Goal: Task Accomplishment & Management: Manage account settings

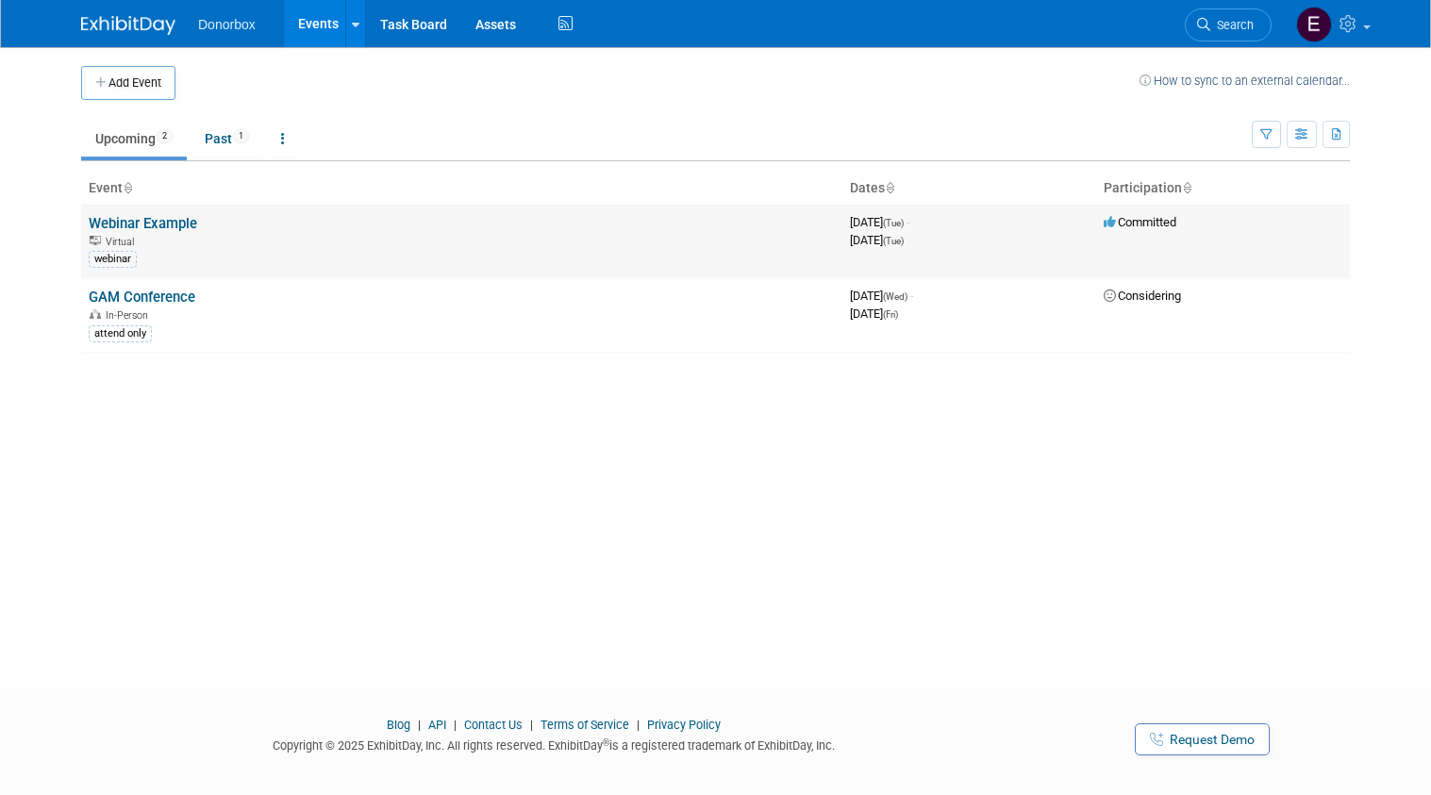
click at [140, 227] on link "Webinar Example" at bounding box center [143, 223] width 108 height 17
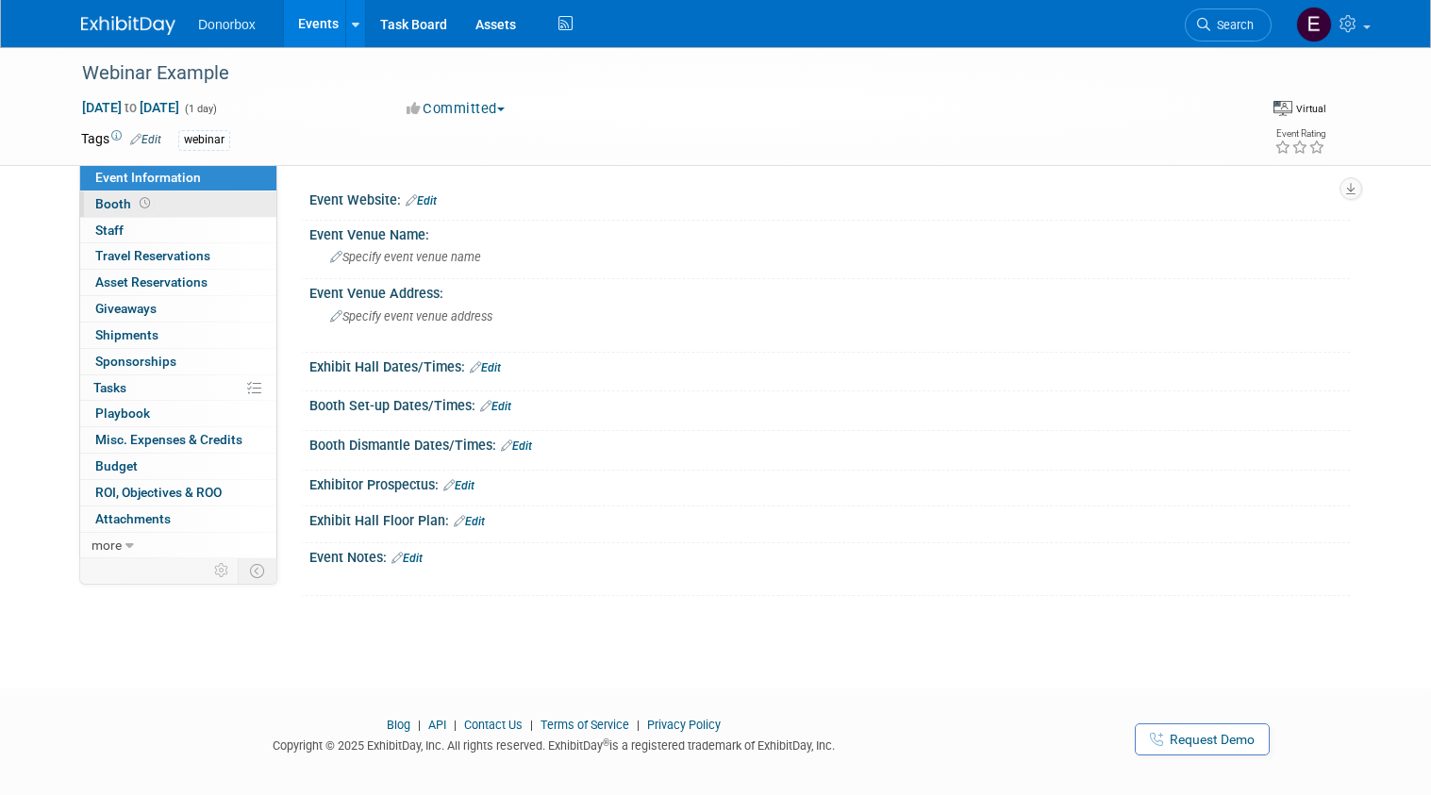
click at [119, 201] on span "Booth" at bounding box center [124, 203] width 58 height 15
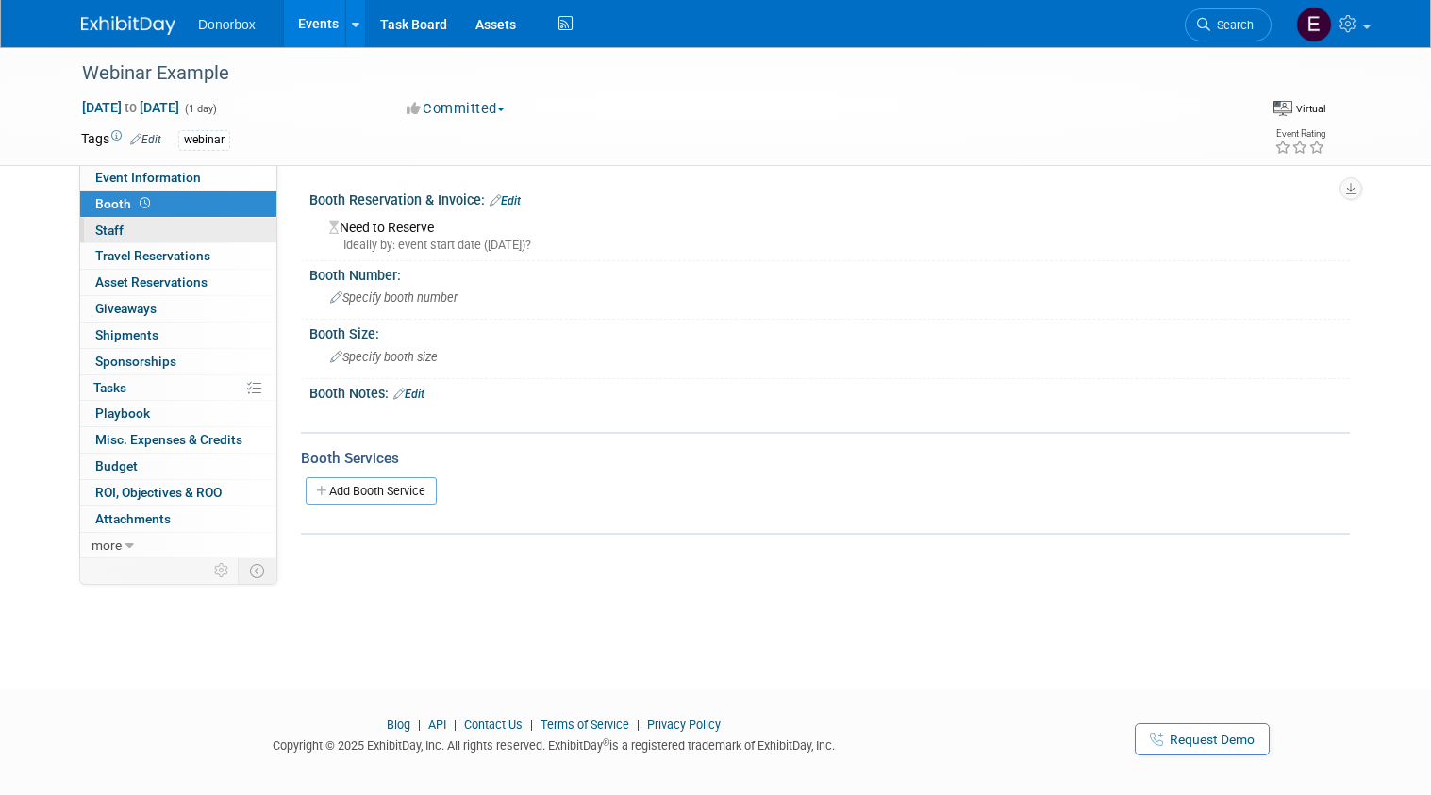
click at [104, 234] on span "Staff 0" at bounding box center [109, 230] width 28 height 15
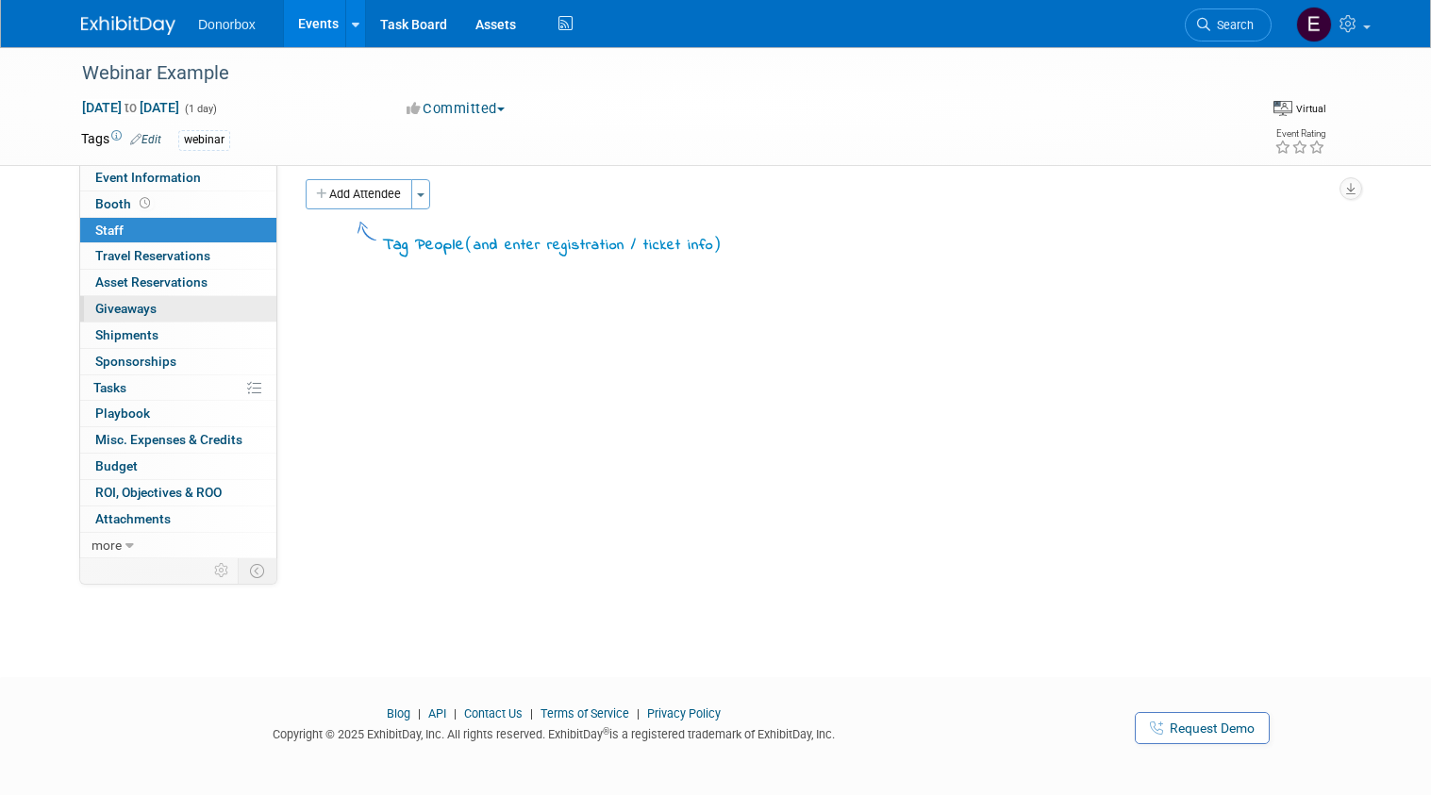
scroll to position [18, 0]
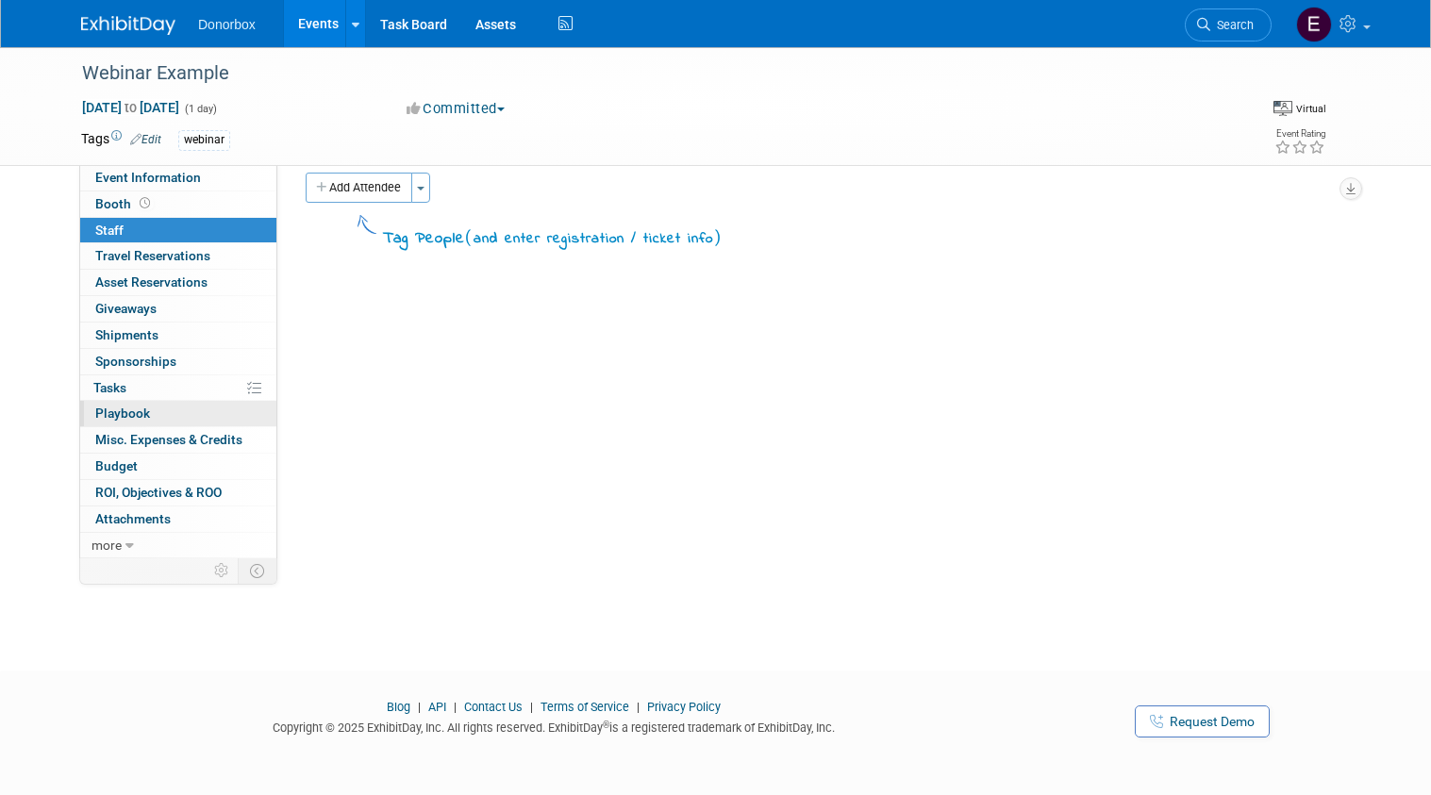
click at [113, 419] on span "Playbook 0" at bounding box center [122, 413] width 55 height 15
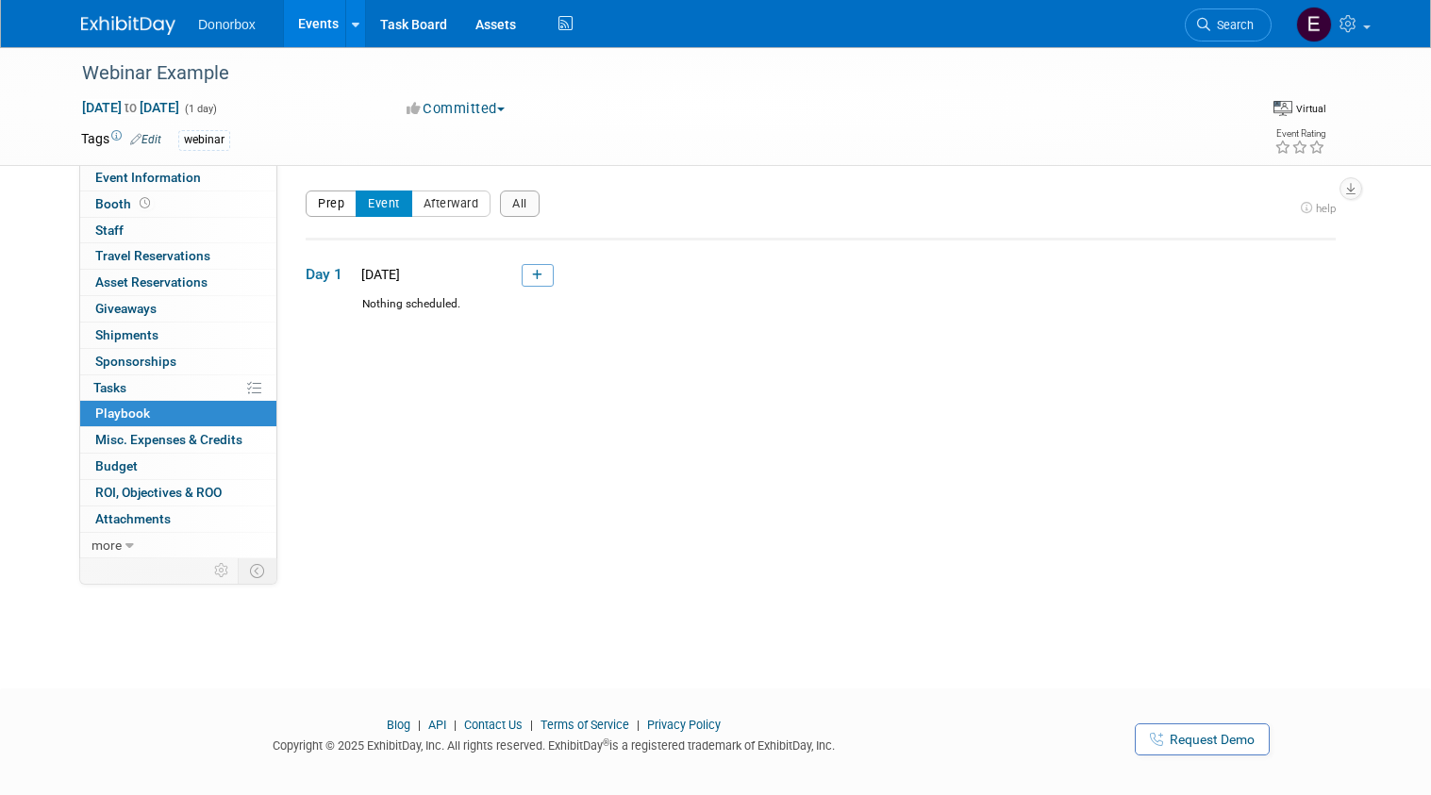
click at [339, 207] on button "Prep" at bounding box center [331, 204] width 51 height 26
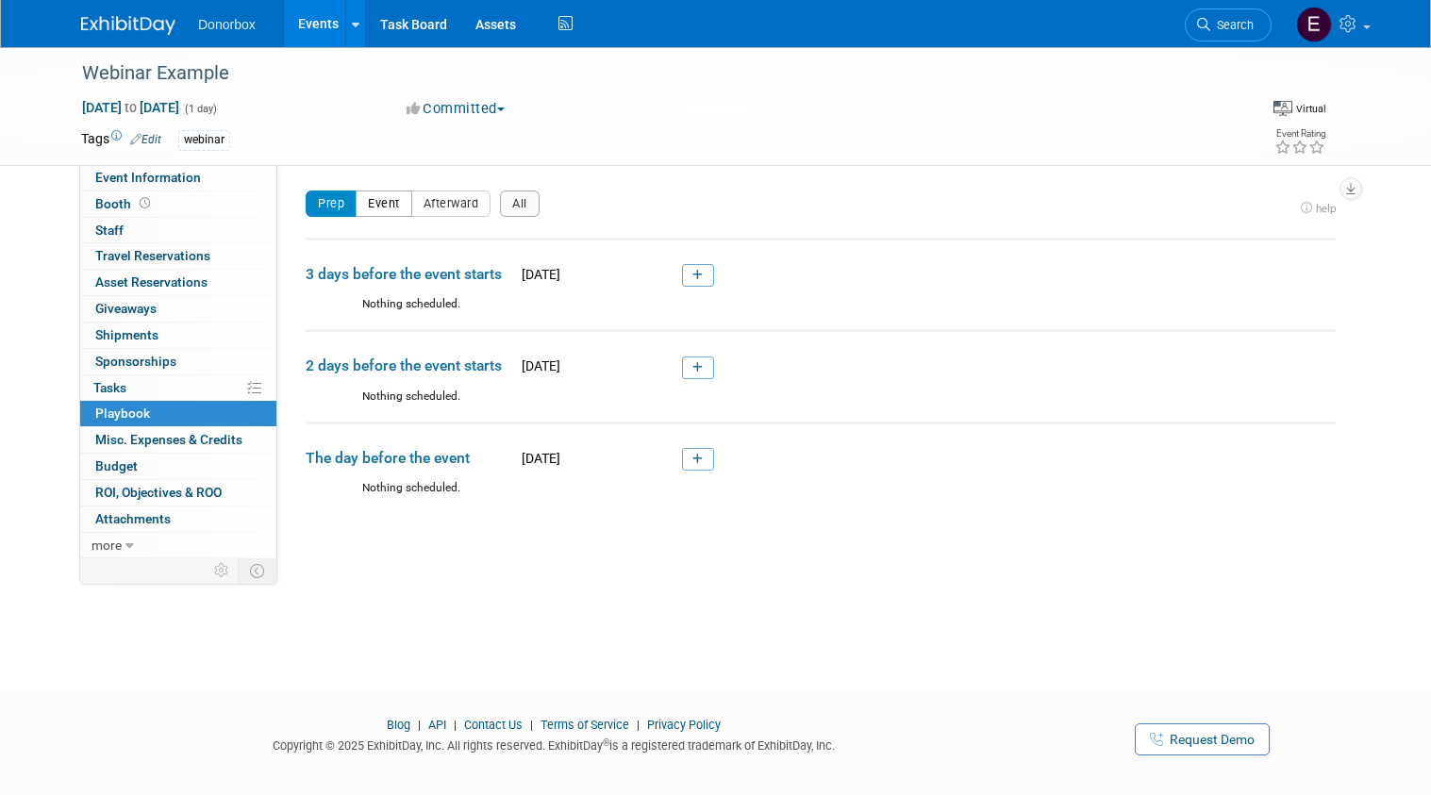
click at [391, 203] on button "Event" at bounding box center [384, 204] width 57 height 26
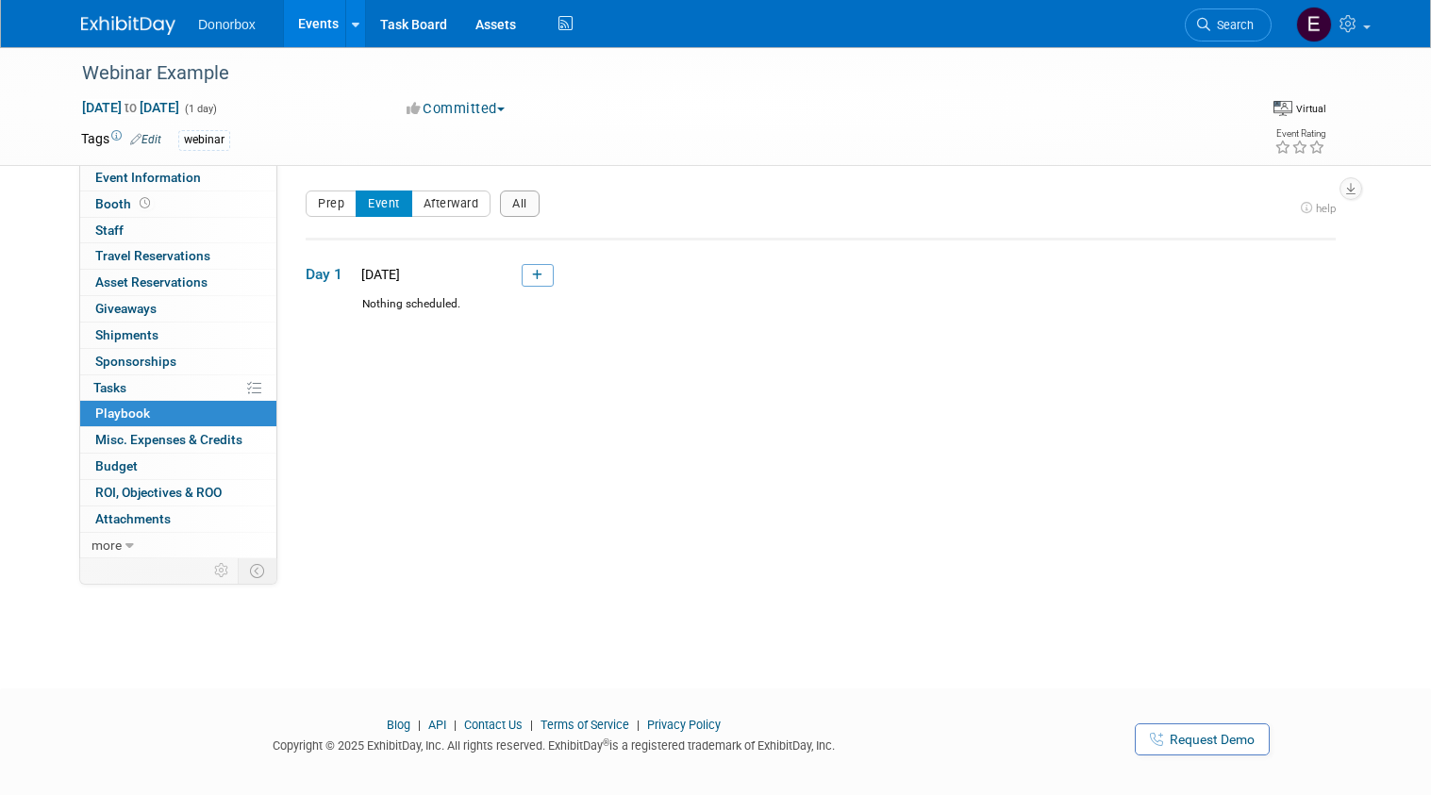
click at [316, 25] on link "Events" at bounding box center [318, 23] width 69 height 47
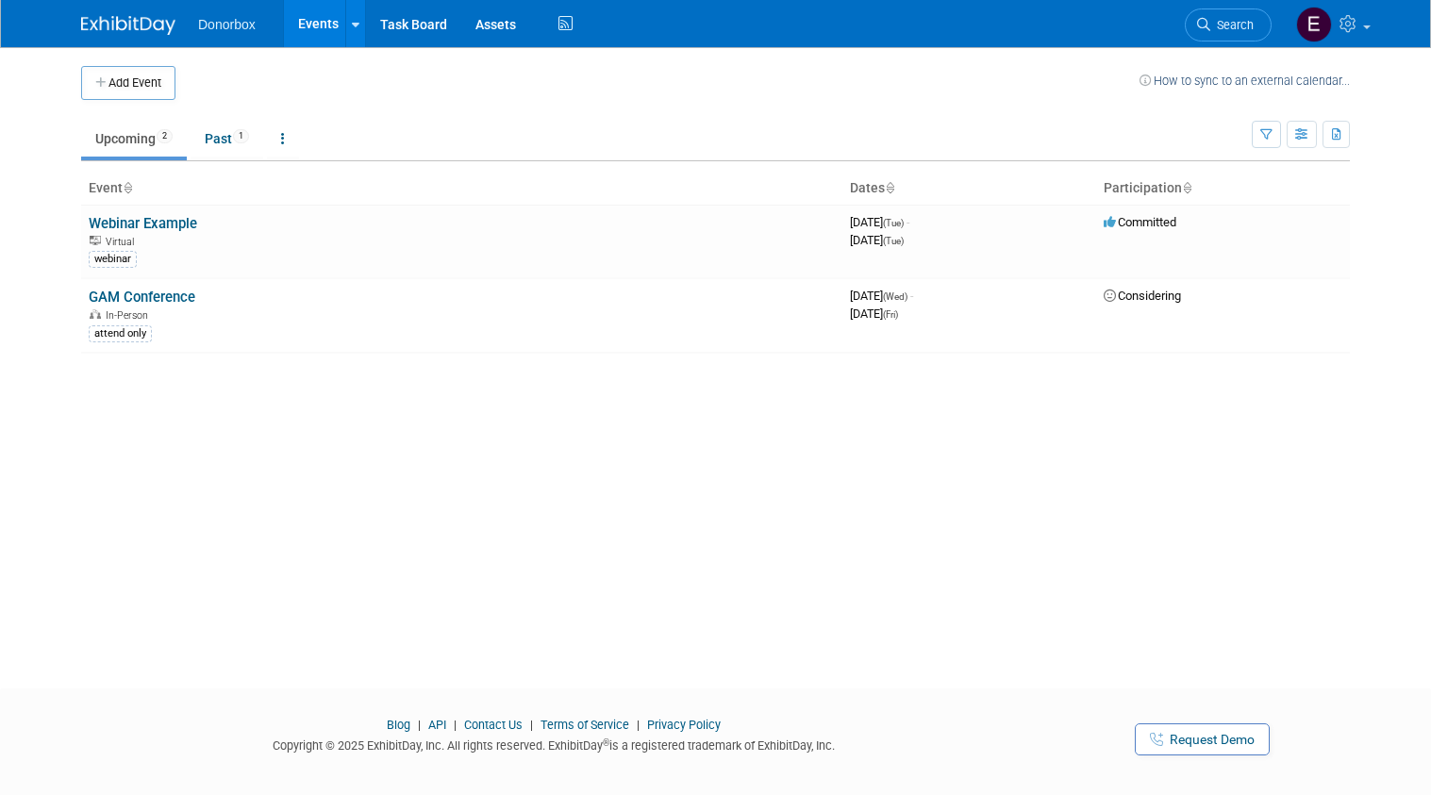
click at [1148, 83] on icon at bounding box center [1147, 80] width 14 height 11
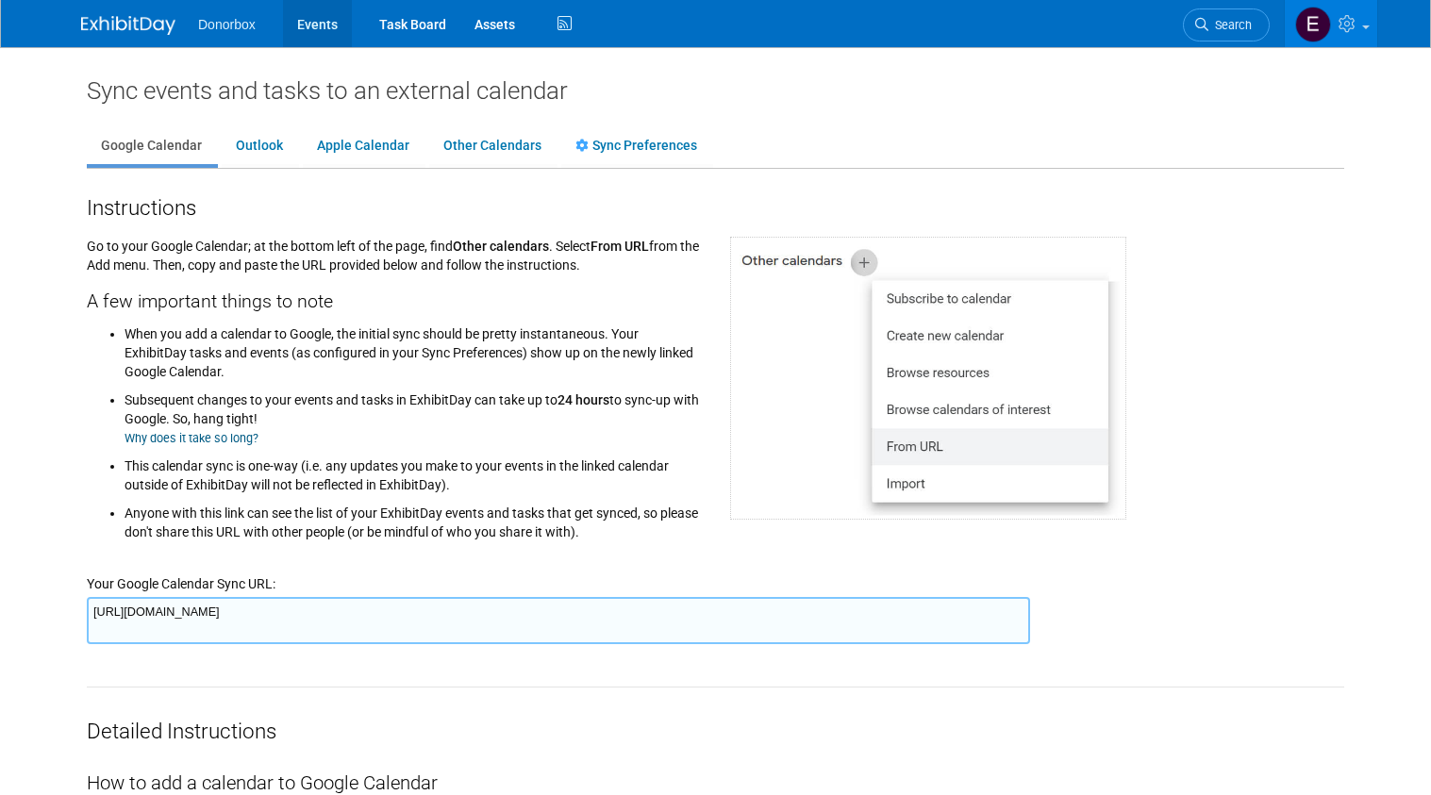
click at [310, 32] on link "Events" at bounding box center [317, 23] width 69 height 47
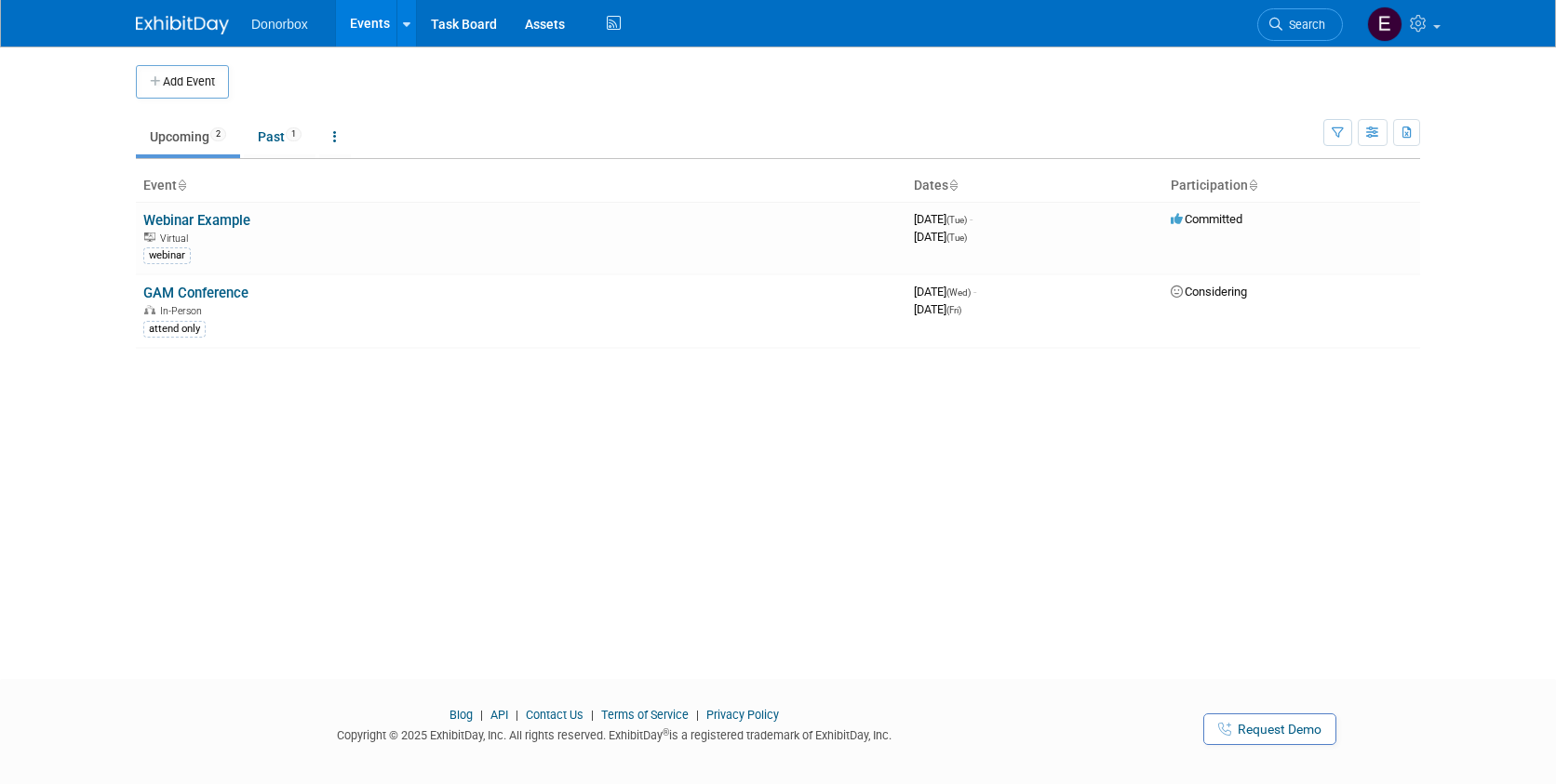
click at [177, 28] on img at bounding box center [183, 25] width 93 height 19
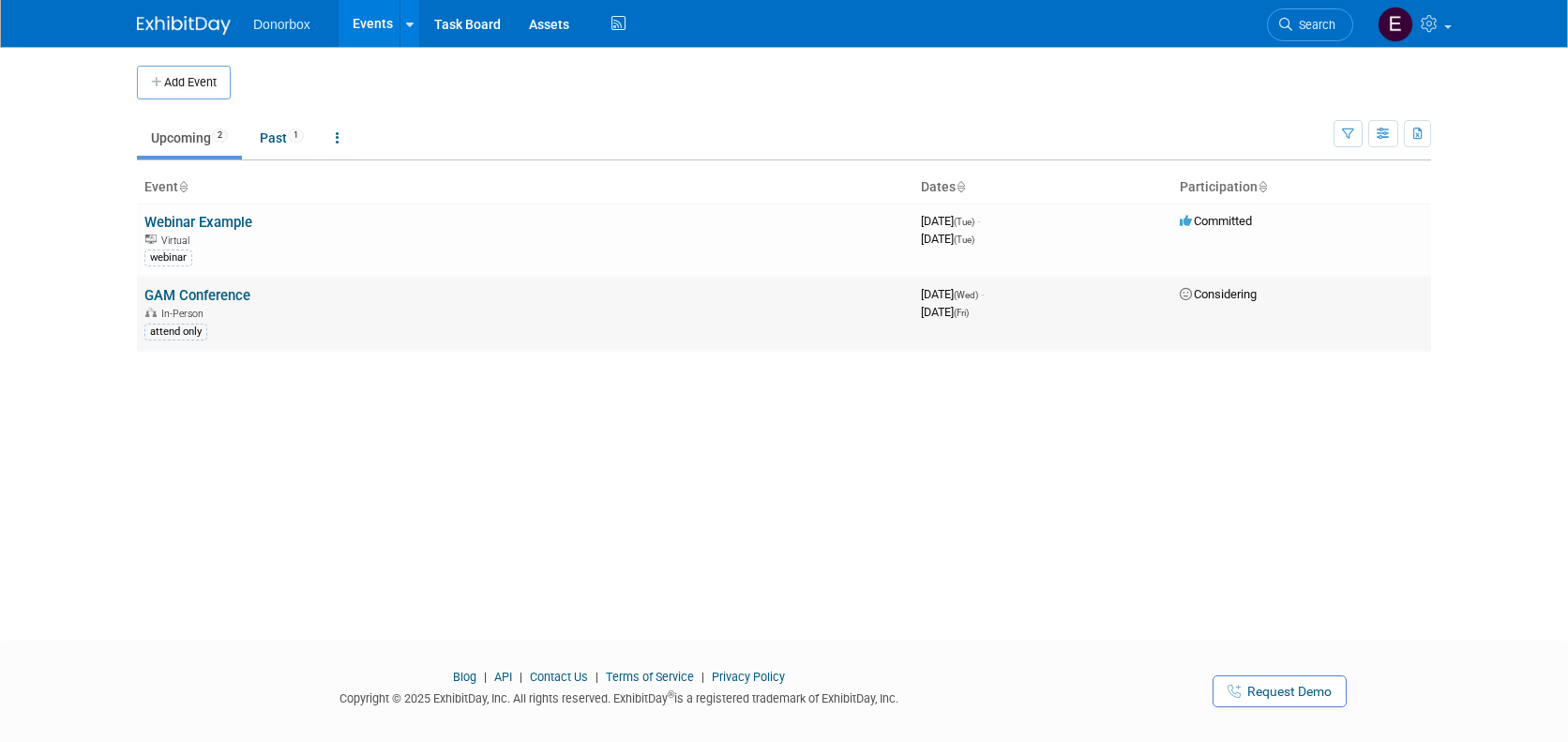
click at [173, 291] on link "GAM Conference" at bounding box center [197, 295] width 106 height 17
click at [195, 78] on button "Add Event" at bounding box center [184, 83] width 93 height 34
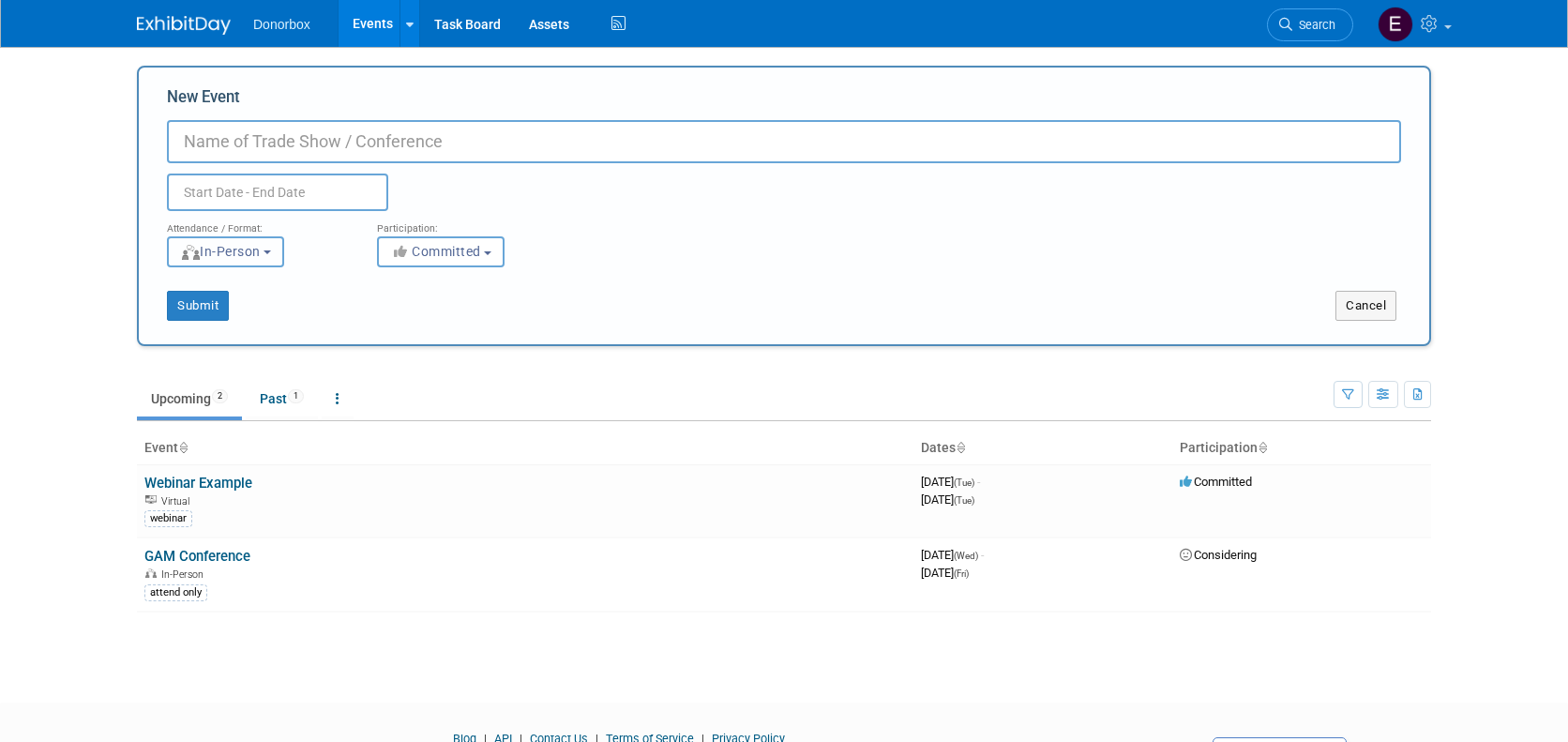
click at [275, 257] on button "In-Person" at bounding box center [226, 252] width 117 height 31
click at [275, 258] on button "In-Person" at bounding box center [226, 252] width 117 height 31
click at [472, 254] on span "Committed" at bounding box center [436, 251] width 91 height 15
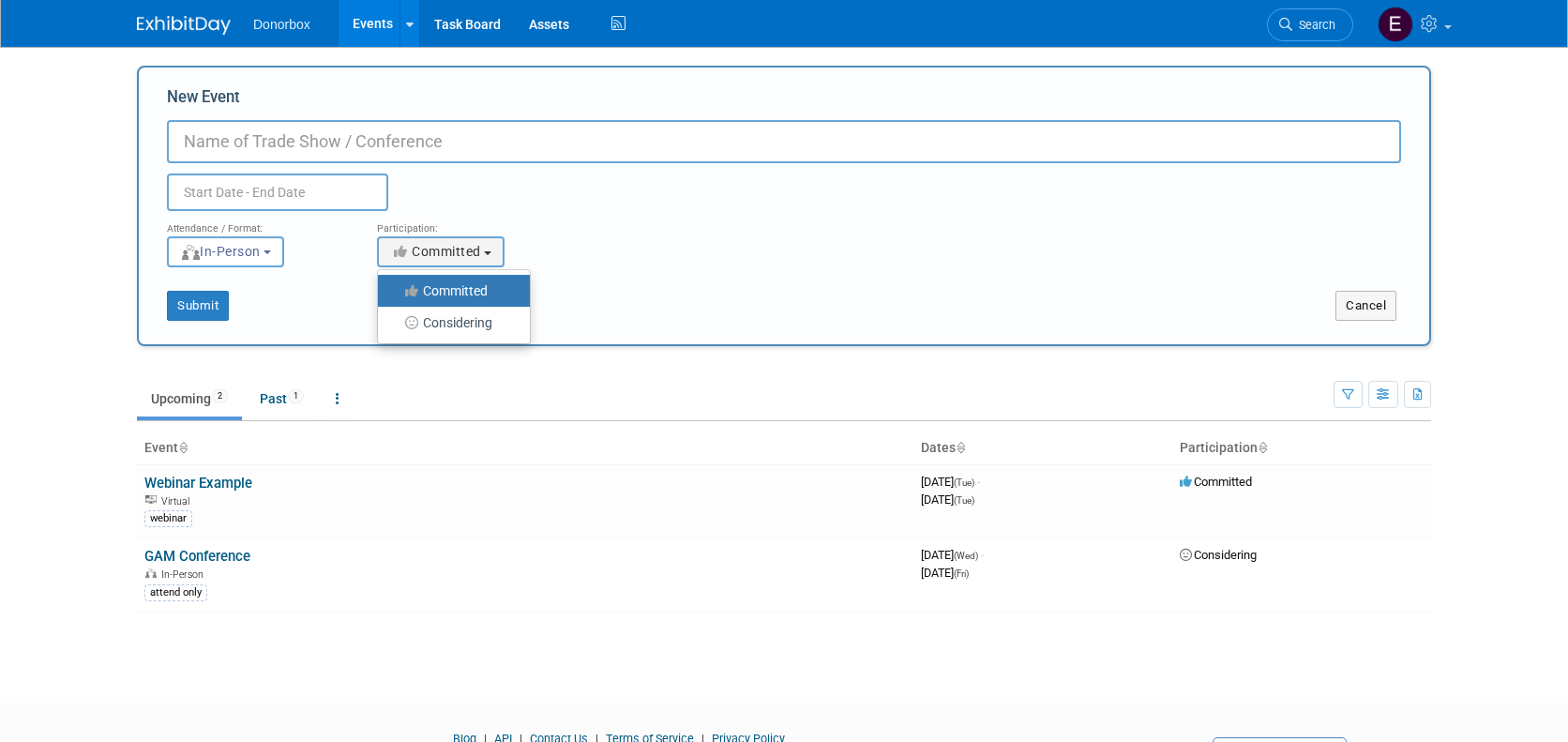
click at [545, 263] on div "<i class="fas fa-thumbs-up" style="color: #a5a5a5; padding-right: 2px; min-widt…" at bounding box center [467, 252] width 182 height 31
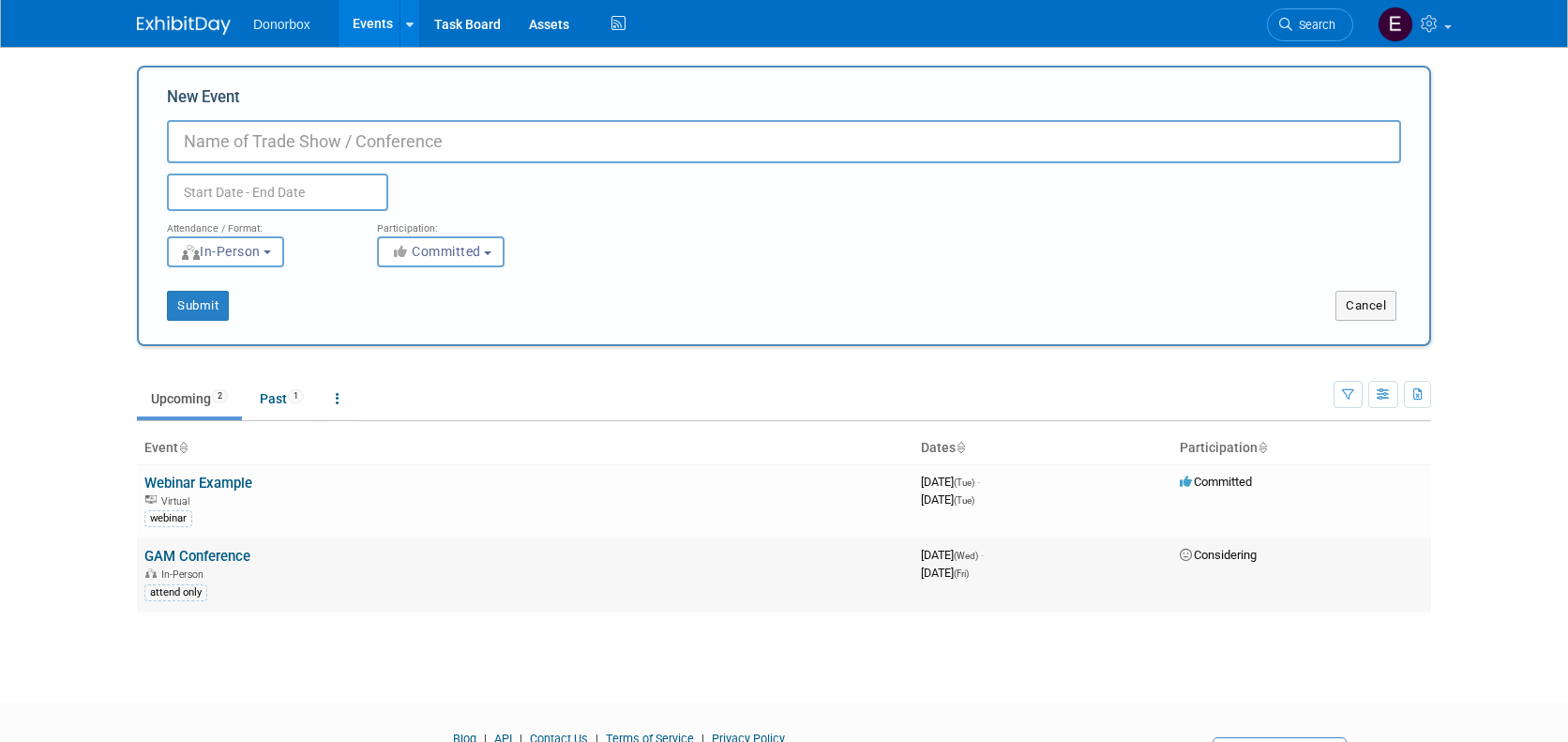
click at [197, 555] on link "GAM Conference" at bounding box center [197, 556] width 106 height 17
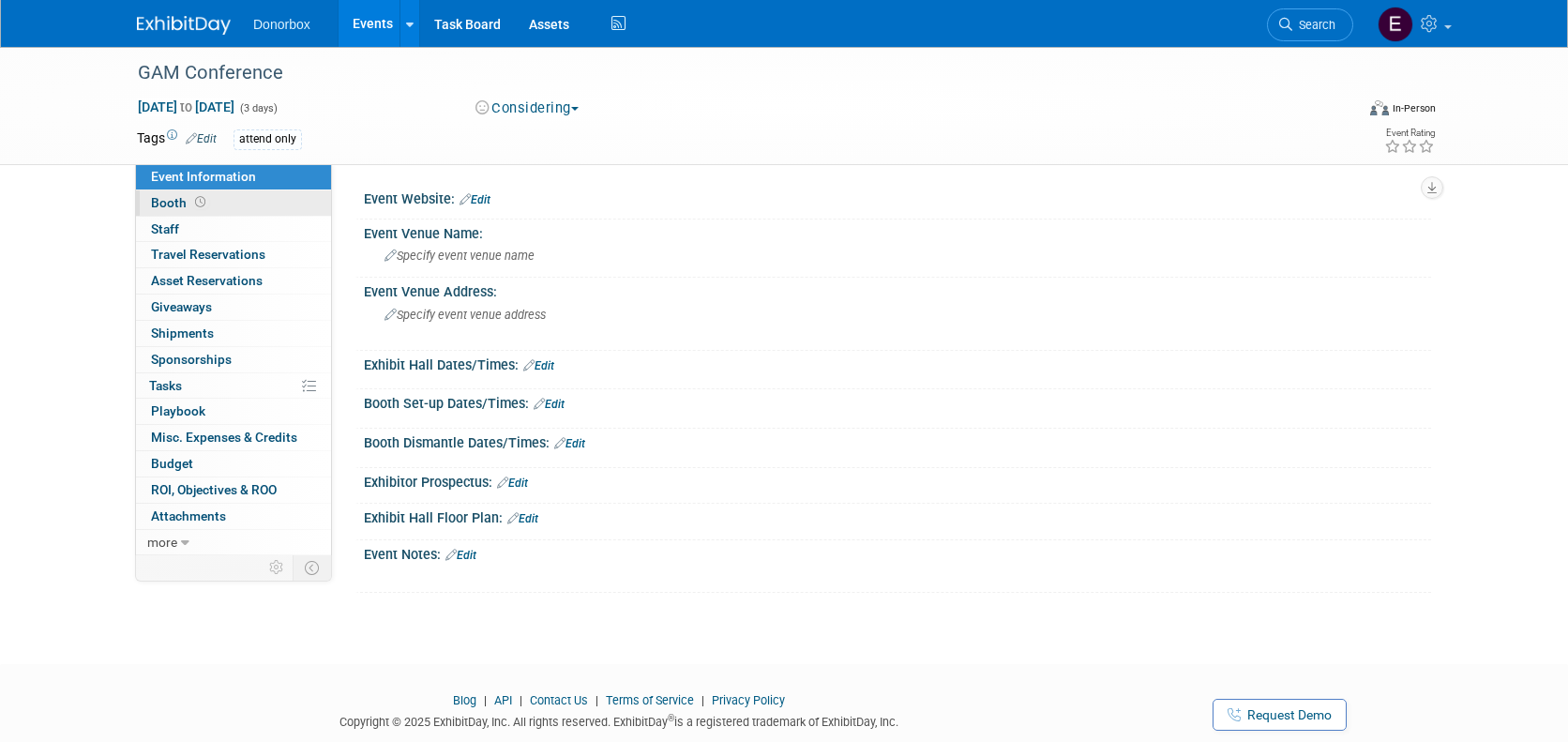
click at [175, 207] on span "Booth" at bounding box center [180, 202] width 58 height 15
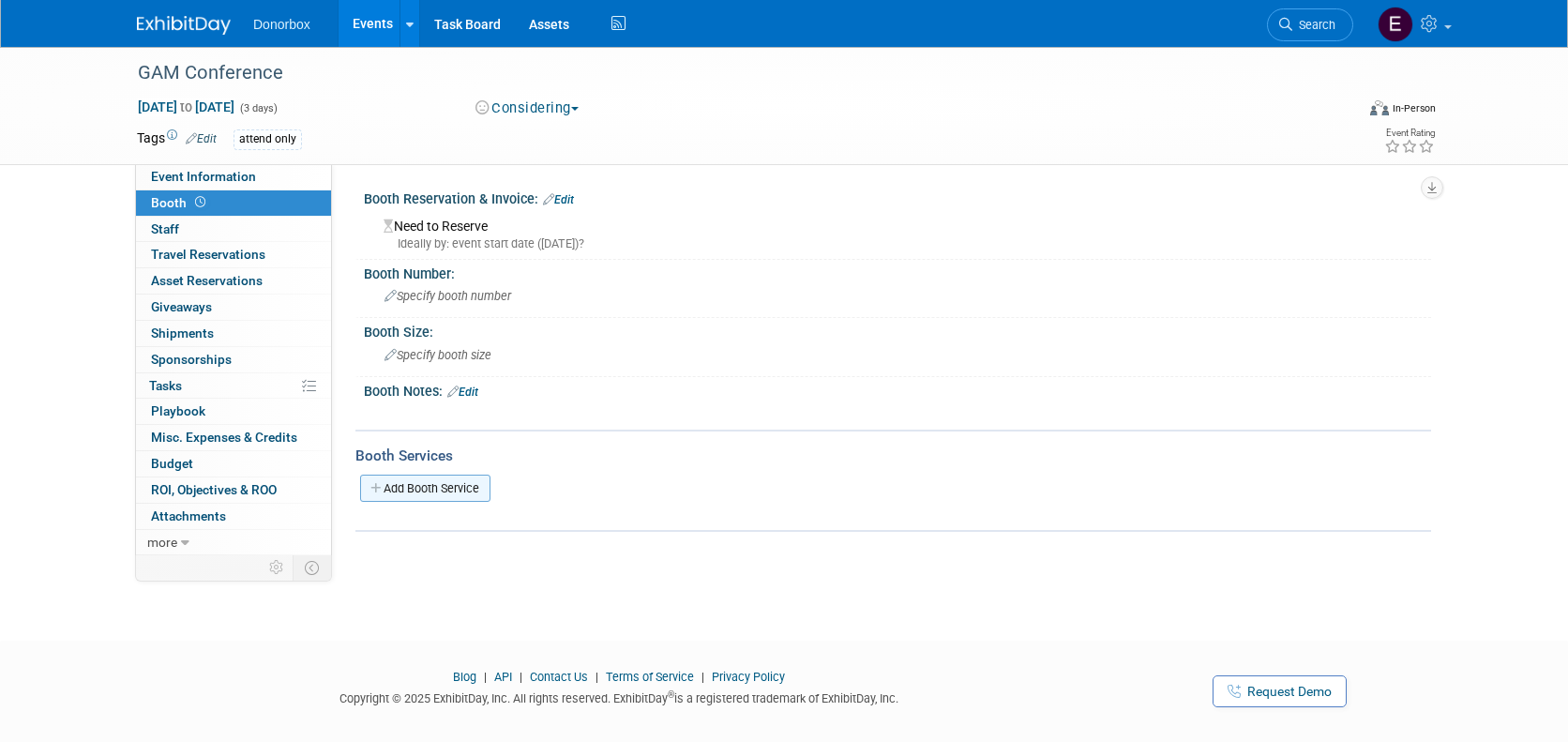
click at [389, 490] on link "Add Booth Service" at bounding box center [425, 487] width 130 height 27
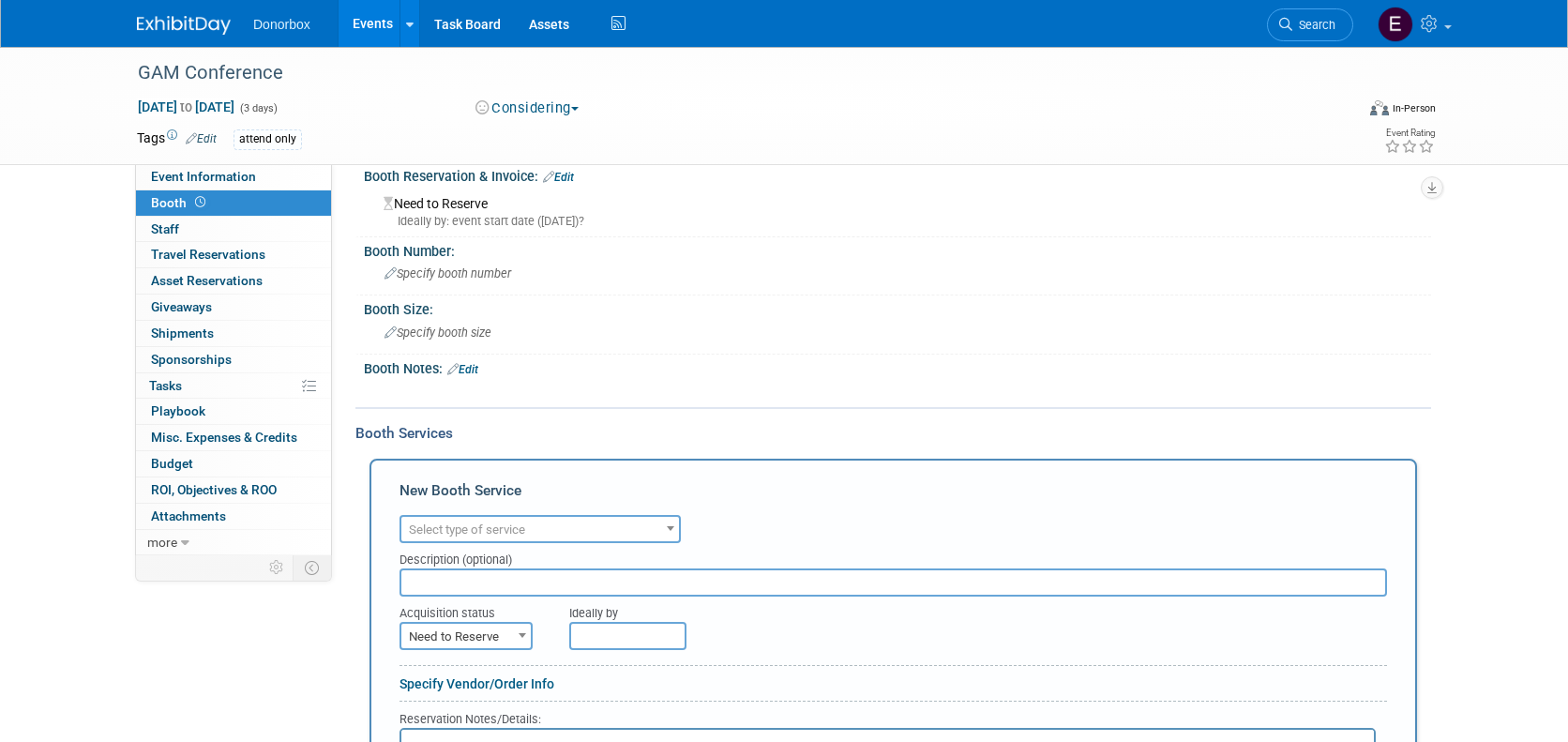
scroll to position [25, 0]
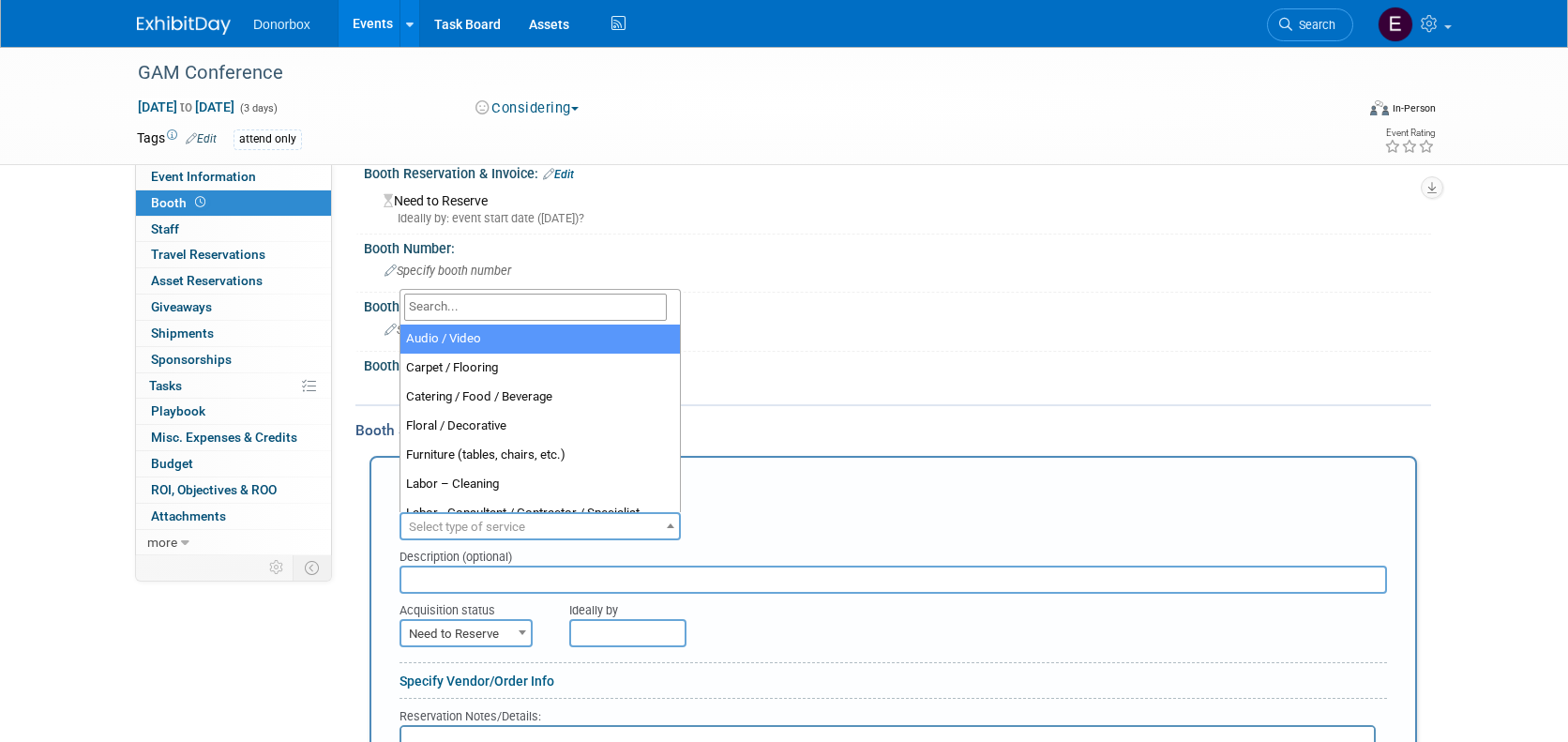
click at [501, 524] on span "Select type of service" at bounding box center [466, 527] width 116 height 14
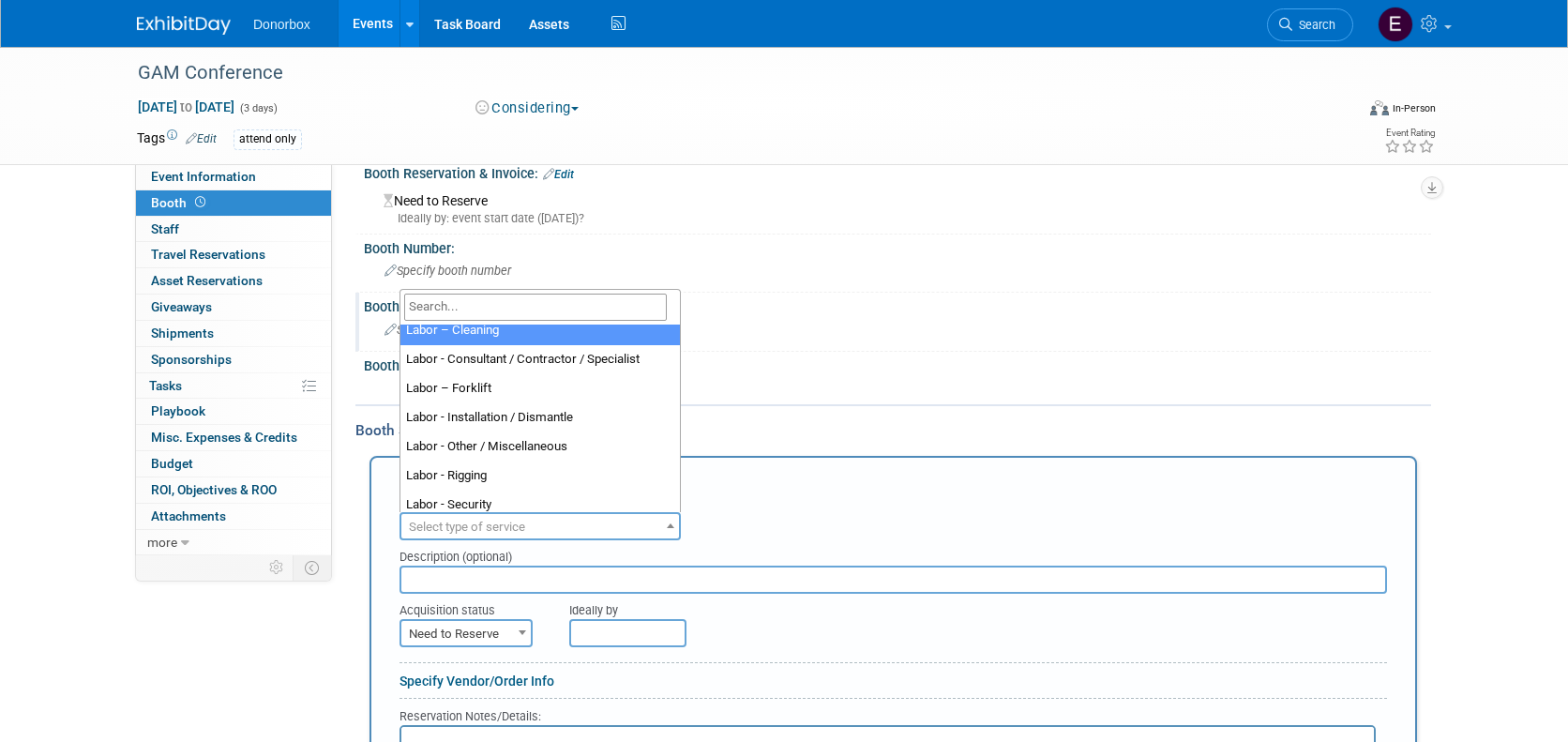
scroll to position [160, 0]
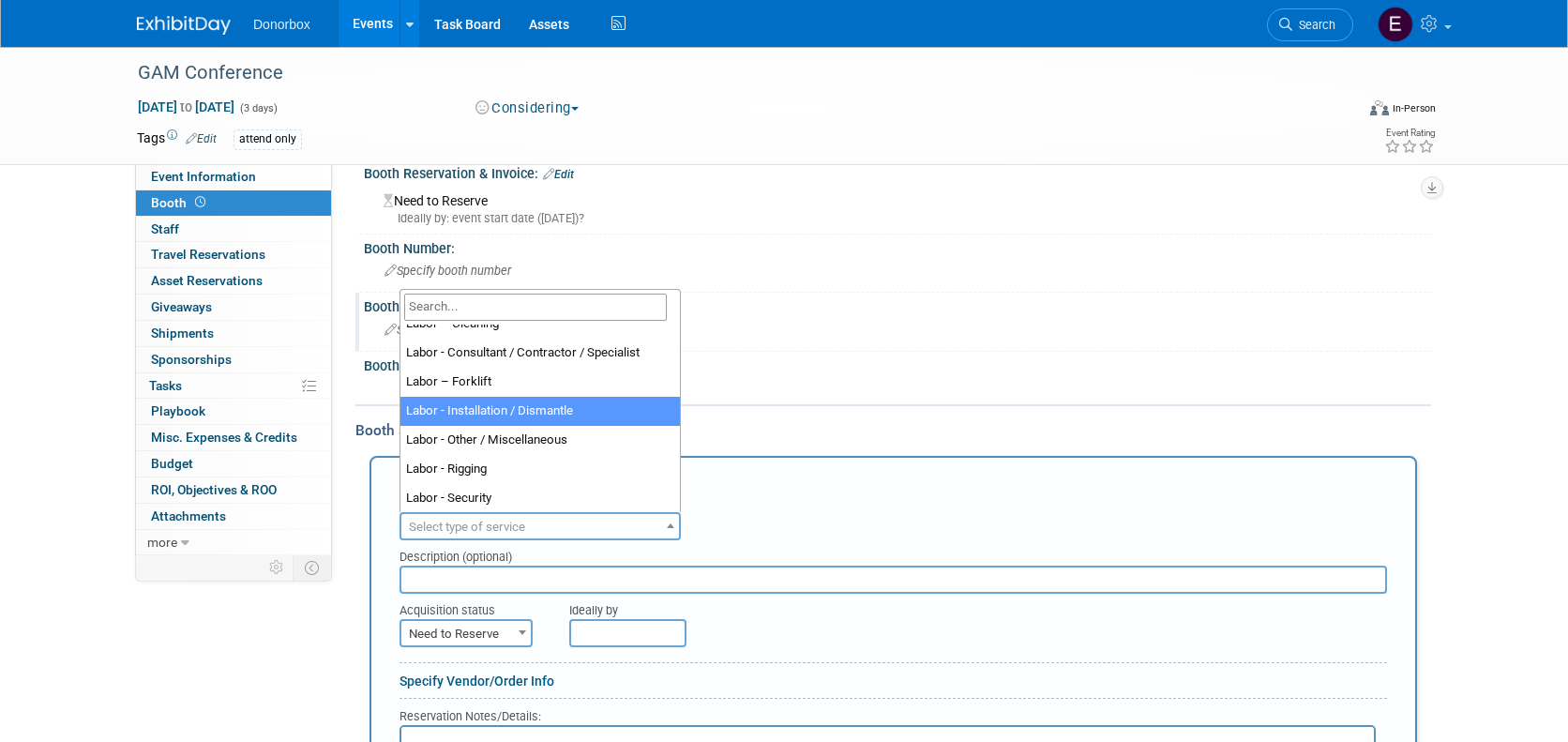
click at [809, 329] on div "Specify booth size" at bounding box center [897, 329] width 1039 height 29
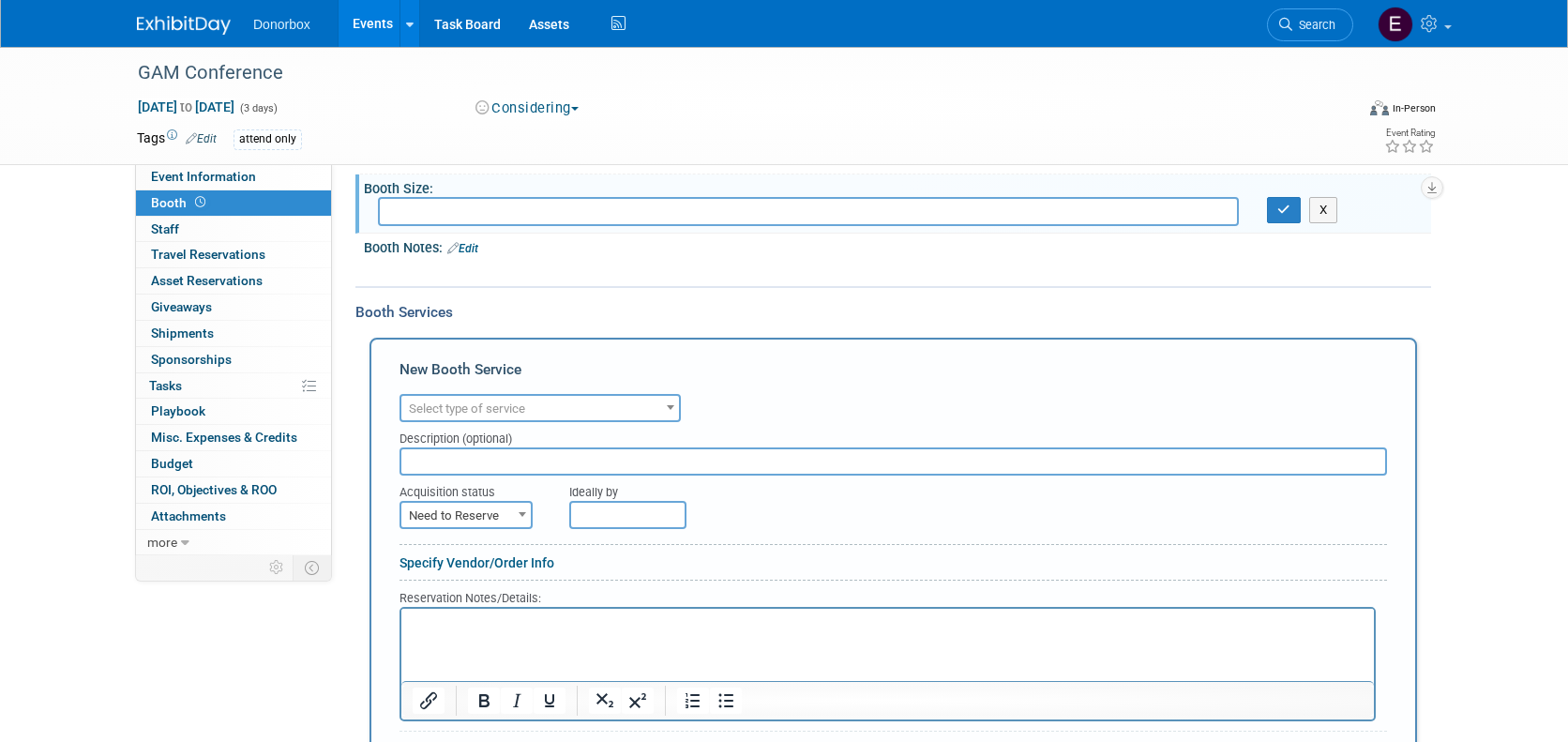
scroll to position [119, 0]
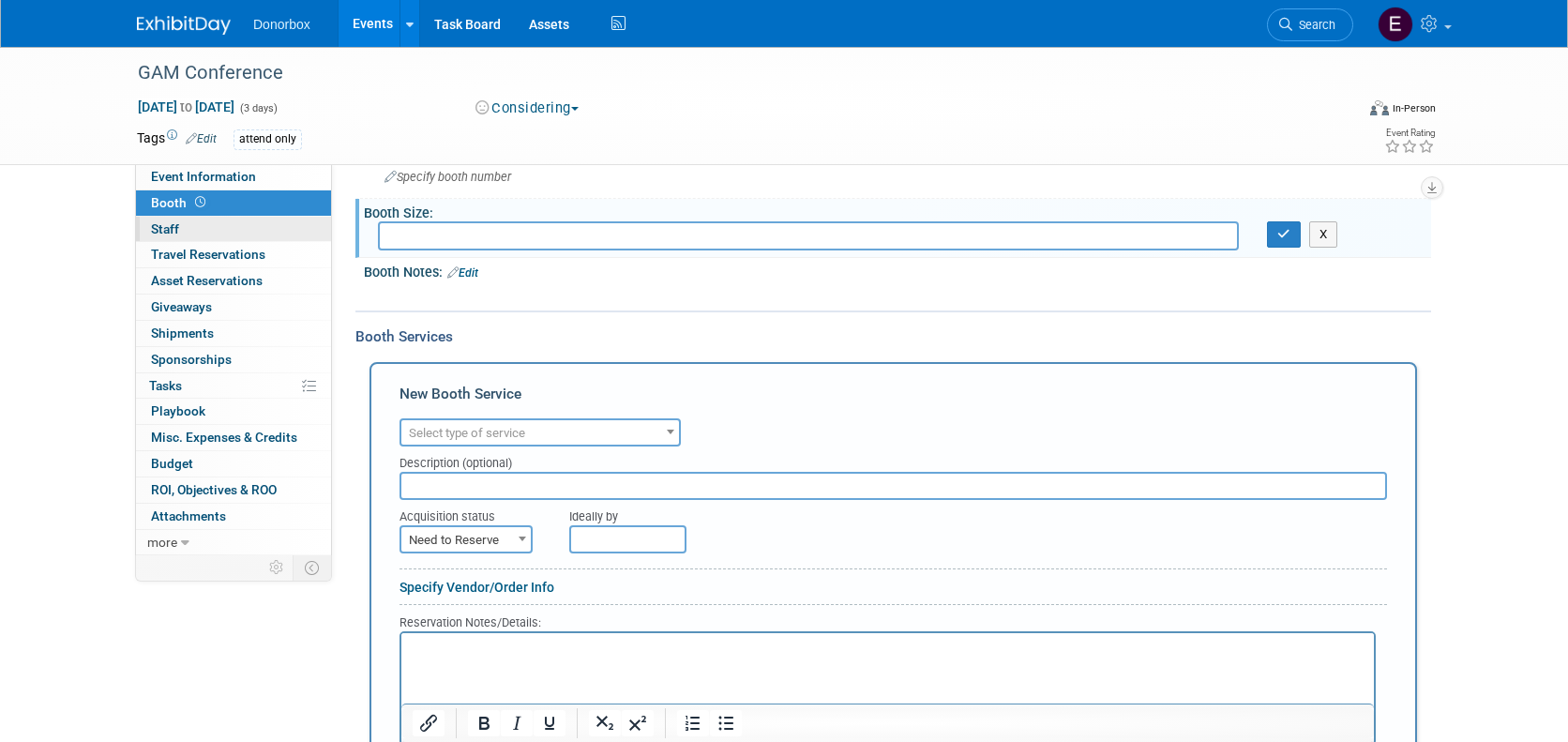
click at [186, 231] on link "0 Staff 0" at bounding box center [234, 229] width 195 height 25
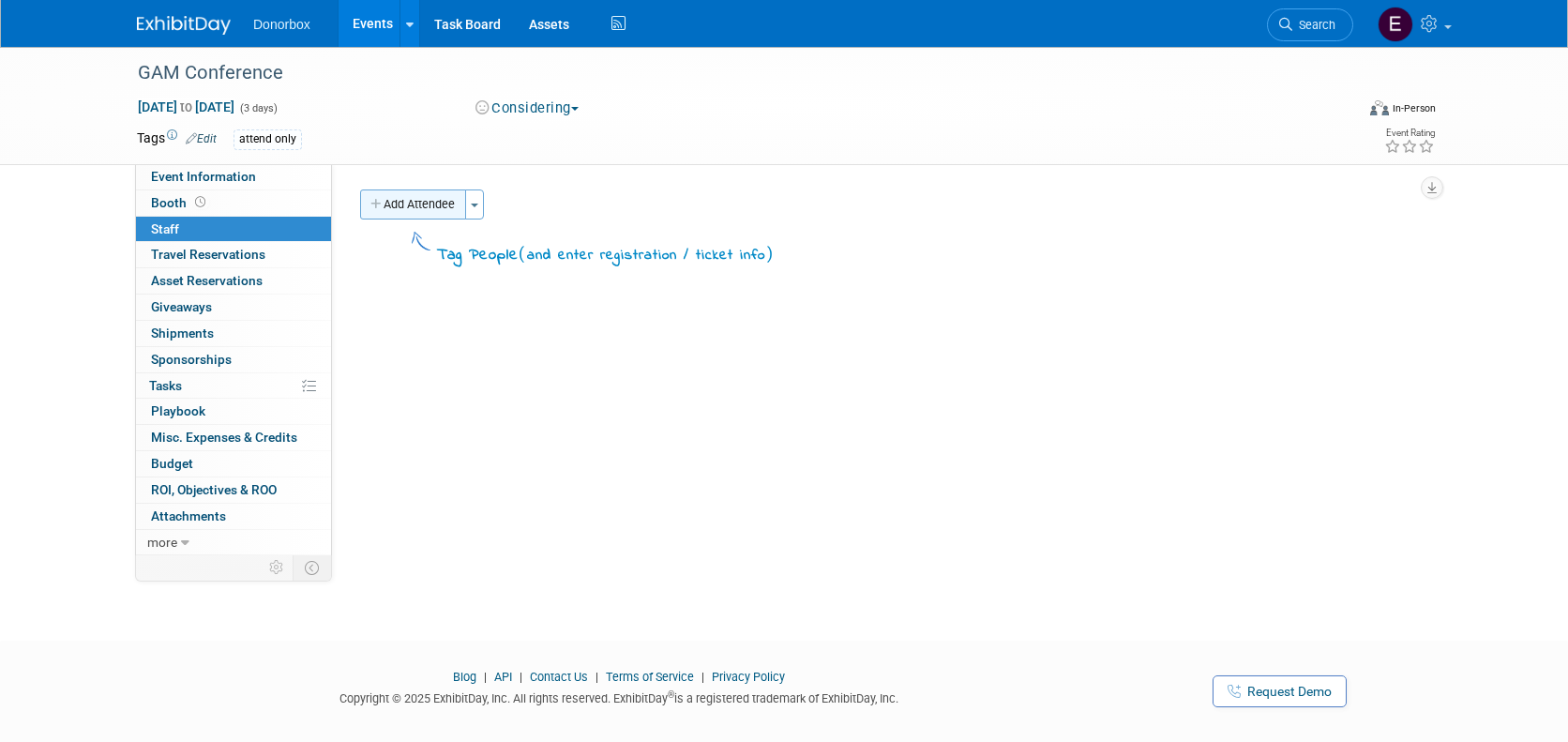
click at [422, 211] on button "Add Attendee" at bounding box center [413, 205] width 106 height 30
select select "27097461-78c8-4440-923a-39e31810bbea"
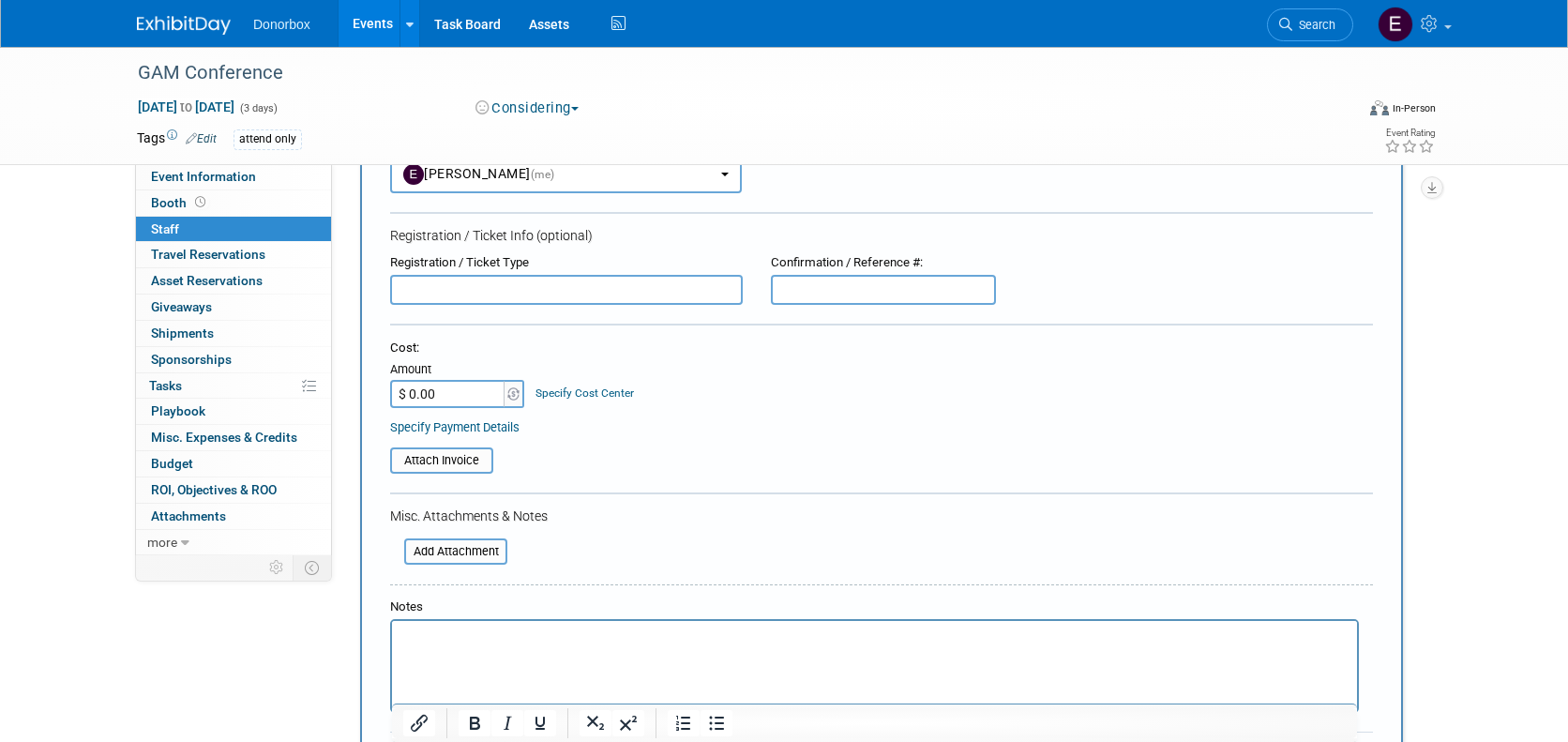
scroll to position [108, 0]
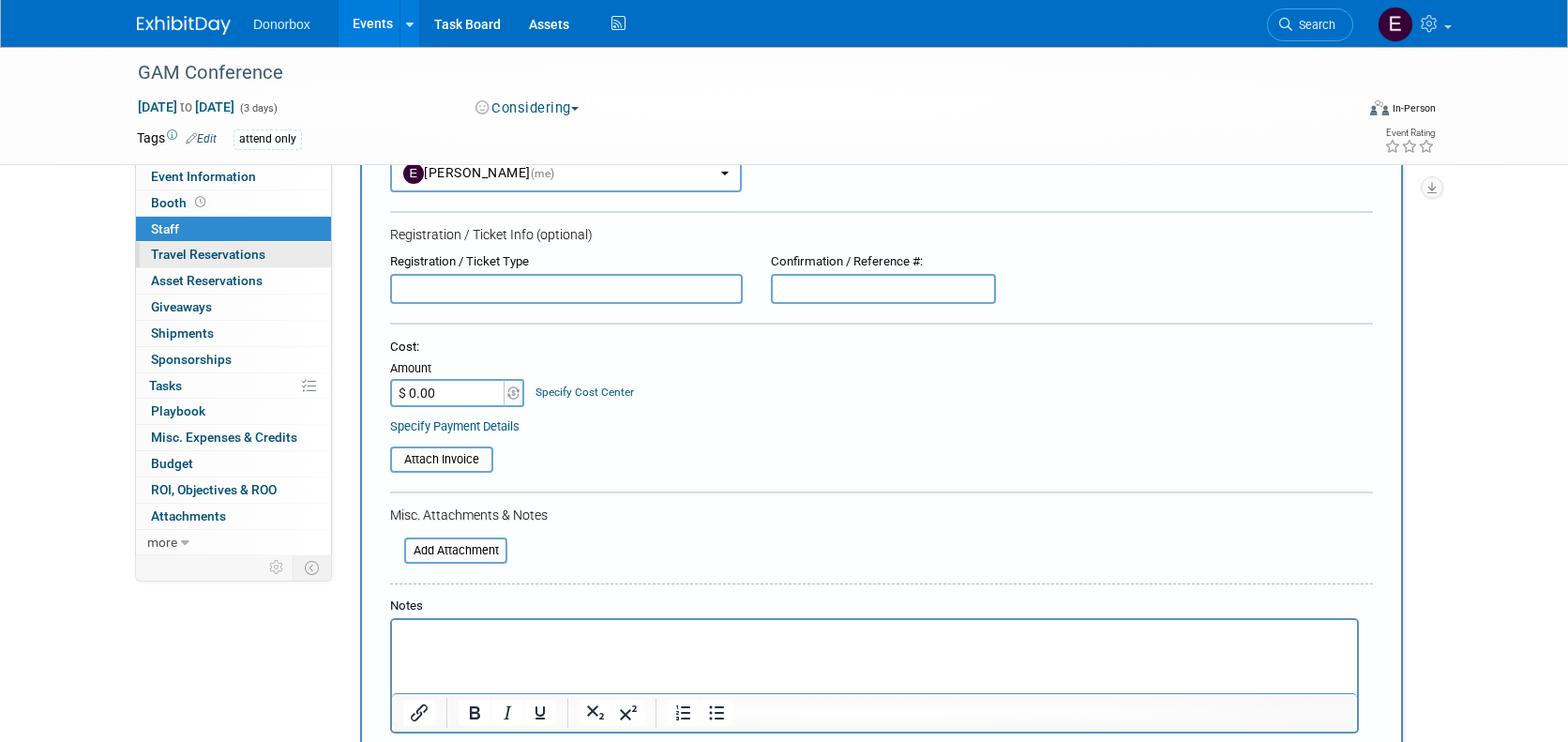
click at [221, 255] on span "Travel Reservations 0" at bounding box center [208, 254] width 114 height 15
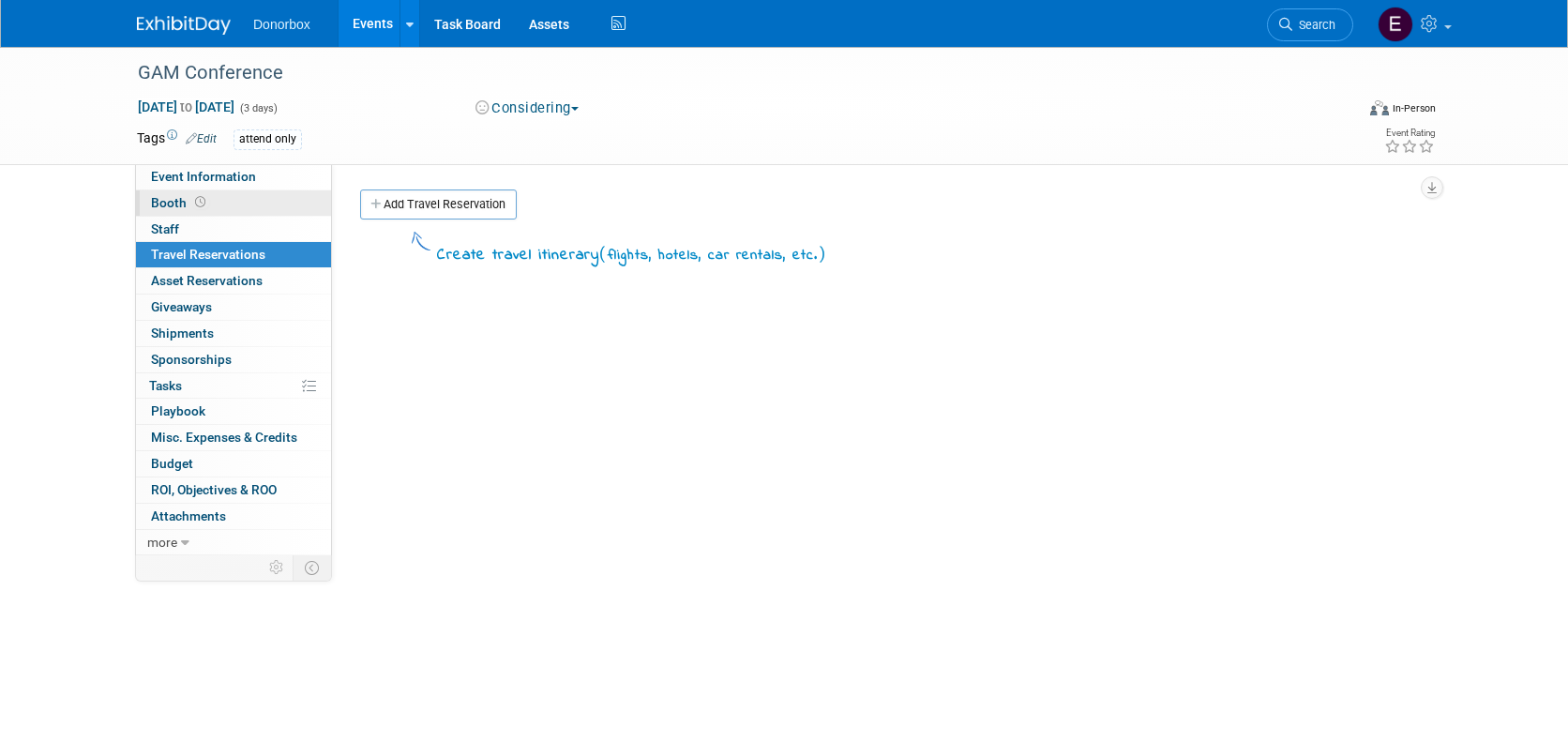
click at [157, 208] on span "Booth" at bounding box center [180, 202] width 58 height 15
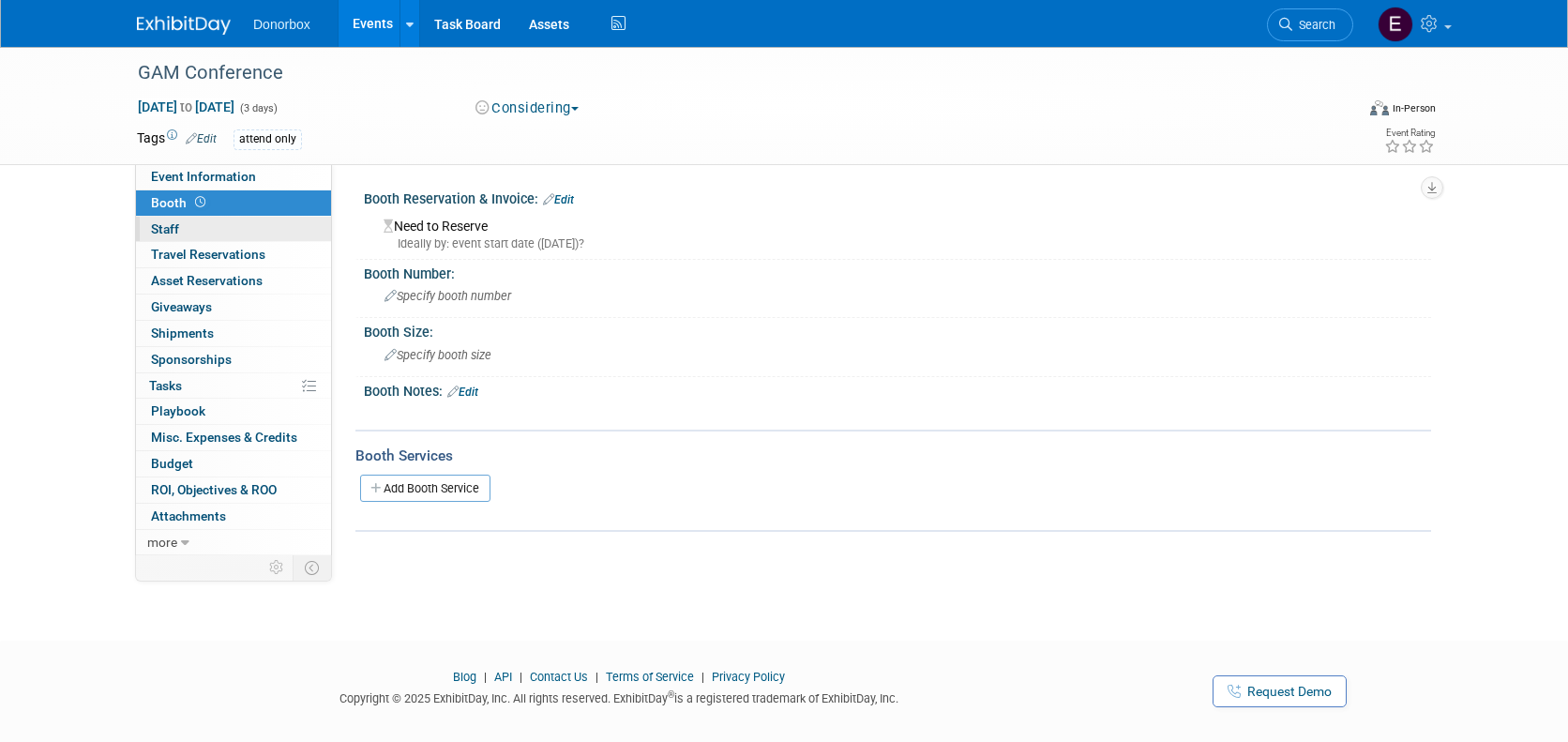
click at [158, 238] on link "0 Staff 0" at bounding box center [234, 229] width 195 height 25
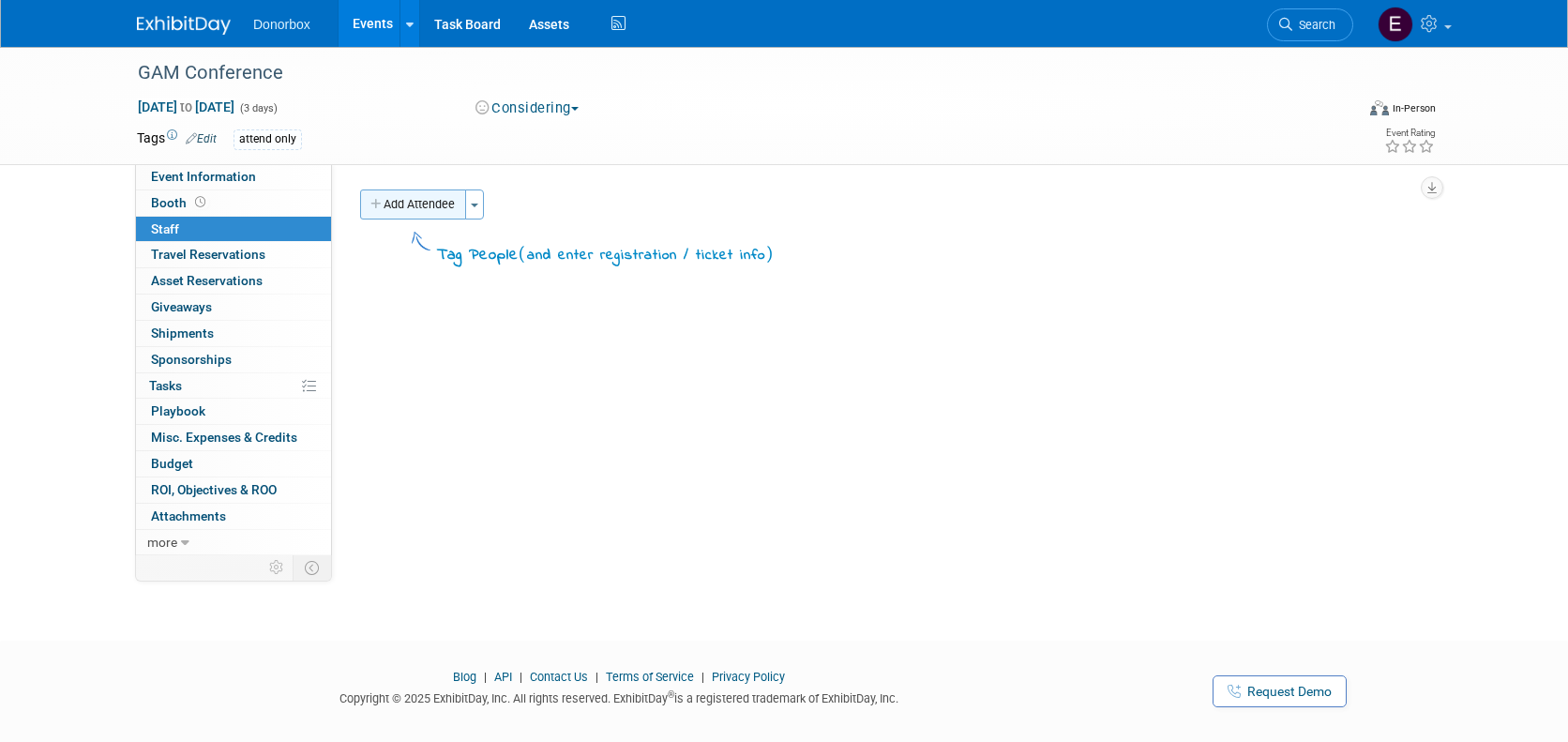
click at [431, 200] on button "Add Attendee" at bounding box center [413, 205] width 106 height 30
select select "27097461-78c8-4440-923a-39e31810bbea"
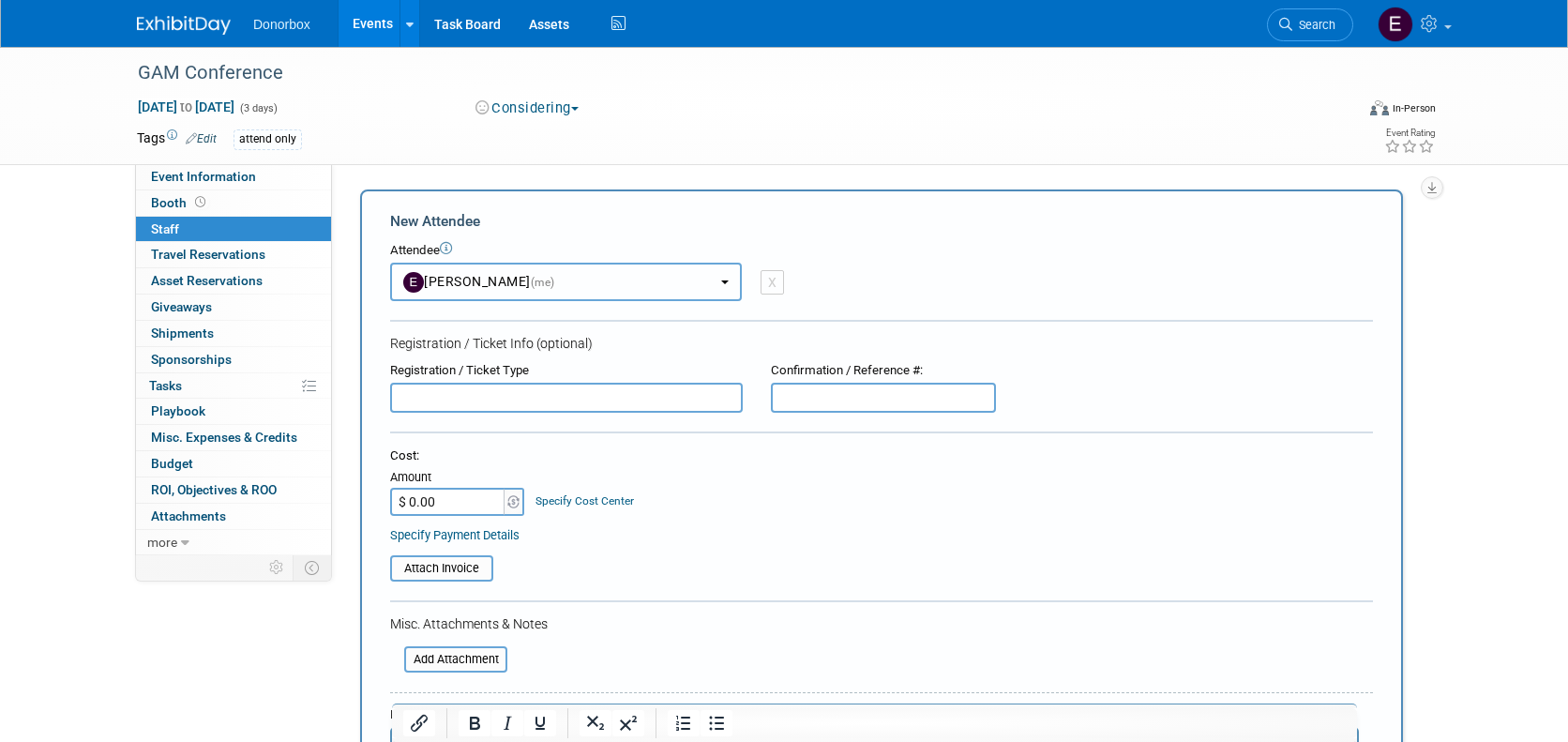
click at [727, 280] on b "button" at bounding box center [725, 282] width 8 height 4
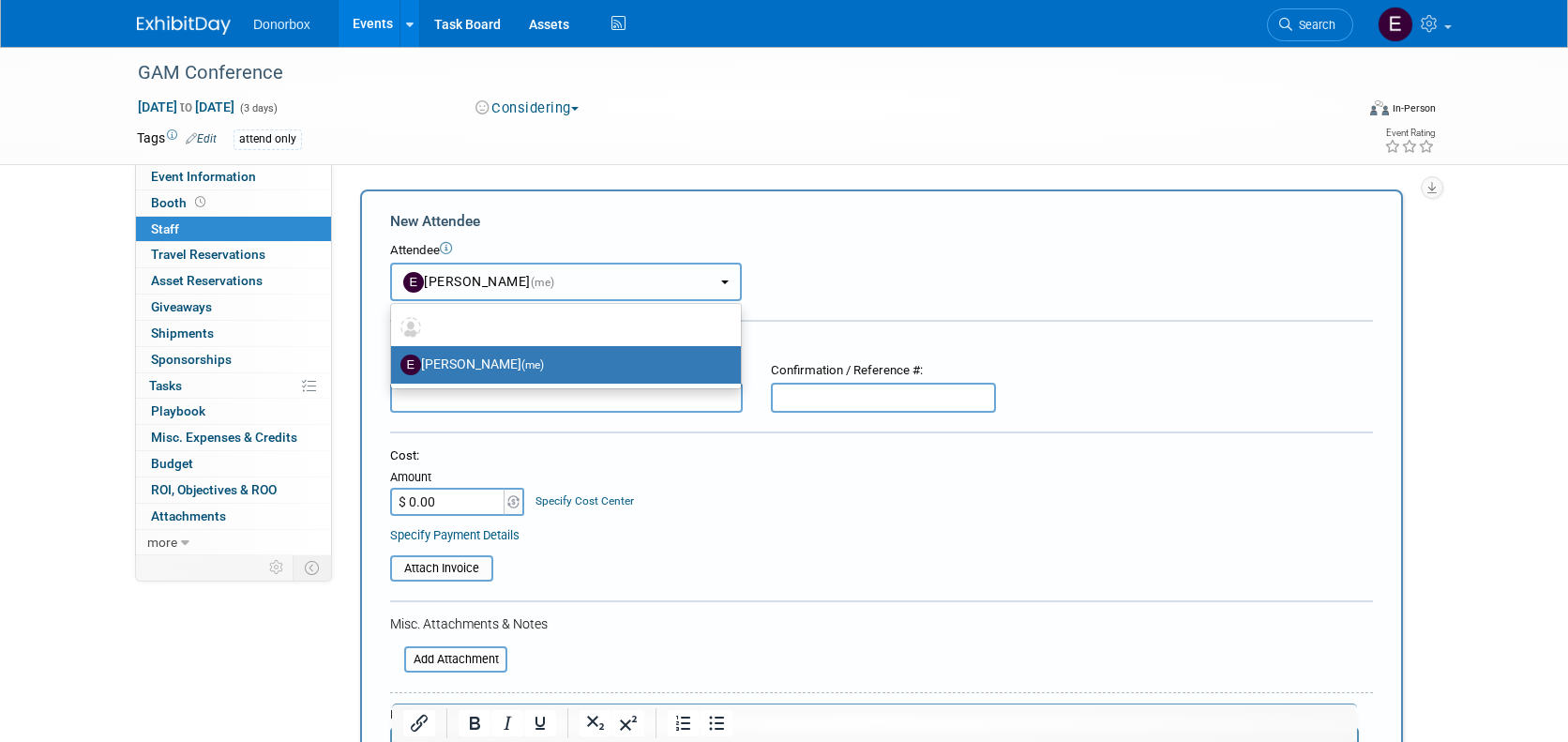
click at [727, 280] on b "button" at bounding box center [725, 282] width 8 height 4
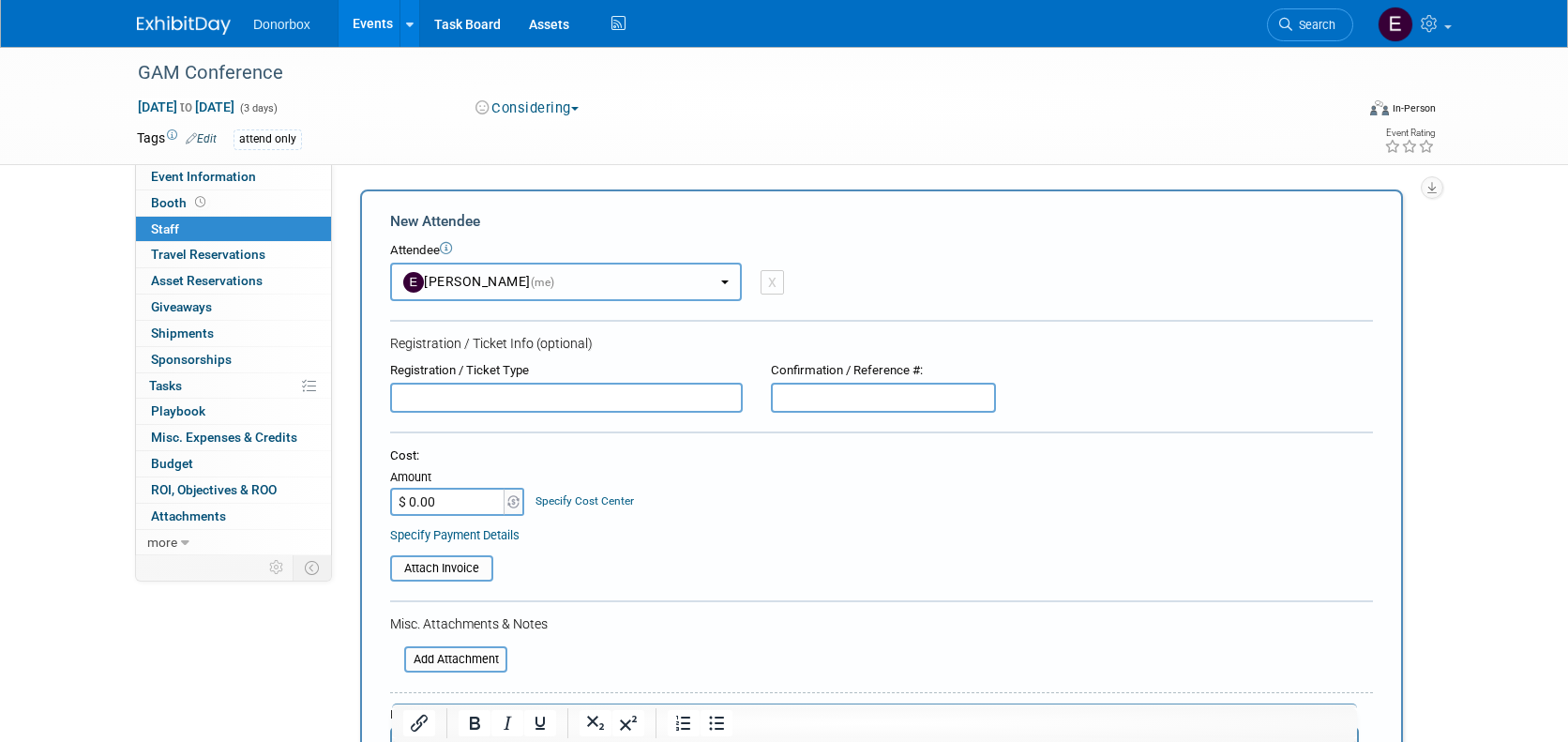
click at [539, 272] on button "Emily Sanders (me)" at bounding box center [566, 281] width 352 height 39
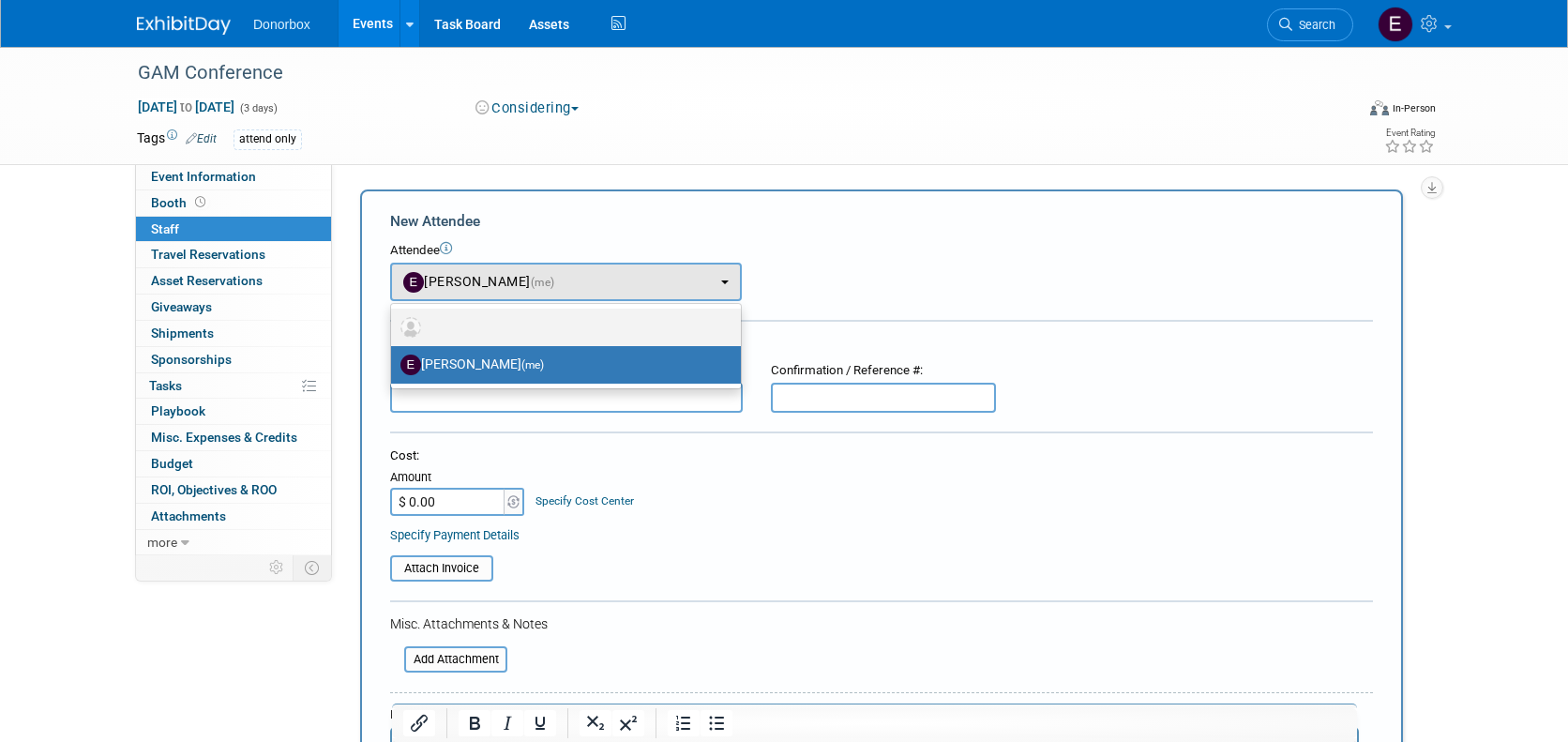
click at [417, 327] on img at bounding box center [411, 327] width 21 height 21
click at [394, 327] on input "radio" at bounding box center [388, 325] width 12 height 12
select select
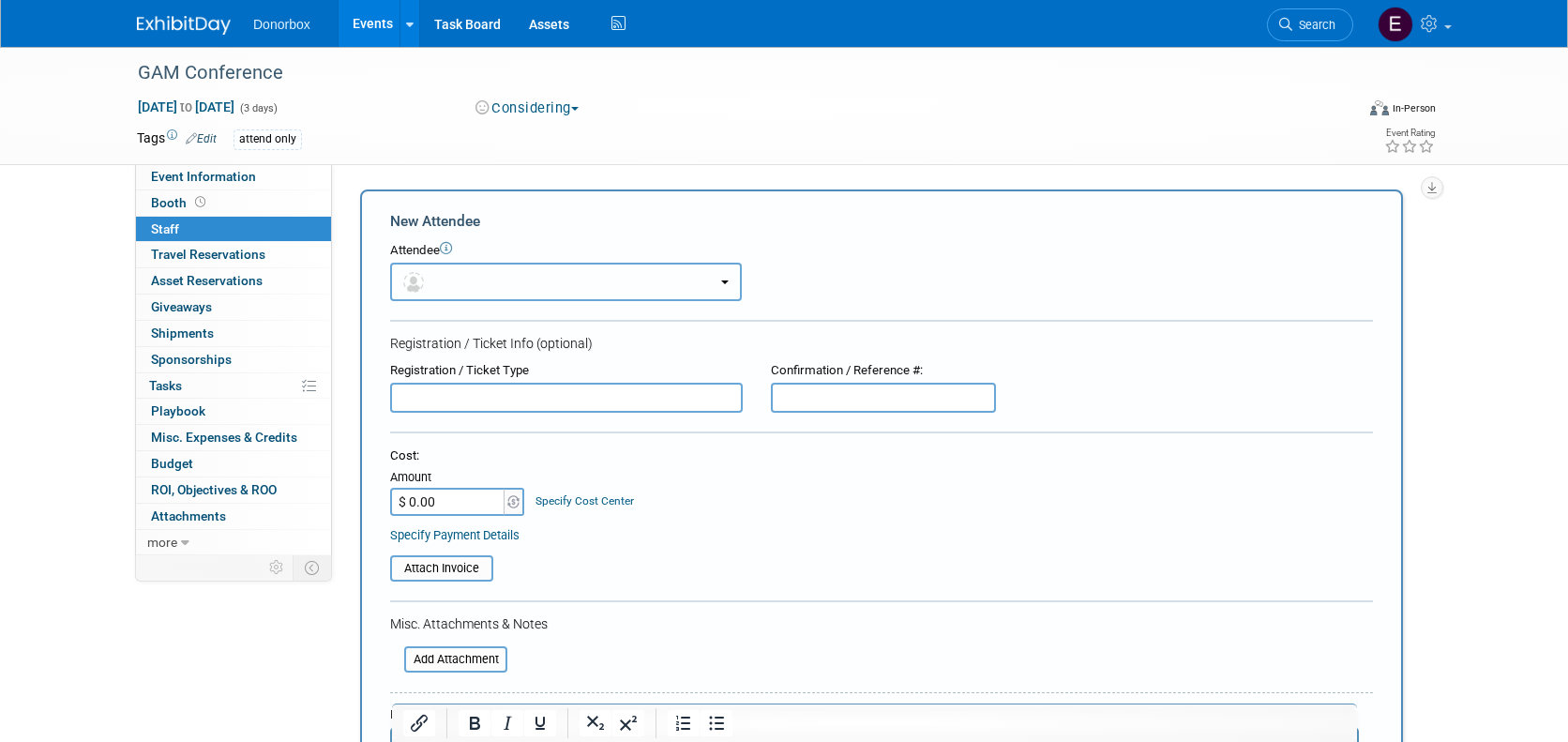
click at [455, 274] on button "button" at bounding box center [566, 281] width 352 height 39
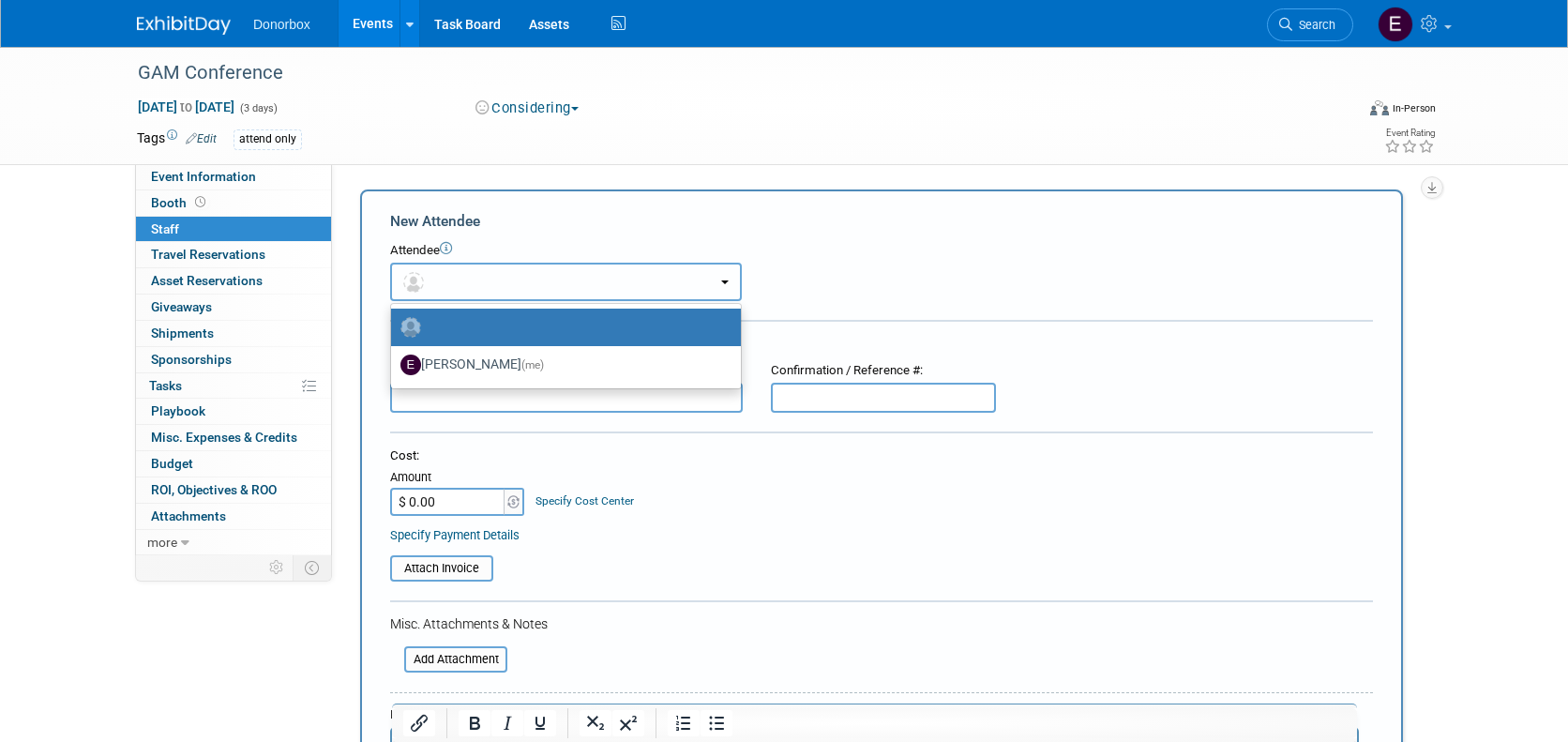
click at [455, 275] on button "button" at bounding box center [566, 281] width 352 height 39
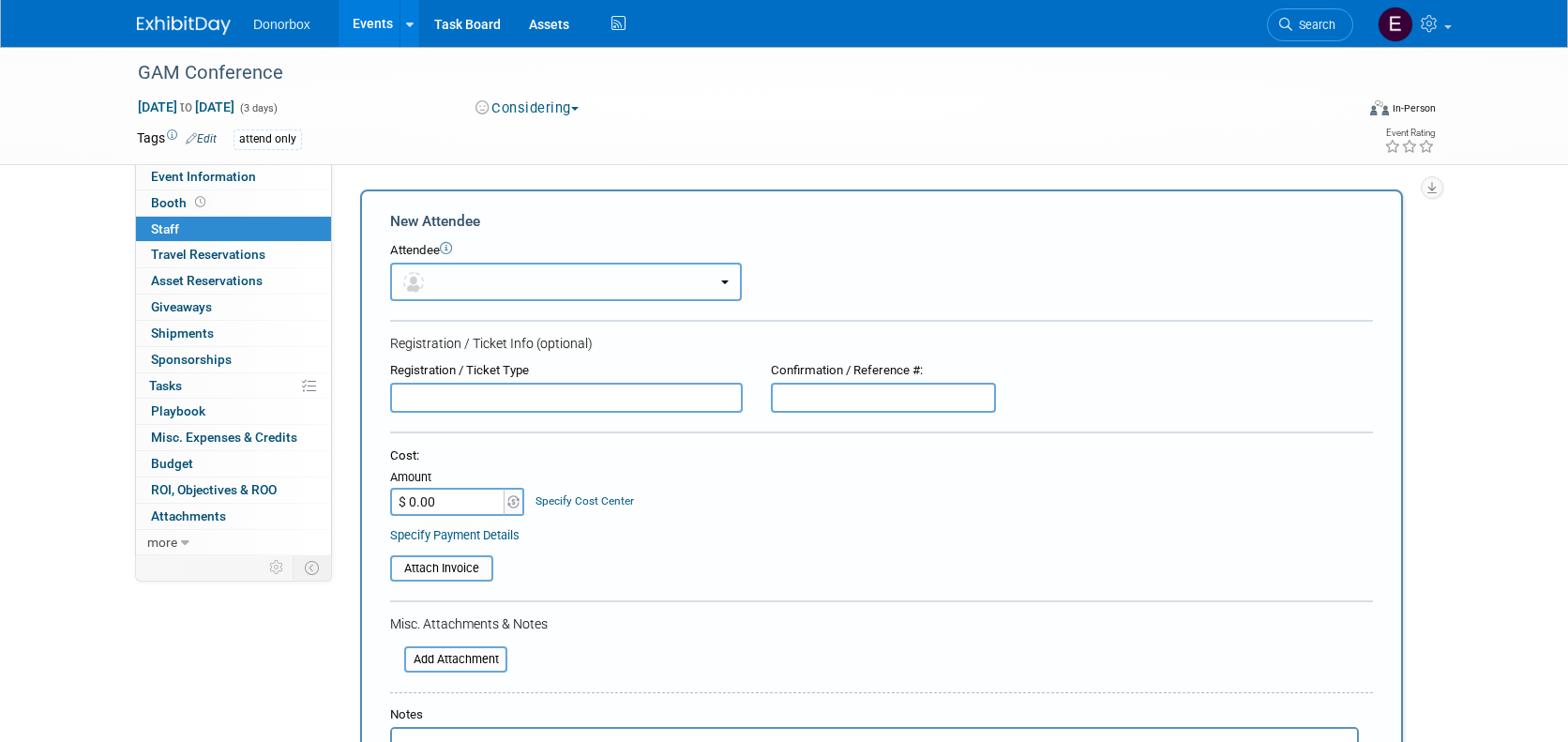
click at [486, 271] on button "button" at bounding box center [566, 281] width 352 height 39
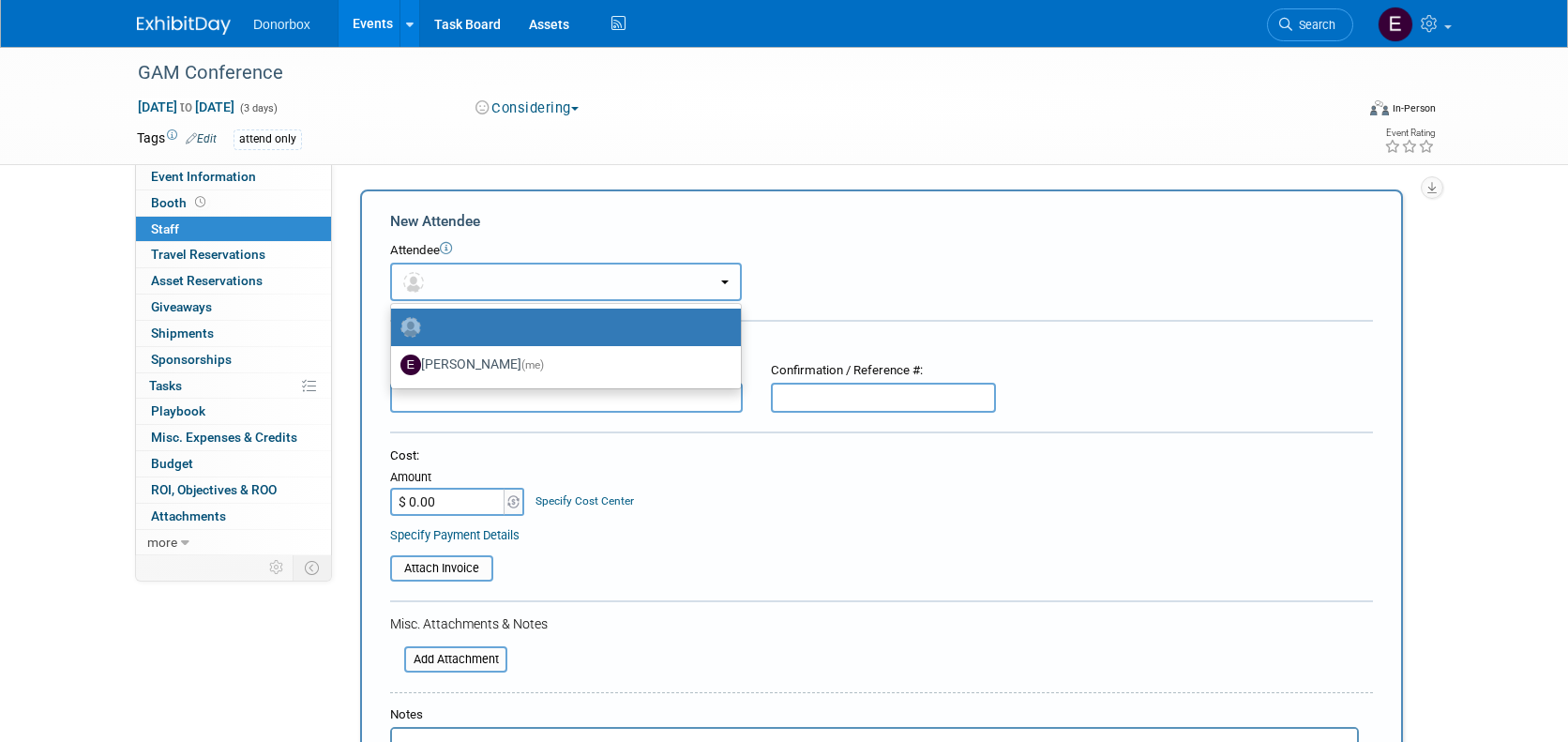
click at [486, 271] on button "button" at bounding box center [566, 281] width 352 height 39
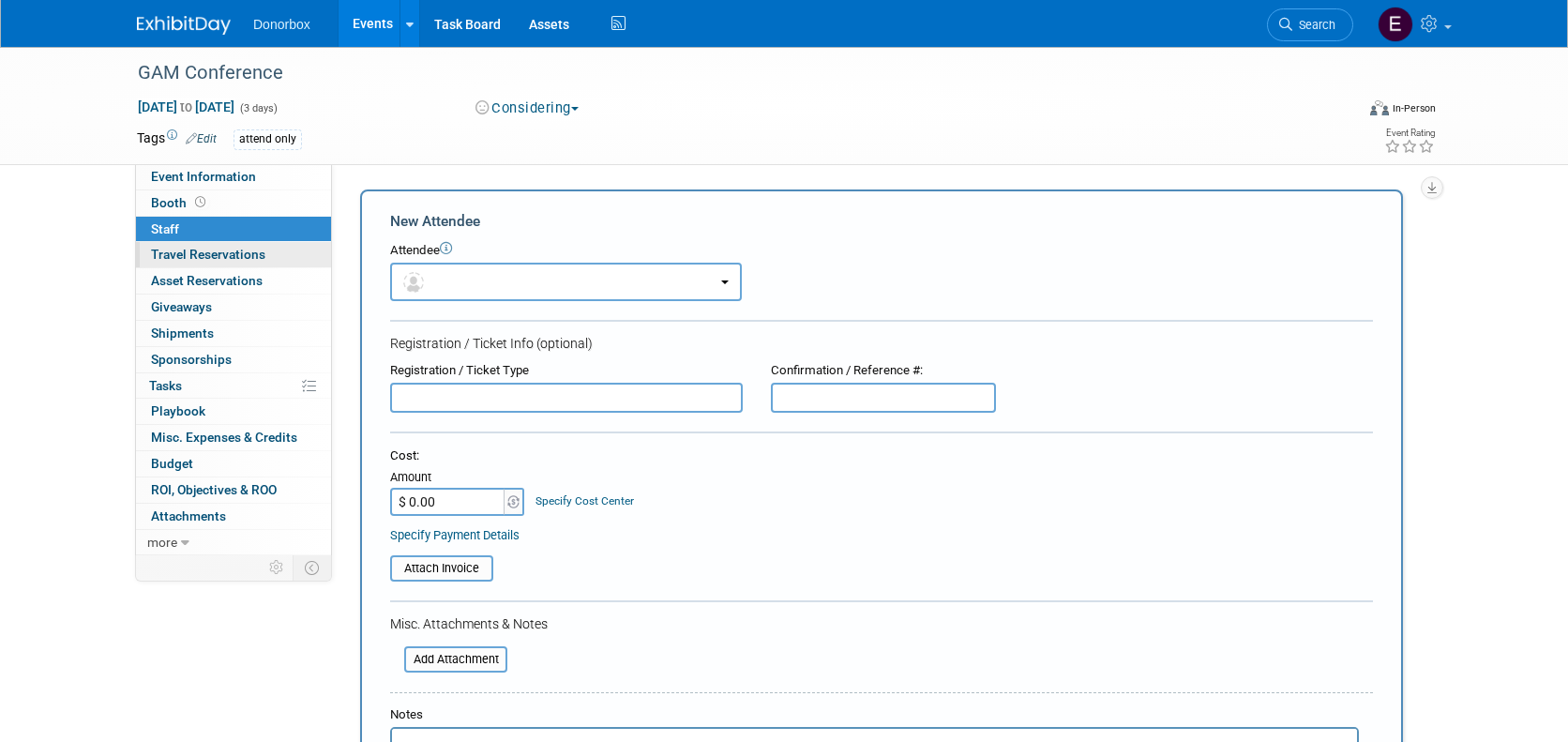
click at [215, 264] on link "0 Travel Reservations 0" at bounding box center [234, 254] width 195 height 25
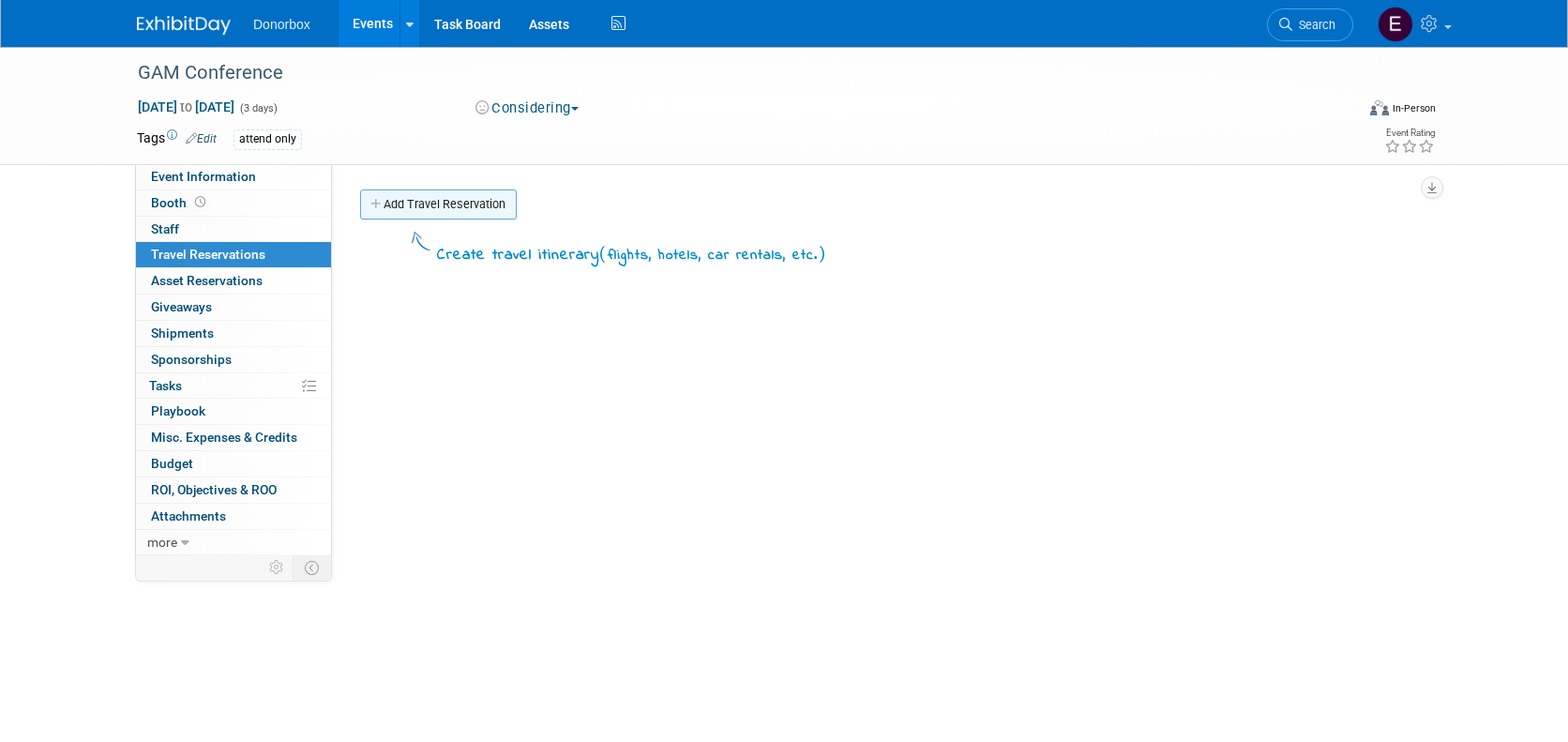
click at [435, 201] on link "Add Travel Reservation" at bounding box center [438, 205] width 157 height 30
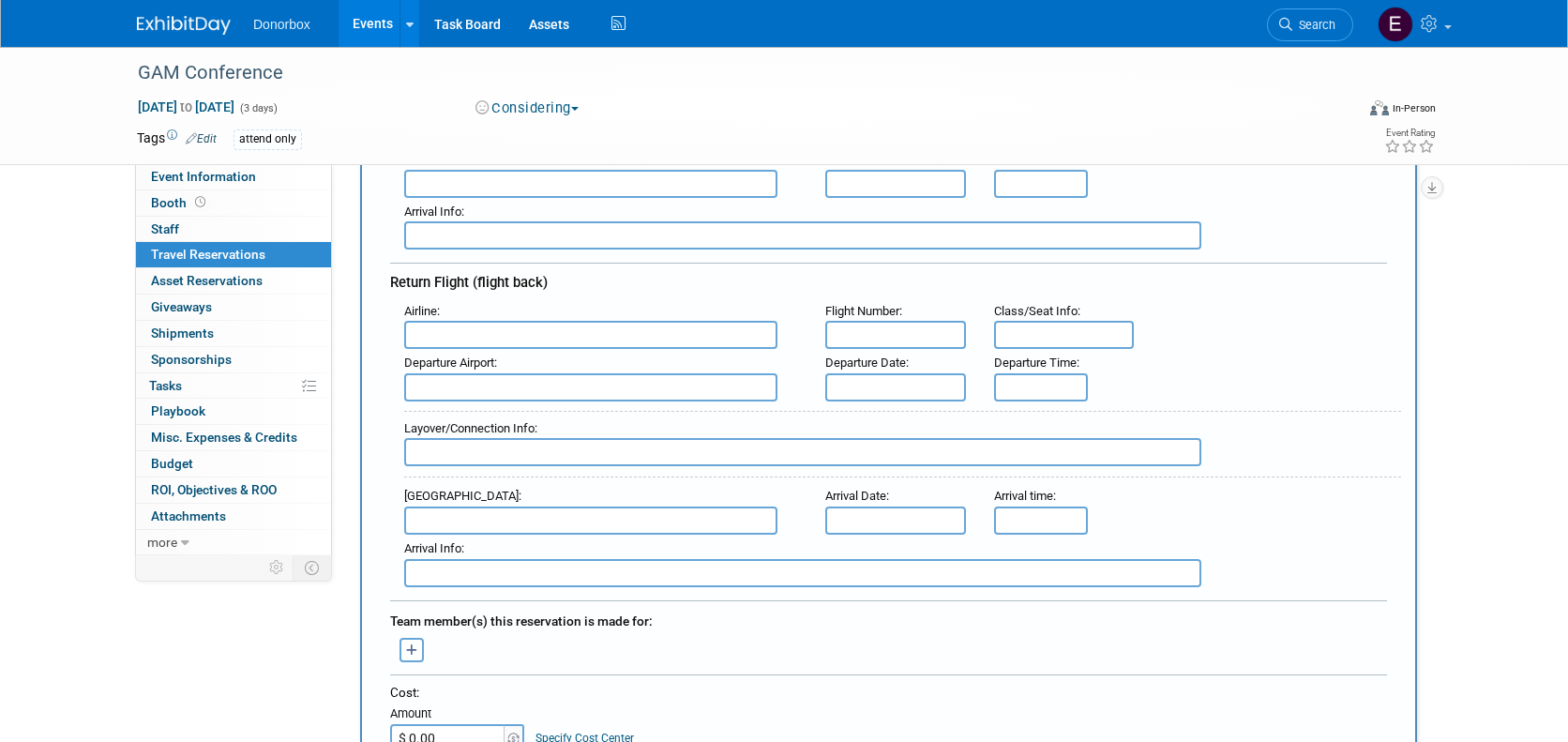
scroll to position [666, 0]
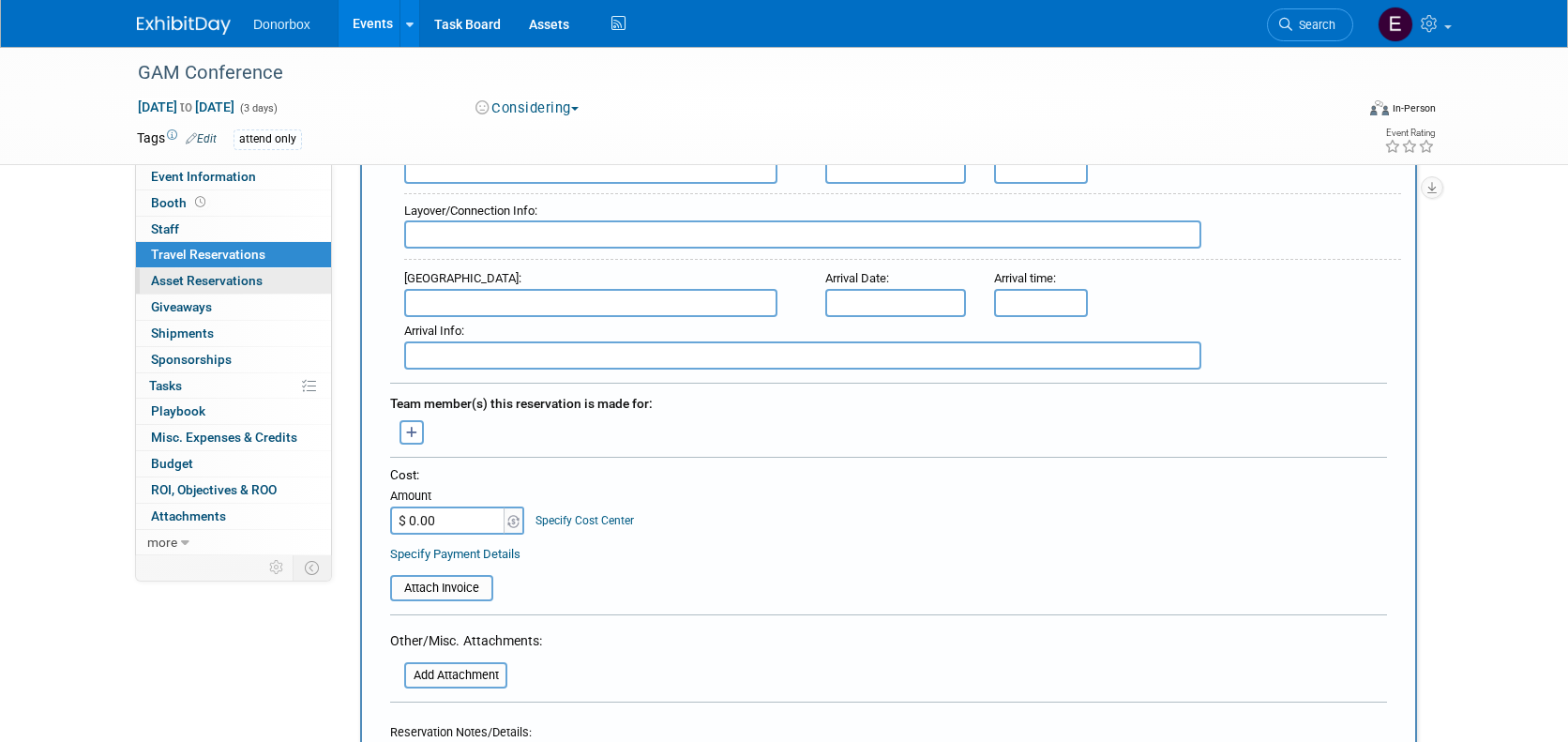
click at [195, 281] on span "Asset Reservations 0" at bounding box center [207, 280] width 111 height 15
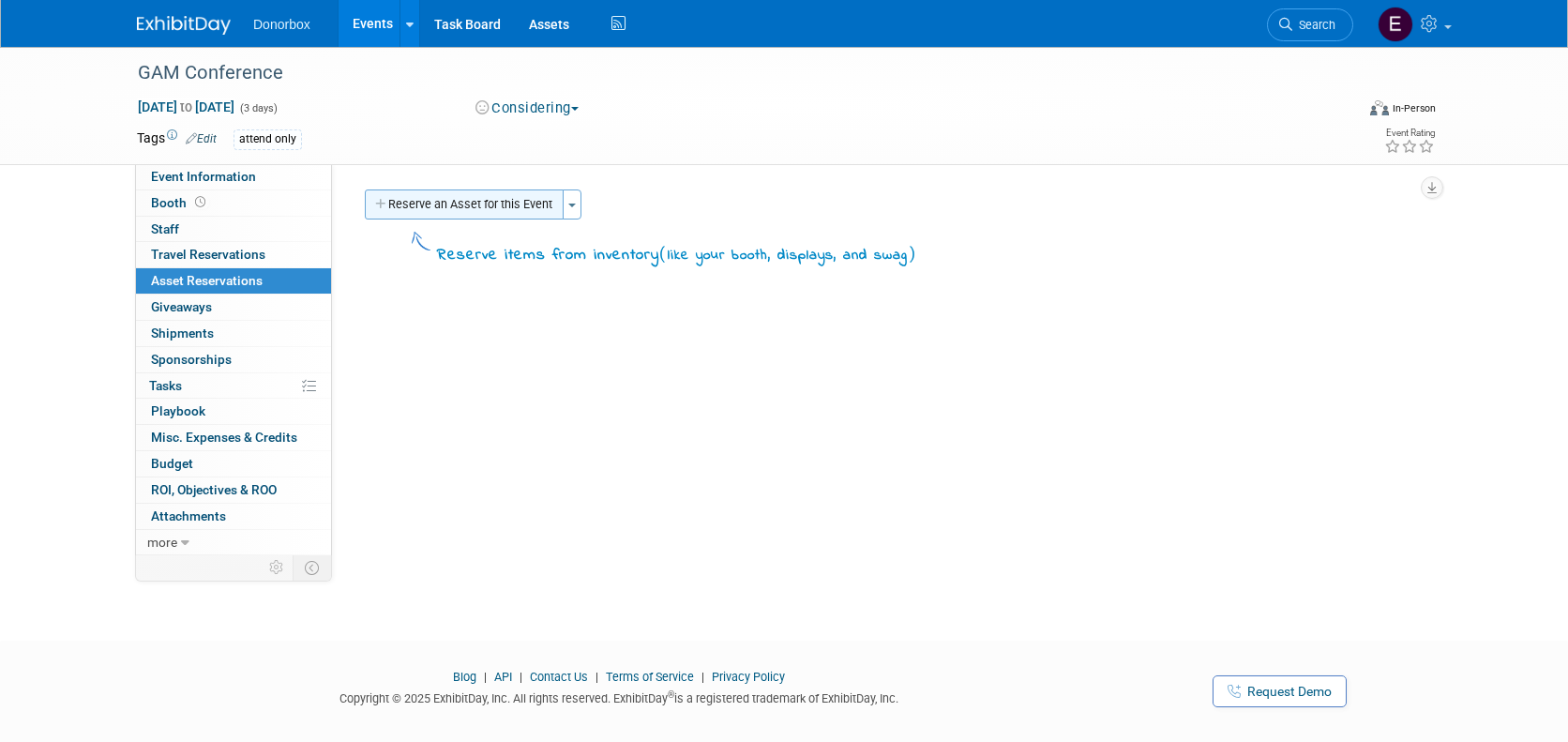
click at [511, 201] on button "Reserve an Asset for this Event" at bounding box center [464, 205] width 199 height 30
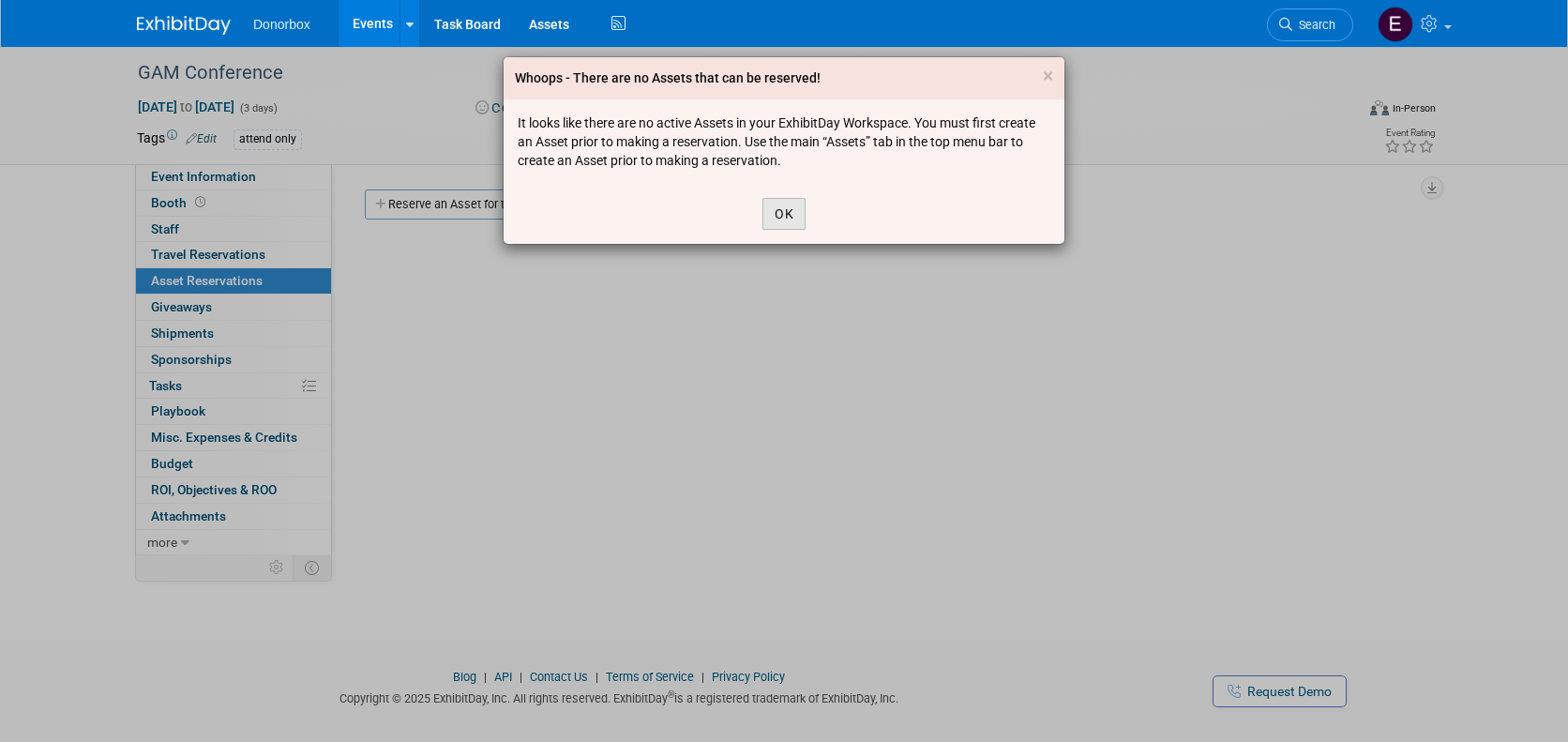
click at [782, 212] on button "OK" at bounding box center [784, 214] width 43 height 32
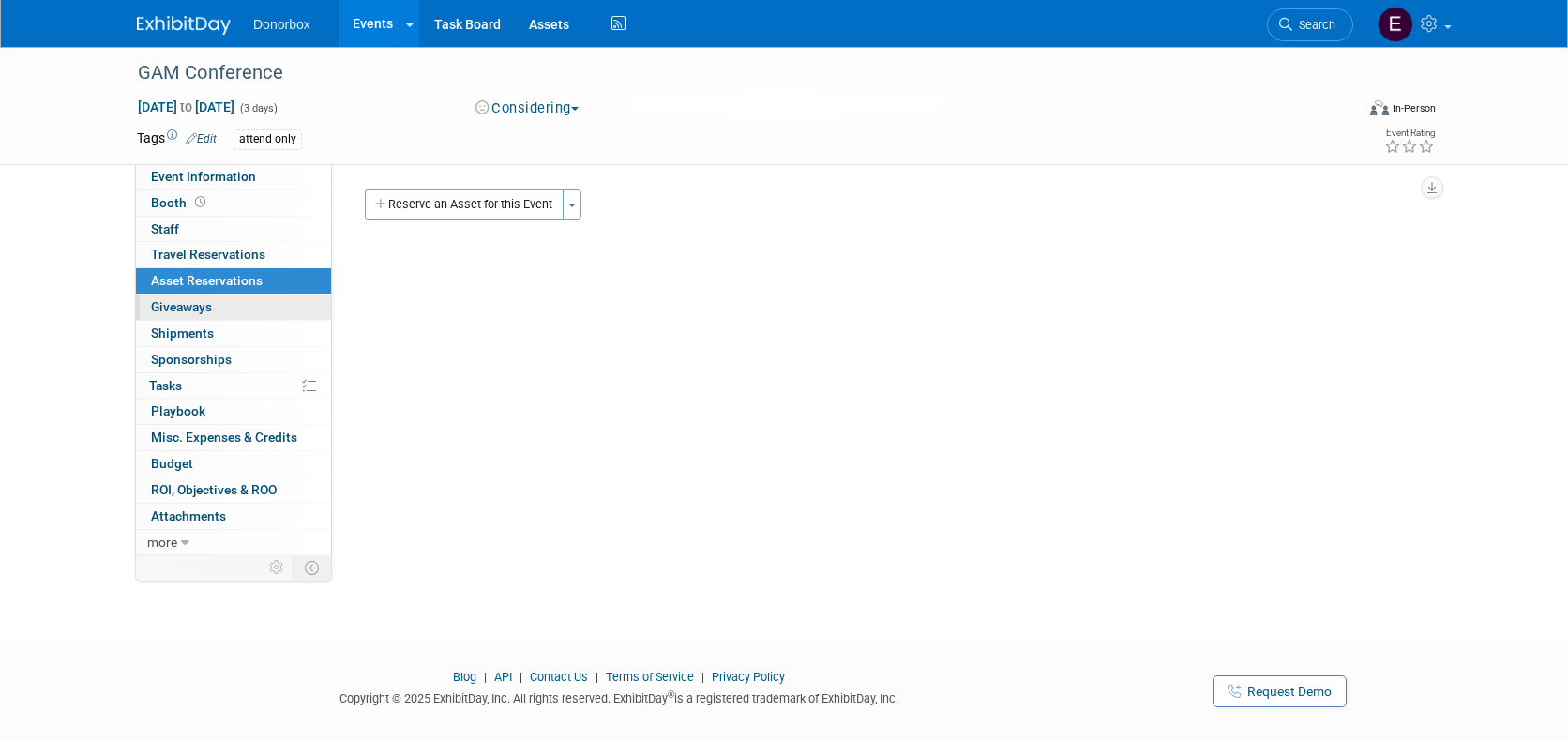
click at [177, 312] on span "Giveaways 0" at bounding box center [181, 306] width 61 height 15
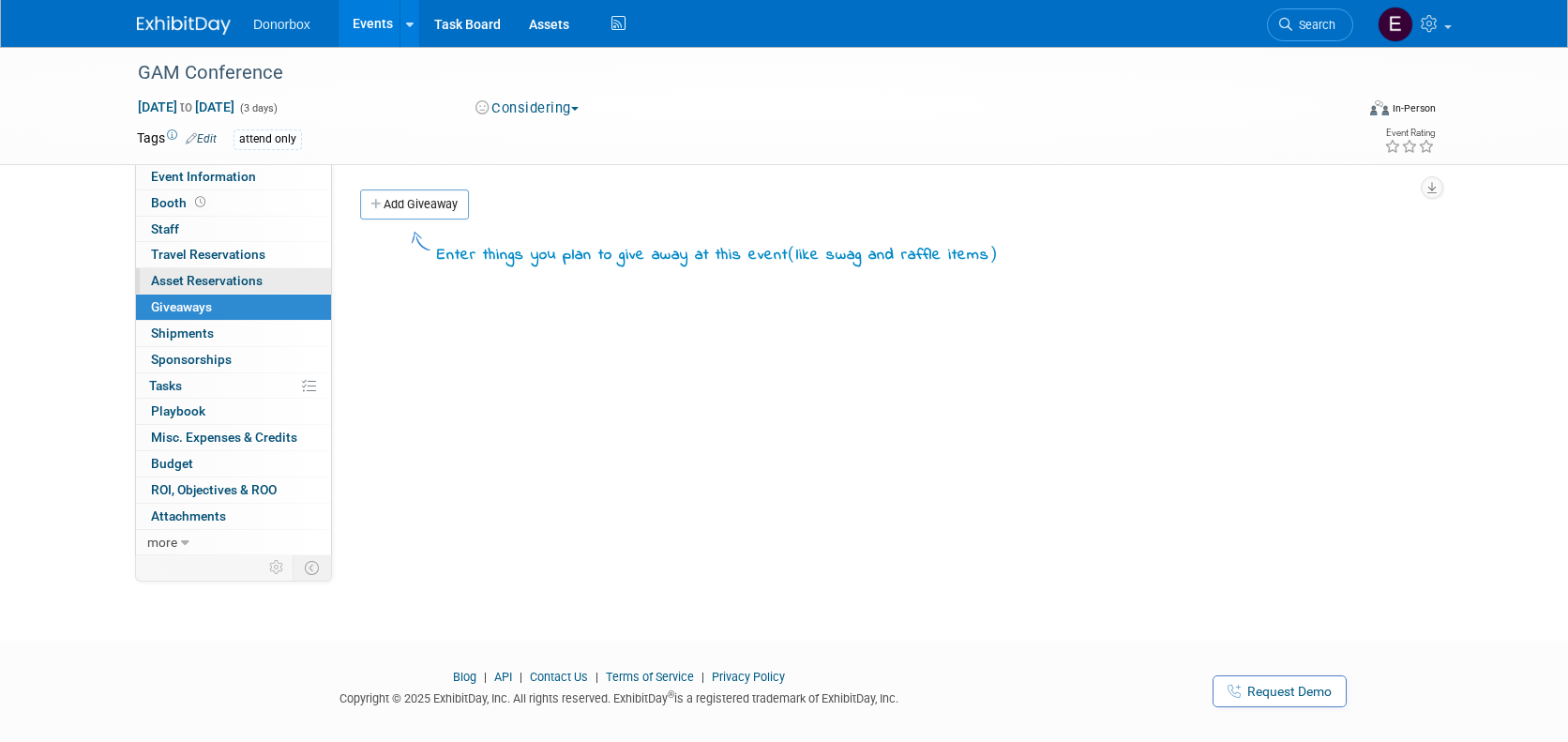
click at [241, 280] on span "Asset Reservations 0" at bounding box center [207, 280] width 111 height 15
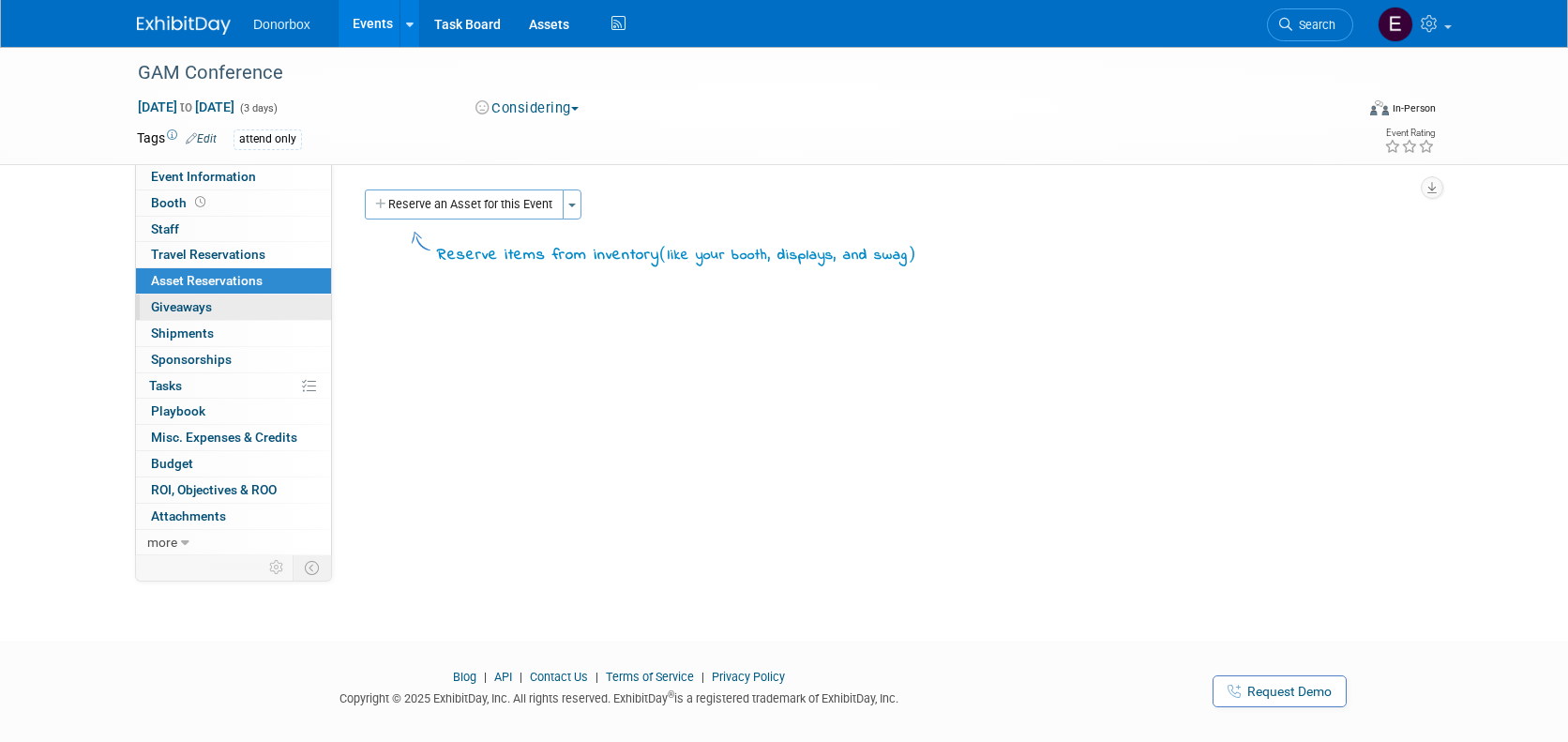
click at [216, 308] on link "0 Giveaways 0" at bounding box center [234, 306] width 195 height 25
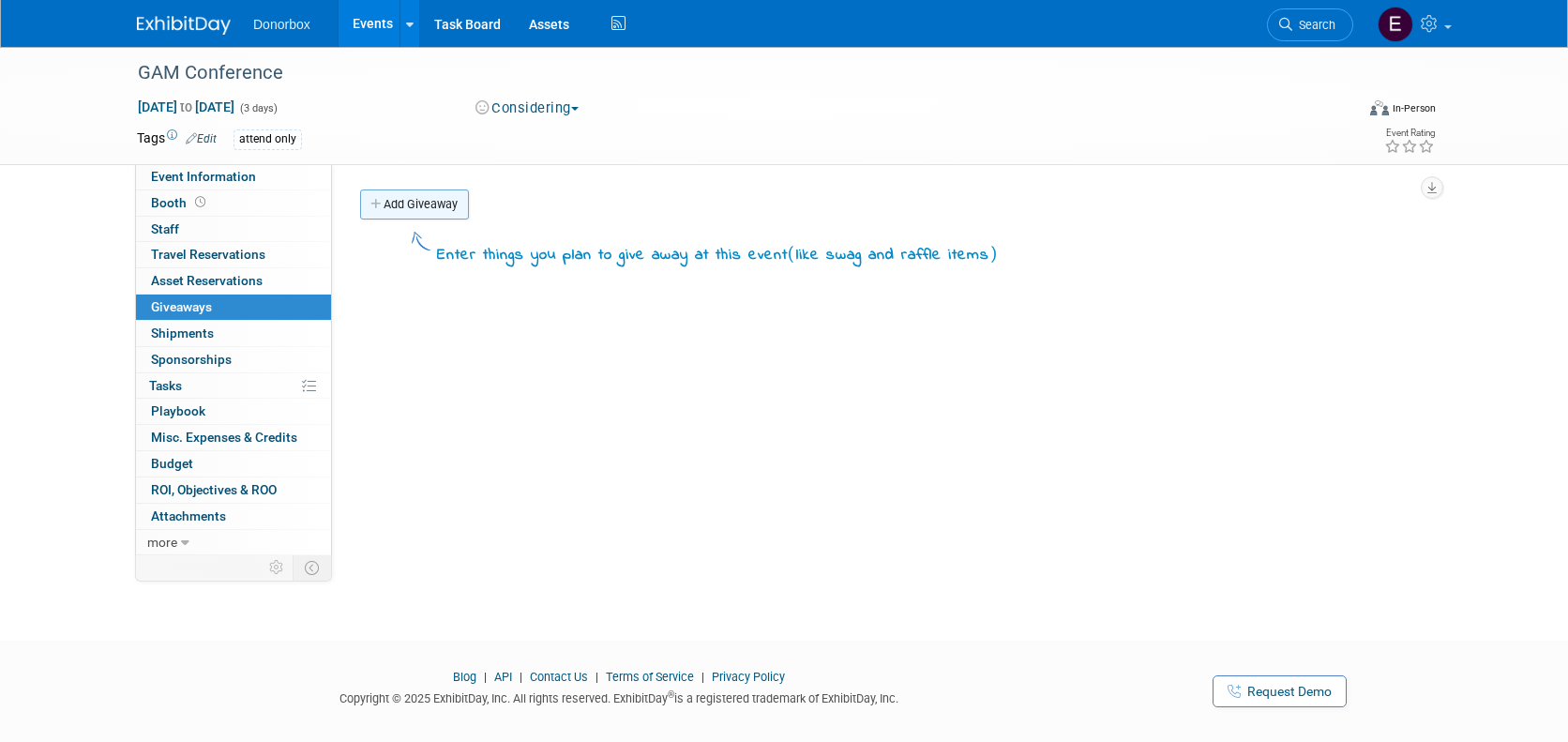
click at [407, 204] on link "Add Giveaway" at bounding box center [414, 205] width 108 height 30
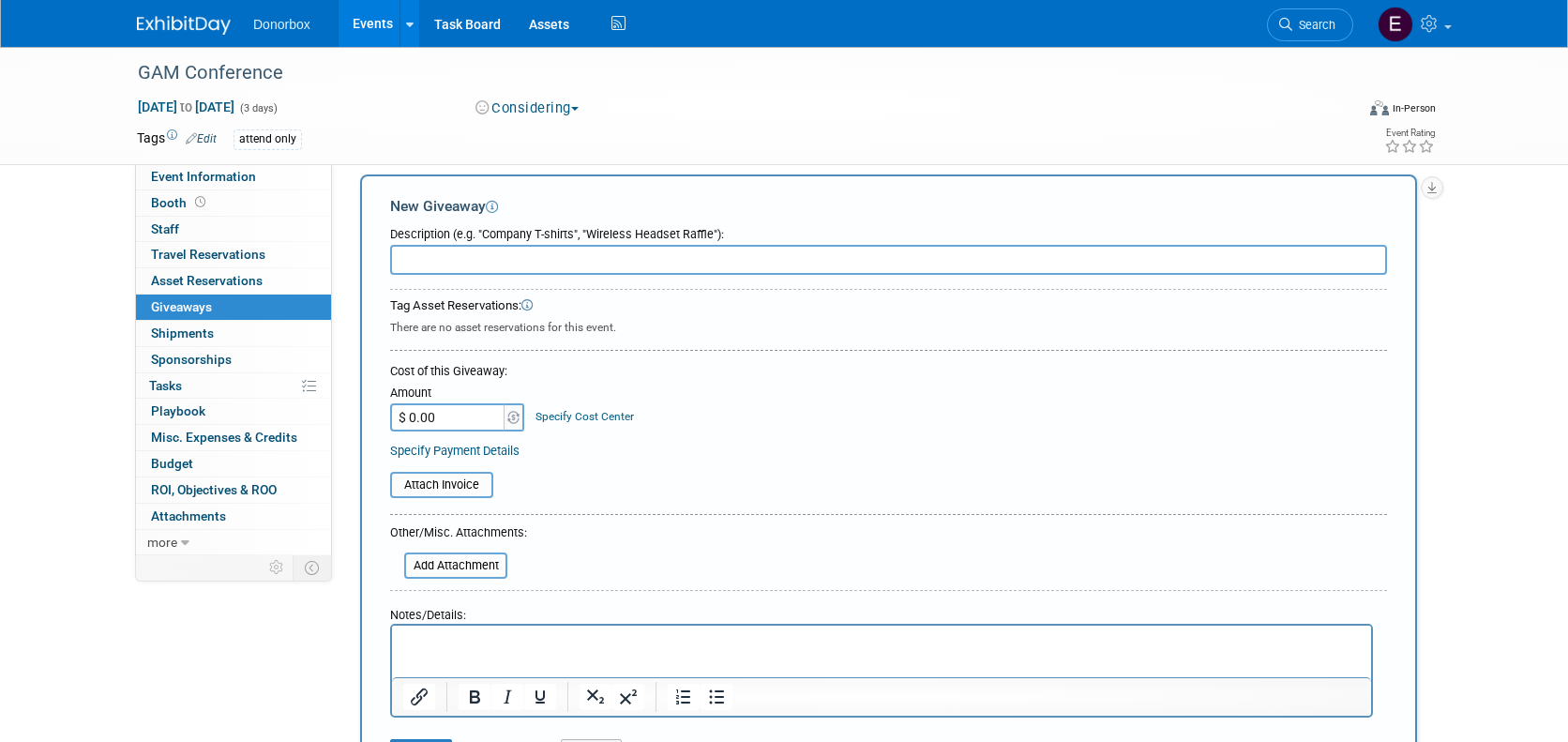
scroll to position [13, 0]
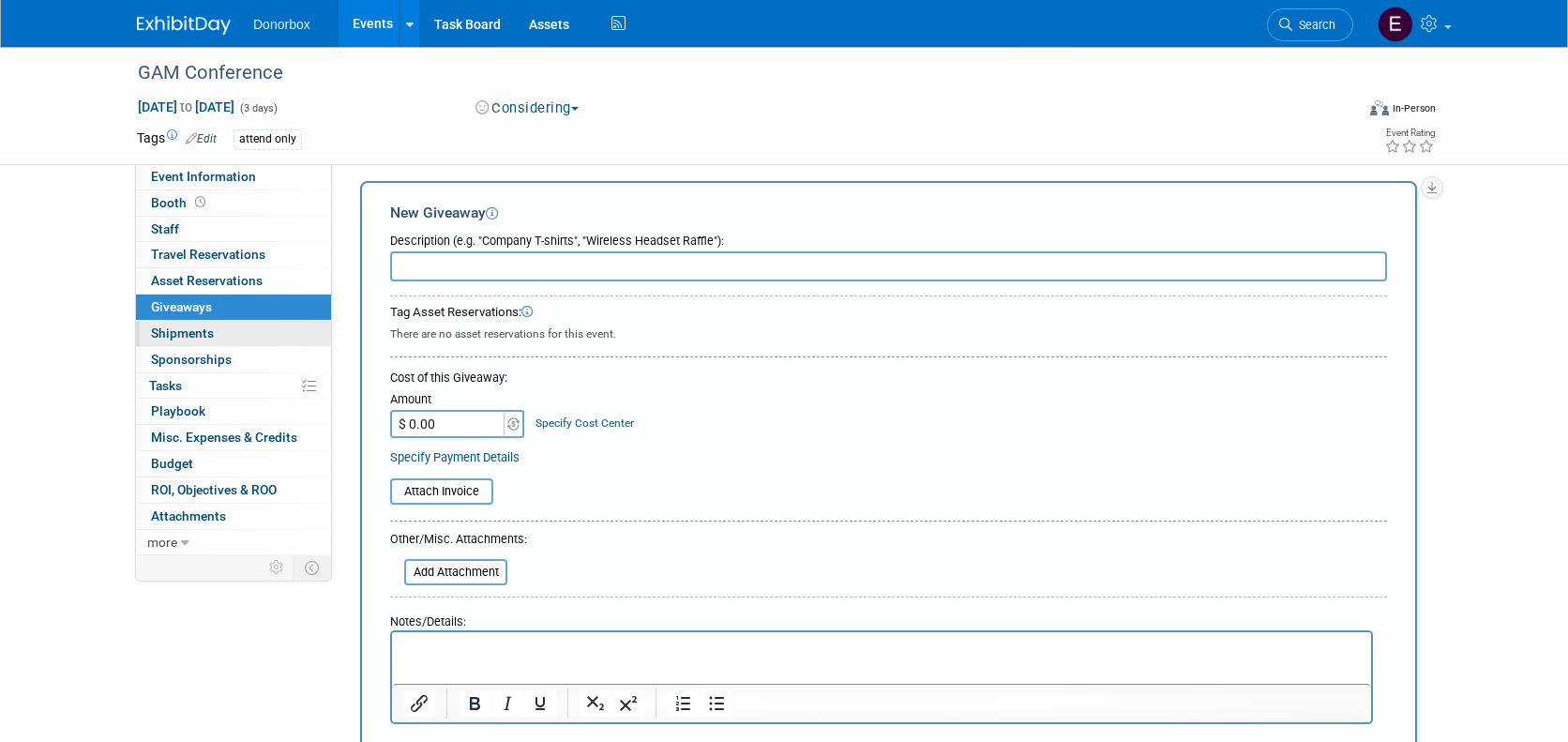
click at [205, 332] on span "Shipments 0" at bounding box center [182, 332] width 63 height 15
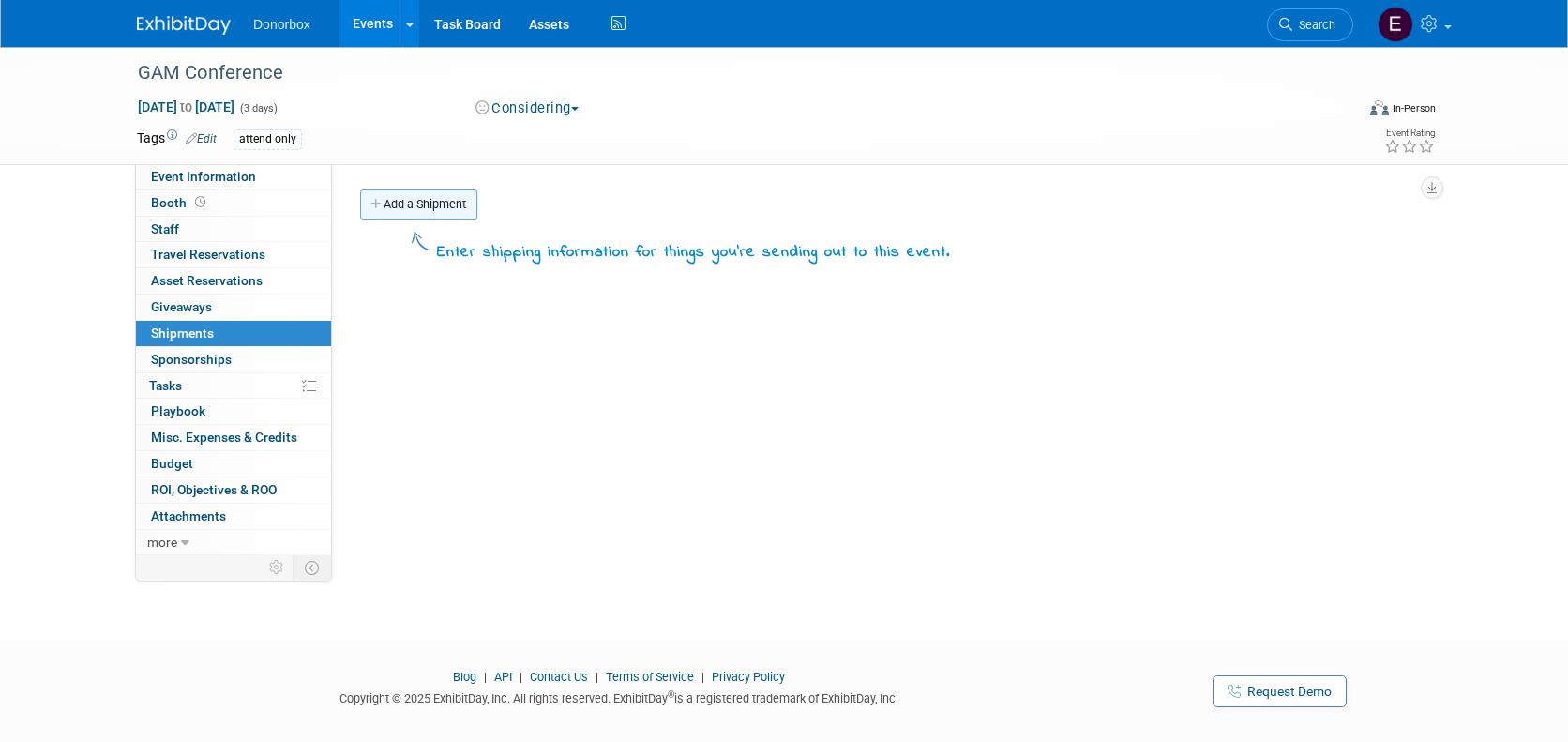
click at [404, 200] on link "Add a Shipment" at bounding box center [419, 205] width 117 height 30
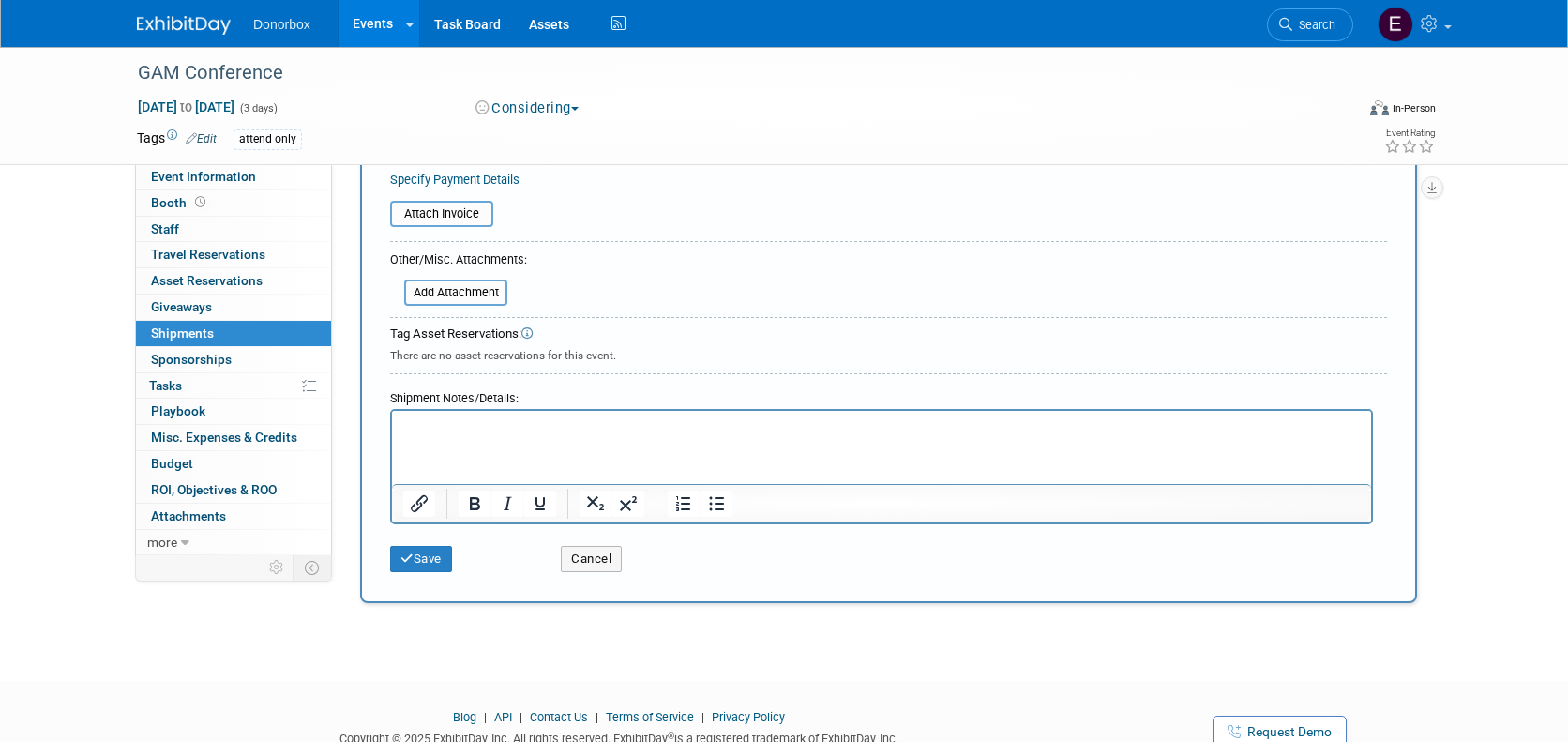
scroll to position [434, 0]
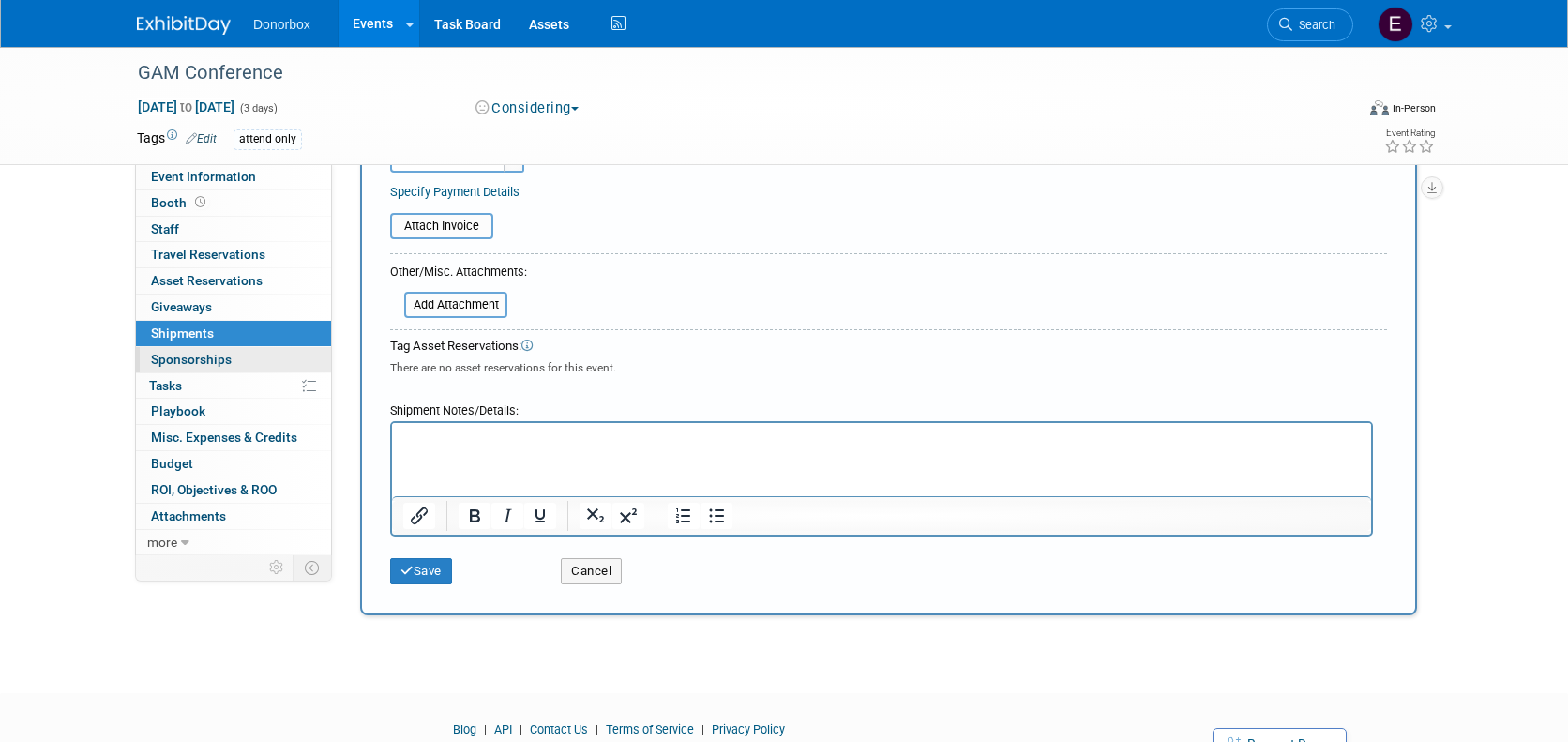
click at [174, 365] on span "Sponsorships 0" at bounding box center [191, 359] width 81 height 15
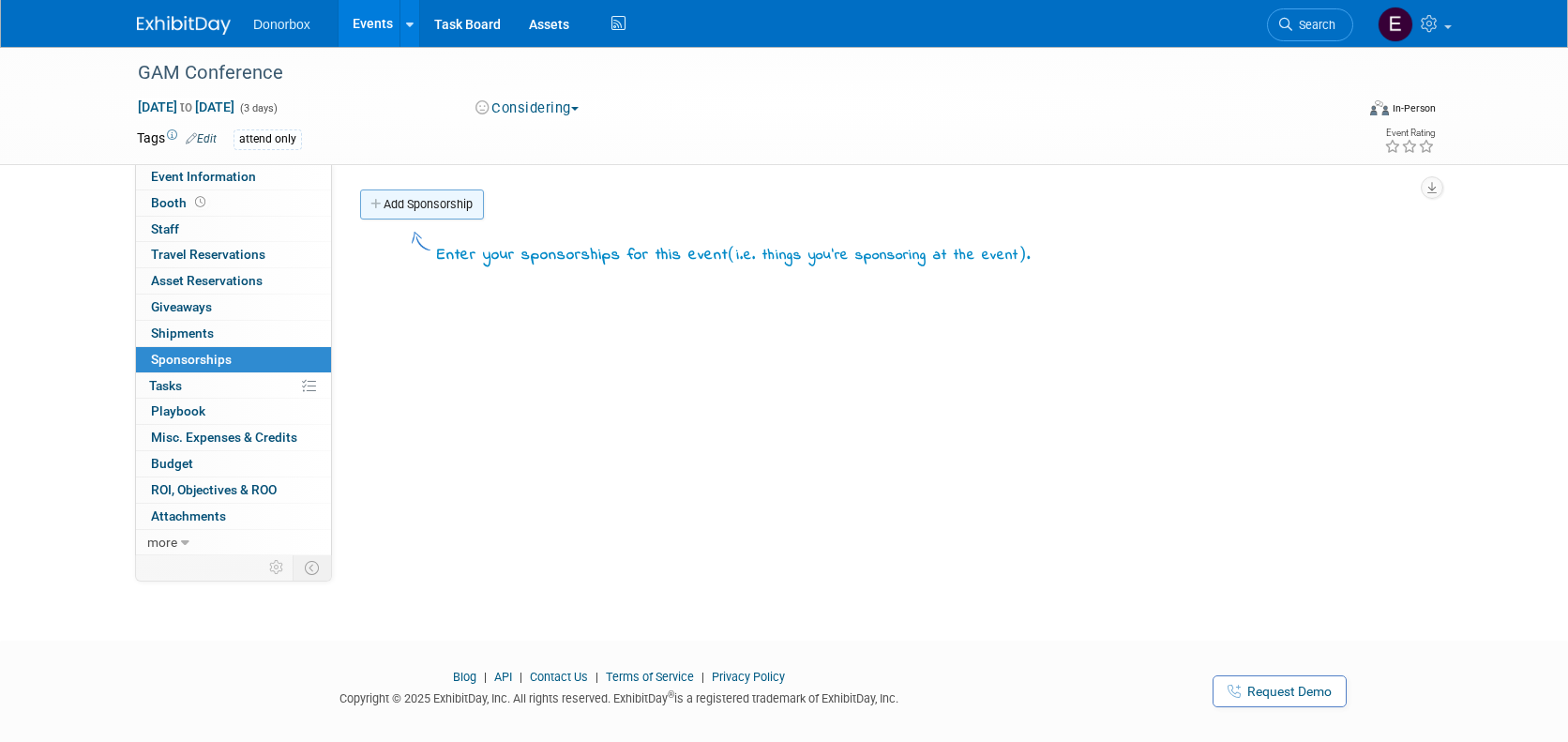
click at [419, 201] on link "Add Sponsorship" at bounding box center [422, 205] width 124 height 30
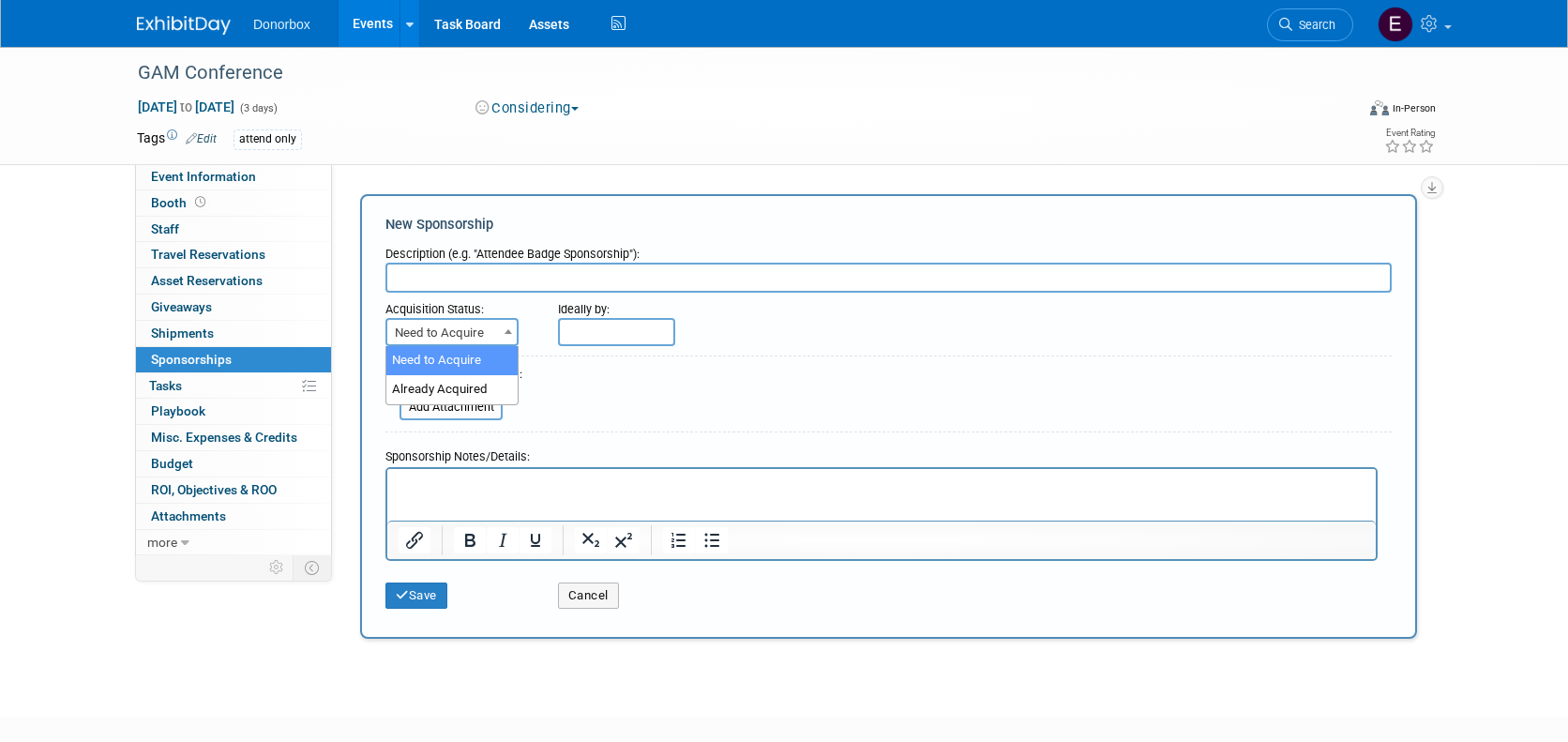
click at [493, 338] on span "Need to Acquire" at bounding box center [452, 333] width 129 height 26
click at [566, 389] on form "Description (e.g. "Attendee Badge Sponsorship"): Acquisition Status: Need to Ac…" at bounding box center [889, 428] width 1006 height 381
click at [174, 390] on span "Tasks 0%" at bounding box center [165, 385] width 33 height 15
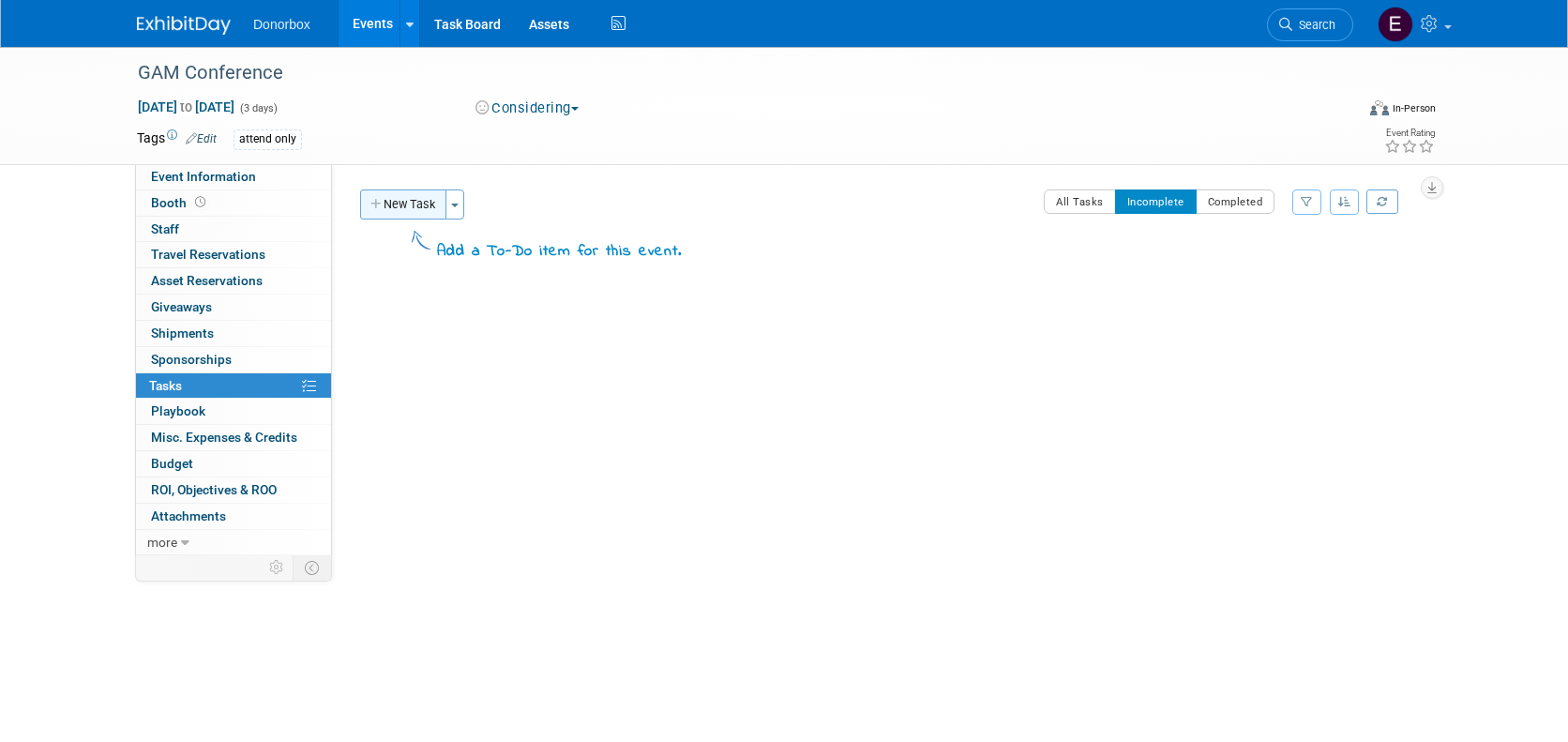
click at [417, 202] on button "New Task" at bounding box center [403, 205] width 87 height 30
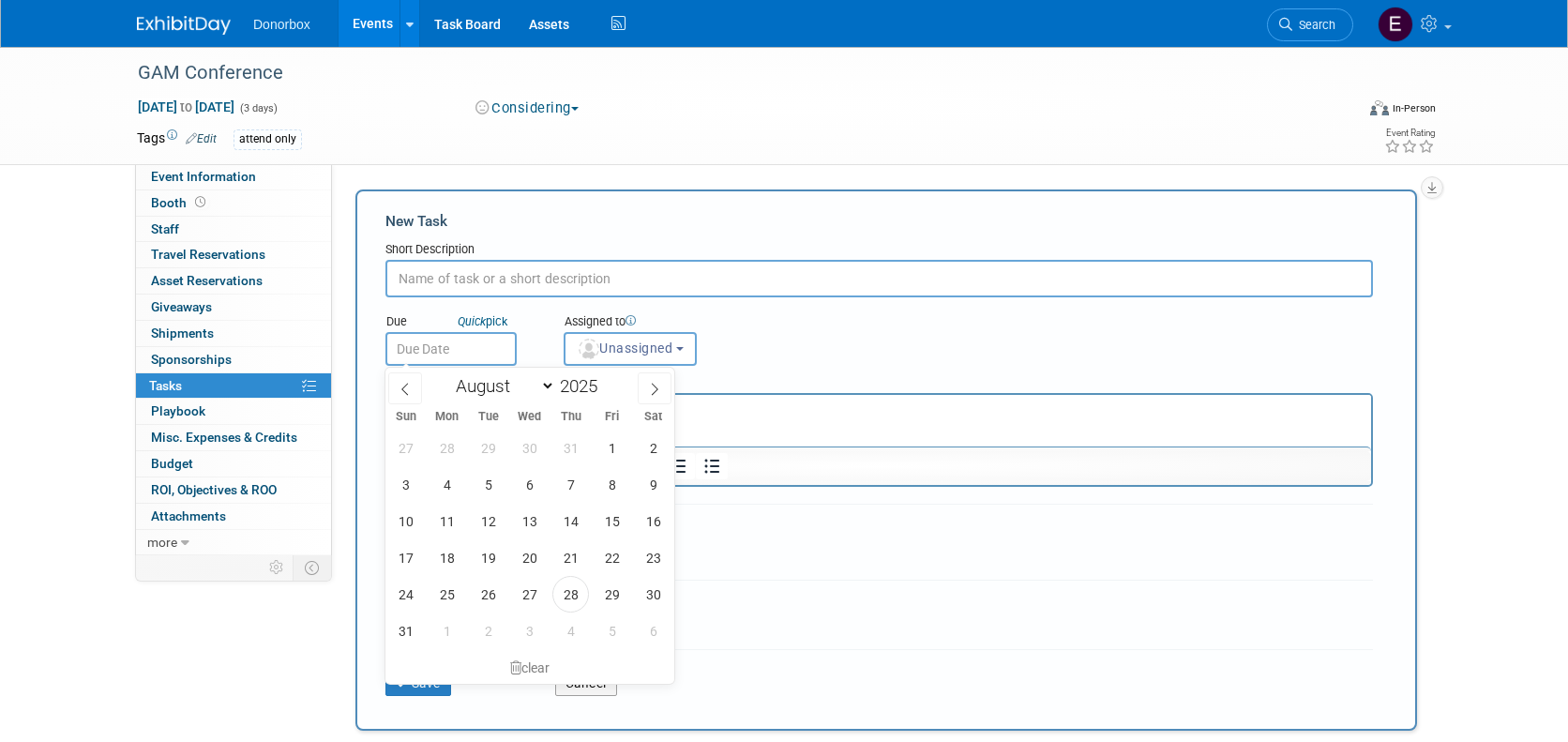
click at [439, 346] on input "text" at bounding box center [451, 349] width 131 height 34
click at [684, 350] on b "button" at bounding box center [680, 349] width 8 height 4
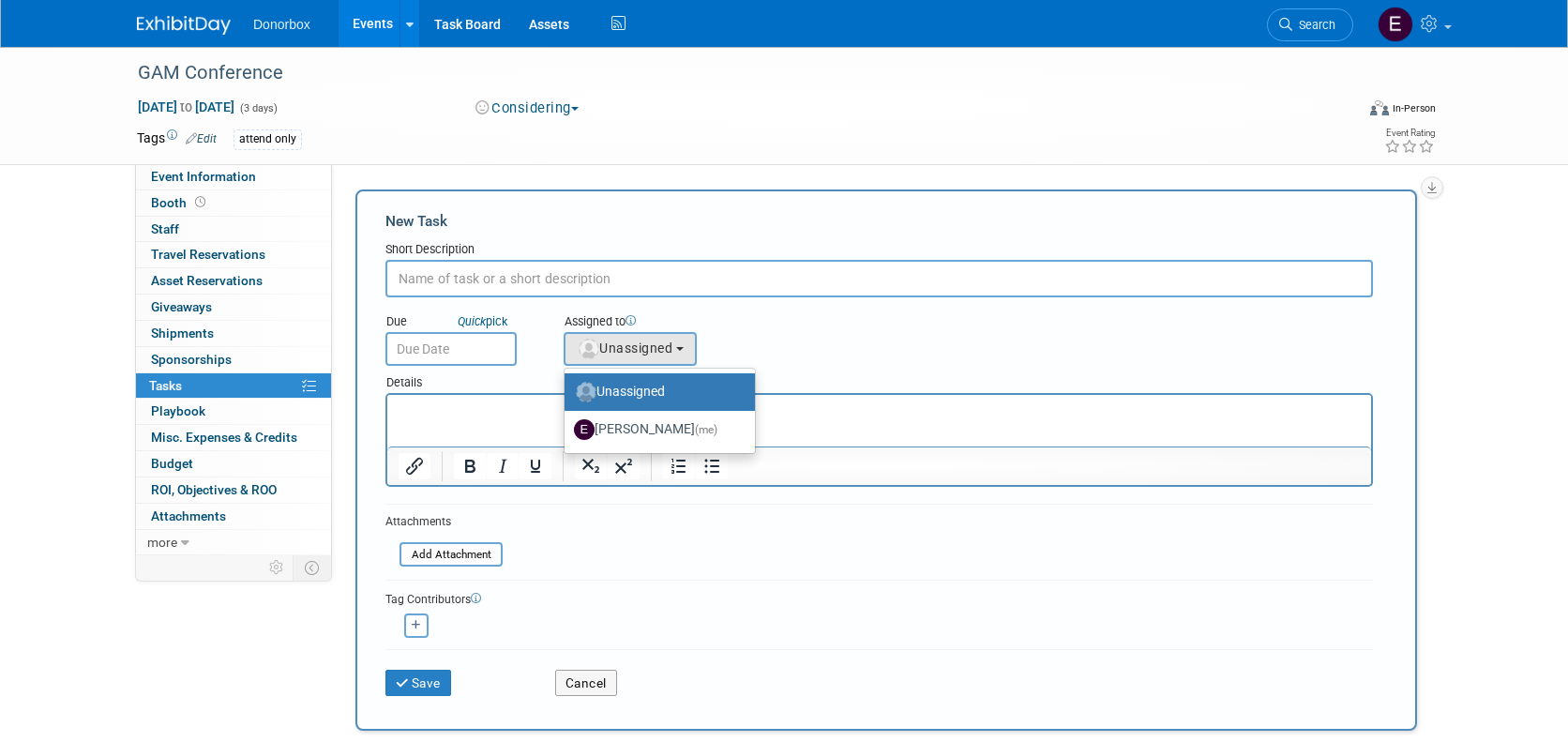
click at [771, 330] on div "Assigned to" at bounding box center [676, 322] width 226 height 19
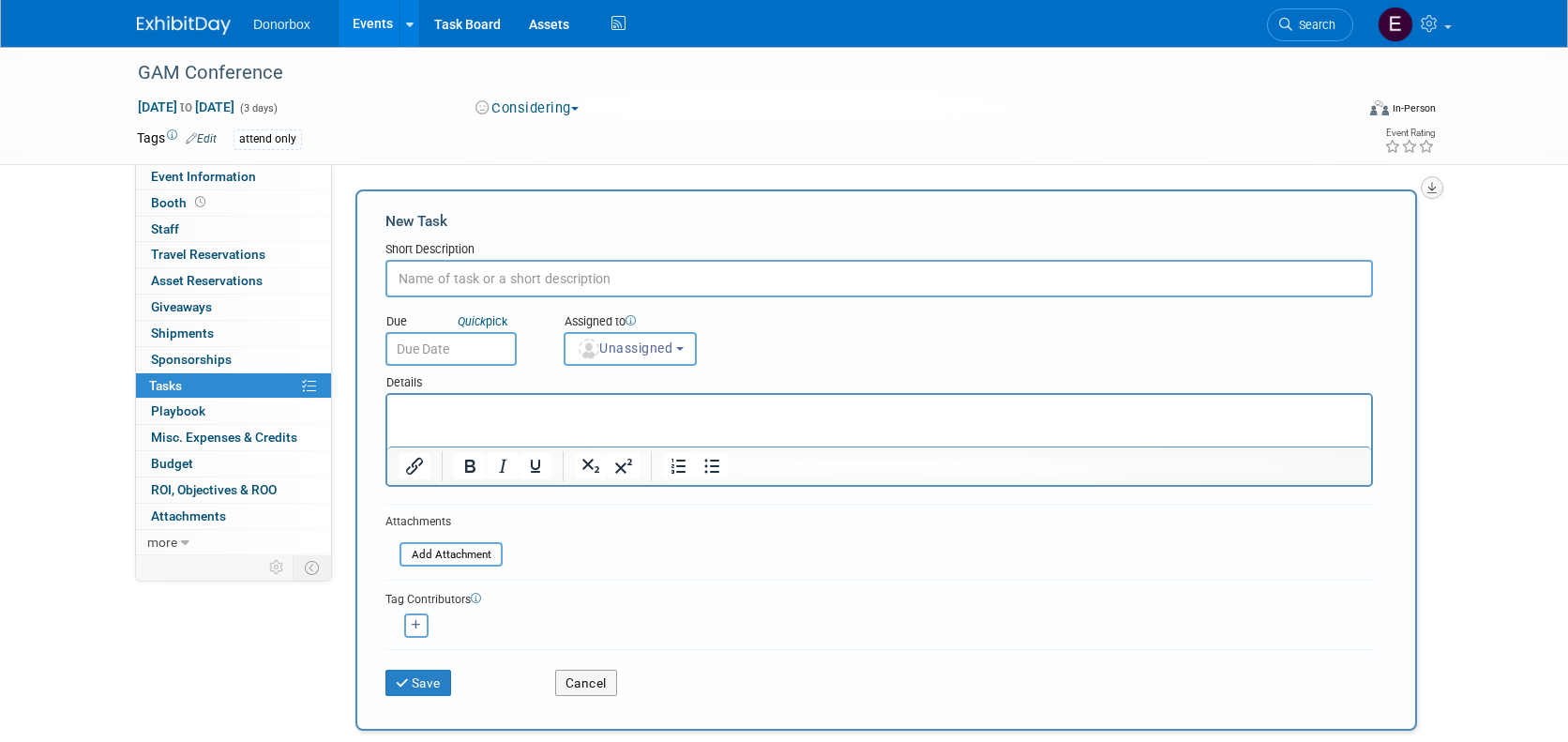
click at [1435, 189] on icon "button" at bounding box center [1432, 188] width 9 height 12
click at [1481, 289] on div "GAM Conference Feb 4, 2026 to Feb 6, 2026 (3 days) Feb 4, 2026 to Feb 6, 2026 C…" at bounding box center [784, 502] width 1568 height 911
click at [163, 409] on span "Playbook 0" at bounding box center [178, 411] width 55 height 15
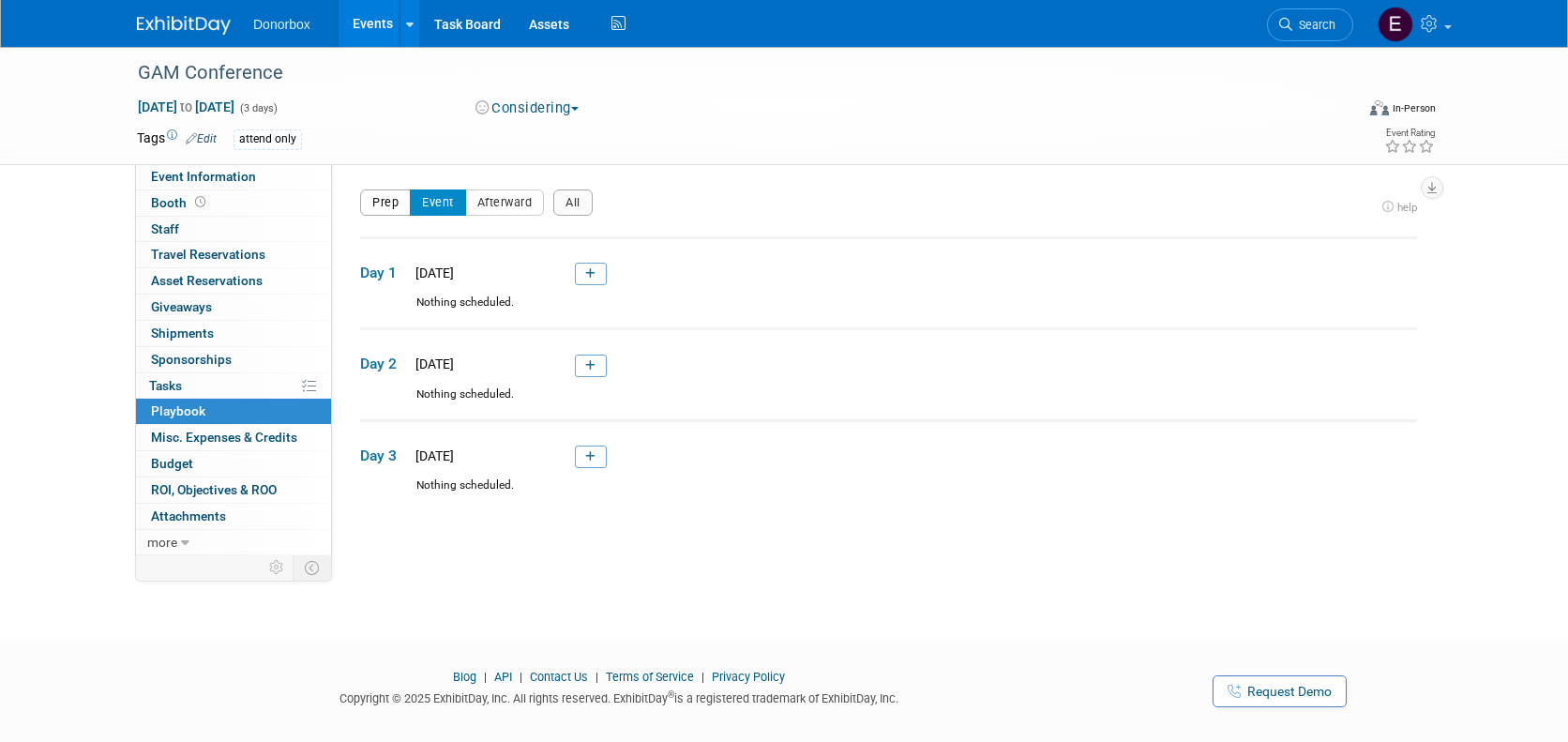
click at [374, 205] on button "Prep" at bounding box center [385, 203] width 51 height 26
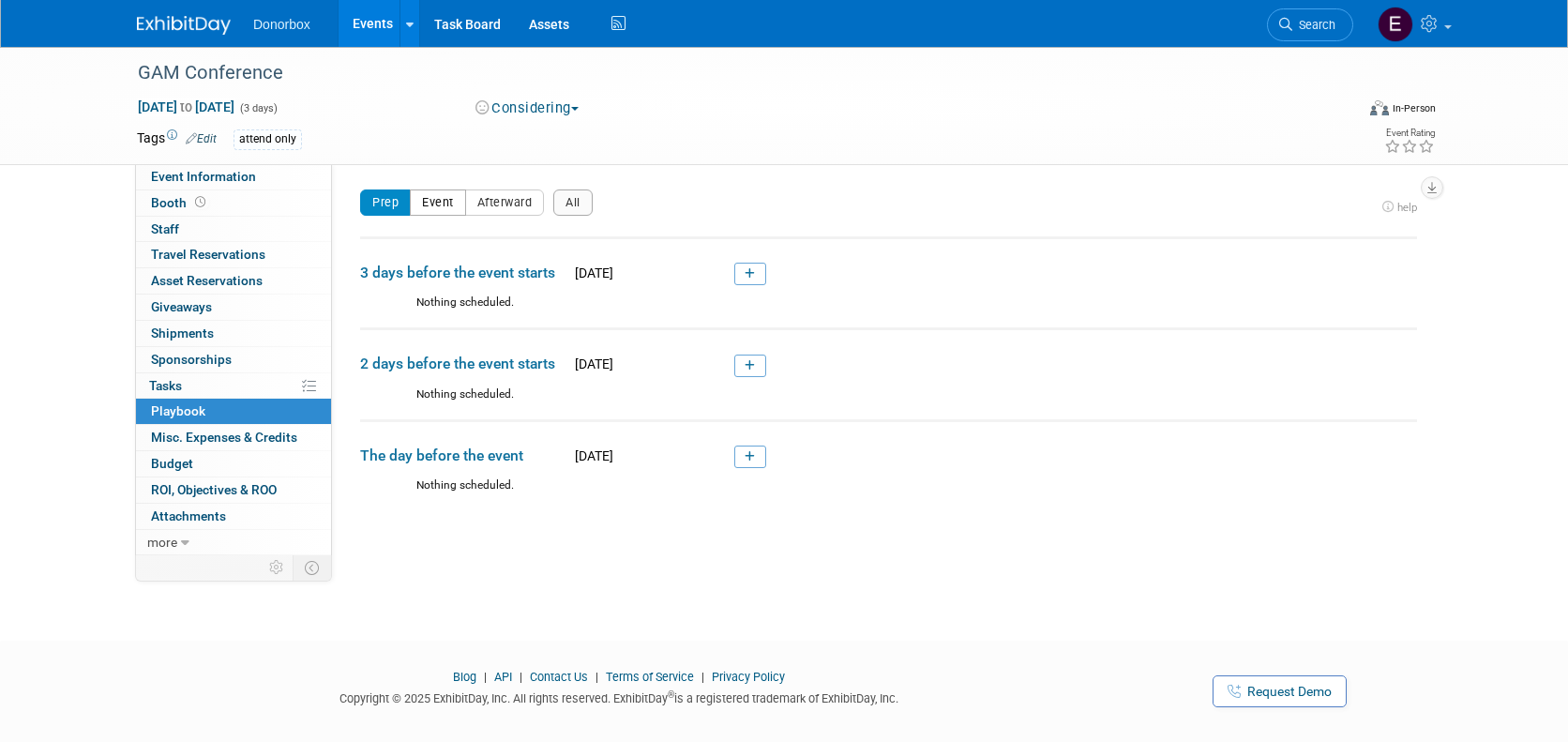
click at [438, 203] on button "Event" at bounding box center [437, 203] width 57 height 26
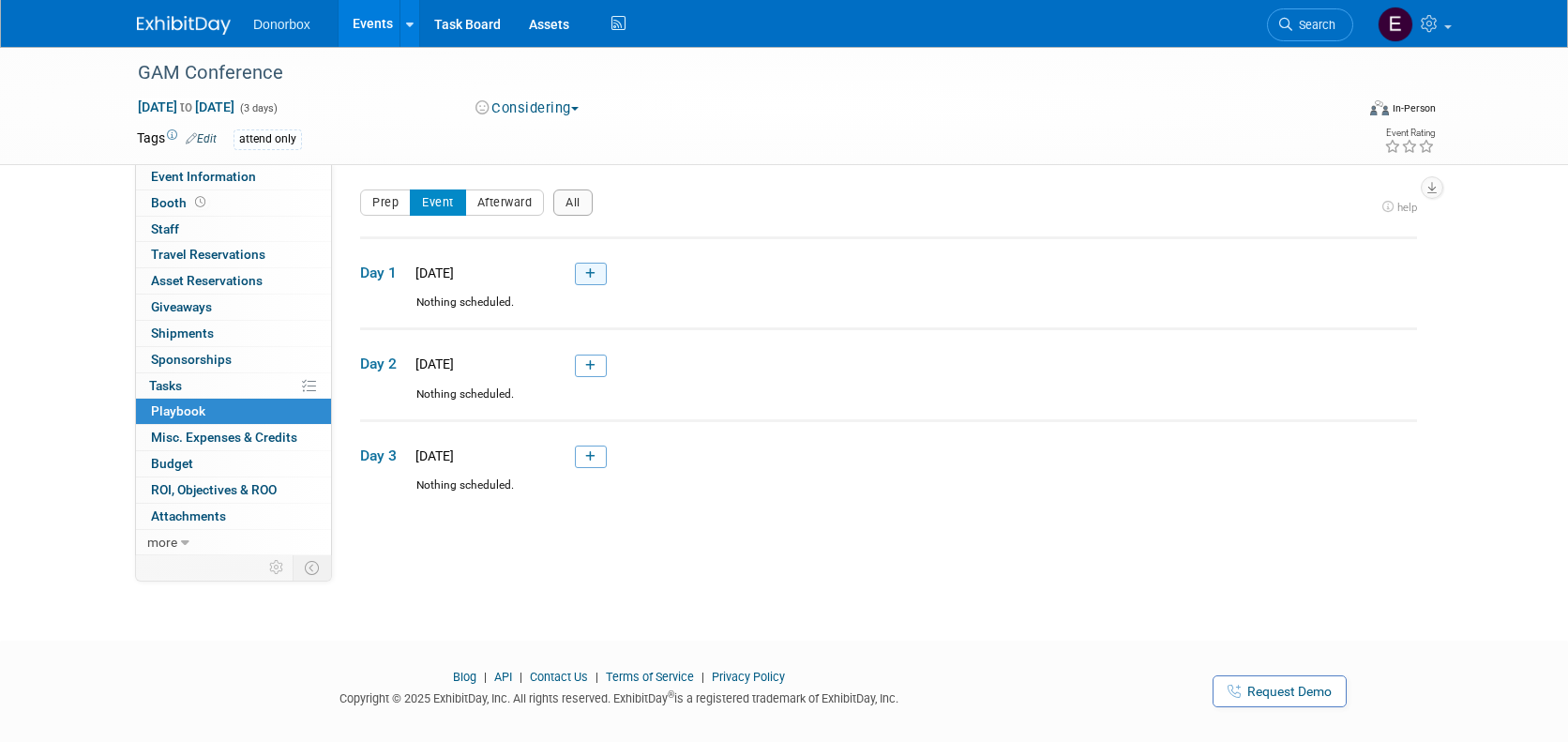
click at [596, 271] on icon at bounding box center [591, 274] width 10 height 11
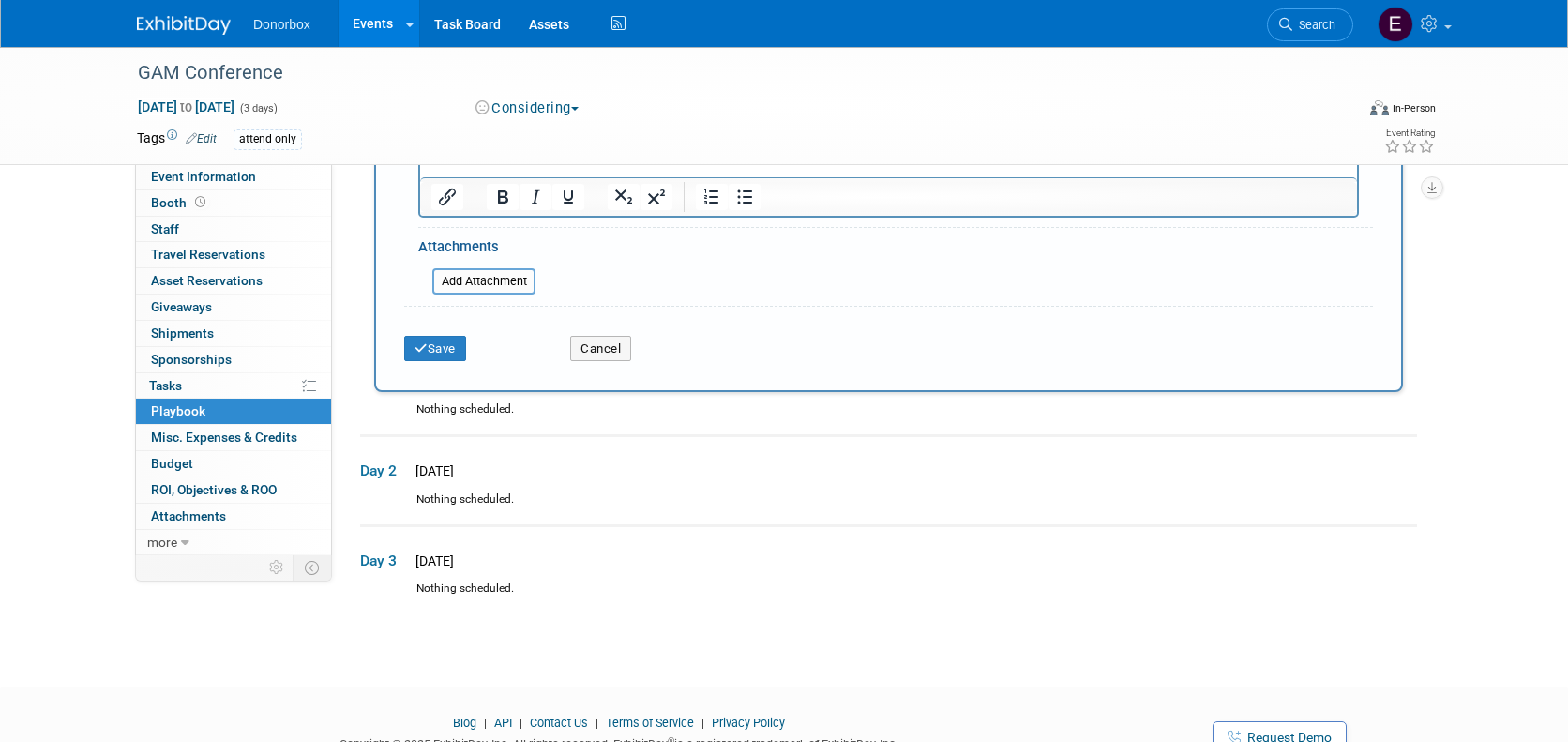
scroll to position [715, 0]
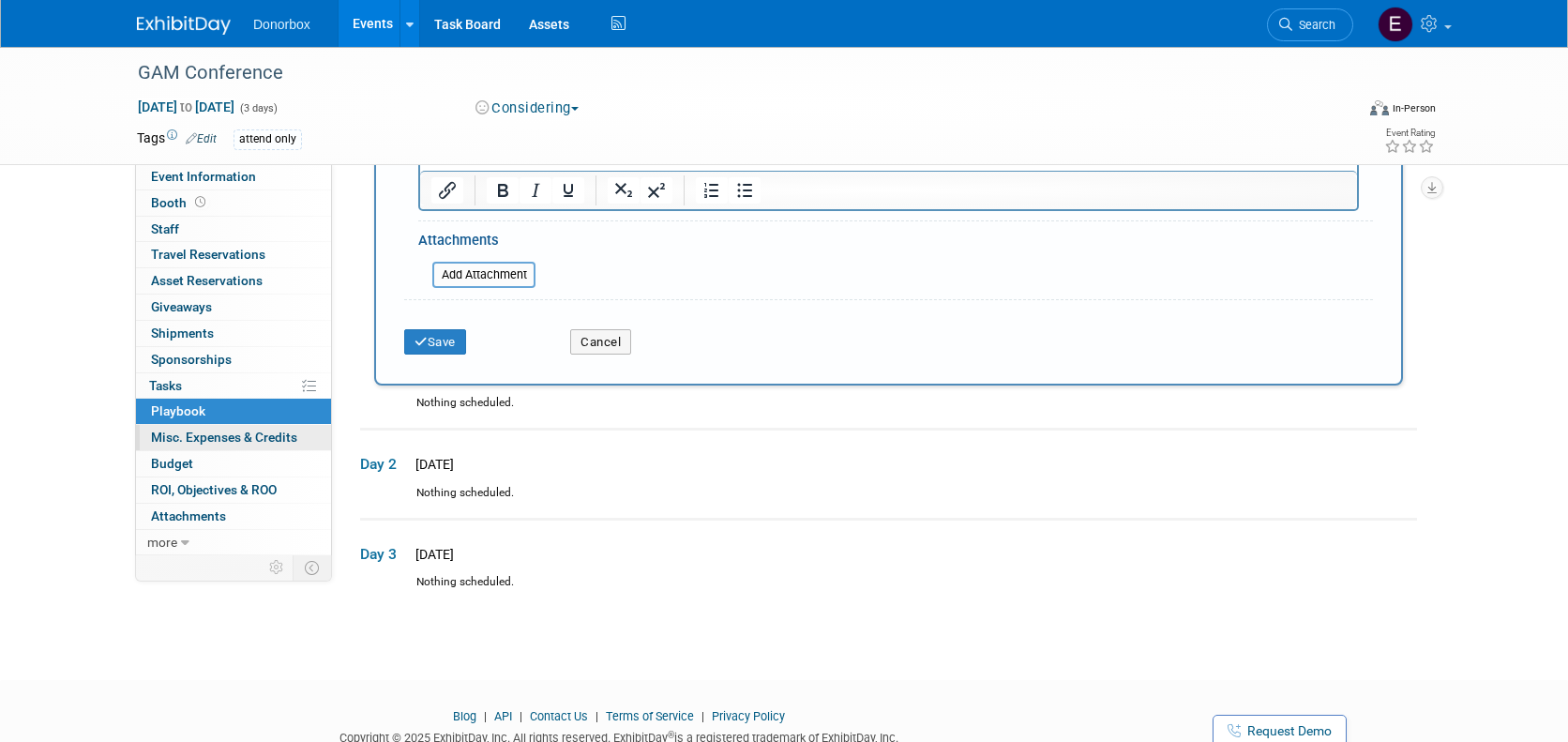
click at [174, 427] on link "0 Misc. Expenses & Credits 0" at bounding box center [234, 437] width 195 height 25
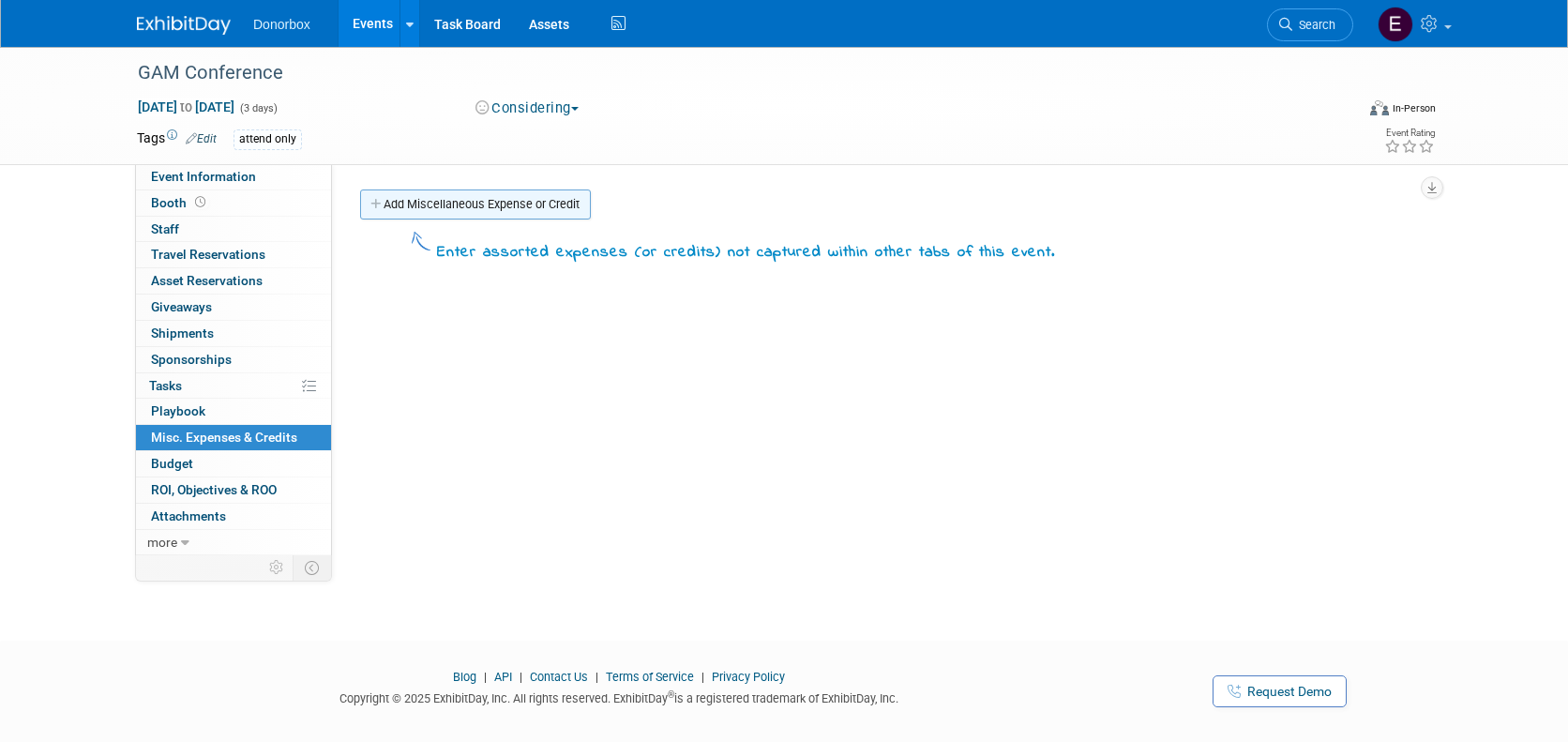
click at [462, 202] on link "Add Miscellaneous Expense or Credit" at bounding box center [475, 205] width 231 height 30
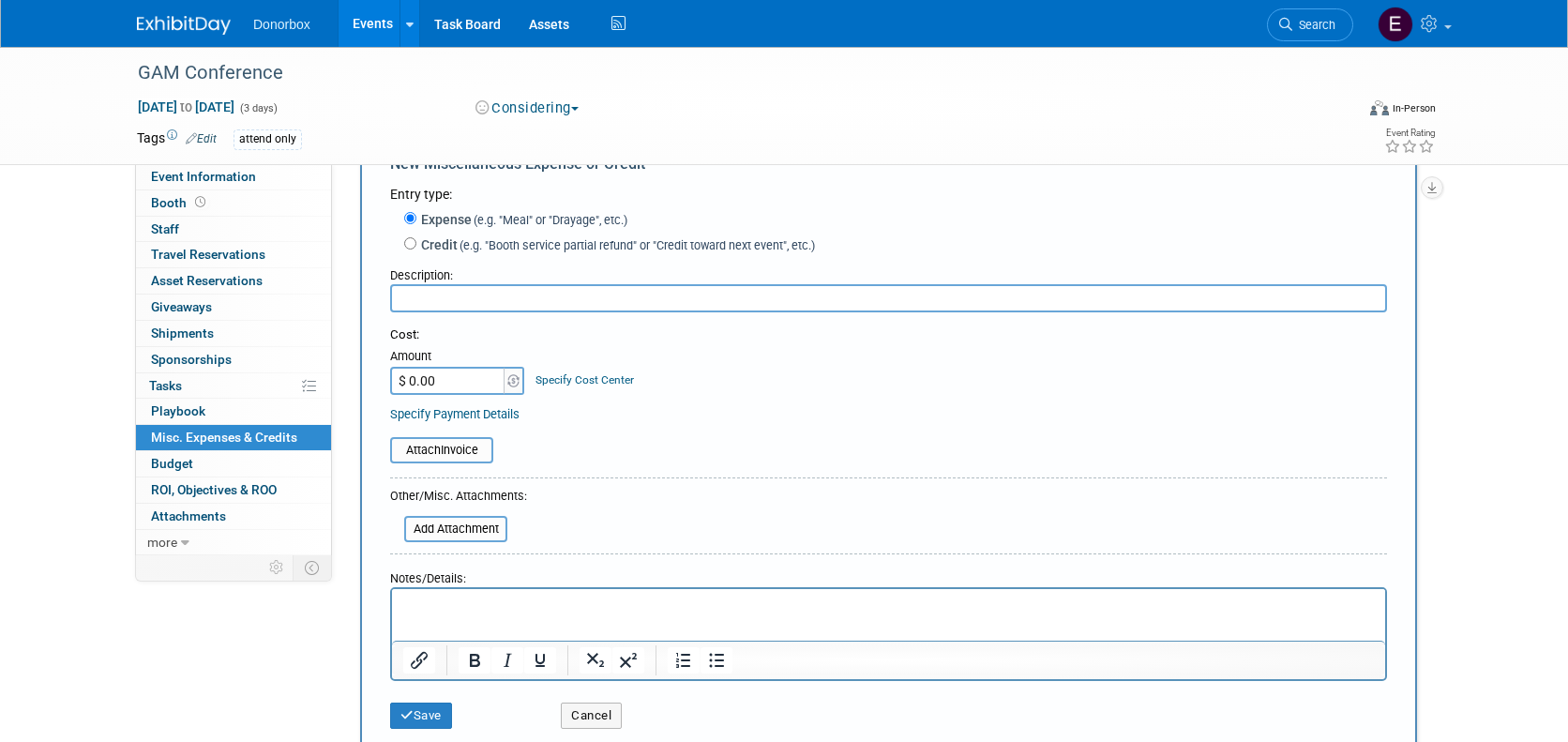
scroll to position [63, 0]
click at [185, 464] on span "Budget" at bounding box center [172, 463] width 42 height 15
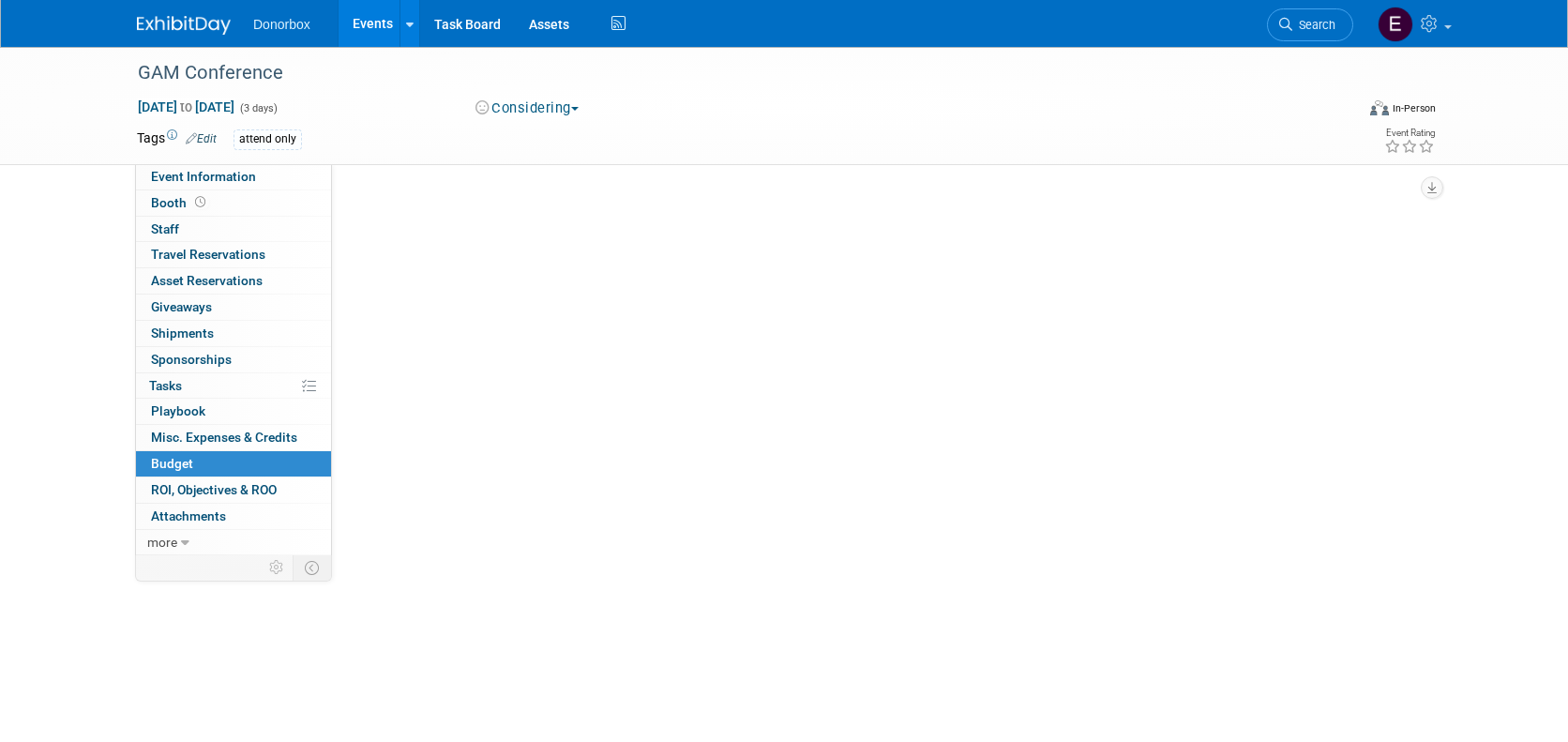
scroll to position [0, 0]
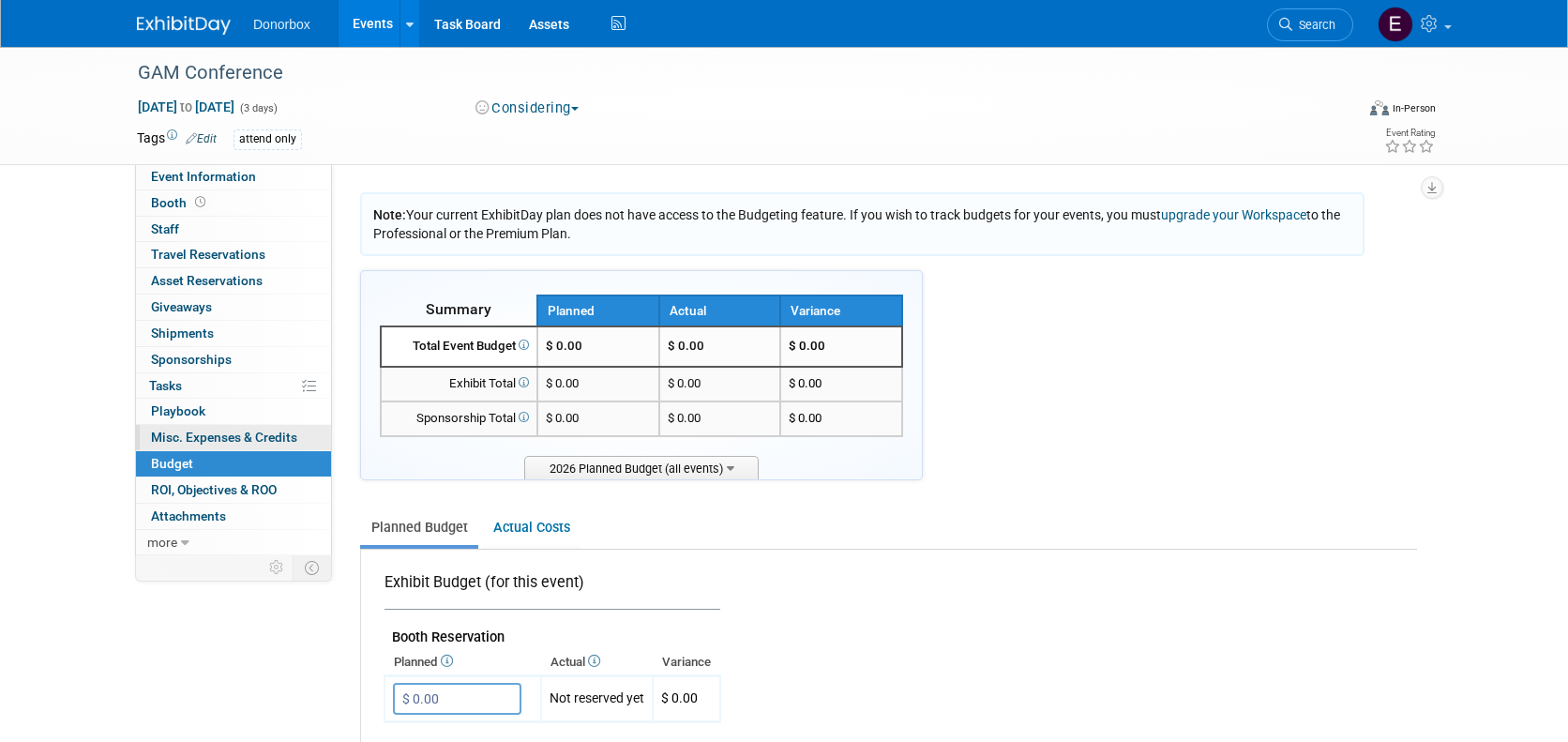
click at [201, 442] on span "Misc. Expenses & Credits 0" at bounding box center [224, 437] width 146 height 15
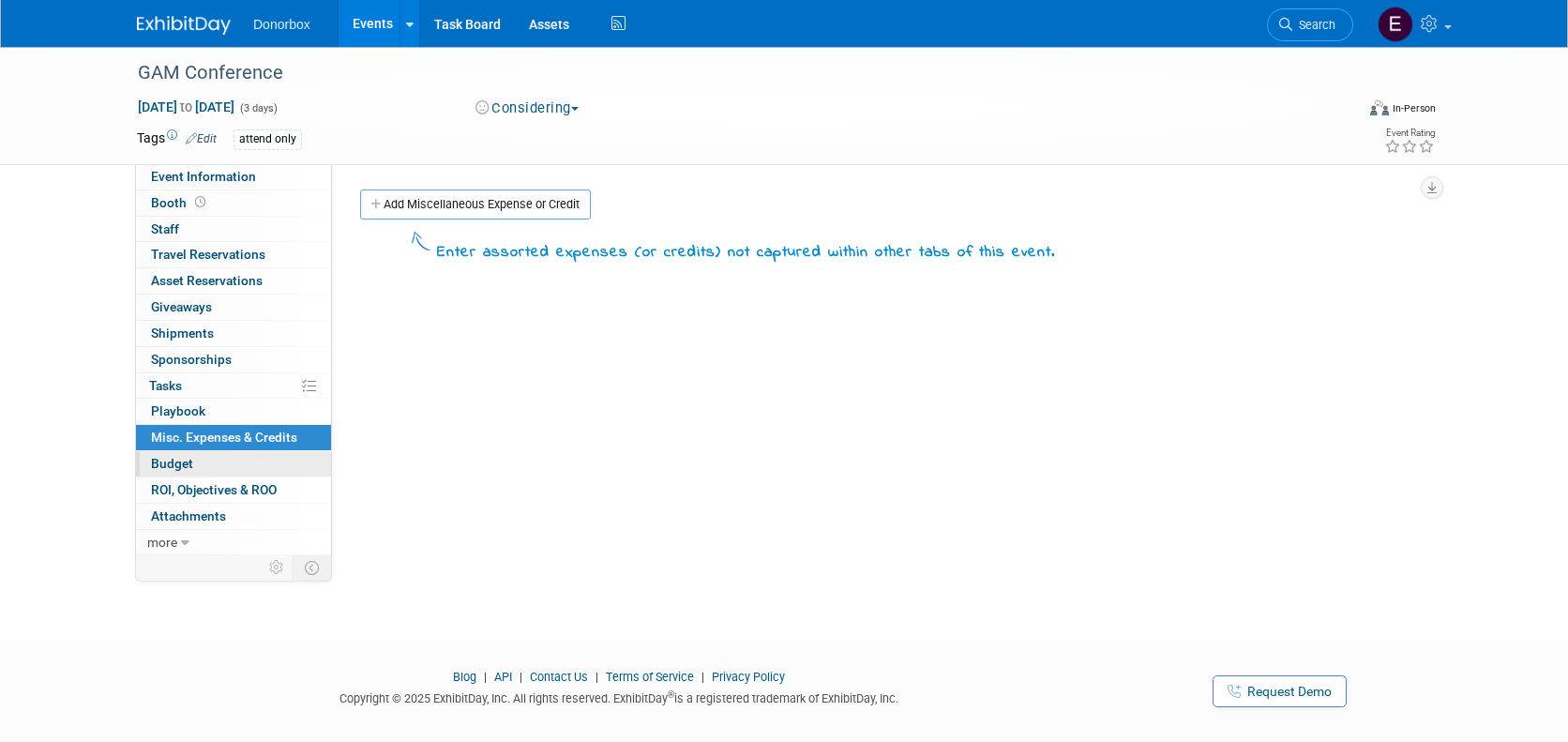
click at [209, 458] on link "Budget" at bounding box center [234, 464] width 195 height 25
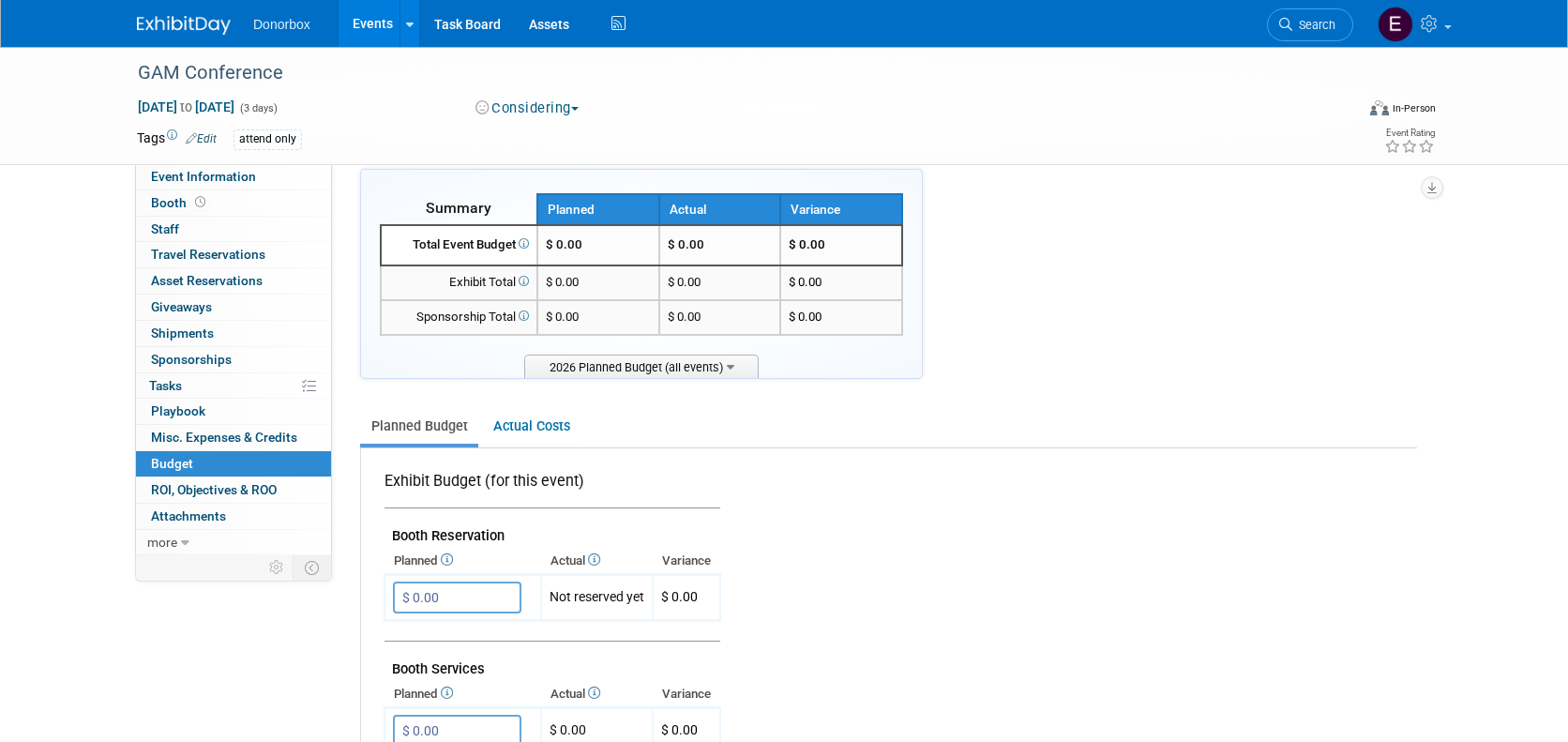
scroll to position [103, 0]
click at [517, 424] on link "Actual Costs" at bounding box center [531, 424] width 98 height 35
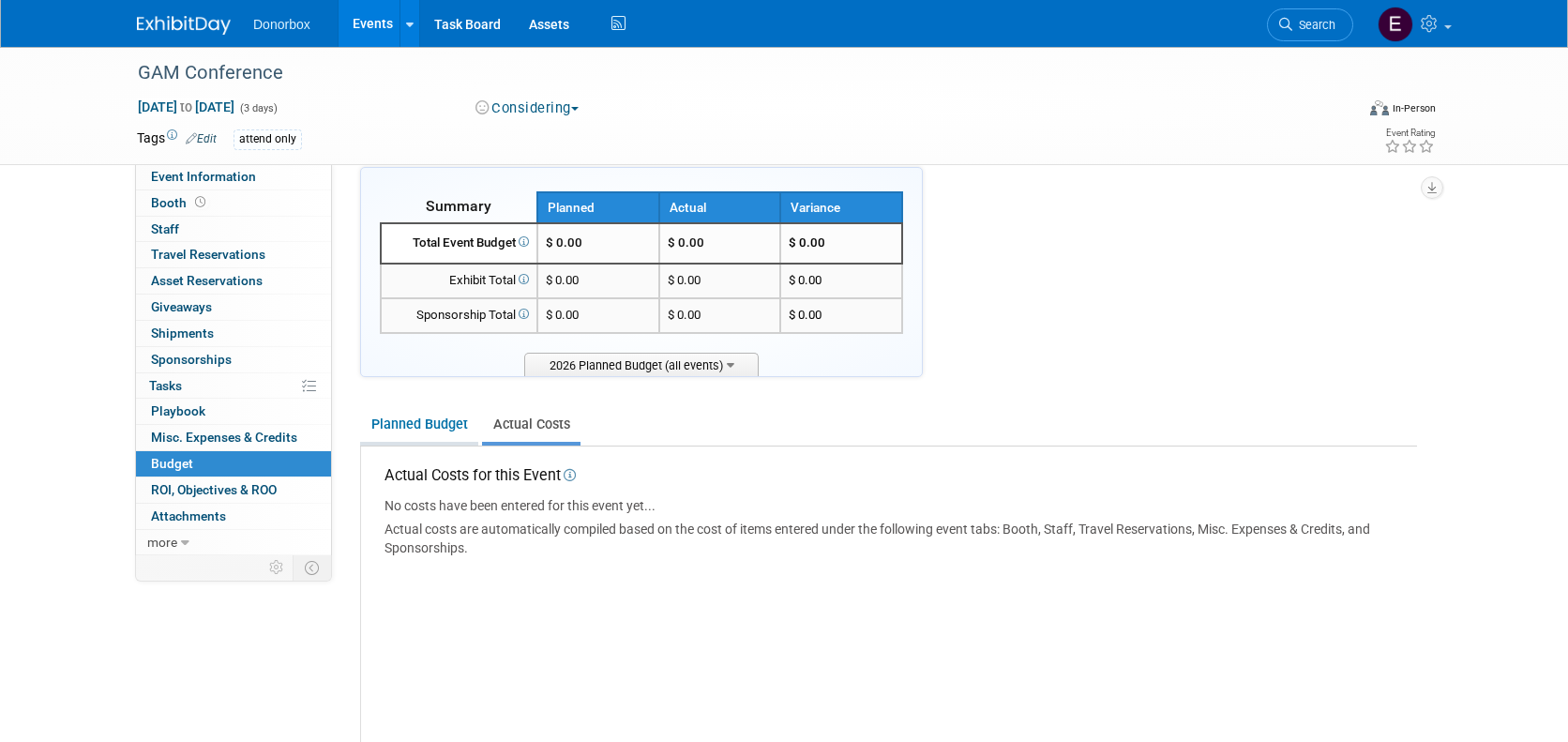
click at [423, 421] on link "Planned Budget" at bounding box center [419, 424] width 118 height 35
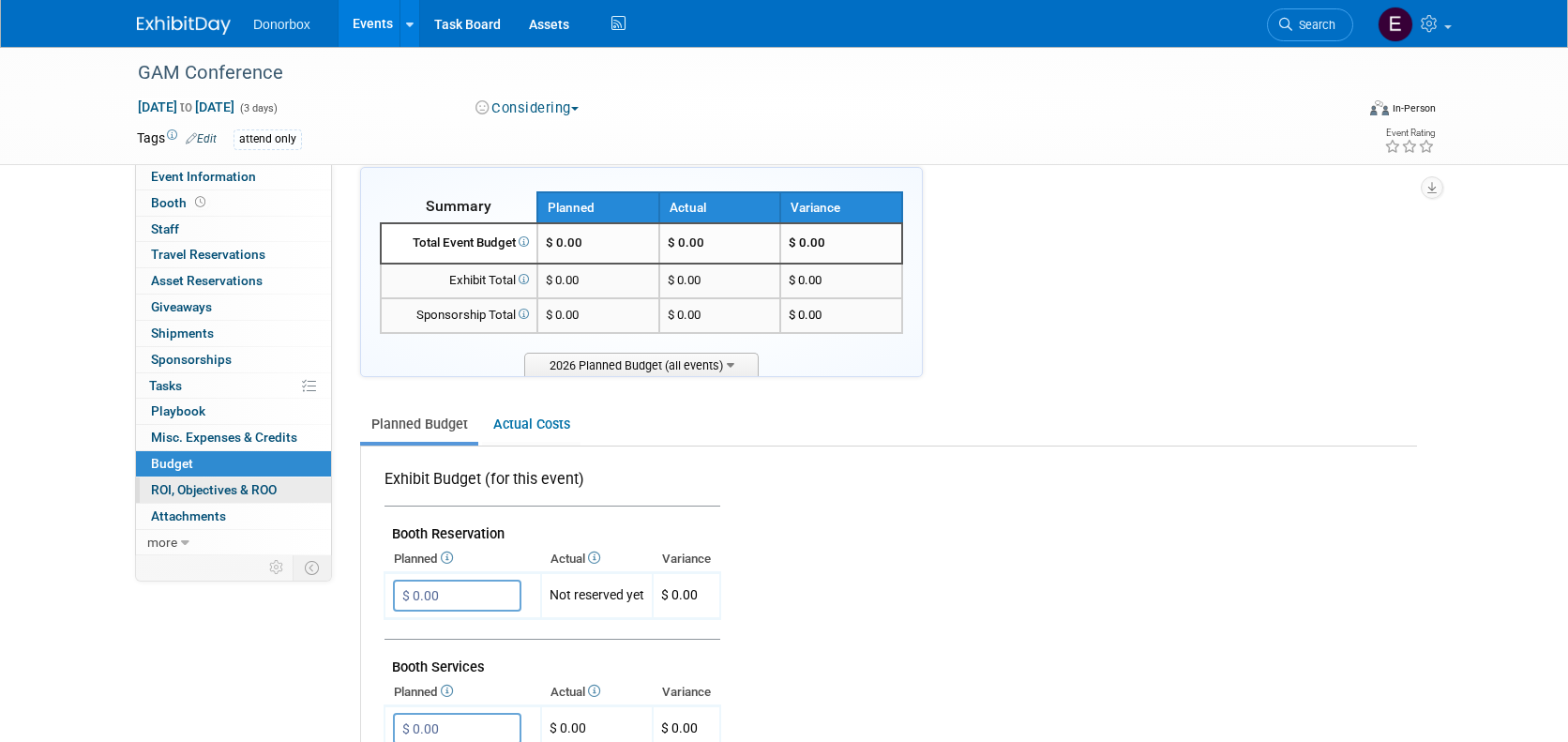
click at [242, 491] on span "ROI, Objectives & ROO 0" at bounding box center [214, 489] width 125 height 15
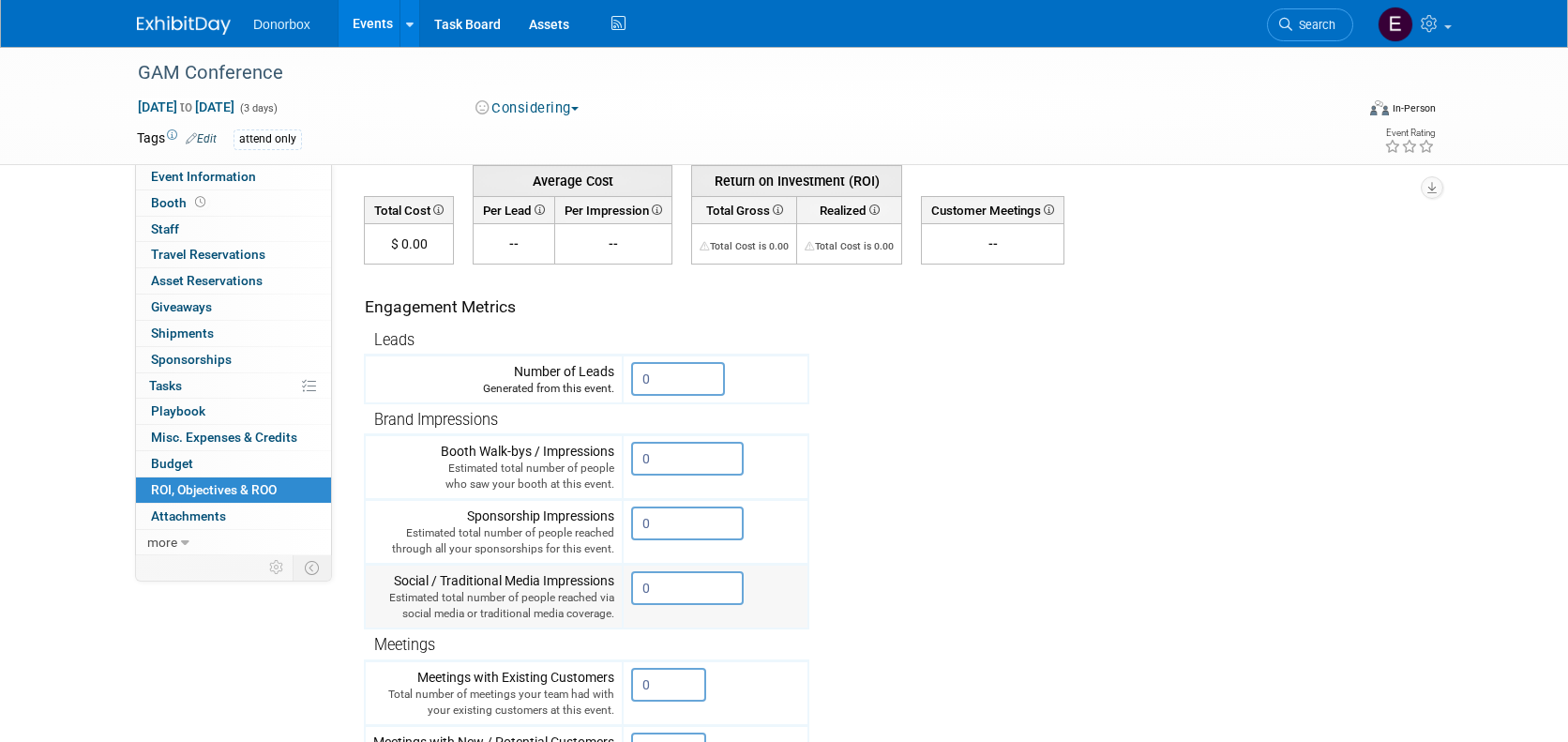
scroll to position [160, 0]
drag, startPoint x: 661, startPoint y: 590, endPoint x: 620, endPoint y: 590, distance: 41.0
click at [620, 590] on tr "Social / Traditional Media Impressions Estimated total number of people reached…" at bounding box center [587, 595] width 443 height 65
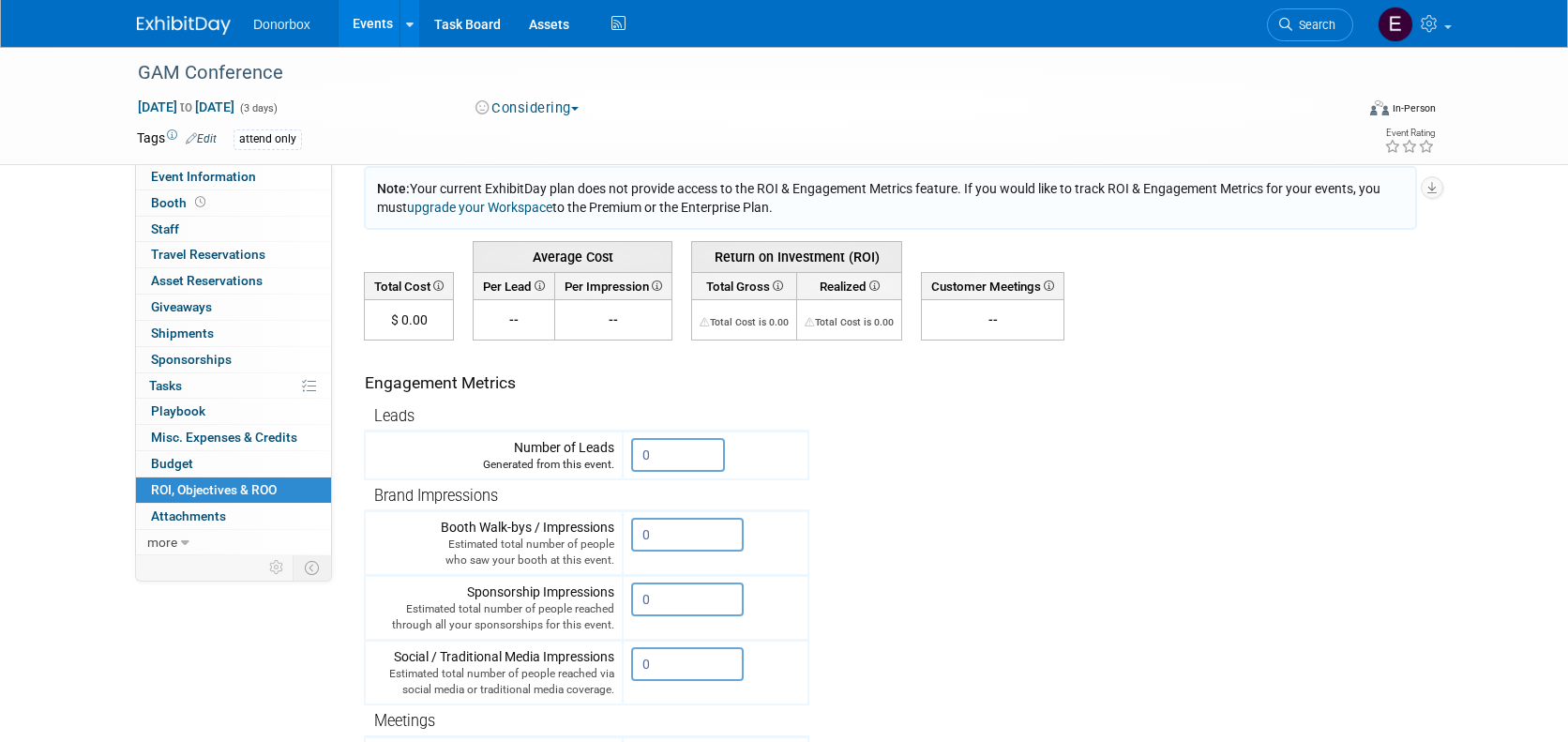
scroll to position [73, 0]
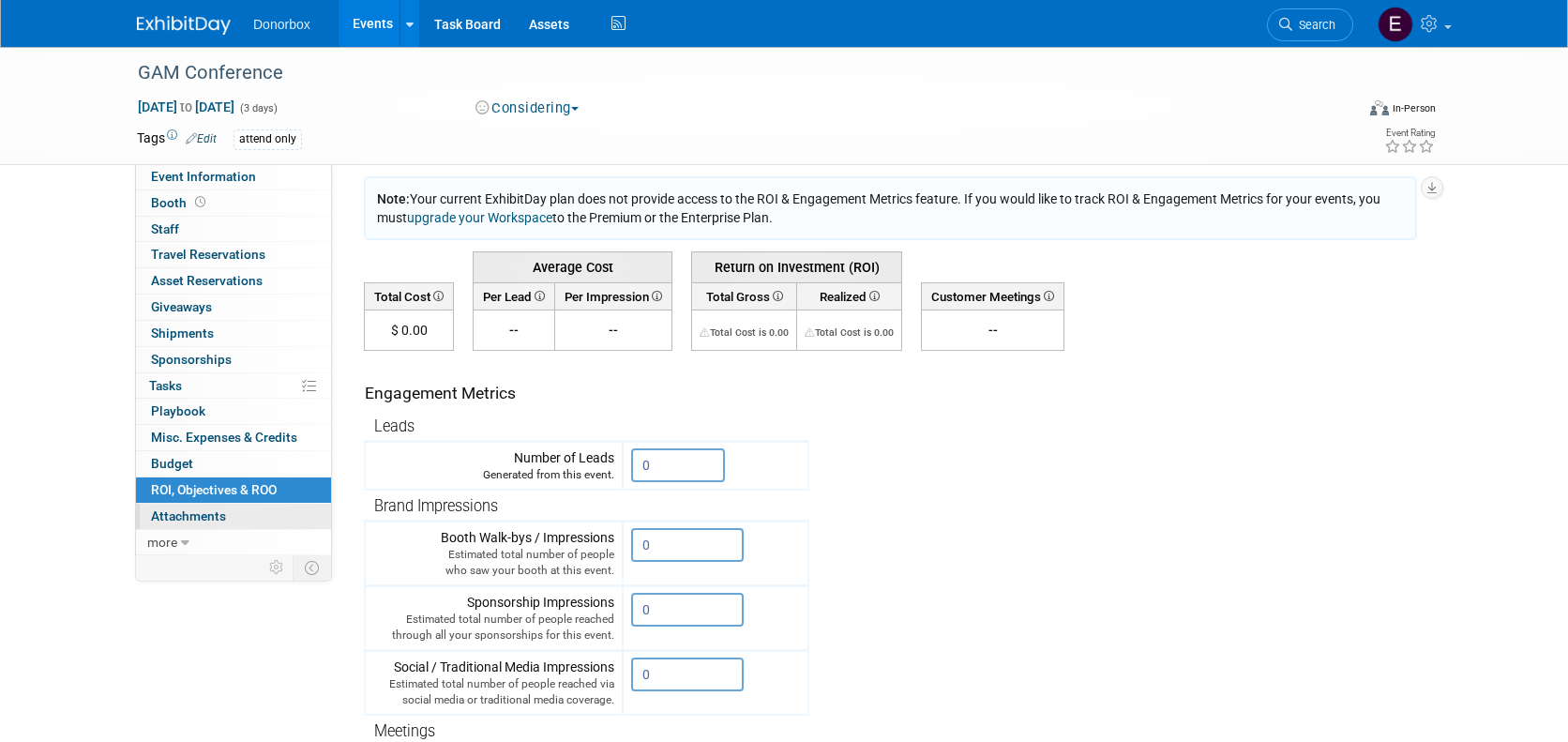
click at [193, 523] on link "0 Attachments 0" at bounding box center [234, 516] width 195 height 25
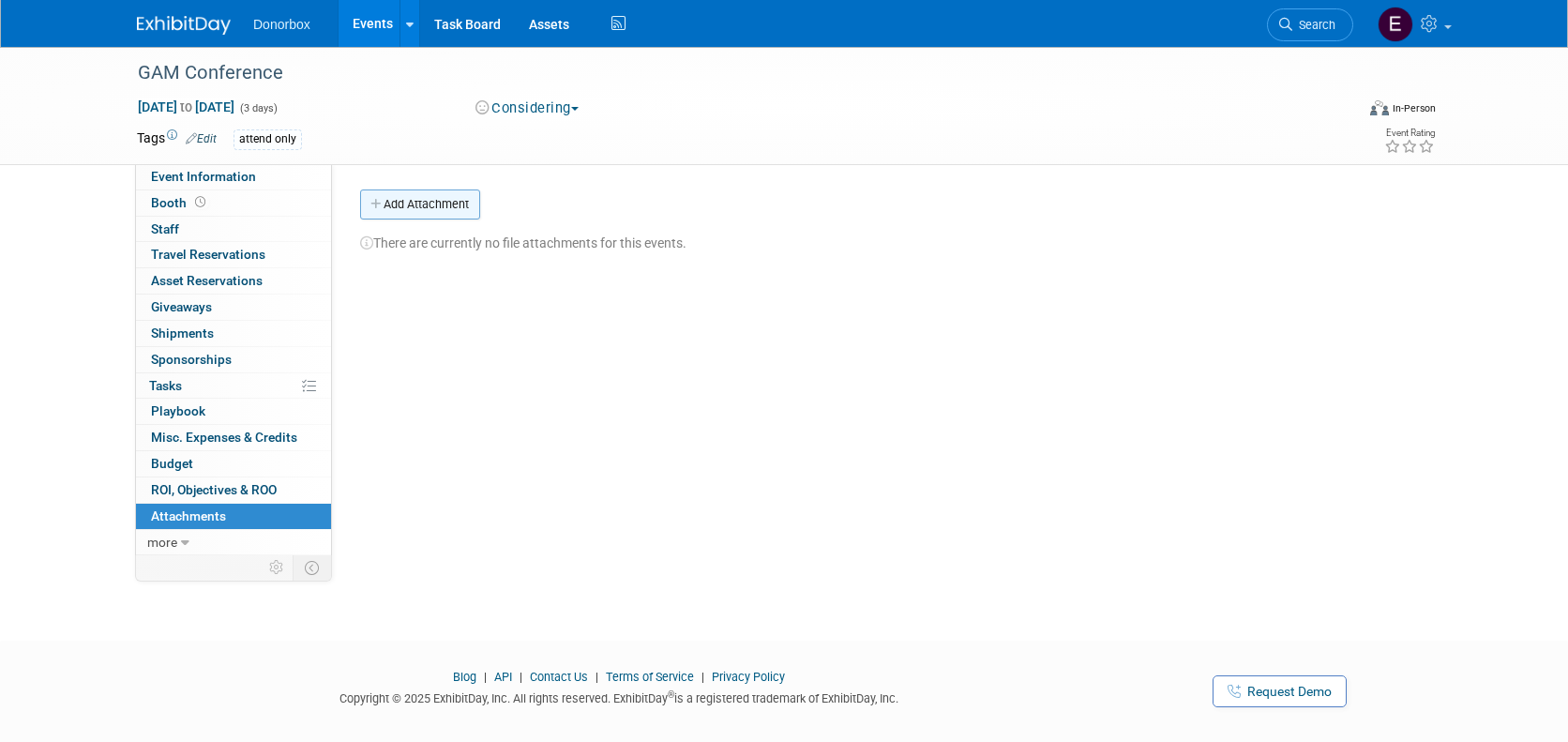
click at [406, 207] on button "Add Attachment" at bounding box center [420, 205] width 120 height 30
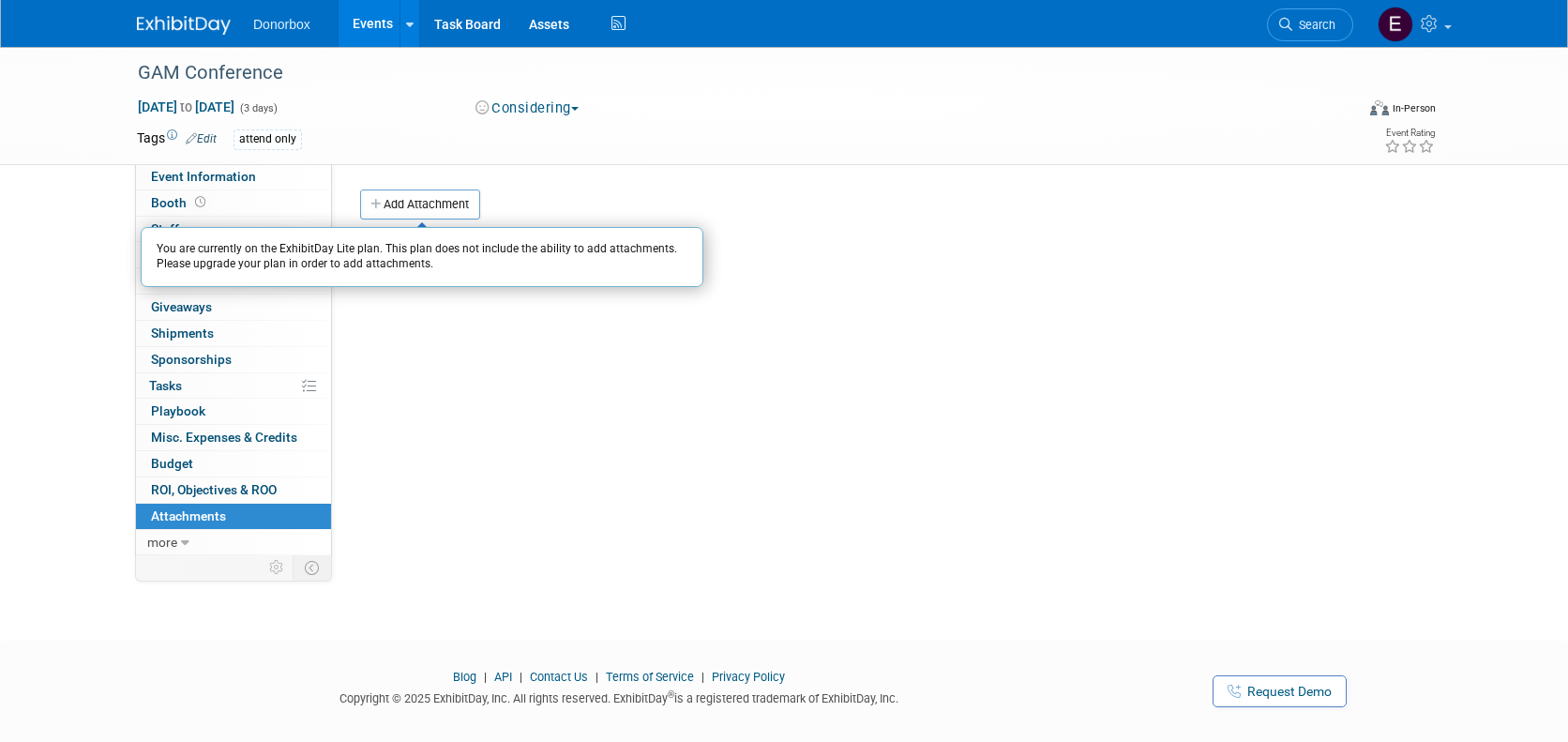
click at [422, 368] on div "Event Website: Edit Event Venue Name: Specify event venue name Event Venue Addr…" at bounding box center [882, 359] width 1100 height 391
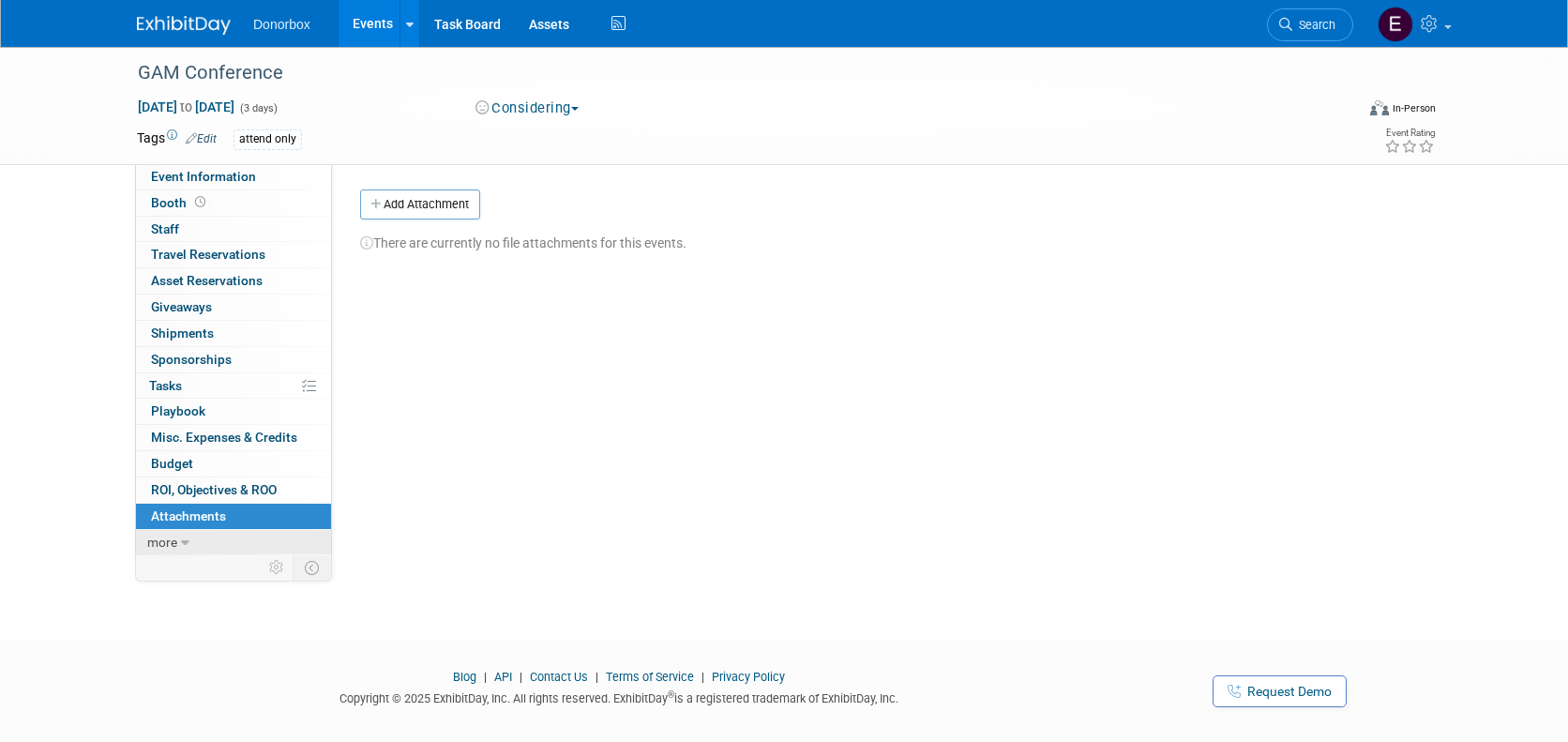
click at [169, 544] on span "more" at bounding box center [162, 542] width 30 height 15
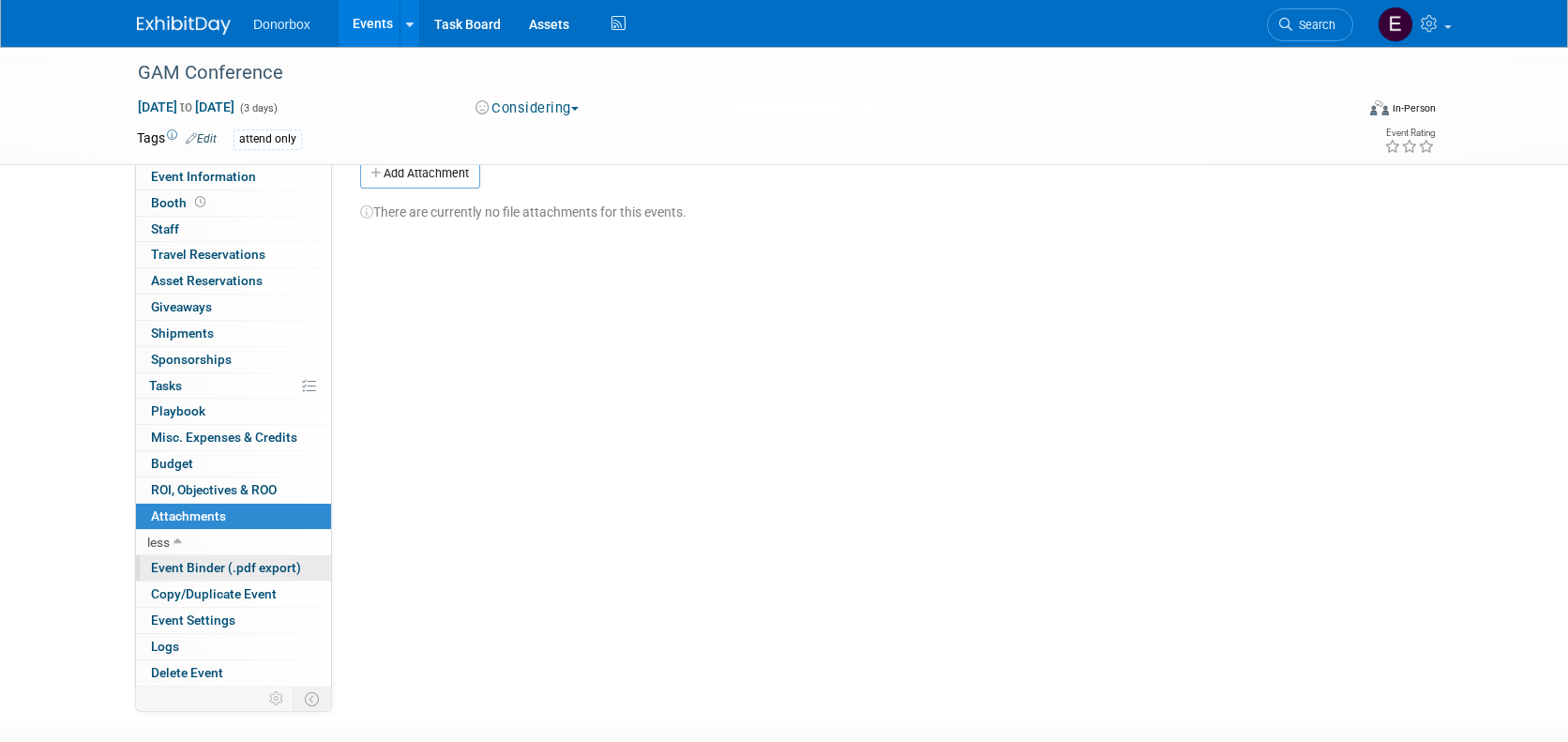
scroll to position [34, 0]
click at [221, 571] on span "Event Binder (.pdf export)" at bounding box center [226, 567] width 150 height 15
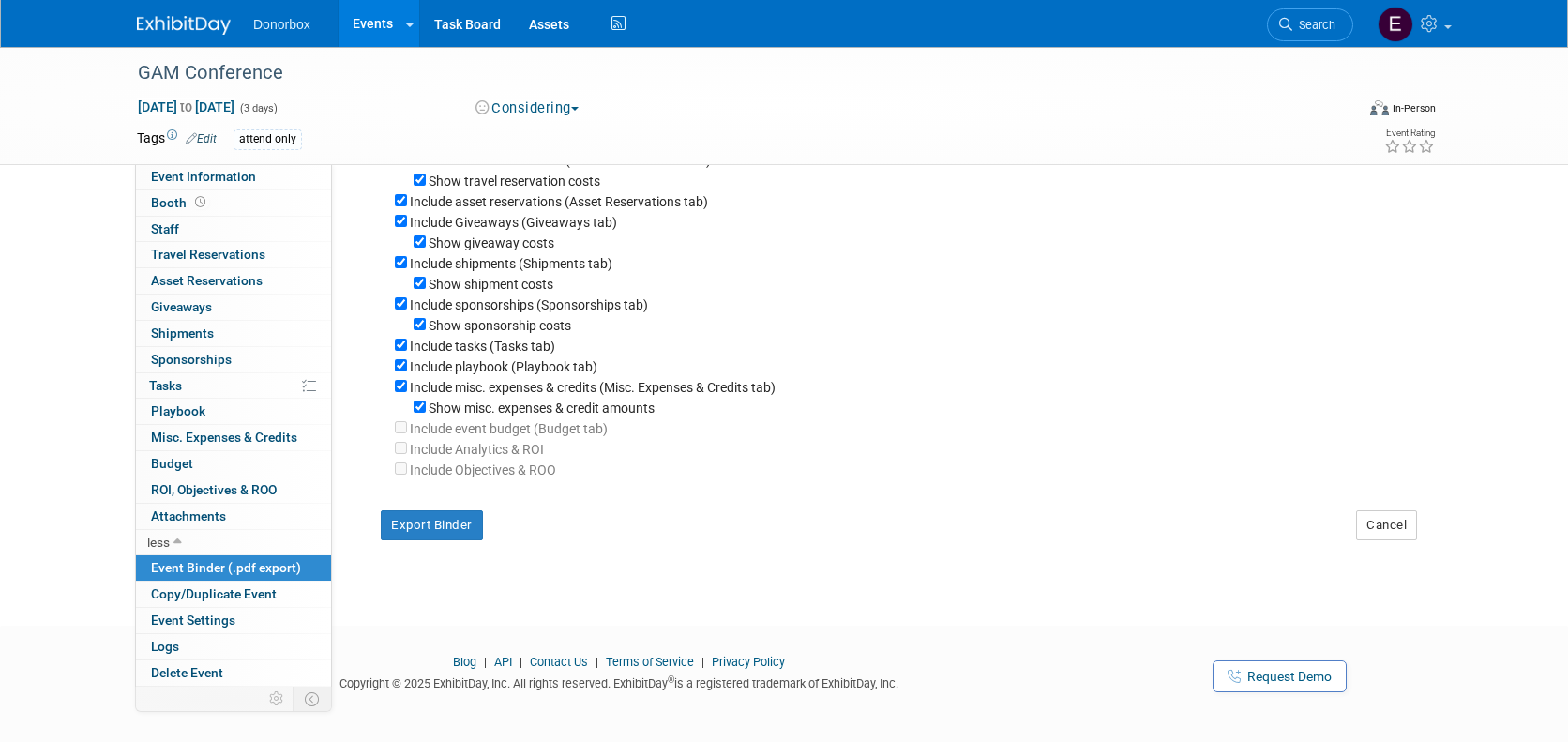
scroll to position [290, 0]
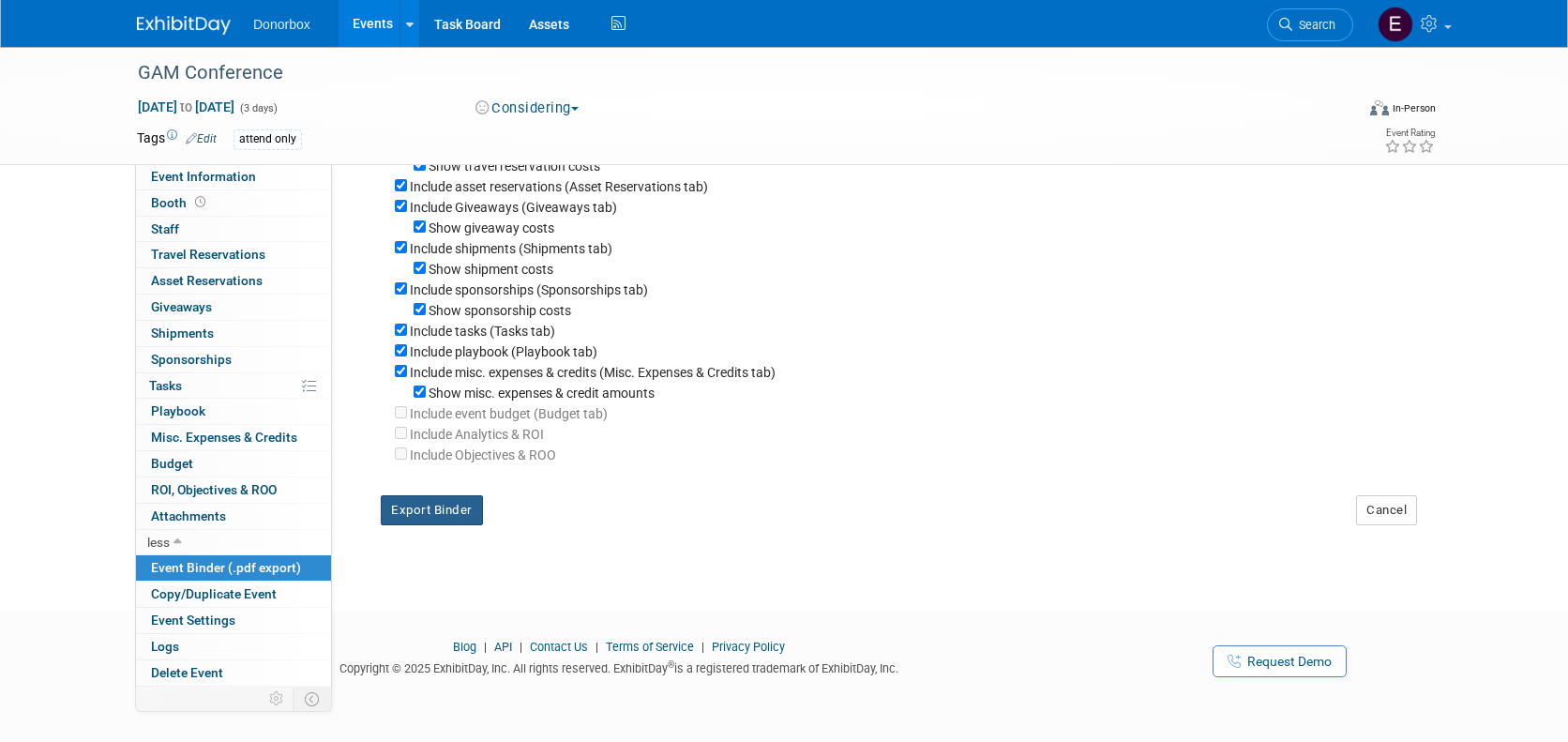
click at [452, 505] on button "Export Binder" at bounding box center [432, 510] width 102 height 30
click at [200, 620] on span "Event Settings" at bounding box center [193, 620] width 85 height 15
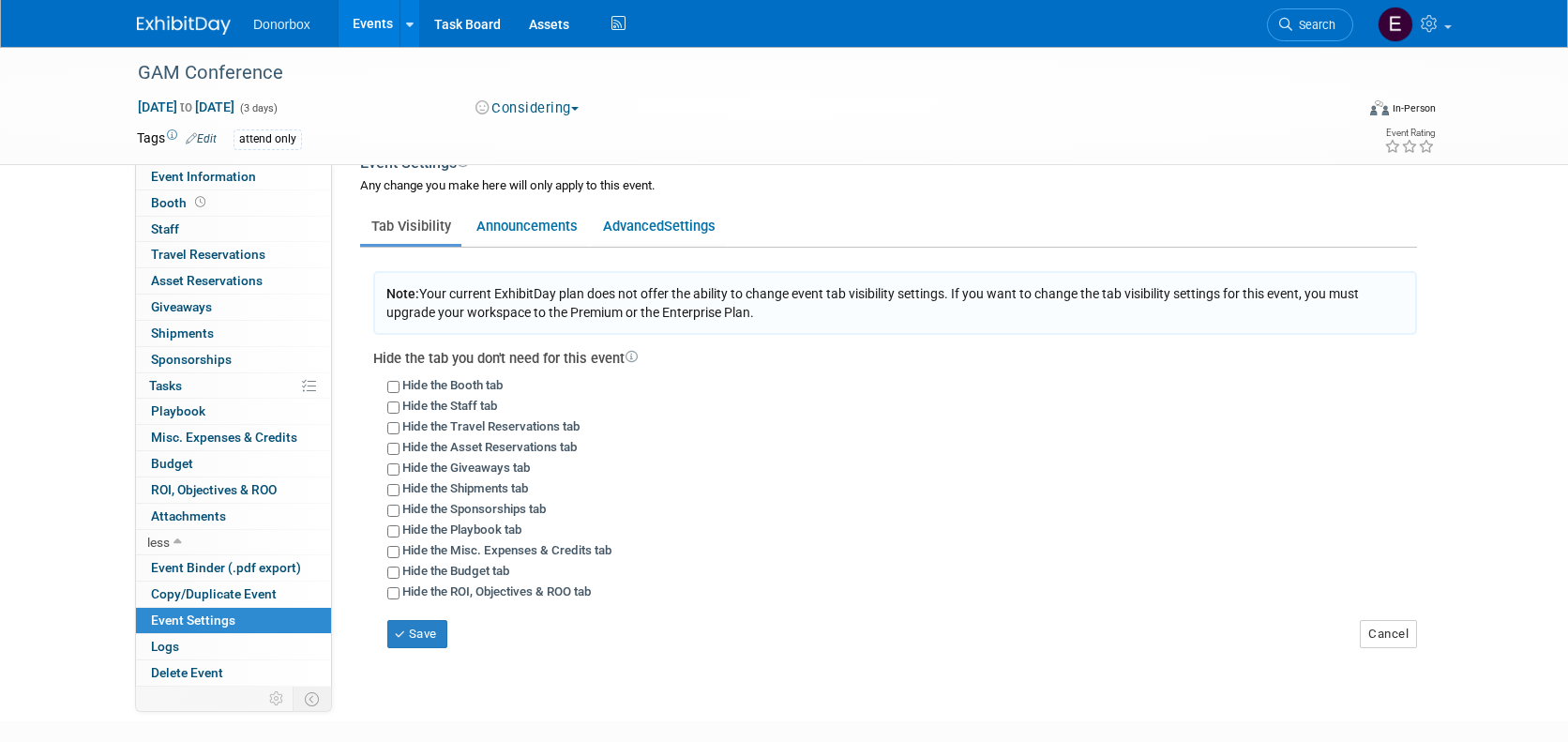
scroll to position [0, 0]
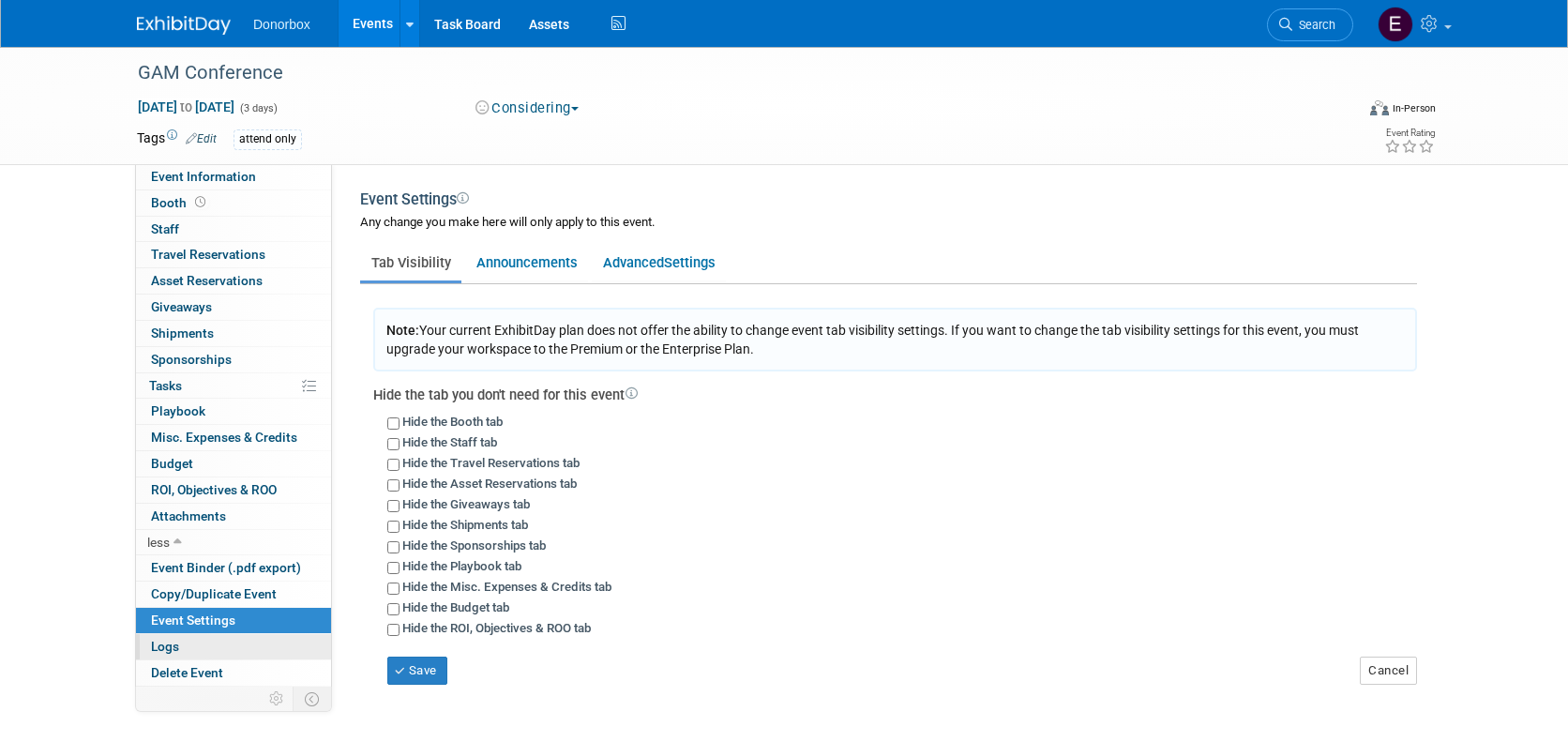
click at [179, 649] on link "Logs" at bounding box center [234, 647] width 195 height 25
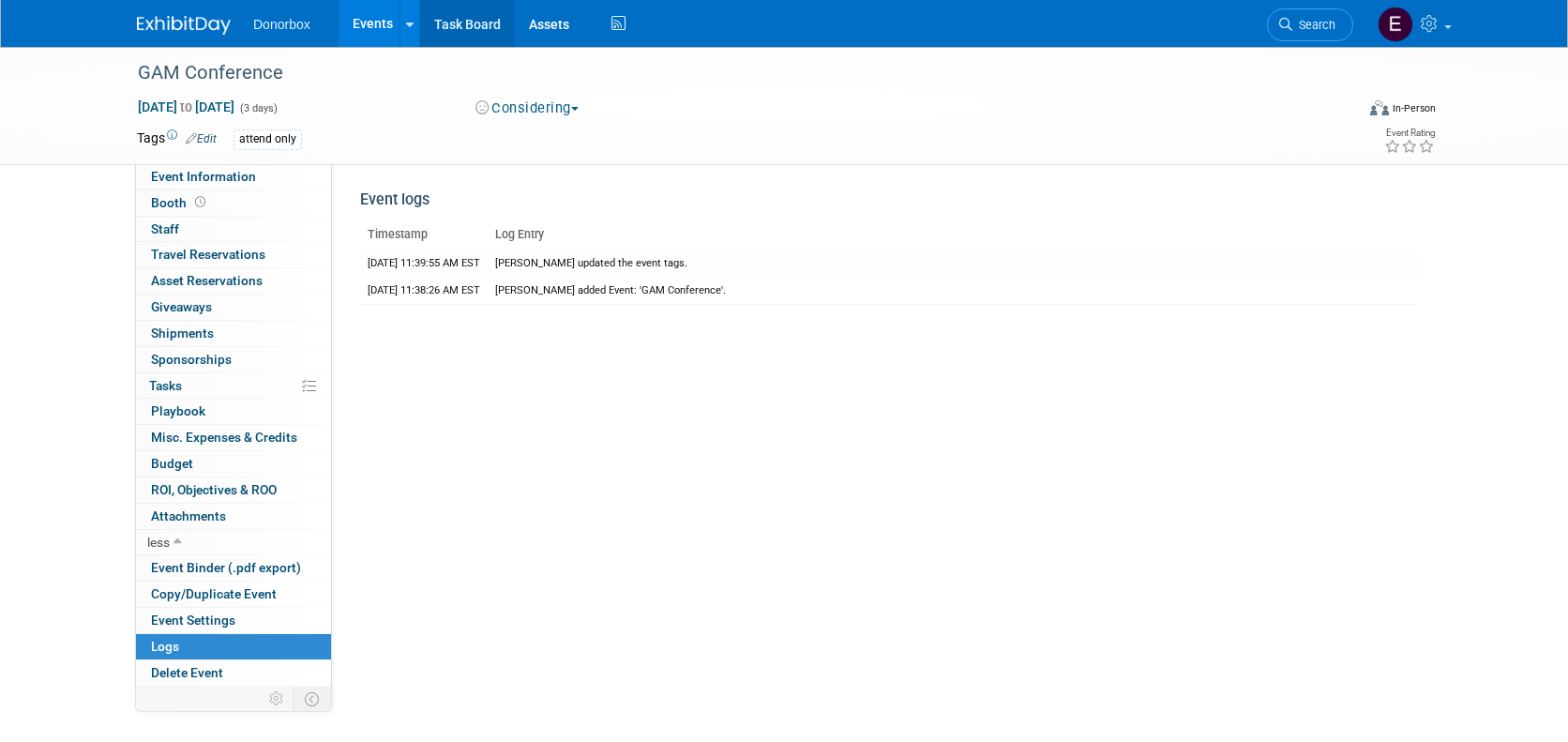
click at [437, 22] on link "Task Board" at bounding box center [467, 23] width 94 height 47
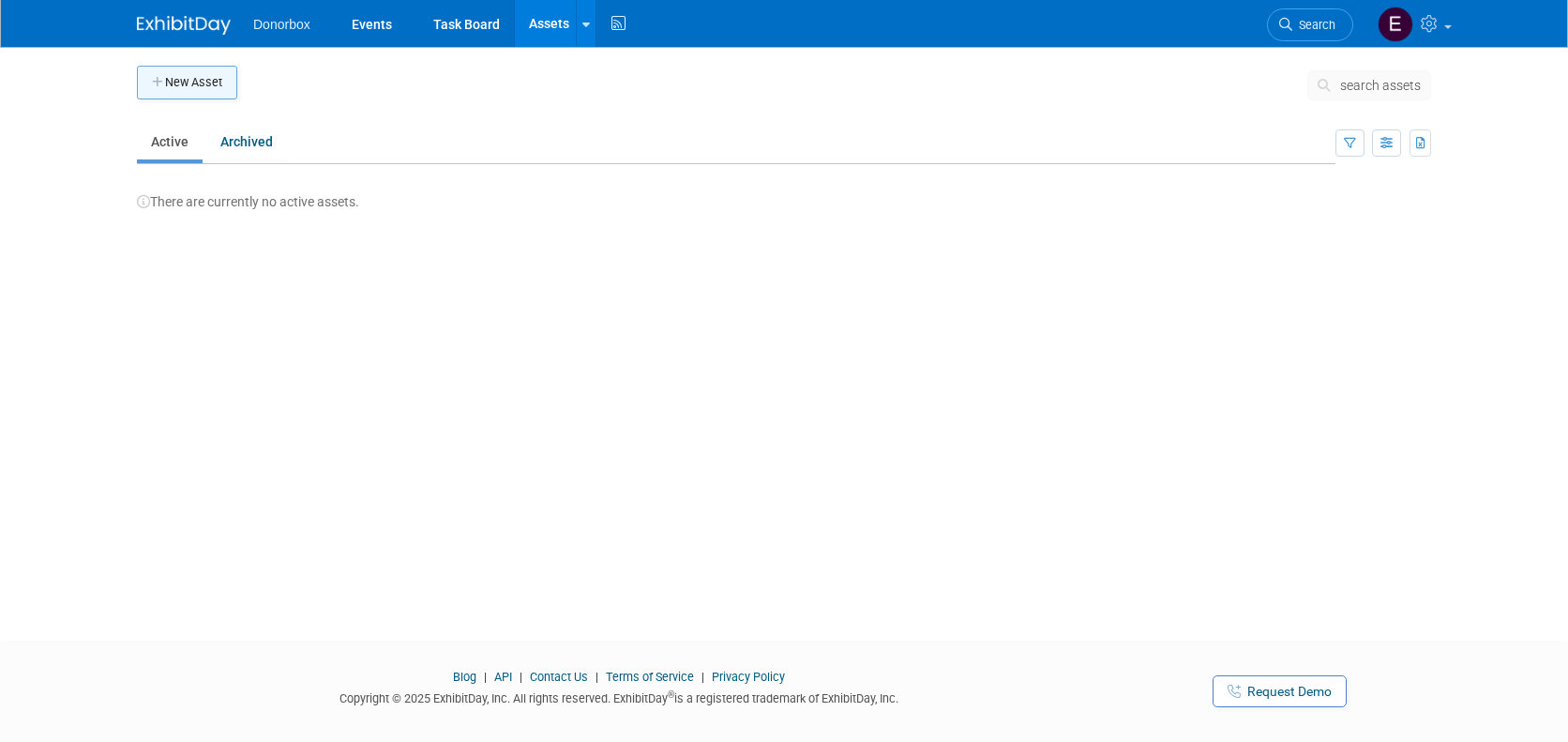
click at [192, 89] on button "New Asset" at bounding box center [187, 83] width 100 height 34
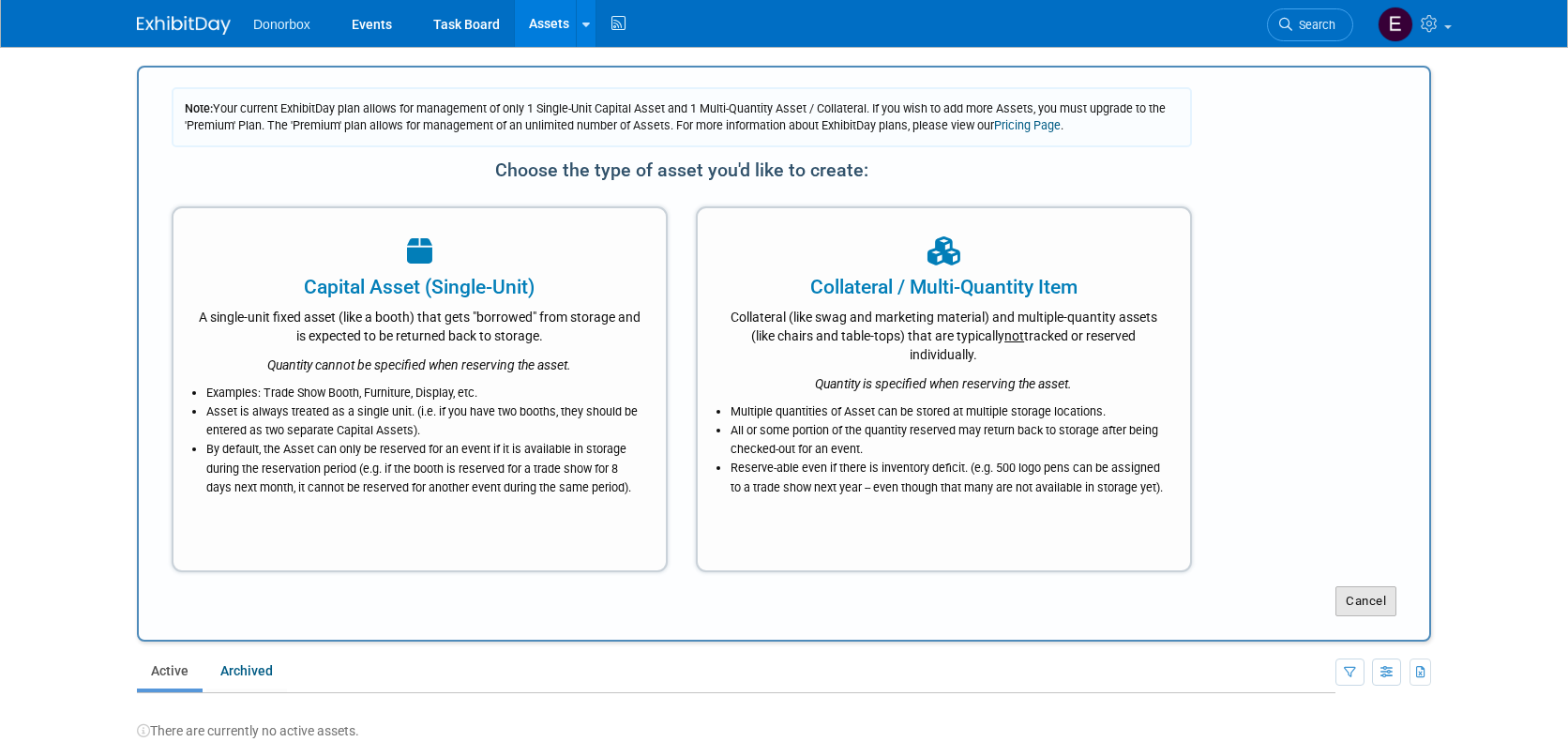
click at [1378, 607] on button "Cancel" at bounding box center [1365, 602] width 61 height 30
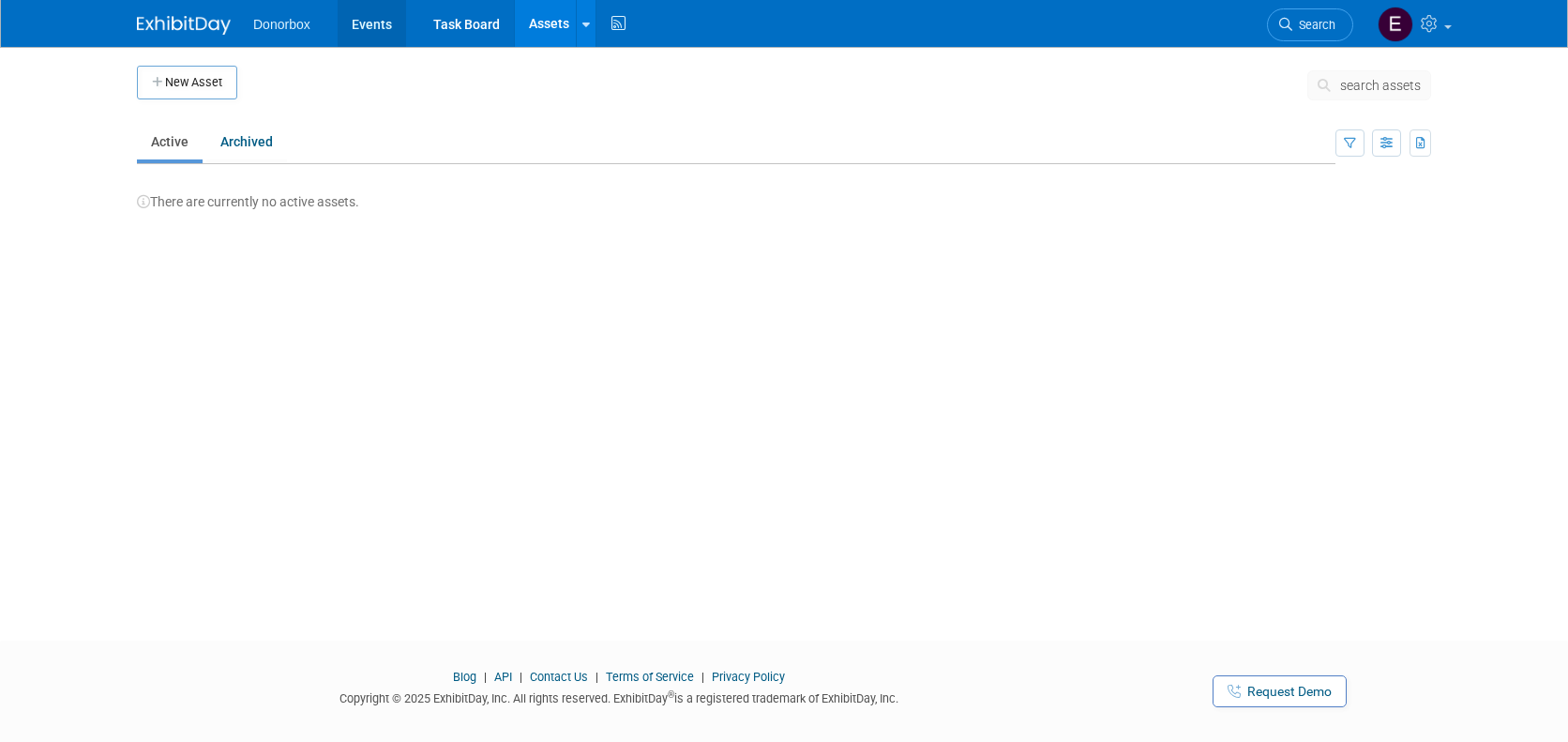
click at [365, 32] on link "Events" at bounding box center [372, 23] width 69 height 47
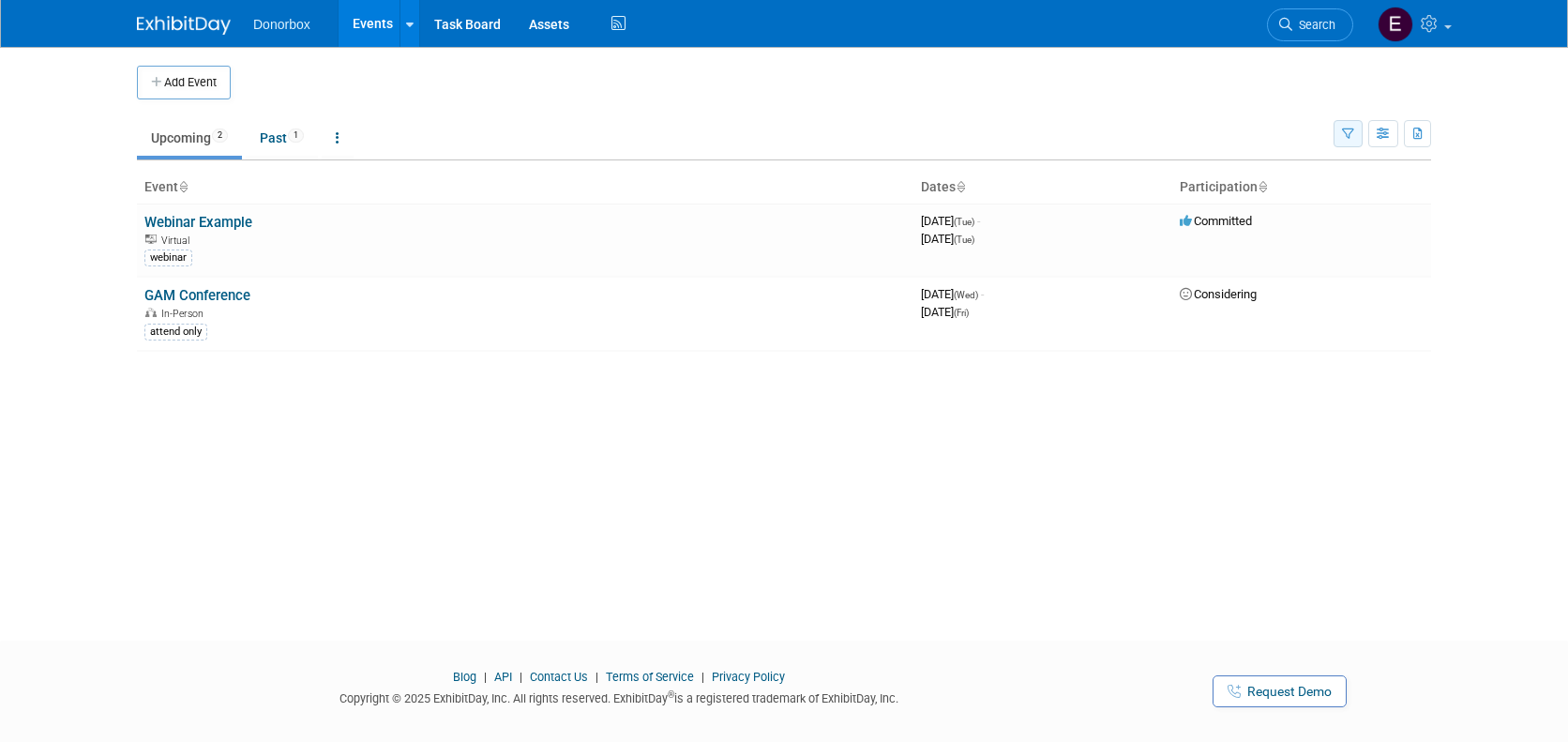
click at [1352, 141] on button "button" at bounding box center [1347, 133] width 29 height 27
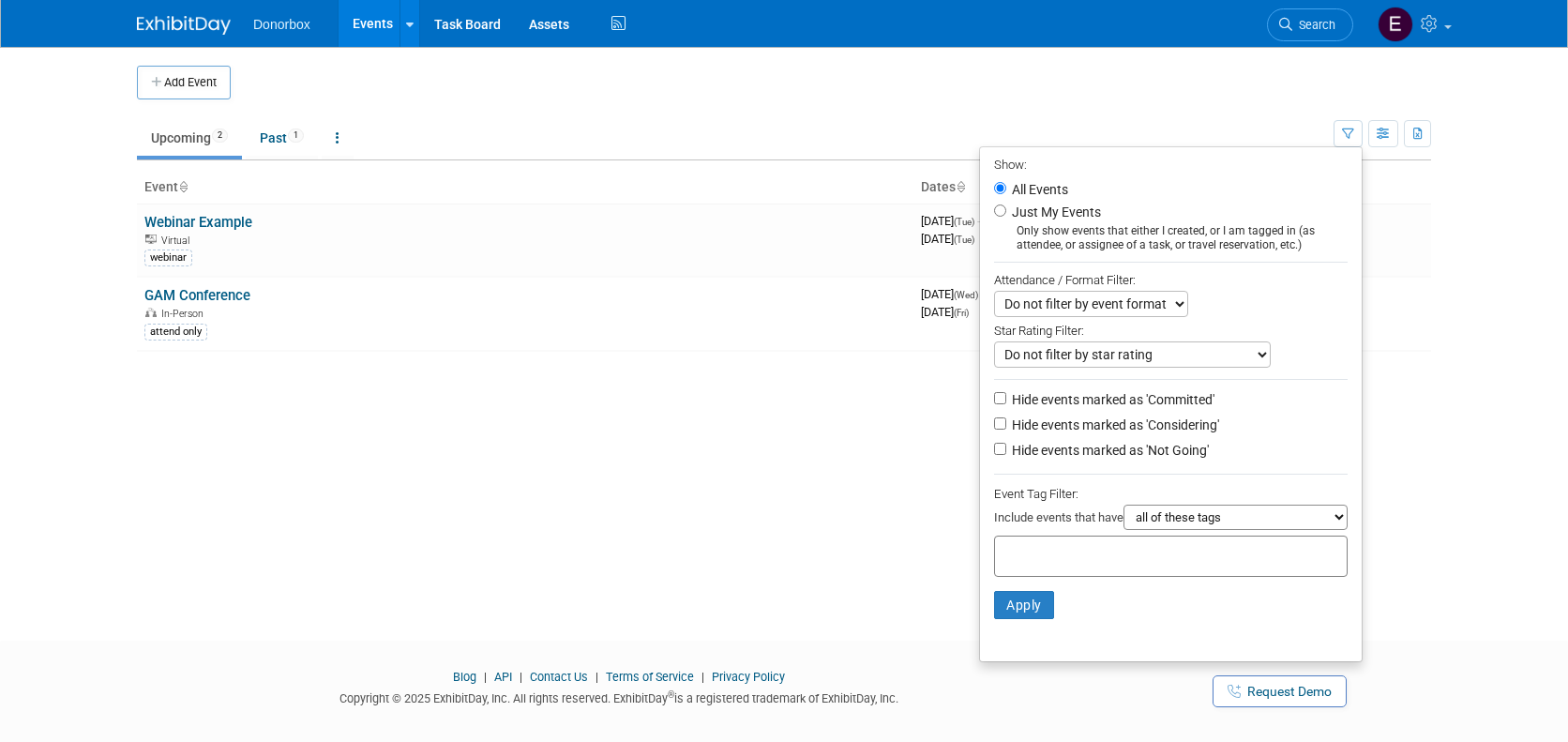
click at [802, 84] on td at bounding box center [799, 83] width 1137 height 34
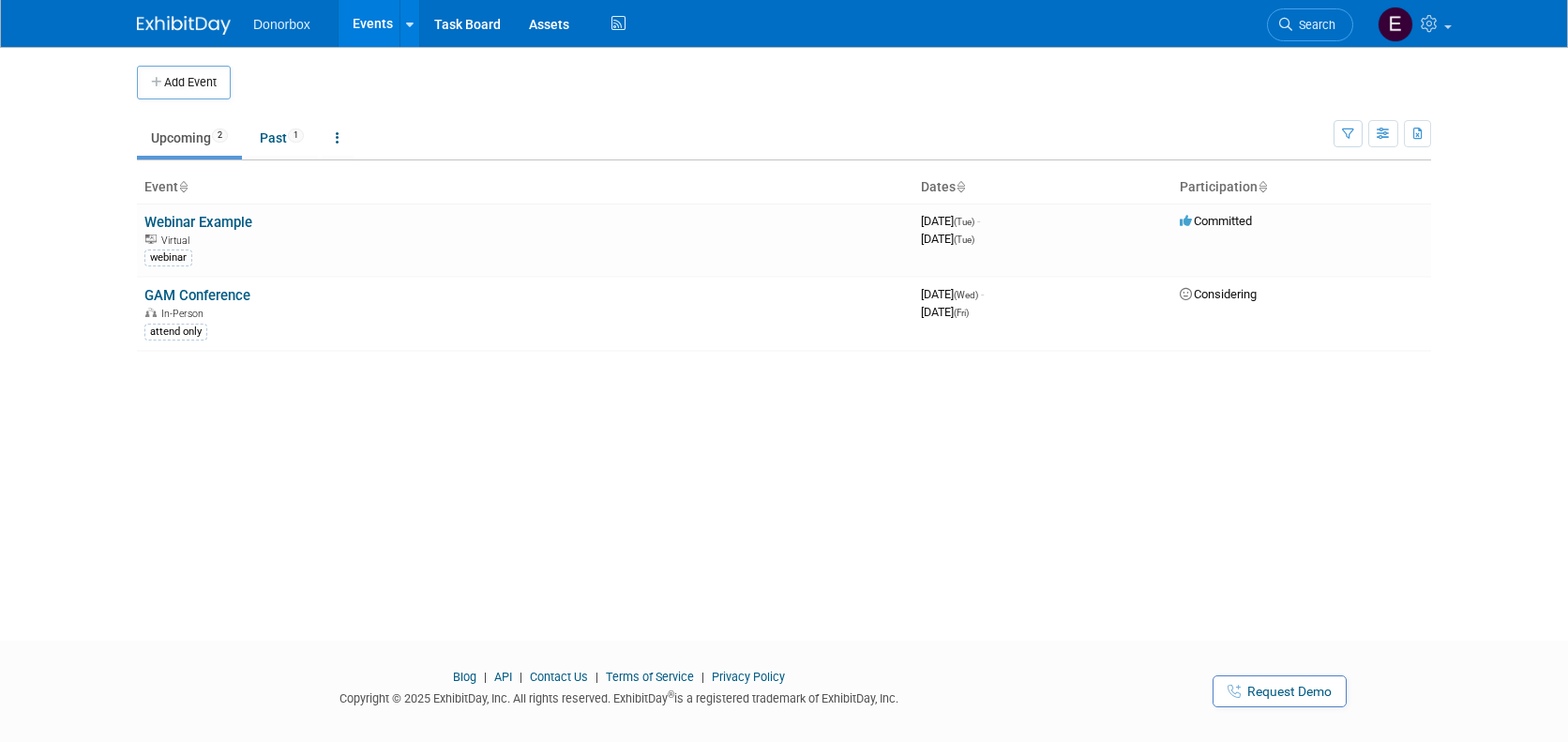
click at [186, 26] on img at bounding box center [184, 25] width 93 height 19
click at [305, 31] on span "Donorbox" at bounding box center [282, 24] width 58 height 15
click at [533, 25] on link "Assets" at bounding box center [549, 23] width 69 height 47
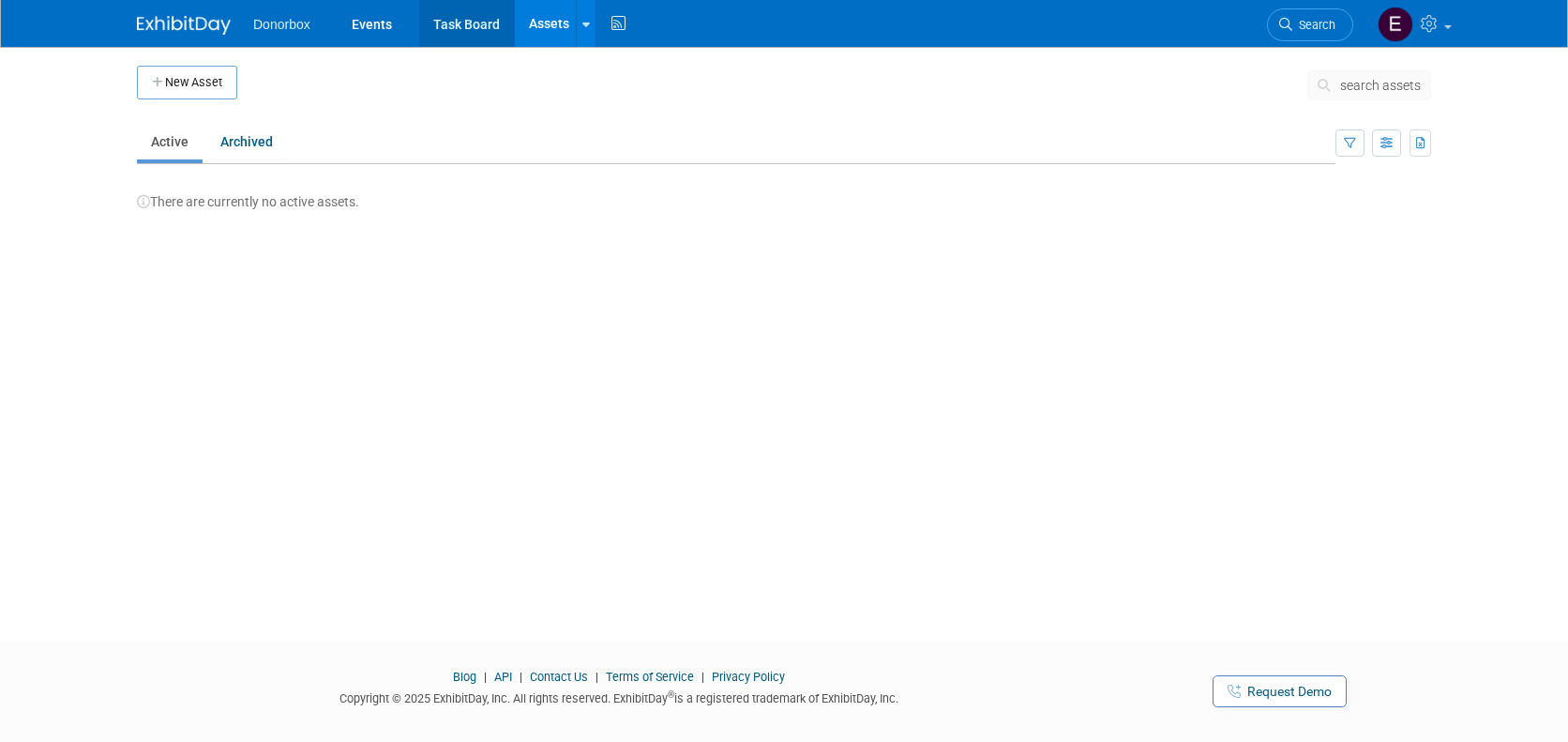
click at [465, 29] on link "Task Board" at bounding box center [466, 23] width 94 height 47
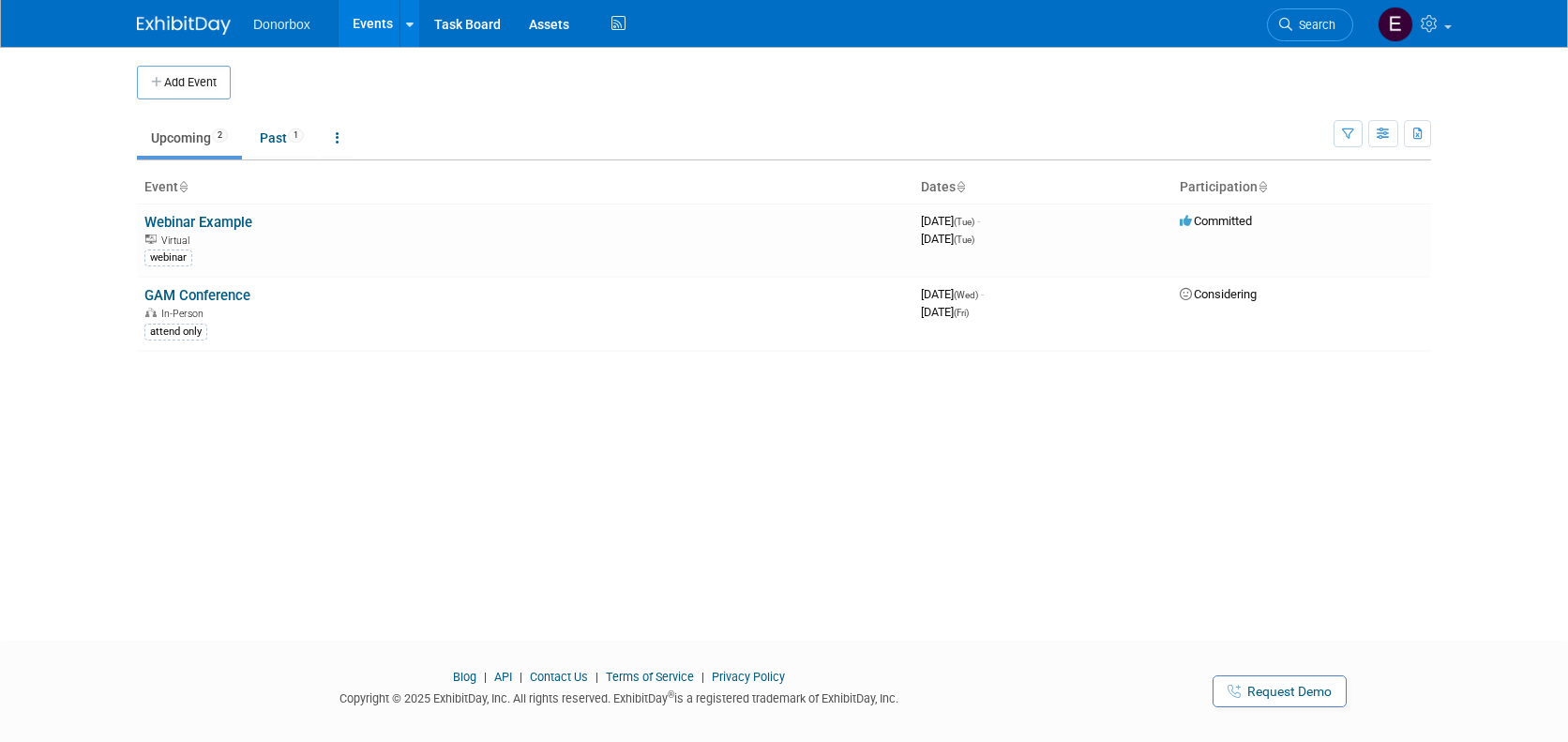
click at [303, 29] on span "Donorbox" at bounding box center [282, 24] width 58 height 15
click at [1392, 25] on img at bounding box center [1396, 25] width 36 height 36
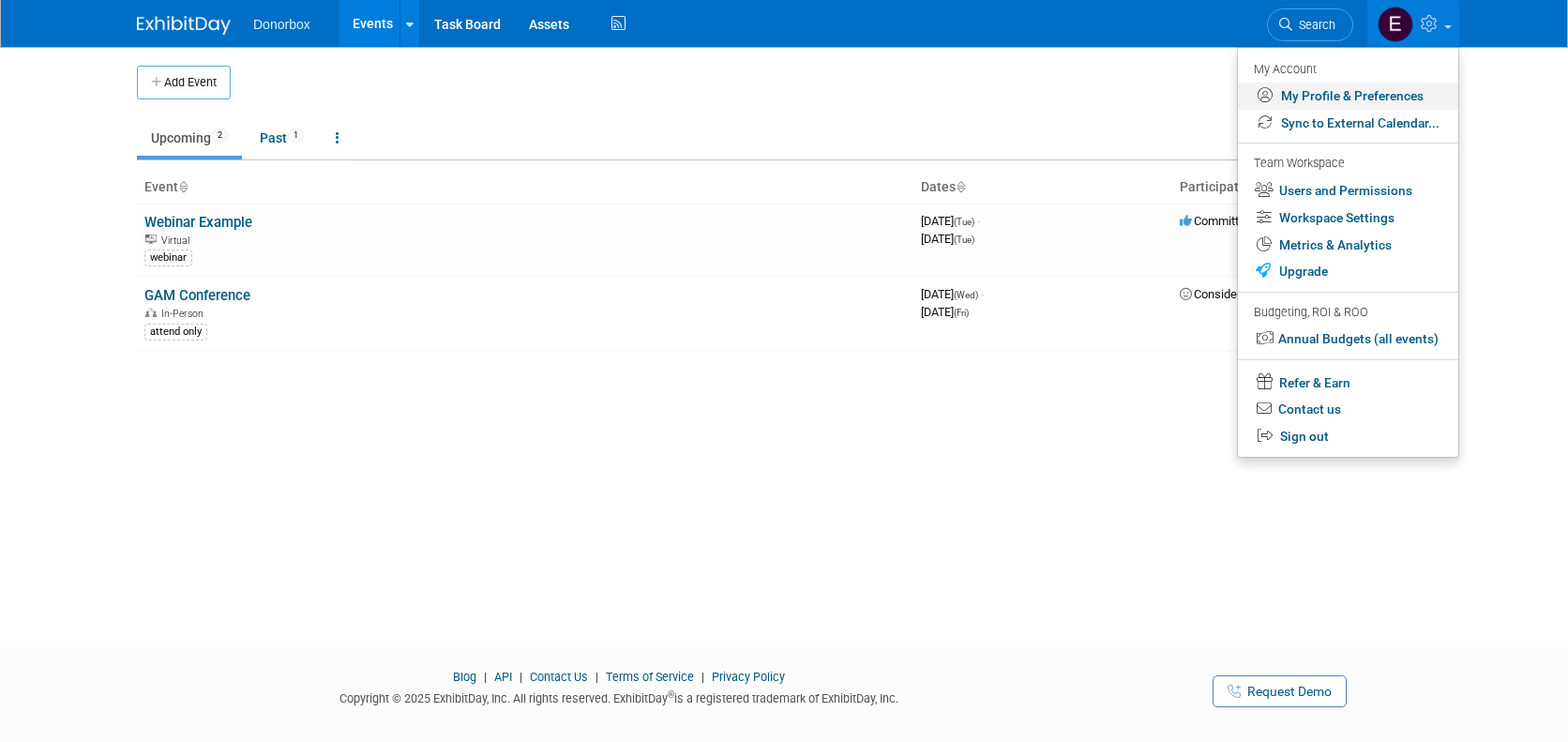
click at [1347, 93] on link "My Profile & Preferences" at bounding box center [1348, 95] width 221 height 27
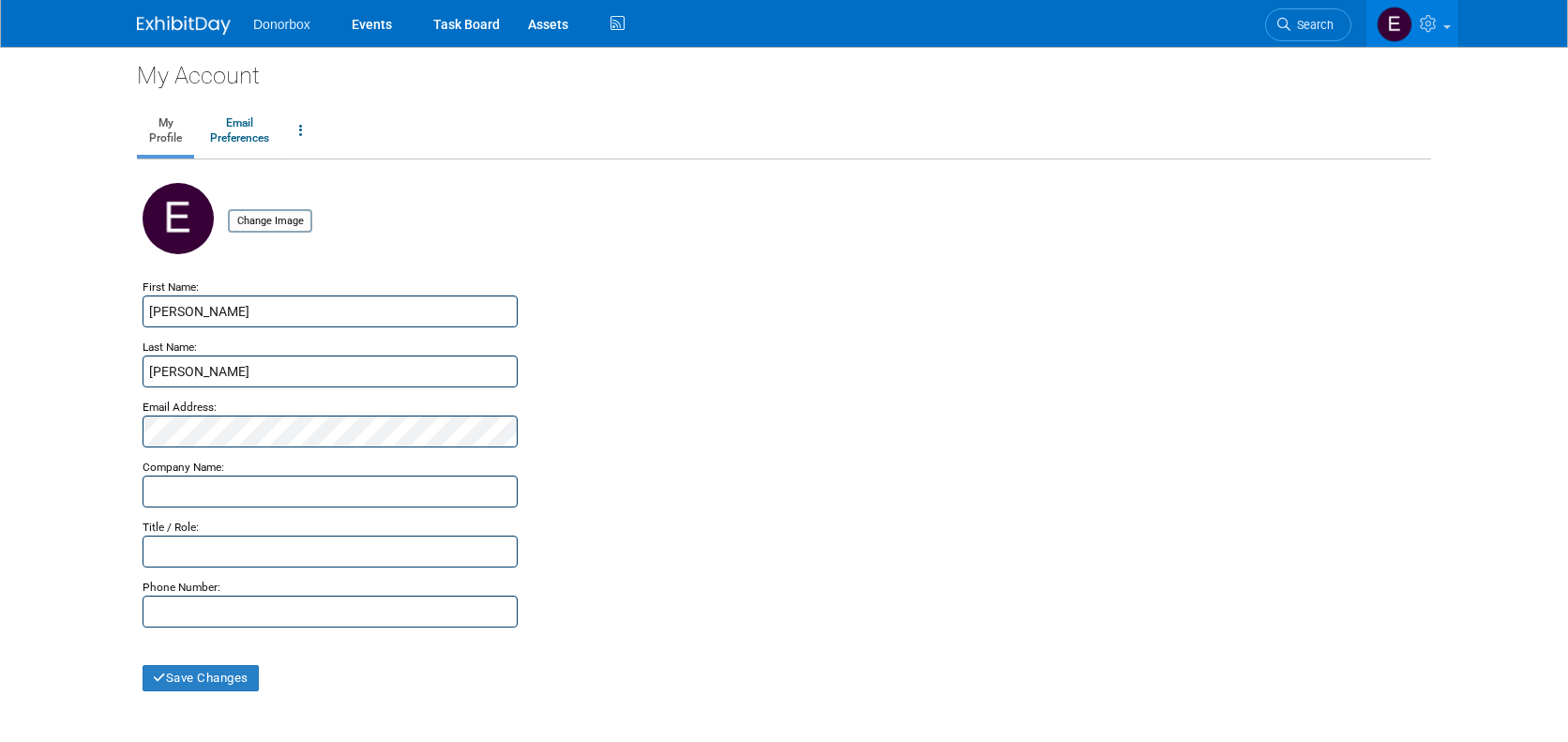
scroll to position [166, 0]
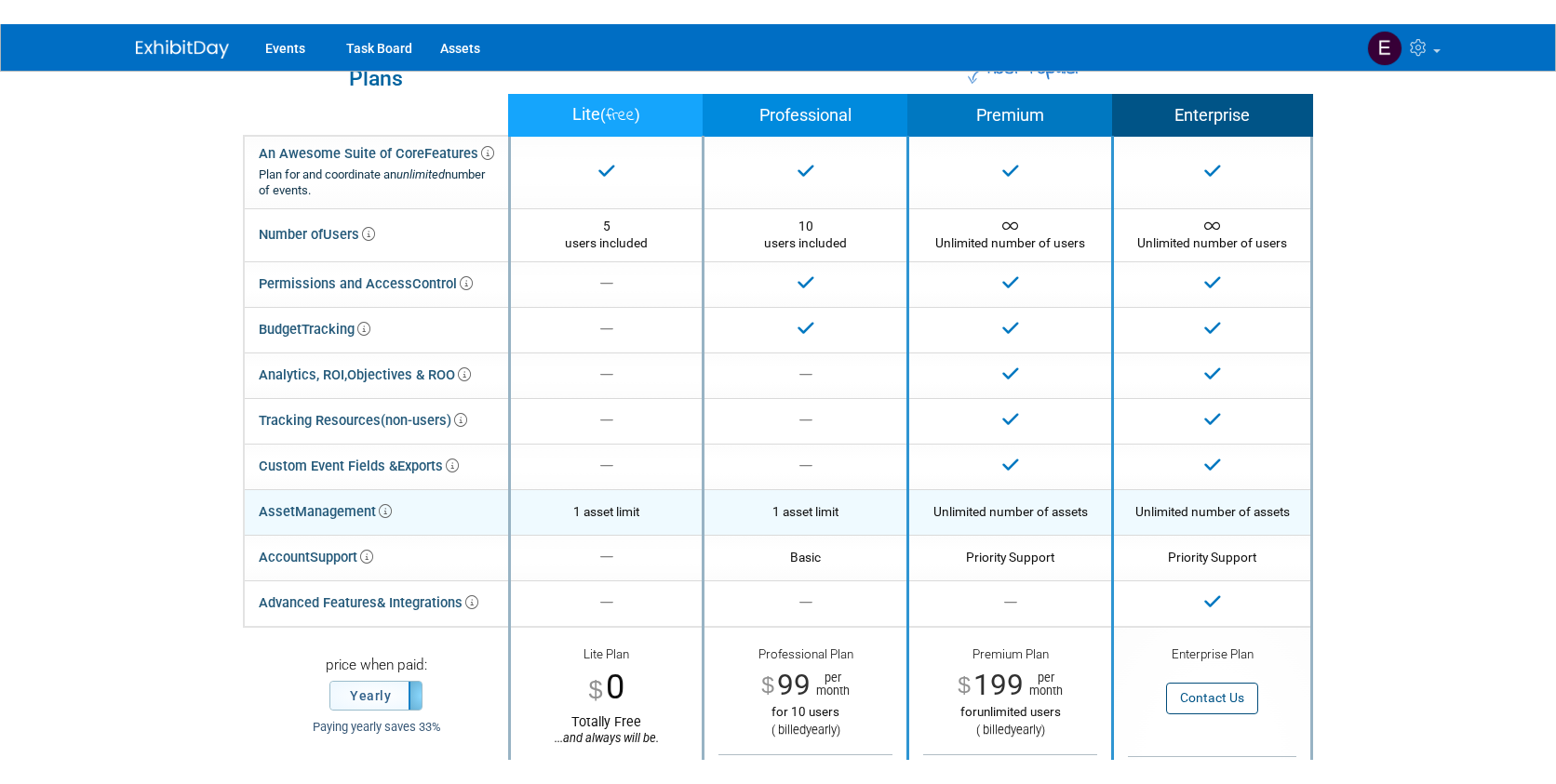
scroll to position [50, 0]
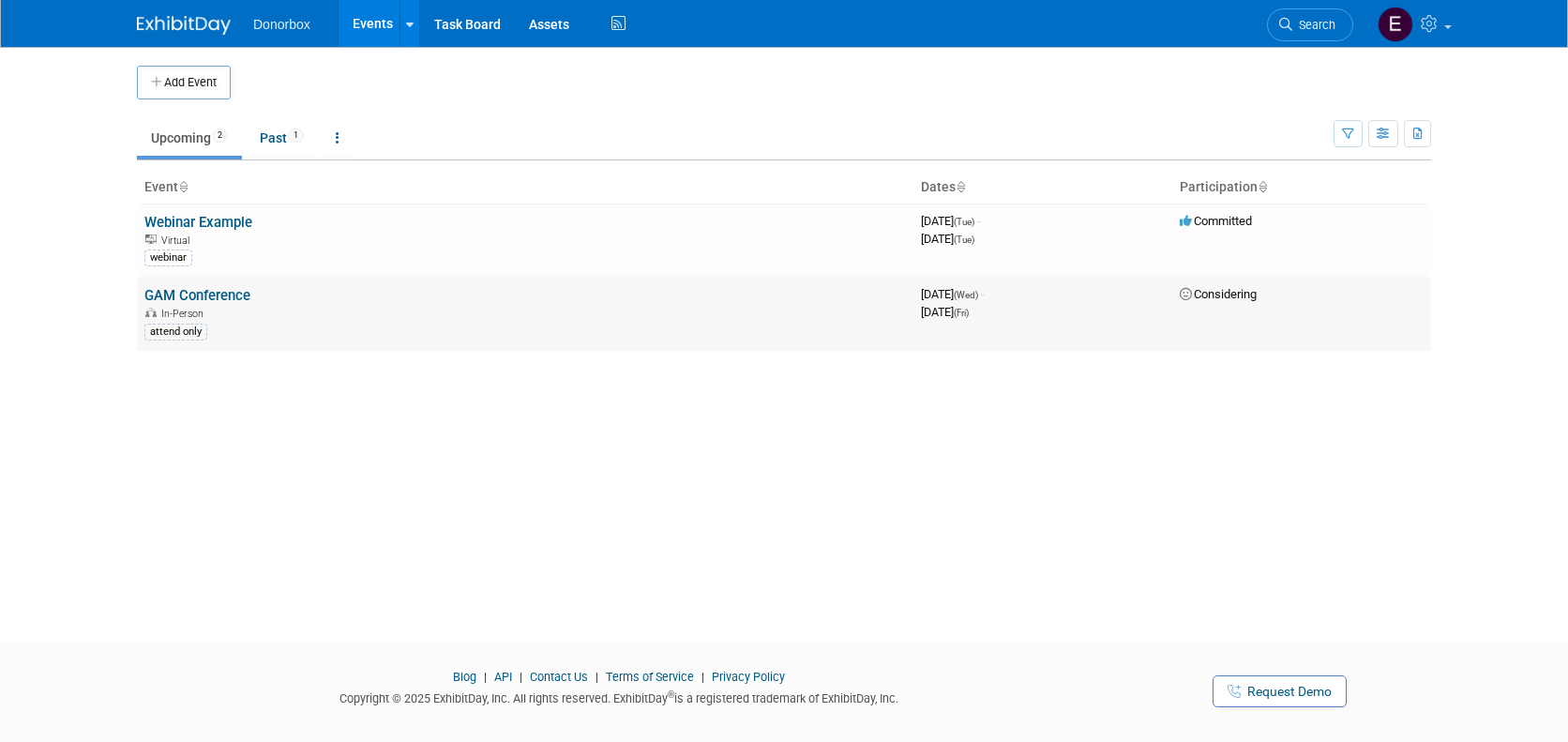
click at [197, 296] on link "GAM Conference" at bounding box center [197, 295] width 106 height 17
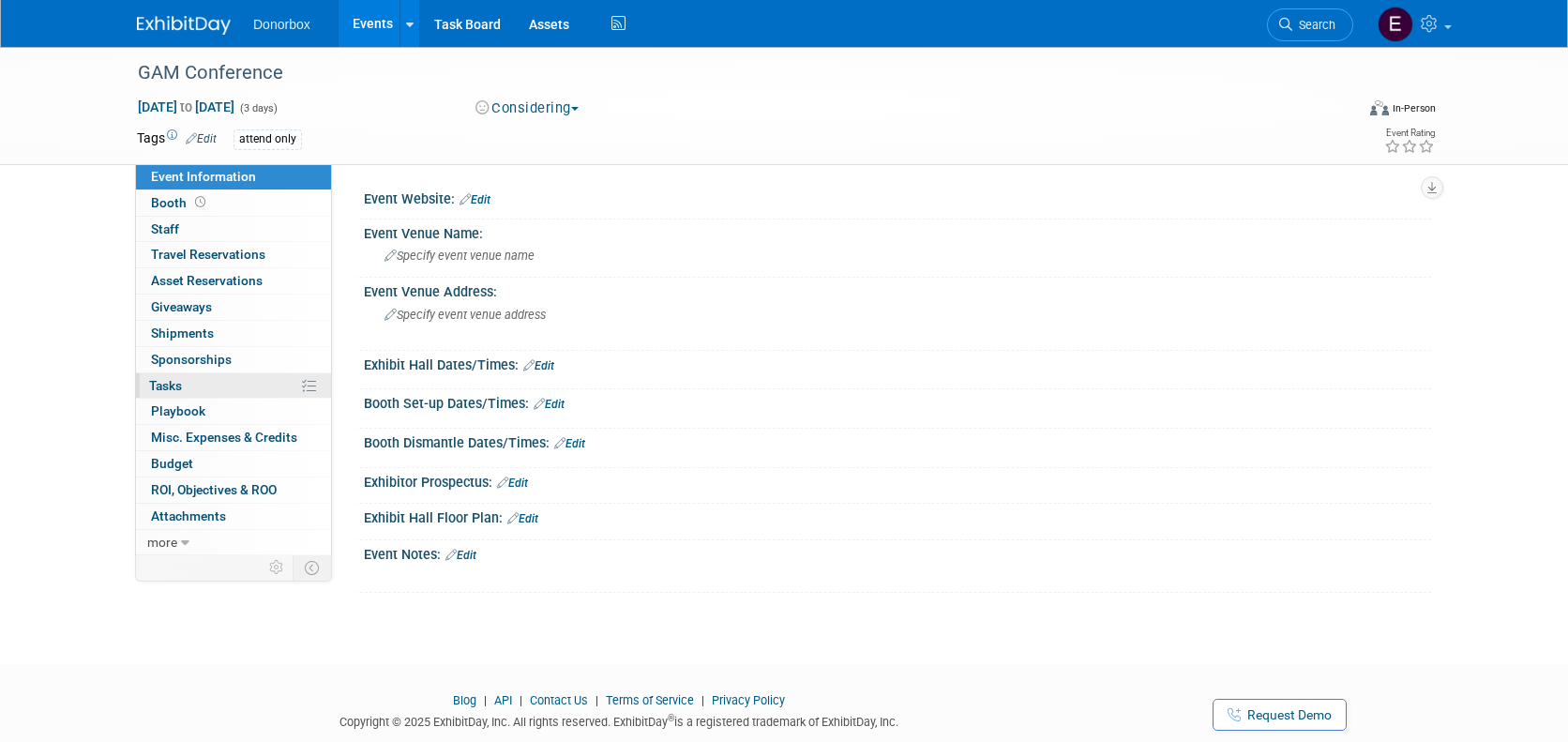
click at [182, 389] on span "Tasks 0%" at bounding box center [165, 385] width 33 height 15
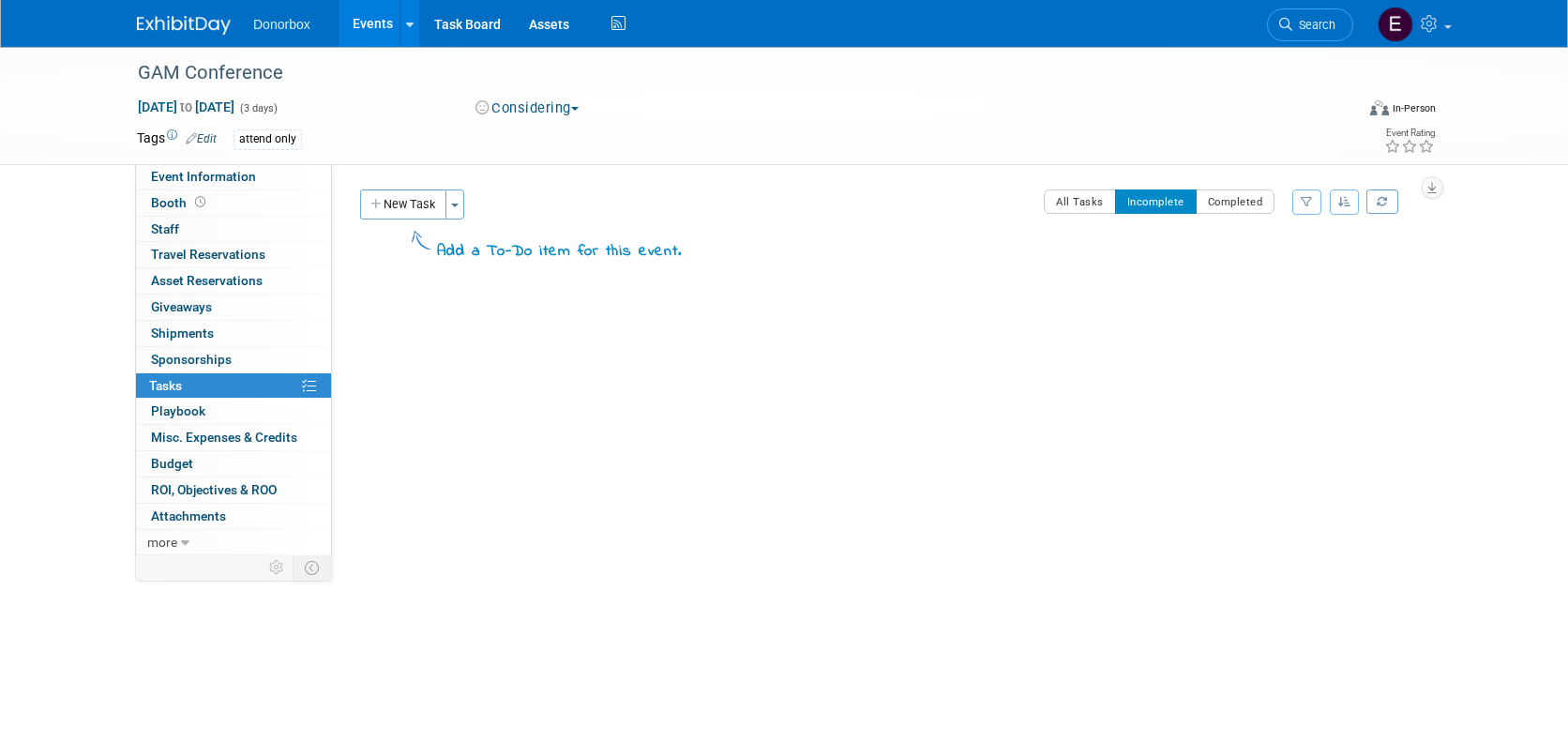
click at [211, 20] on img at bounding box center [184, 25] width 93 height 19
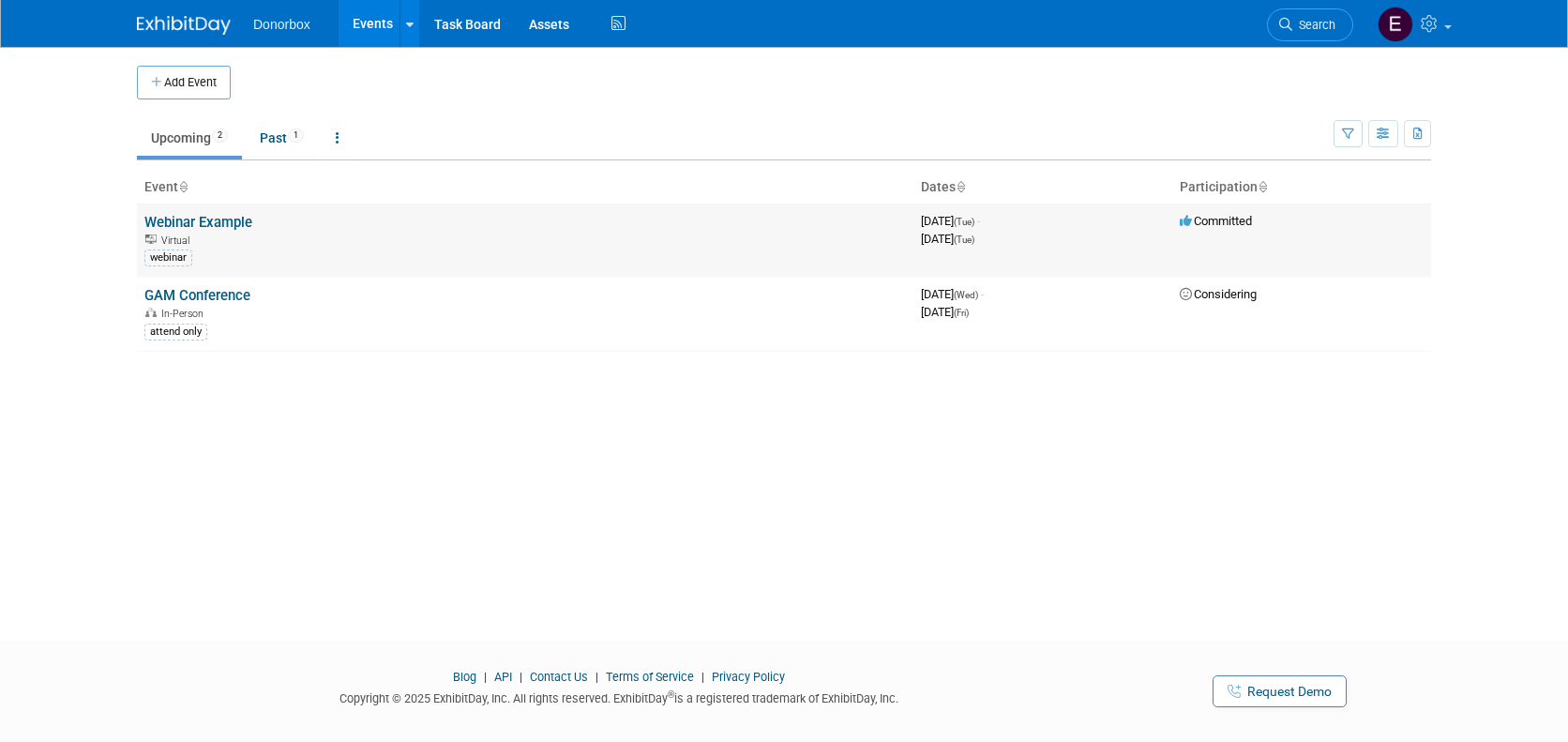
click at [174, 220] on link "Webinar Example" at bounding box center [198, 222] width 107 height 17
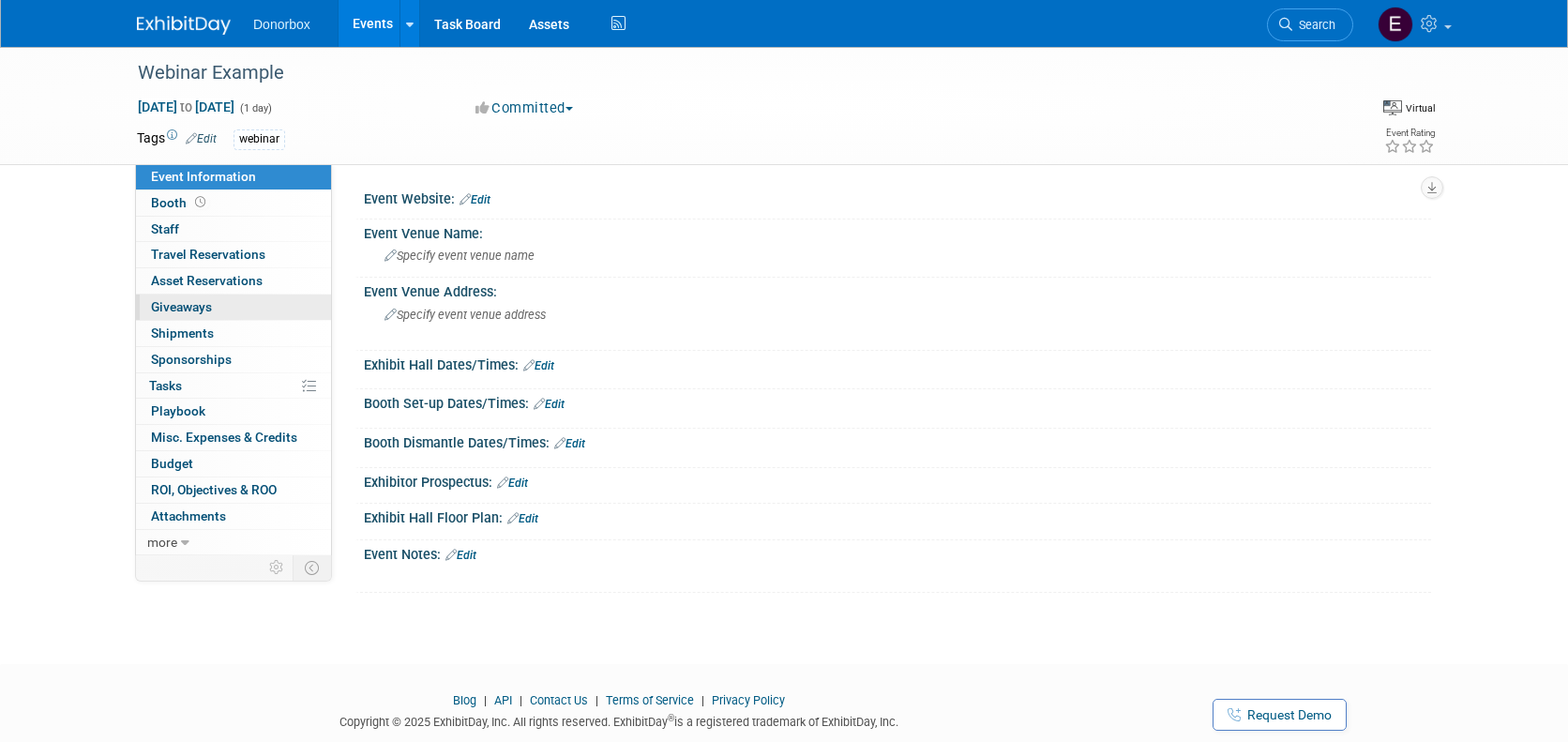
click at [185, 314] on link "0 Giveaways 0" at bounding box center [234, 306] width 195 height 25
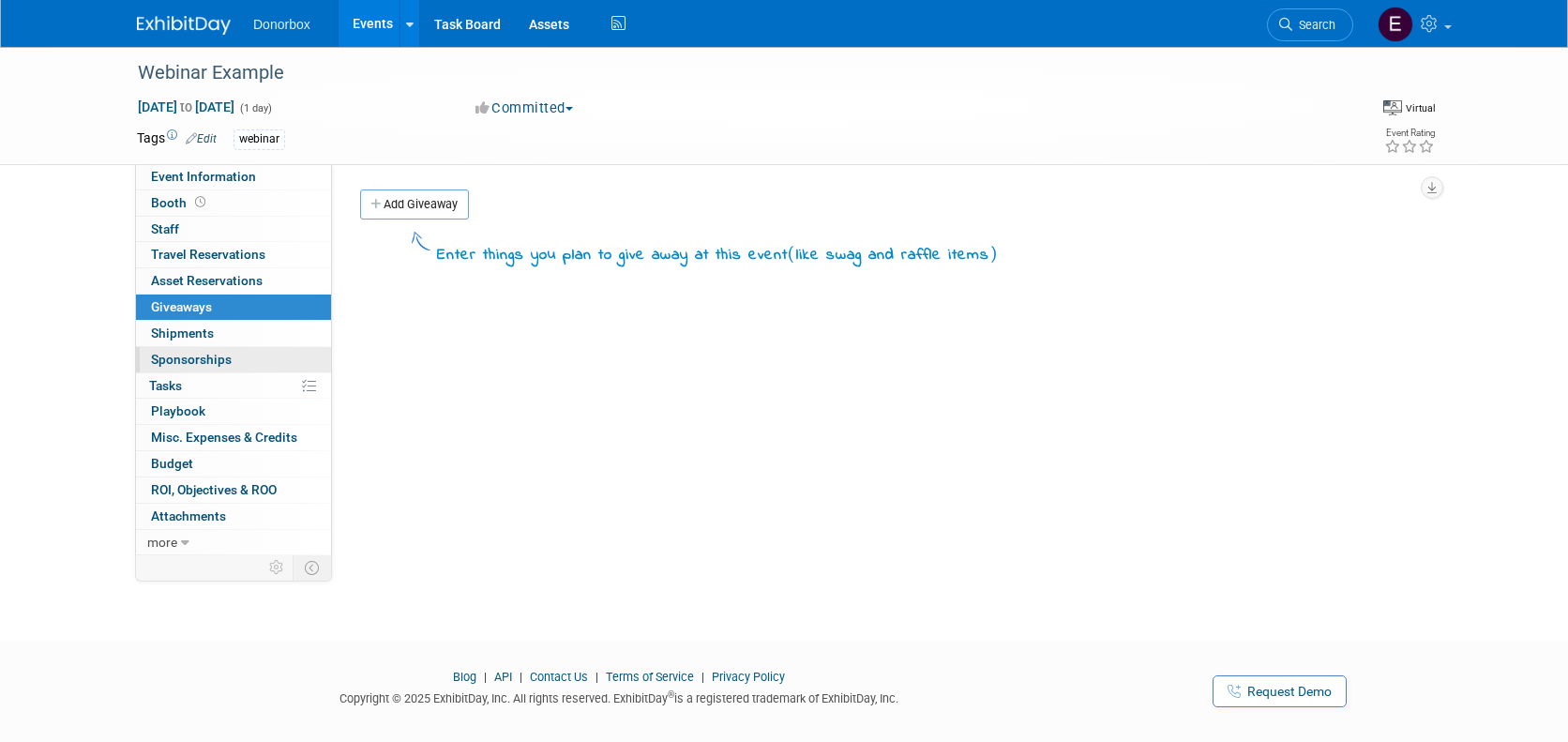
click at [187, 353] on span "Sponsorships 0" at bounding box center [191, 359] width 81 height 15
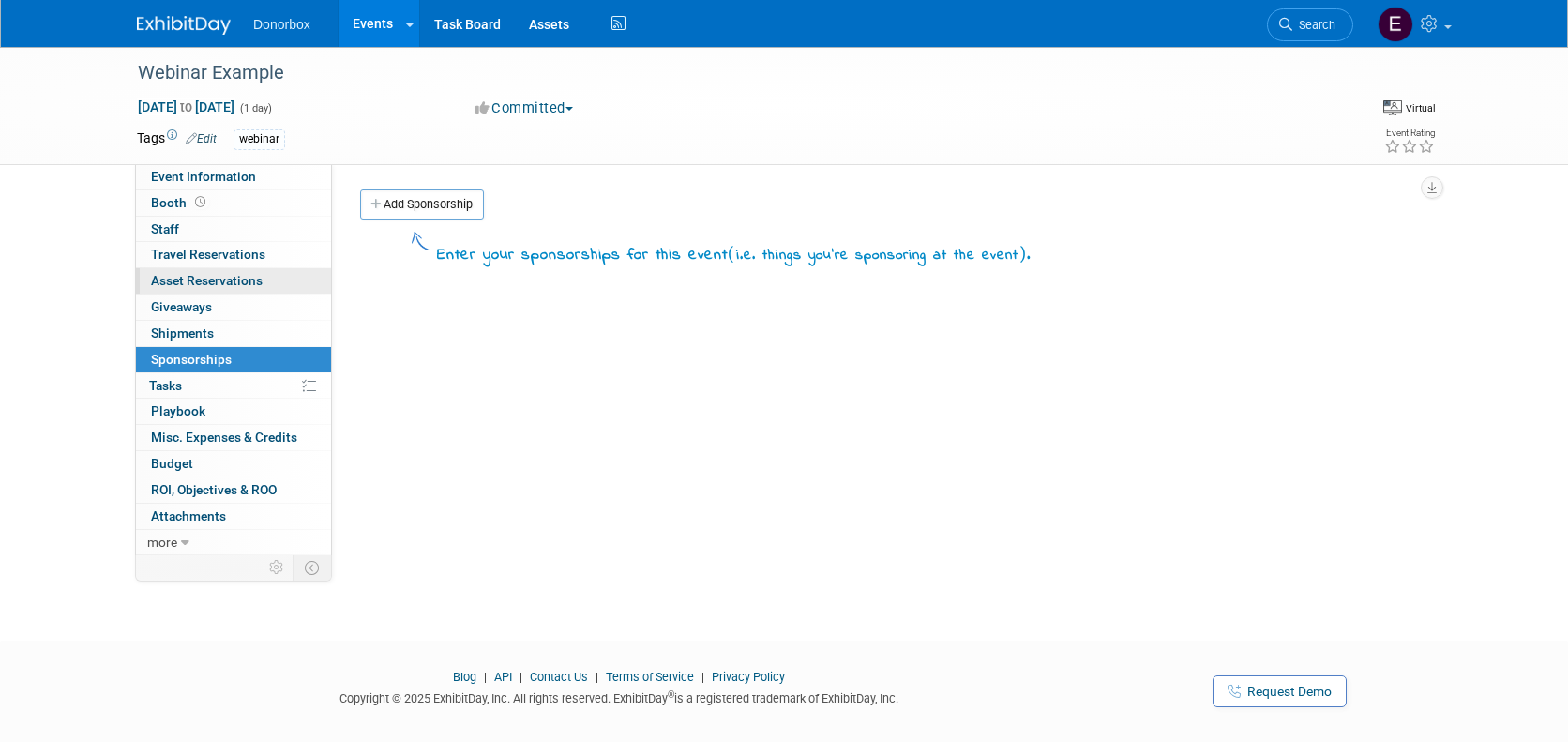
click at [187, 278] on span "Asset Reservations 0" at bounding box center [207, 280] width 111 height 15
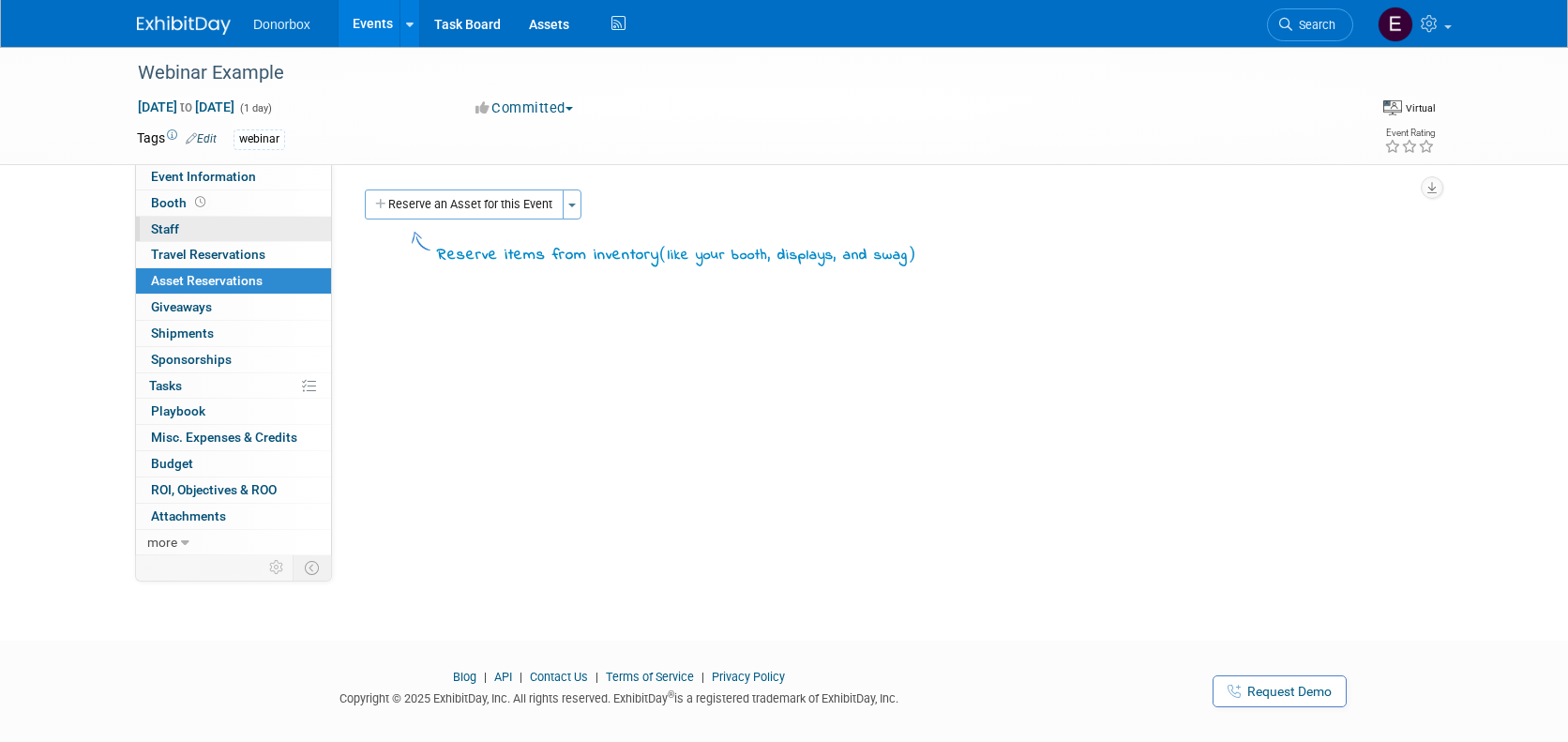
click at [186, 240] on link "0 Staff 0" at bounding box center [234, 229] width 195 height 25
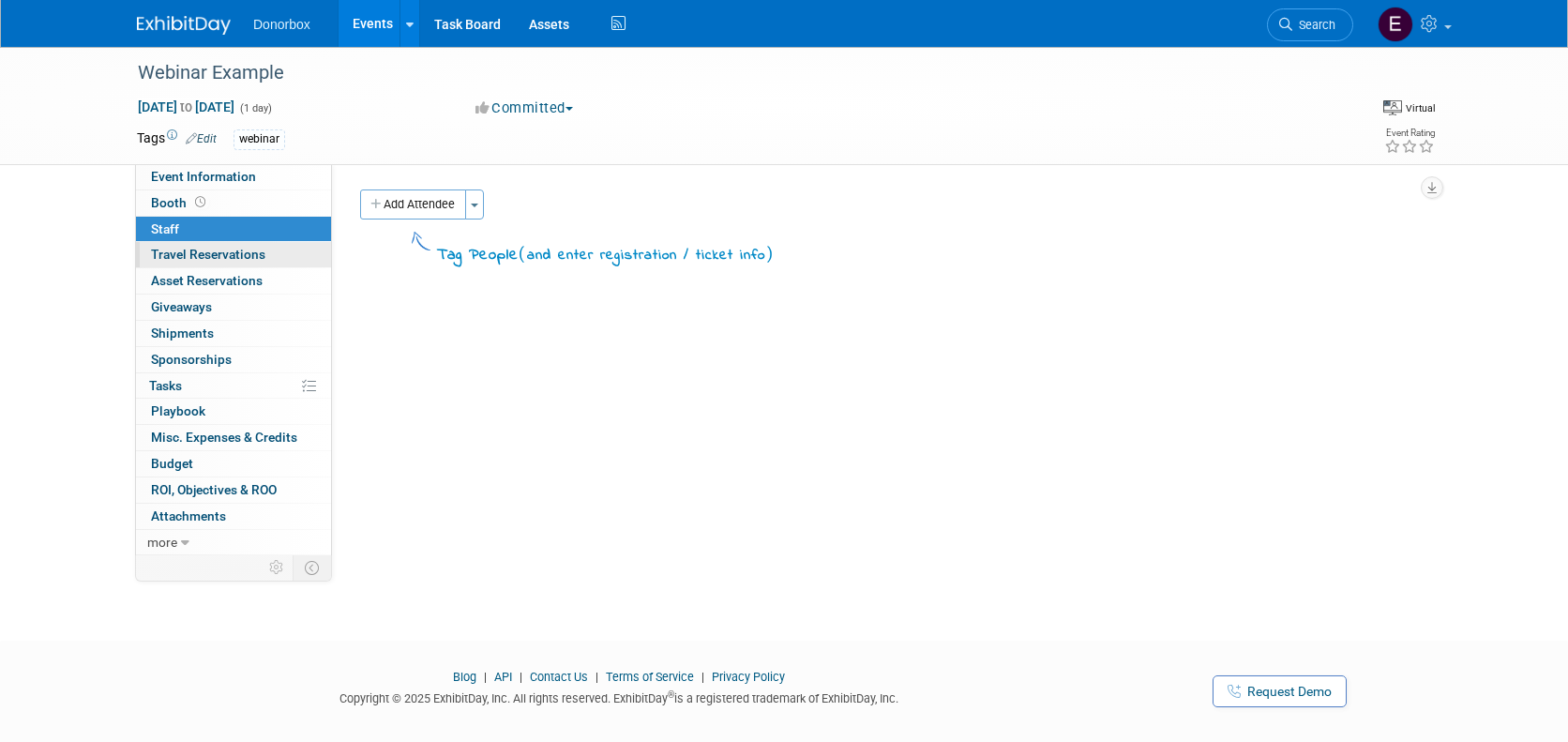
click at [192, 262] on span "Travel Reservations 0" at bounding box center [208, 254] width 114 height 15
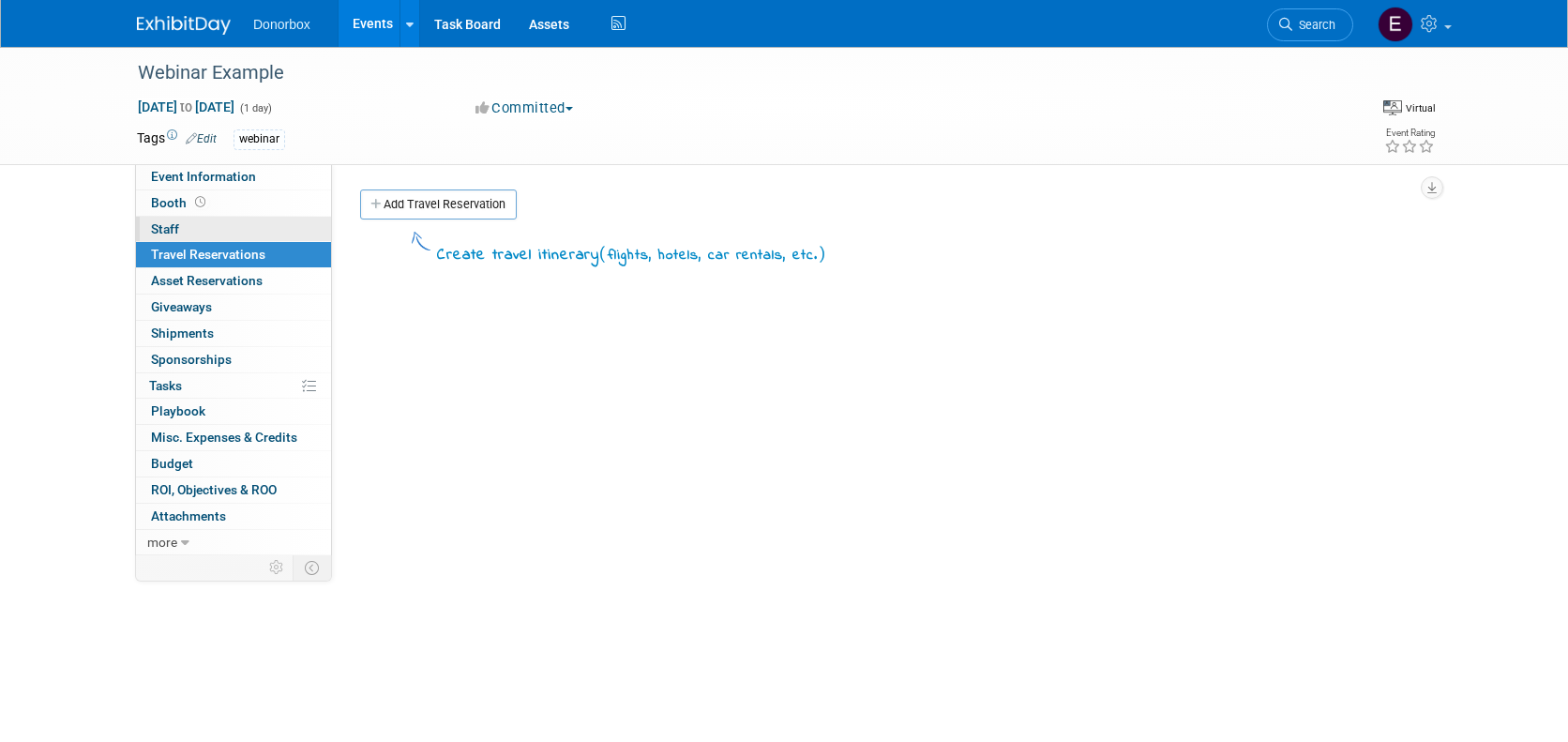
click at [194, 229] on link "0 Staff 0" at bounding box center [234, 229] width 195 height 25
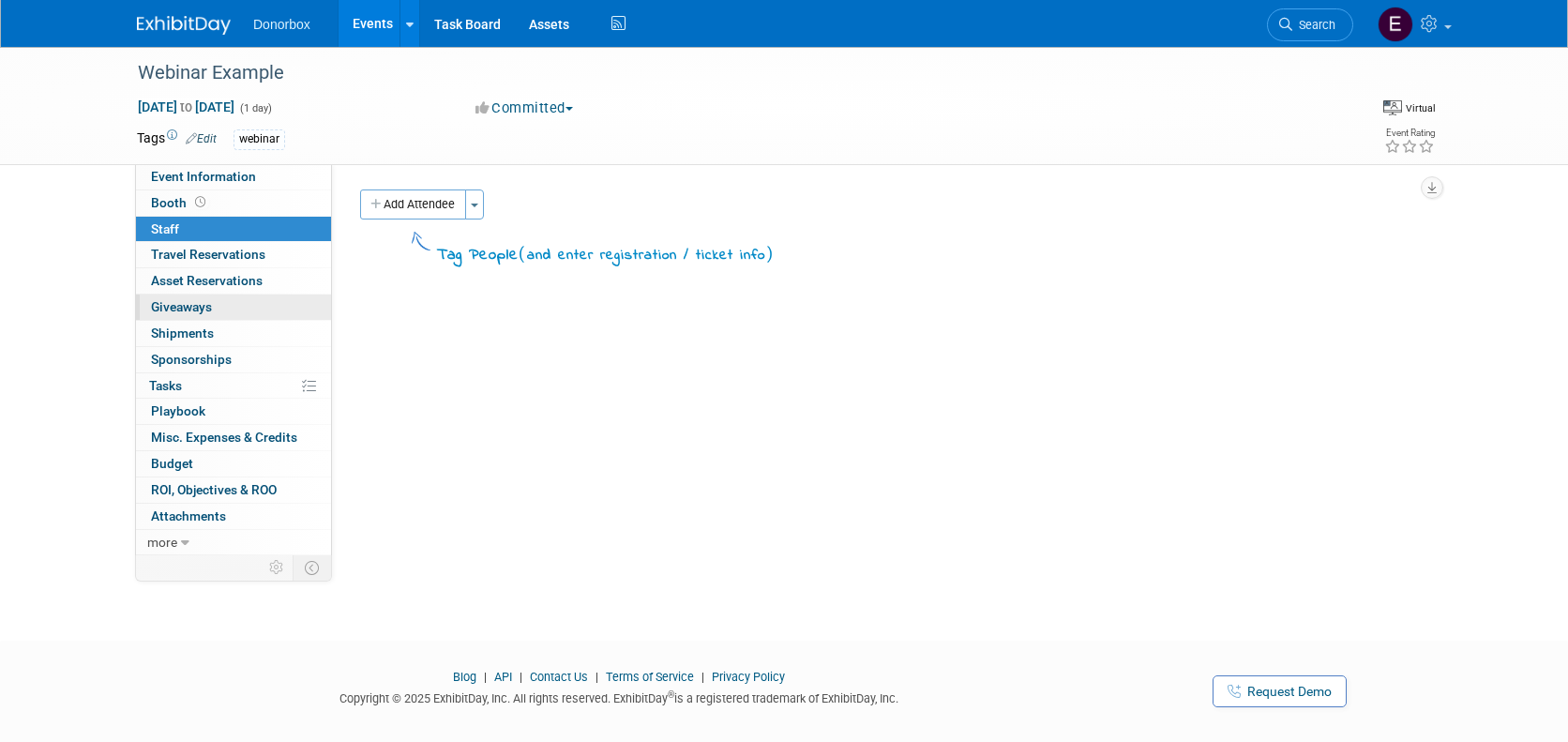
click at [214, 317] on link "0 Giveaways 0" at bounding box center [234, 306] width 195 height 25
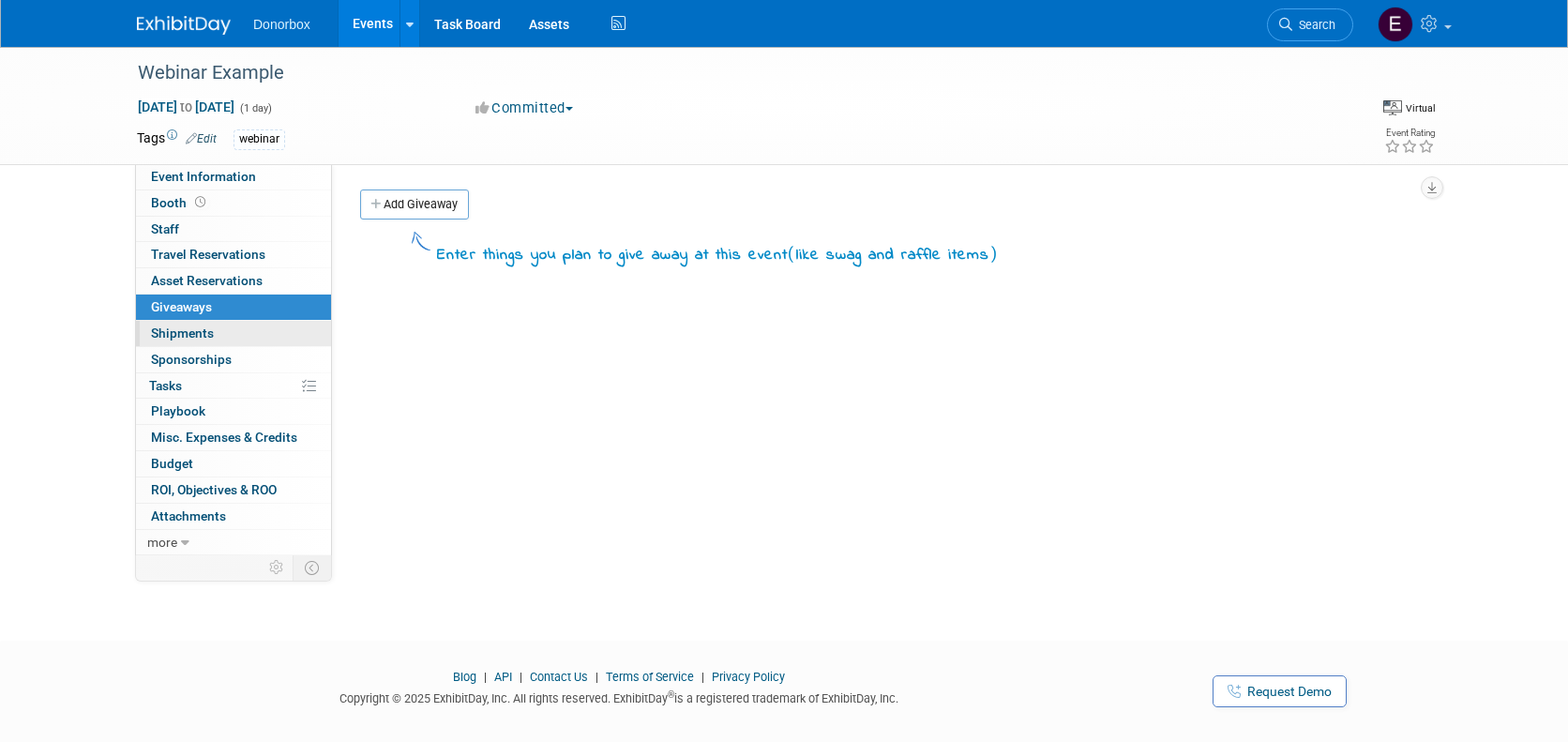
click at [218, 342] on link "0 Shipments 0" at bounding box center [234, 333] width 195 height 25
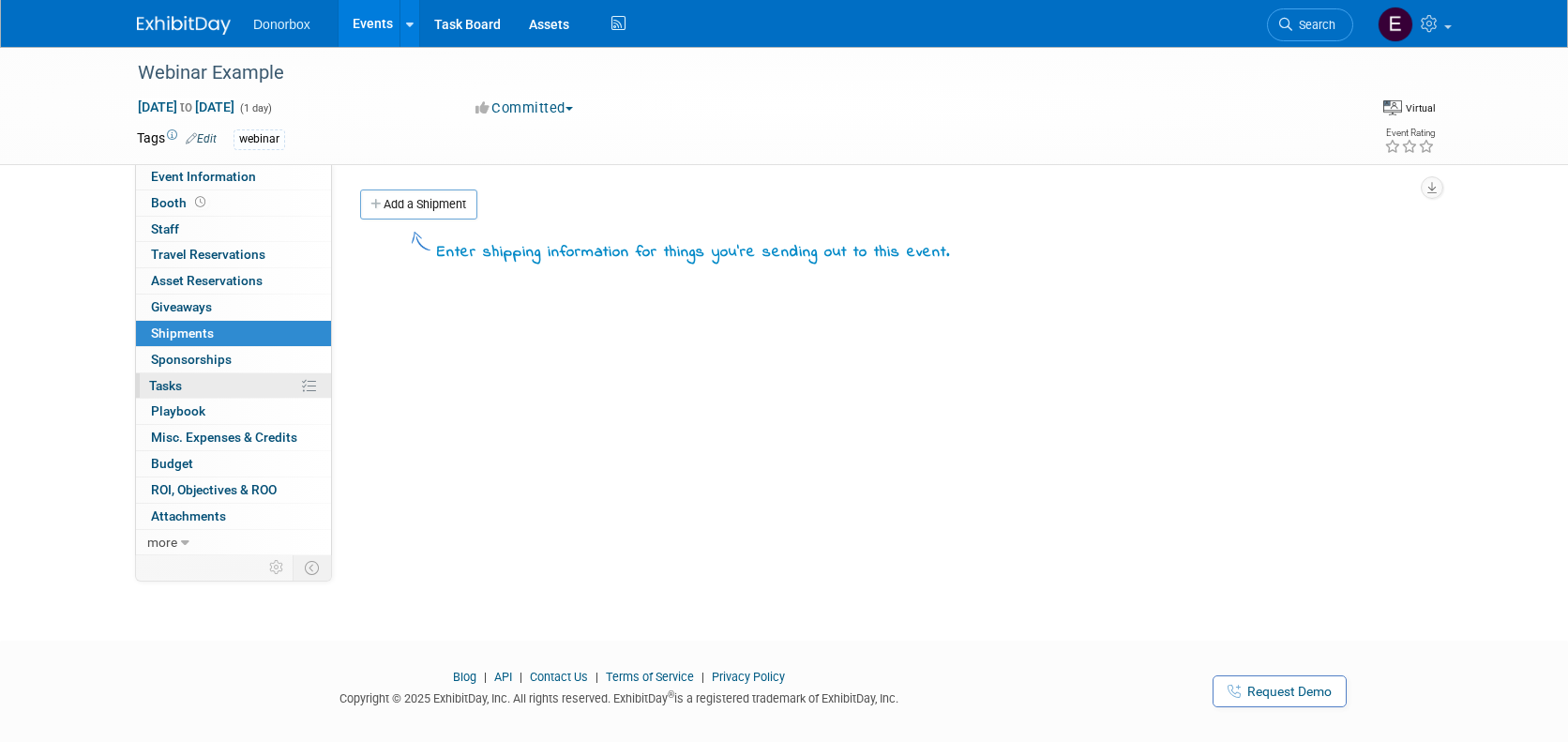
click at [210, 373] on link "0% Tasks 0%" at bounding box center [234, 385] width 195 height 25
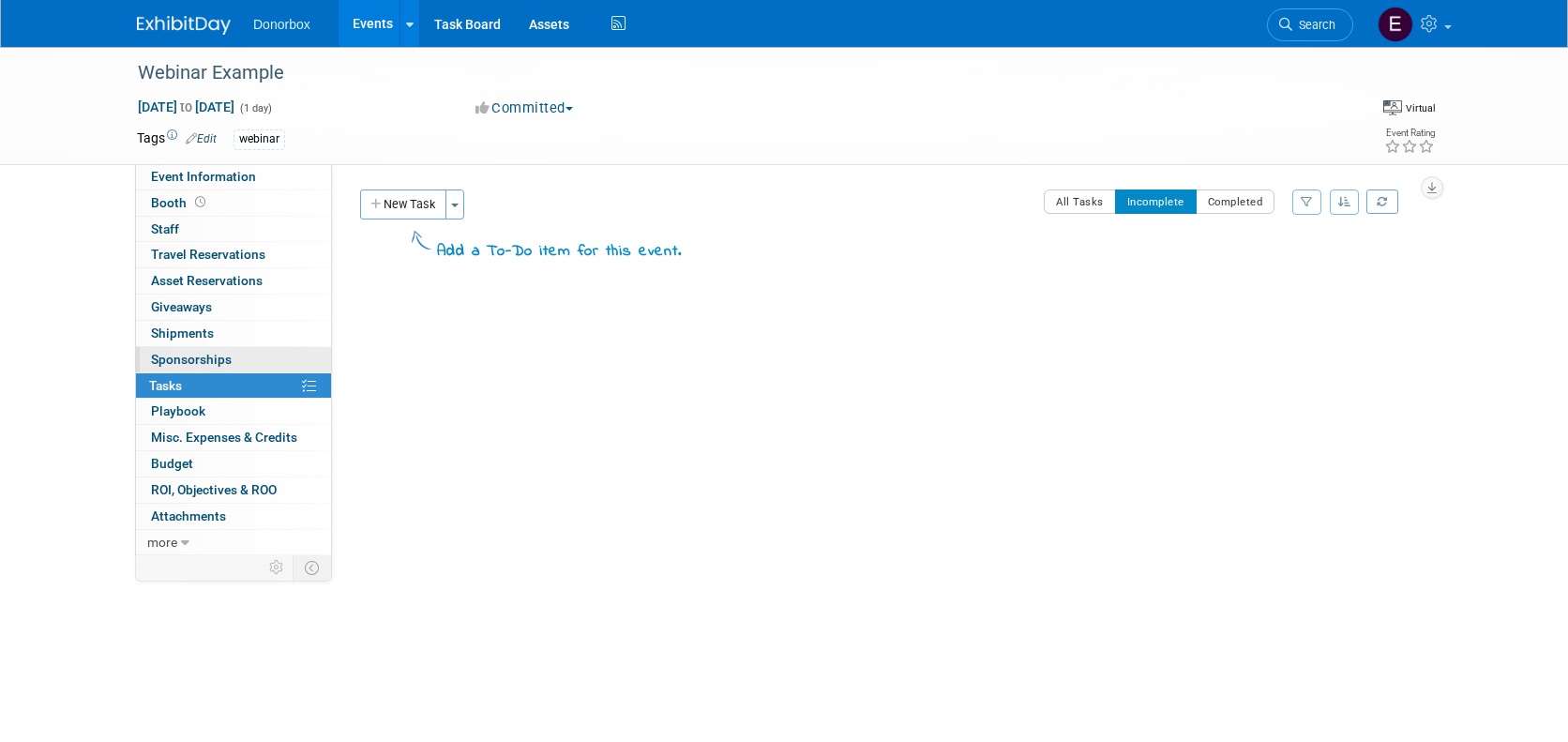
click at [211, 356] on span "Sponsorships 0" at bounding box center [191, 359] width 81 height 15
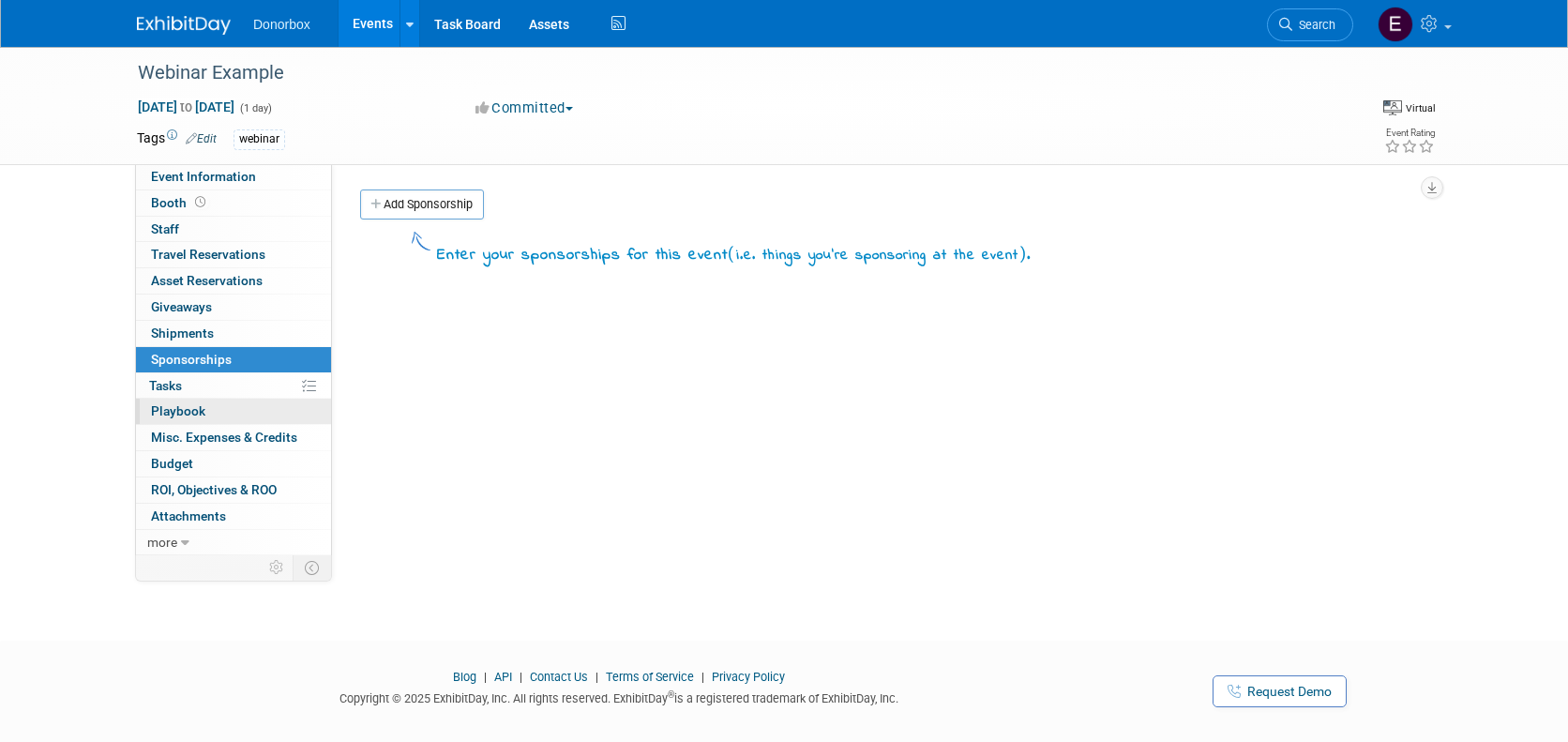
click at [203, 406] on span "Playbook 0" at bounding box center [178, 411] width 55 height 15
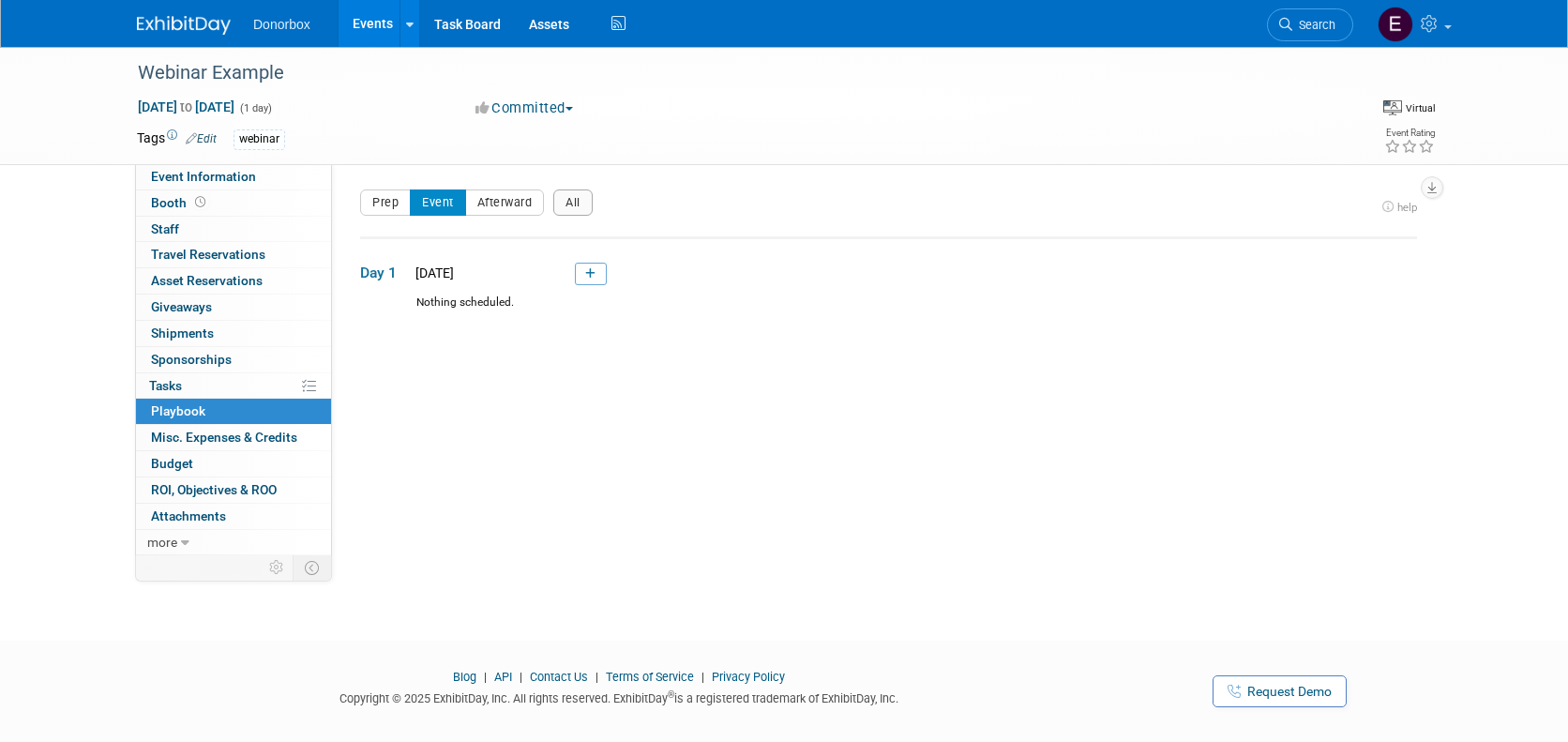
click at [1389, 208] on icon "help" at bounding box center [1399, 208] width 35 height 12
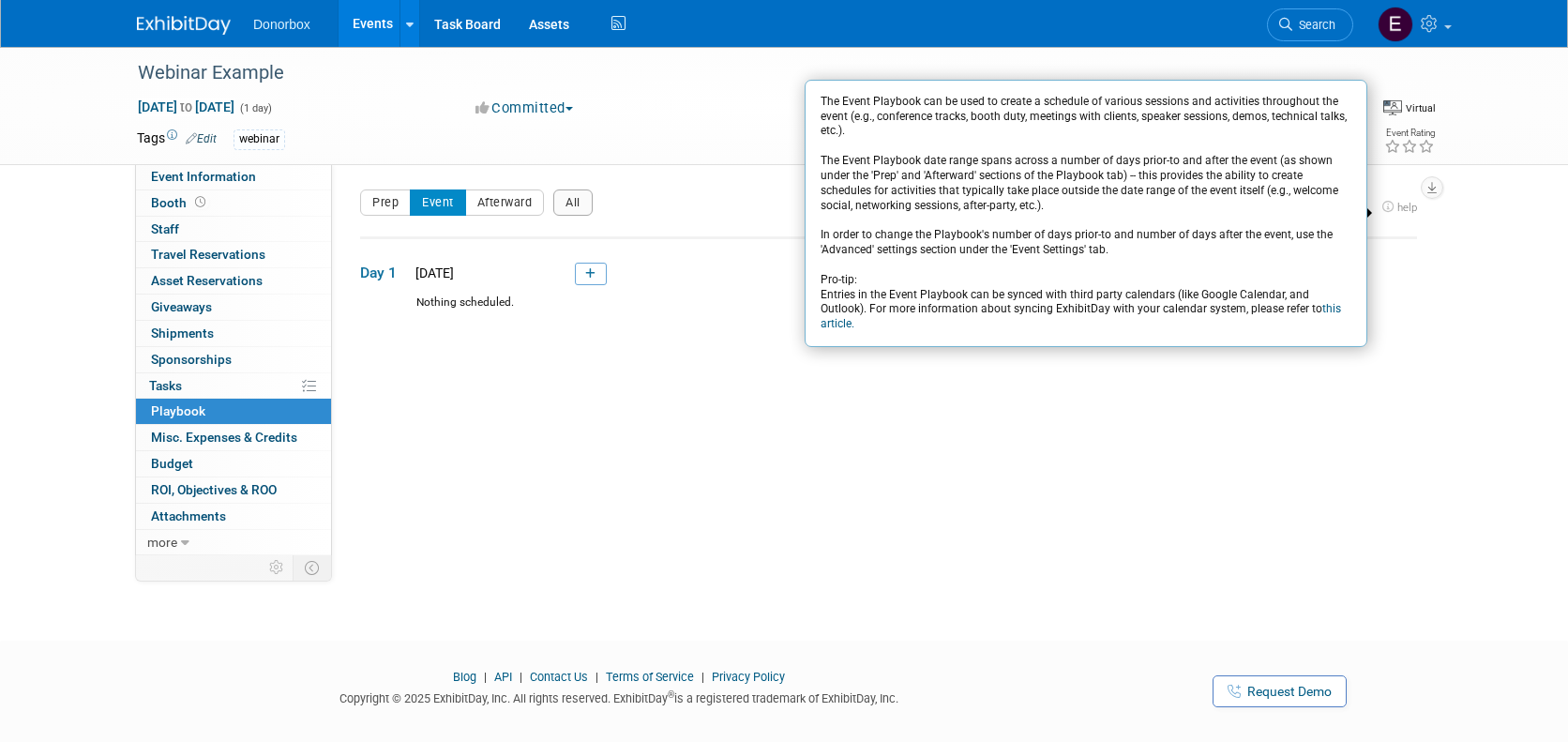
click at [1013, 457] on div "Event Website: Edit Event Venue Name: Specify event venue name Event Venue Addr…" at bounding box center [882, 359] width 1100 height 391
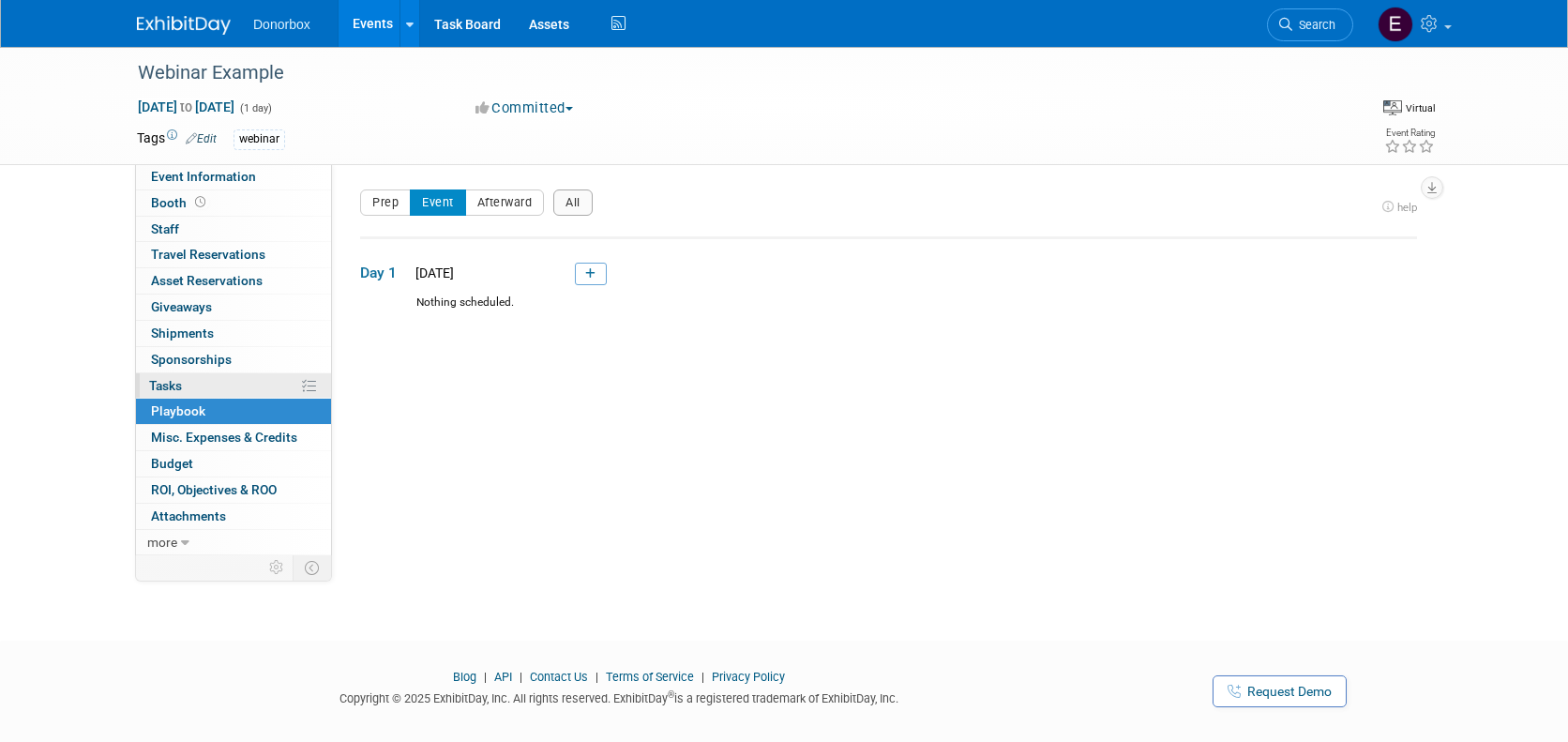
click at [172, 385] on span "Tasks 0%" at bounding box center [165, 385] width 33 height 15
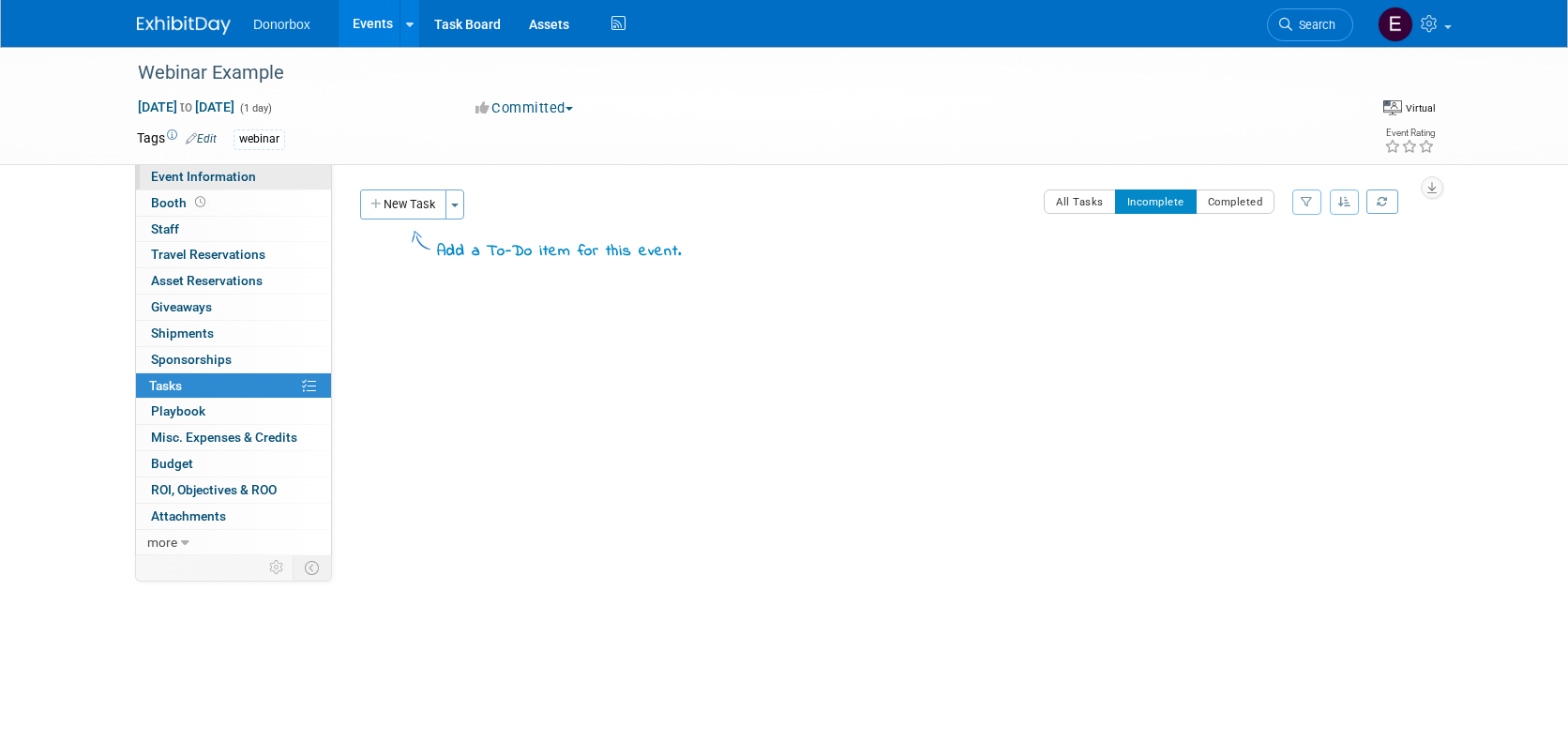
click at [181, 172] on span "Event Information" at bounding box center [204, 176] width 105 height 15
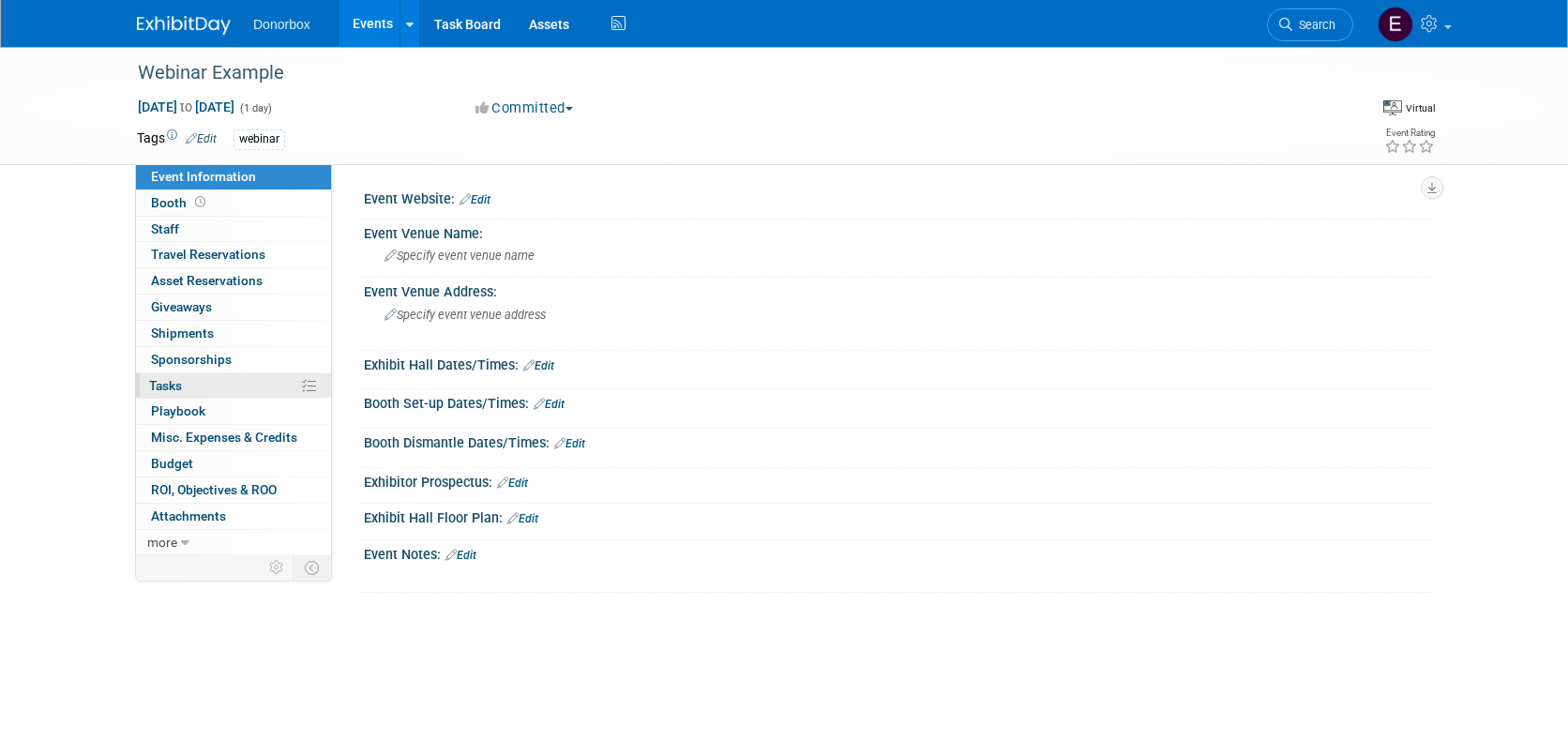
click at [300, 389] on link "0% Tasks 0%" at bounding box center [234, 385] width 195 height 25
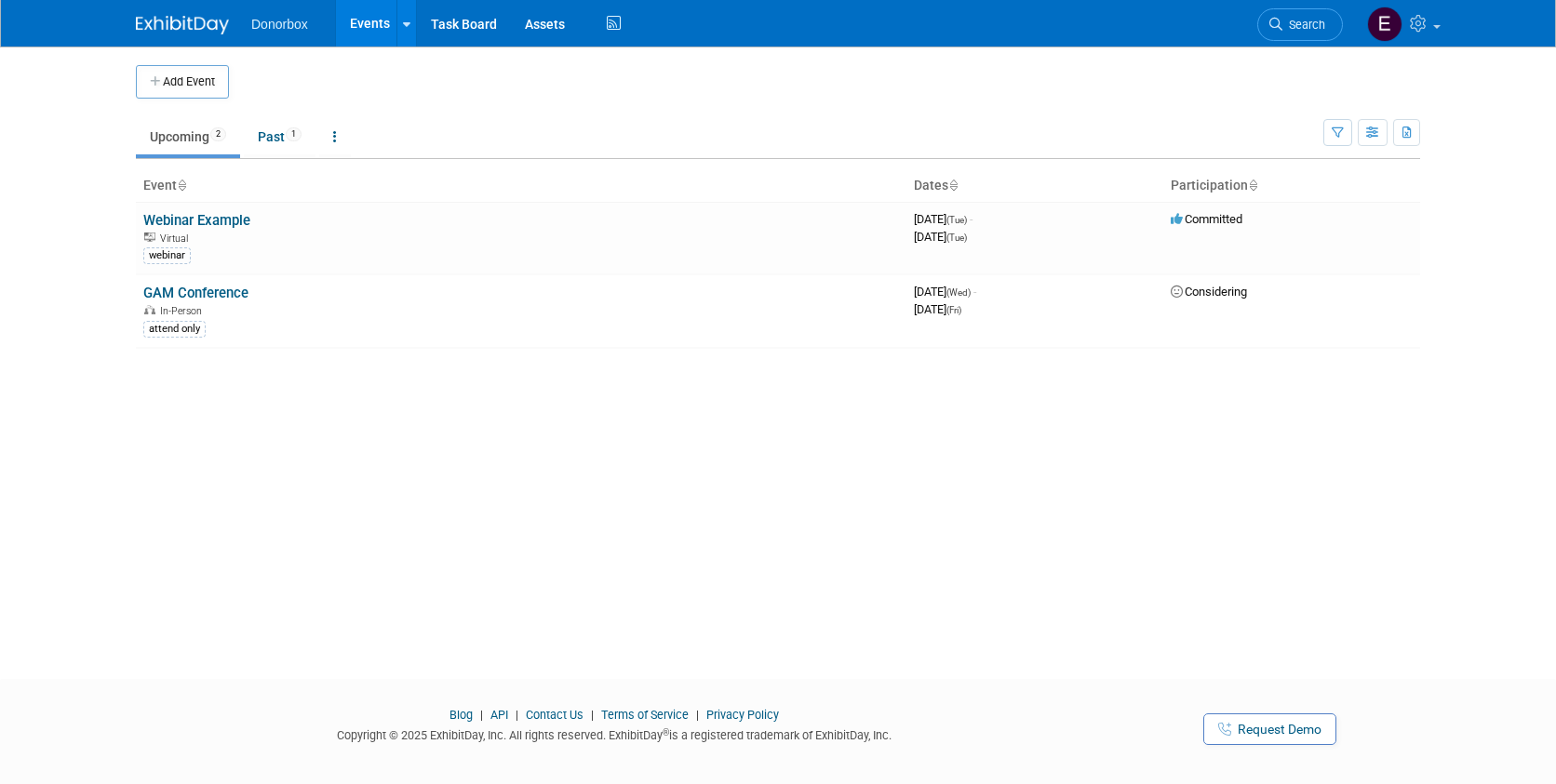
click at [285, 28] on span "Donorbox" at bounding box center [280, 24] width 57 height 15
click at [1436, 33] on link at bounding box center [1402, 23] width 91 height 46
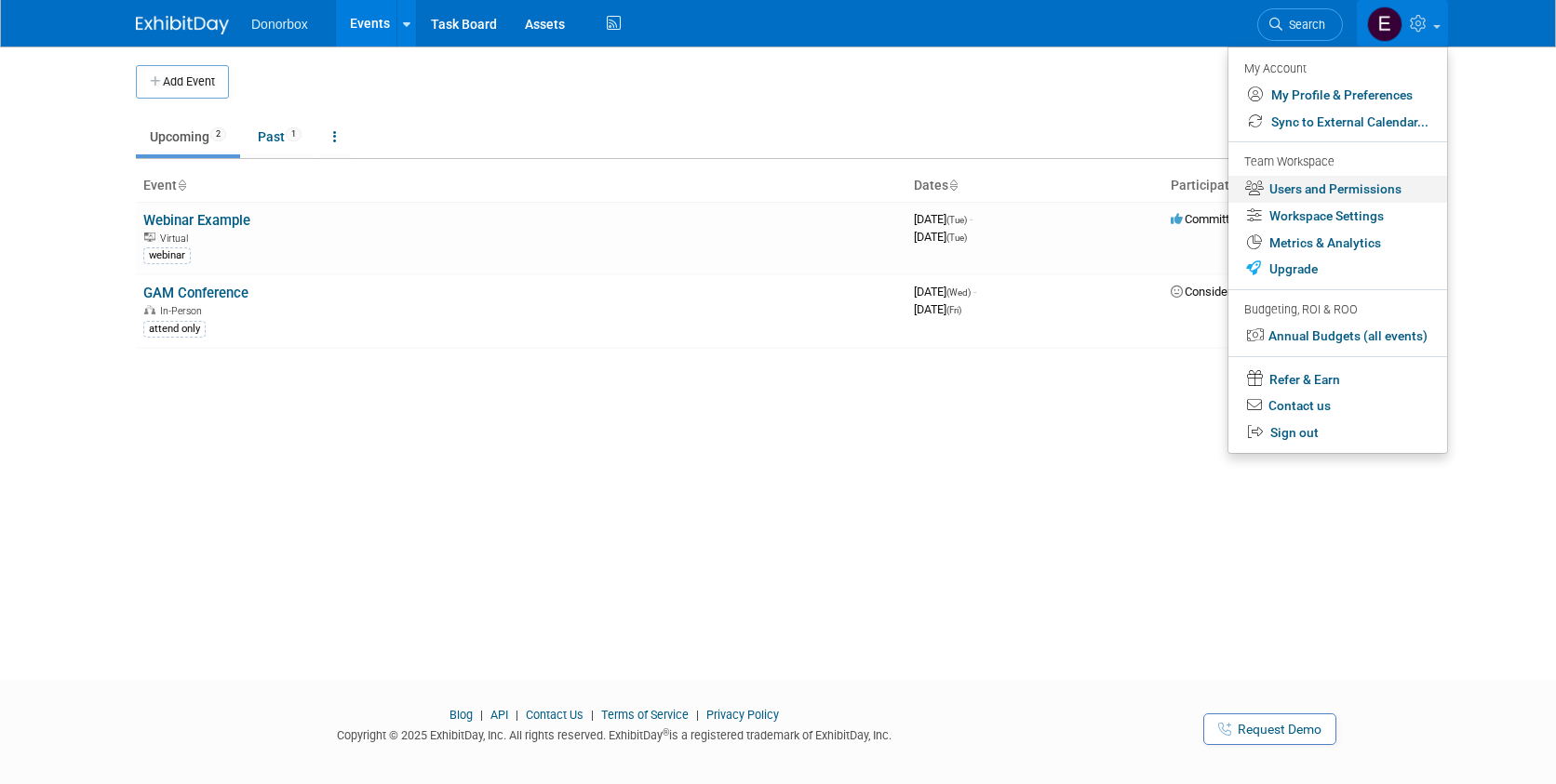
click at [1324, 190] on link "Users and Permissions" at bounding box center [1338, 188] width 219 height 27
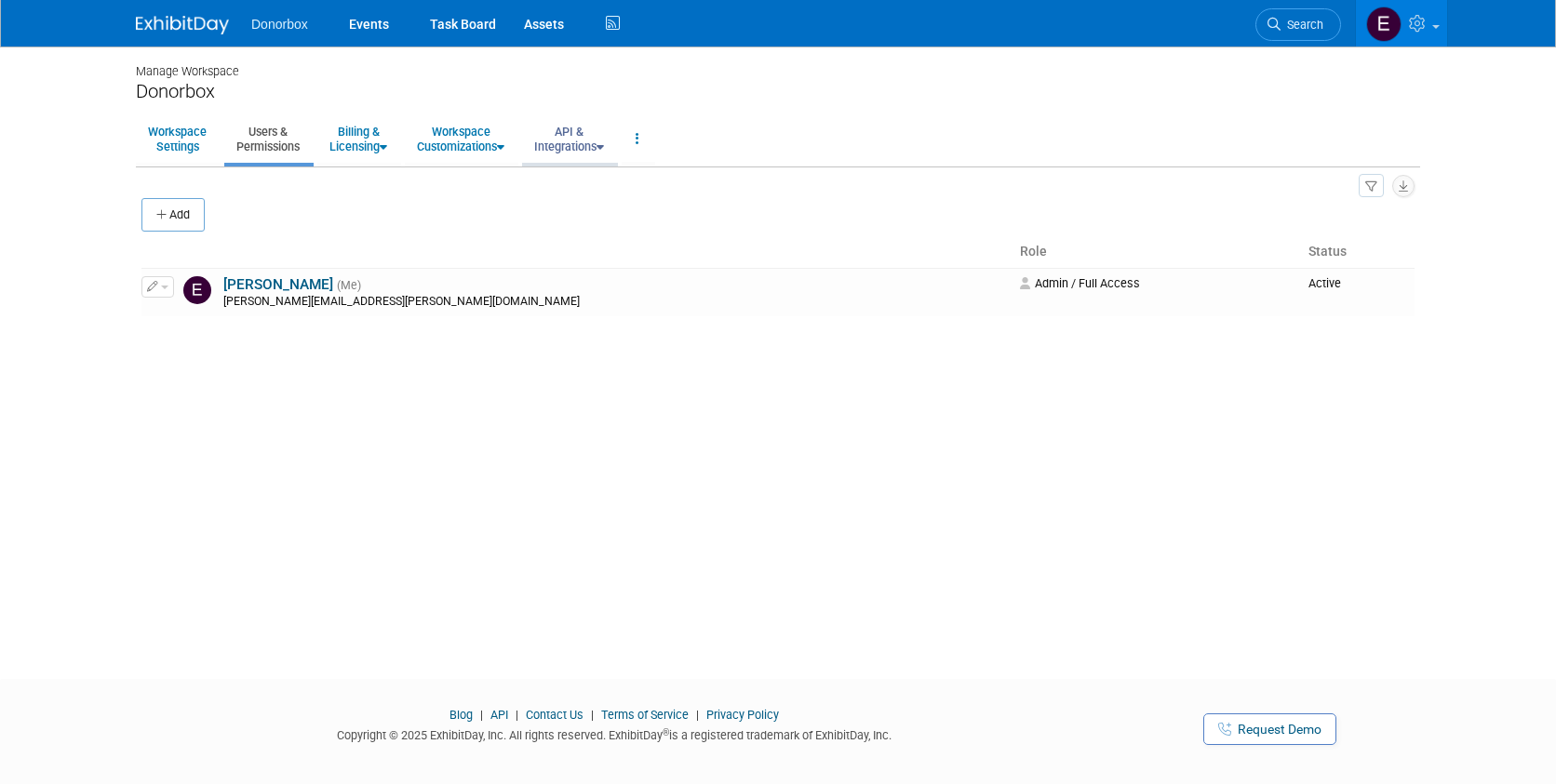
click at [604, 146] on icon at bounding box center [601, 147] width 8 height 12
click at [183, 212] on button "Add" at bounding box center [173, 215] width 63 height 34
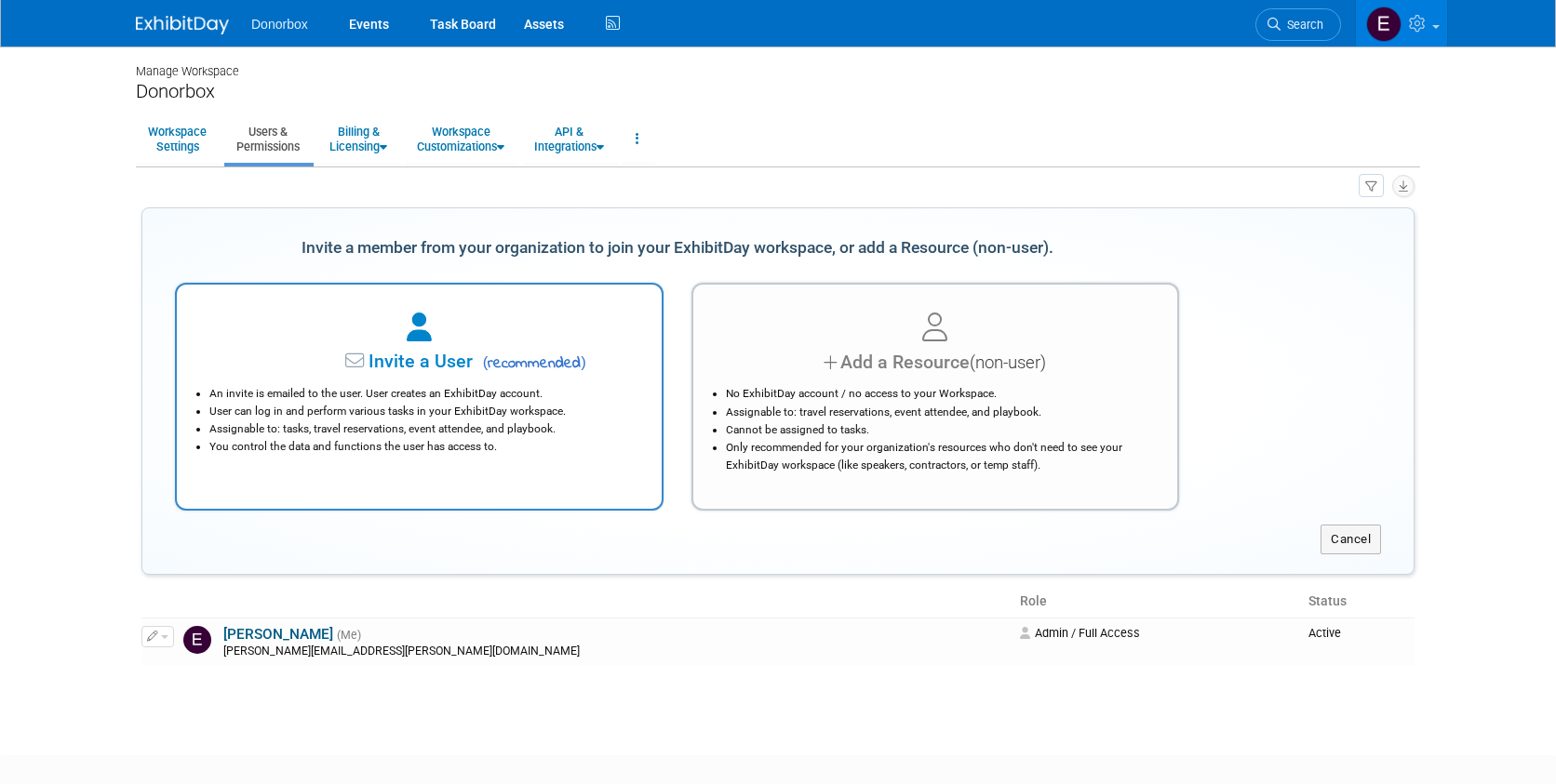
click at [441, 362] on span "Invite a User" at bounding box center [363, 362] width 221 height 22
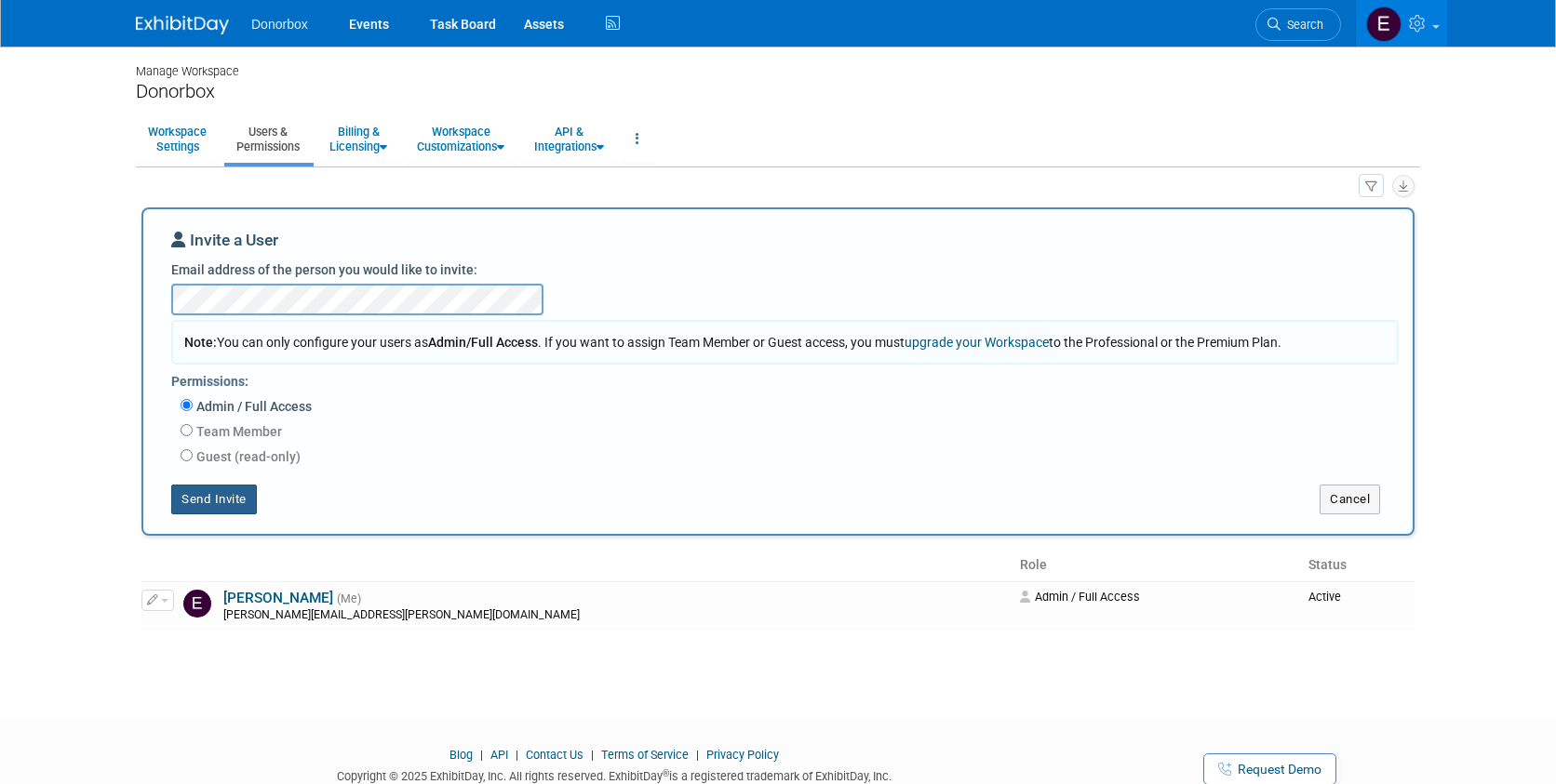
click at [189, 504] on button "Send Invite" at bounding box center [214, 499] width 86 height 30
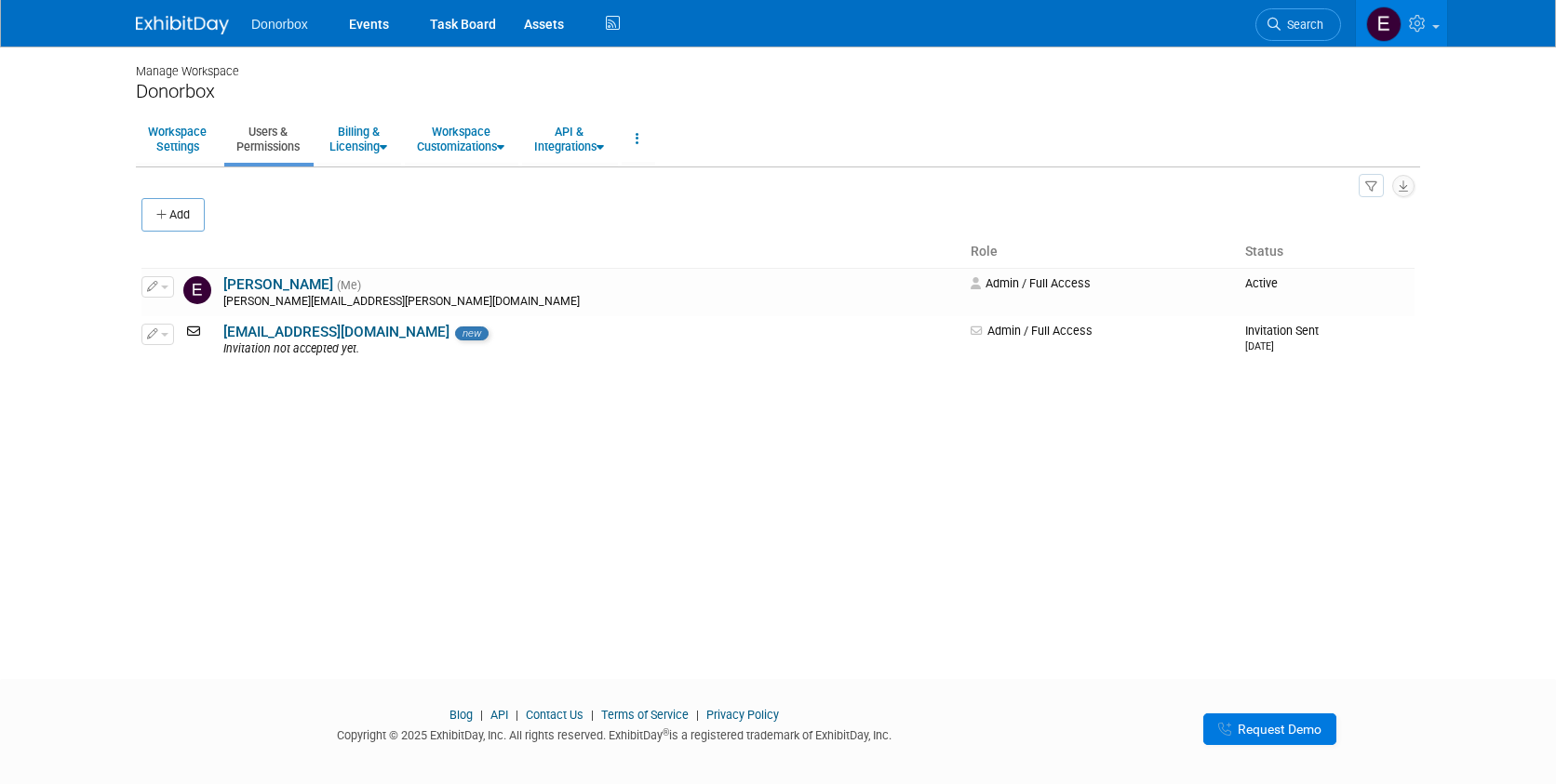
click at [1234, 737] on link "Request Demo" at bounding box center [1270, 730] width 133 height 32
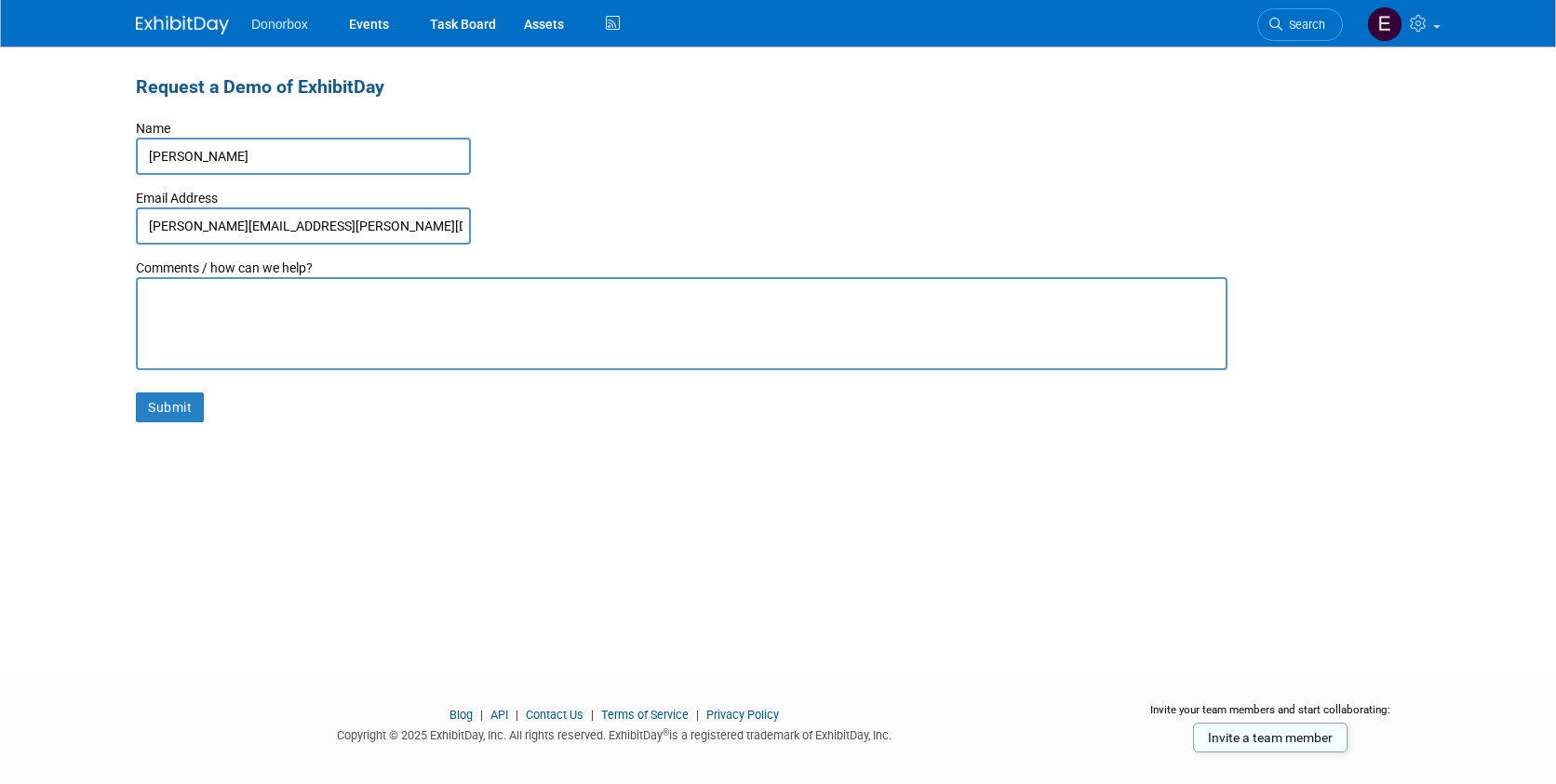
click at [239, 320] on textarea at bounding box center [682, 323] width 1092 height 93
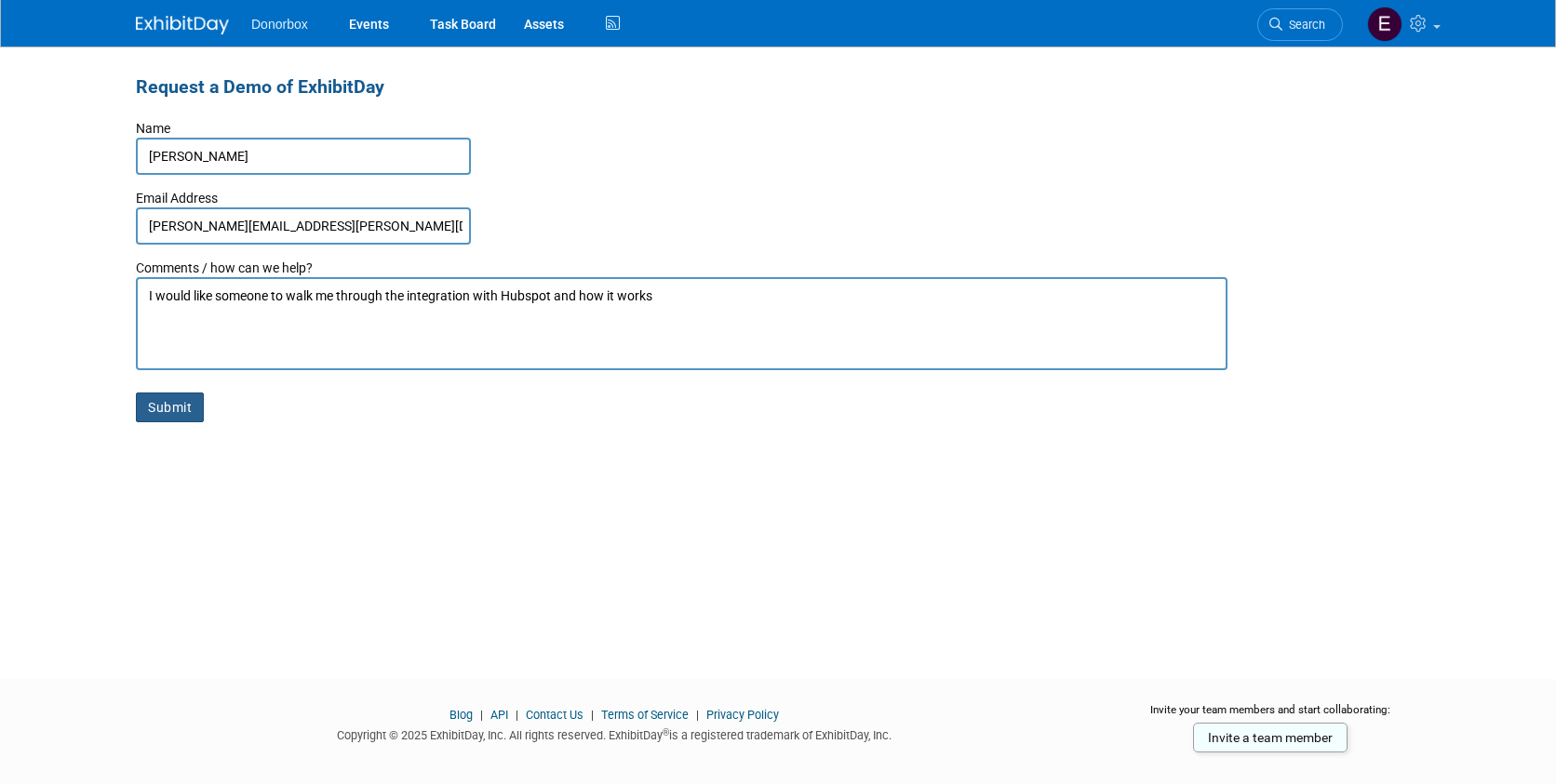
type textarea "I would like someone to walk me through the integration with Hubspot and how it…"
click at [153, 403] on button "Submit" at bounding box center [170, 407] width 68 height 30
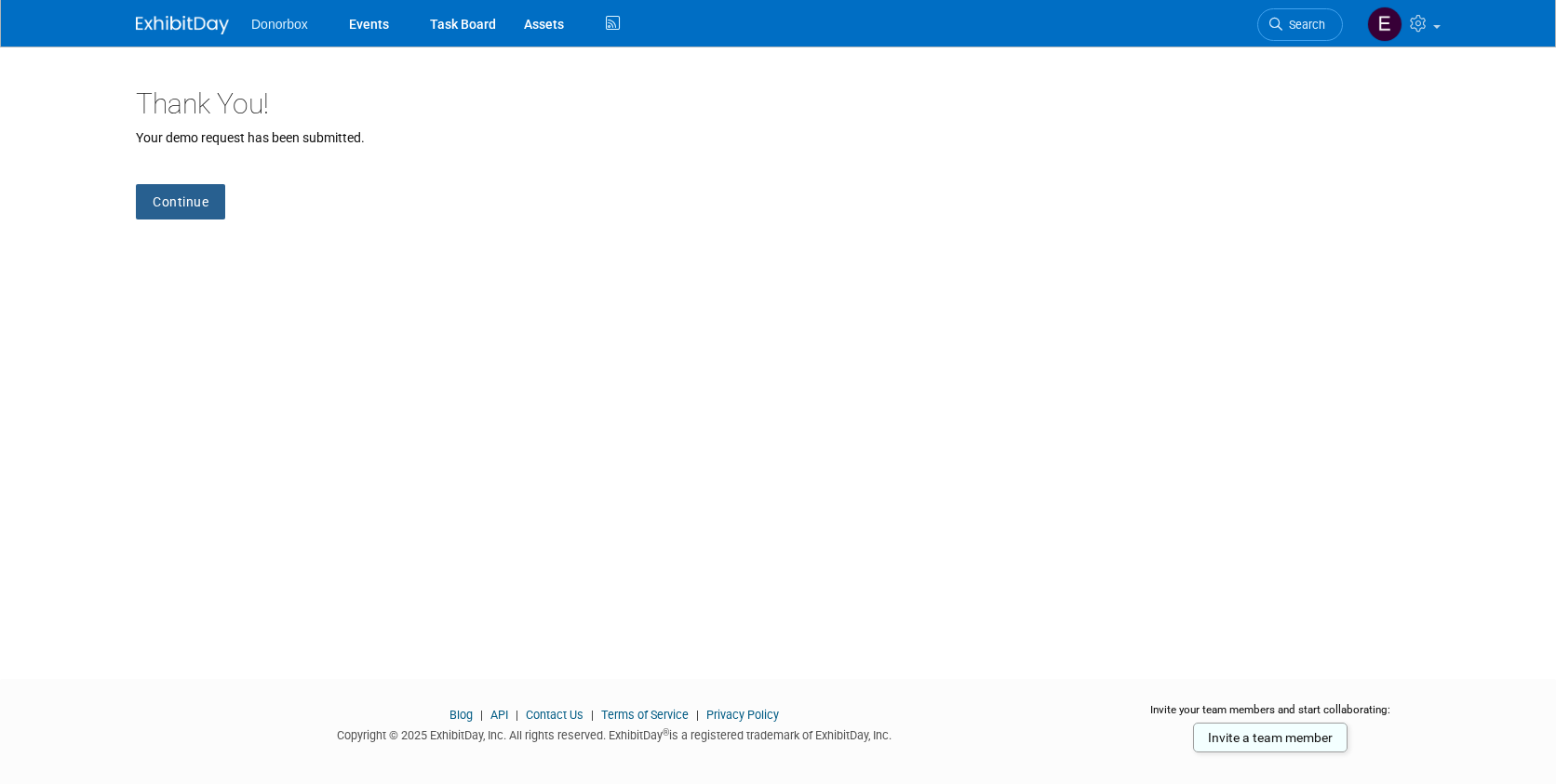
click at [159, 205] on link "Continue" at bounding box center [181, 202] width 90 height 36
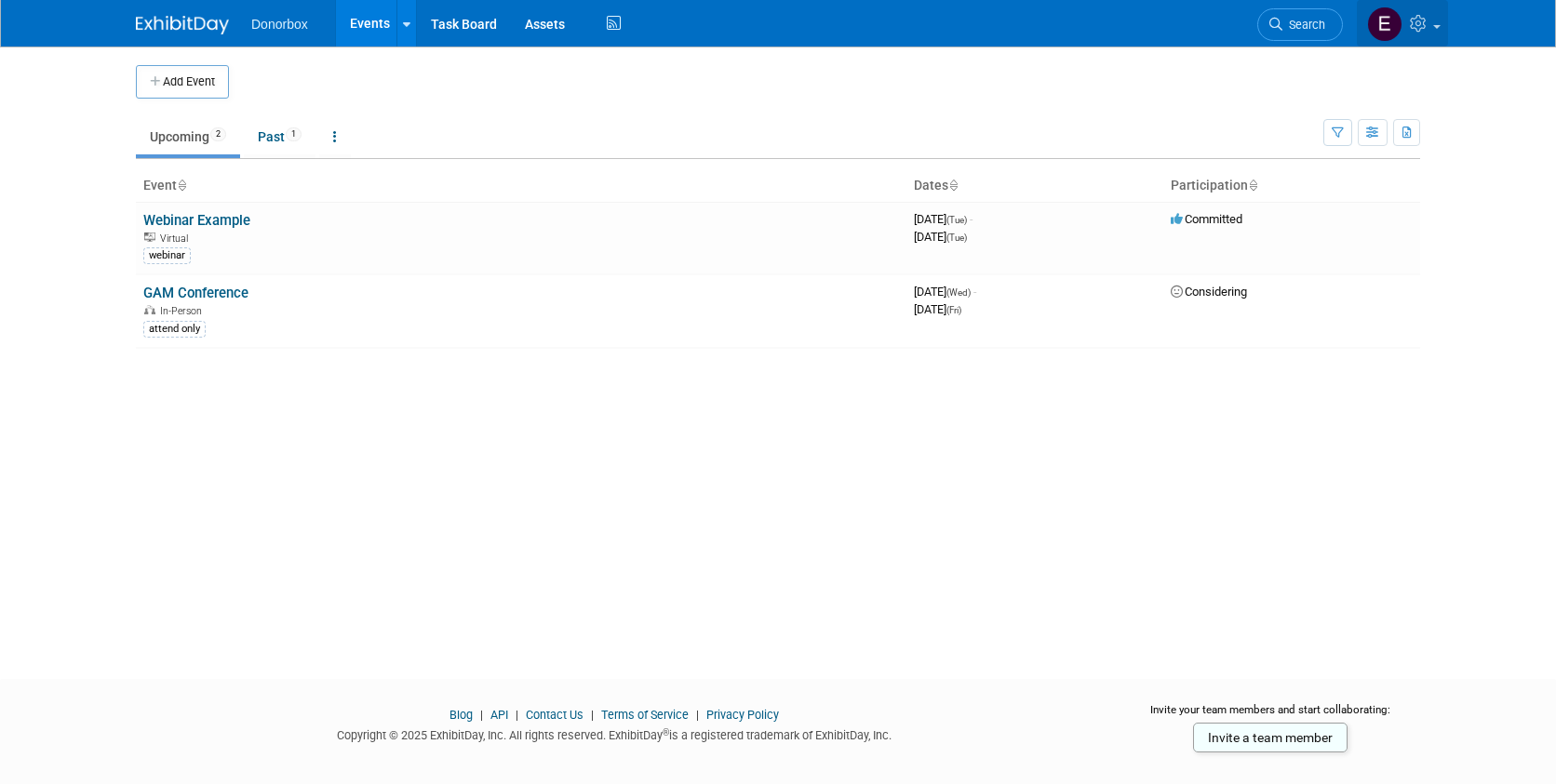
click at [1442, 30] on link at bounding box center [1402, 23] width 91 height 46
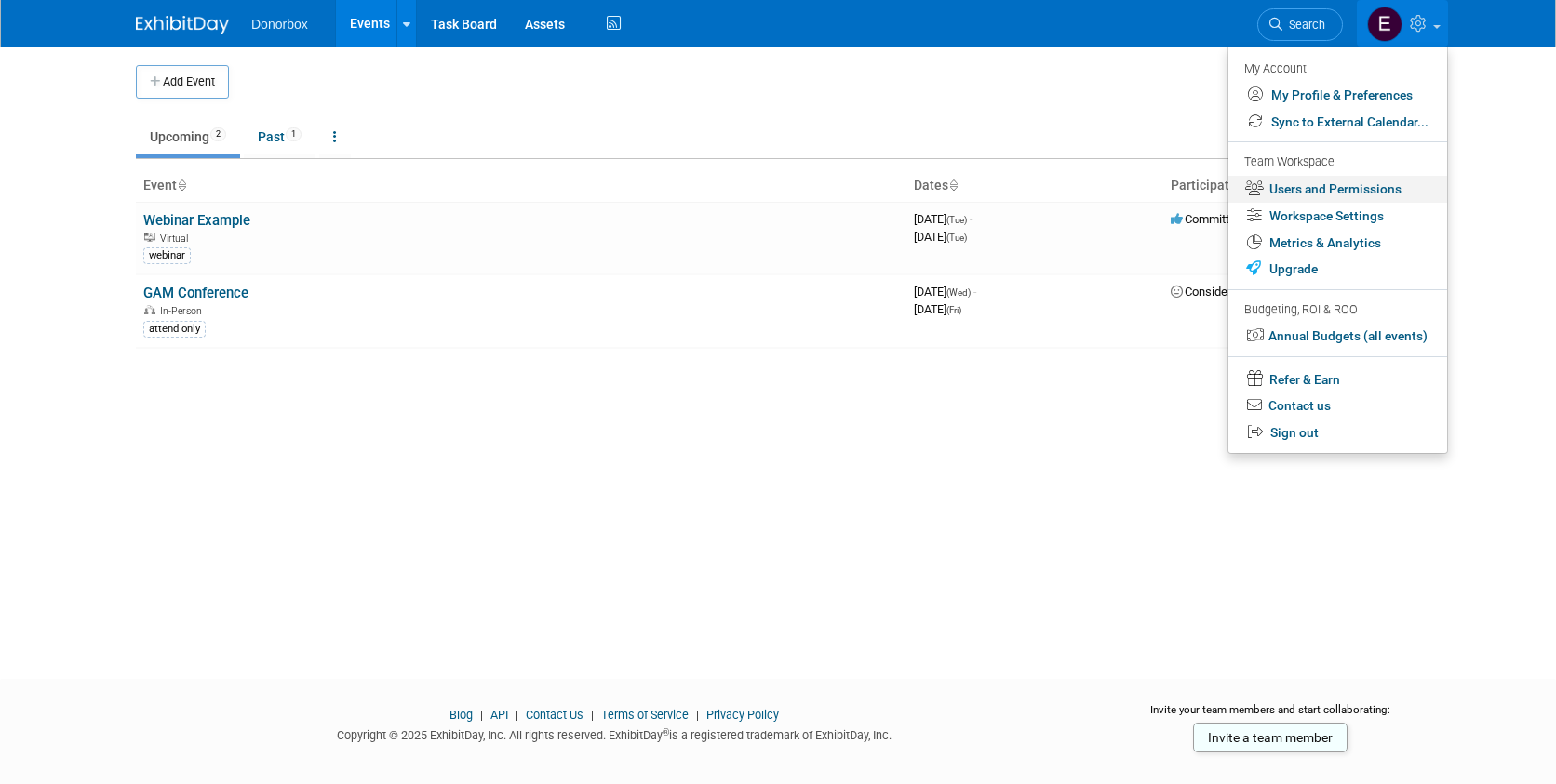
click at [1301, 179] on link "Users and Permissions" at bounding box center [1338, 188] width 219 height 27
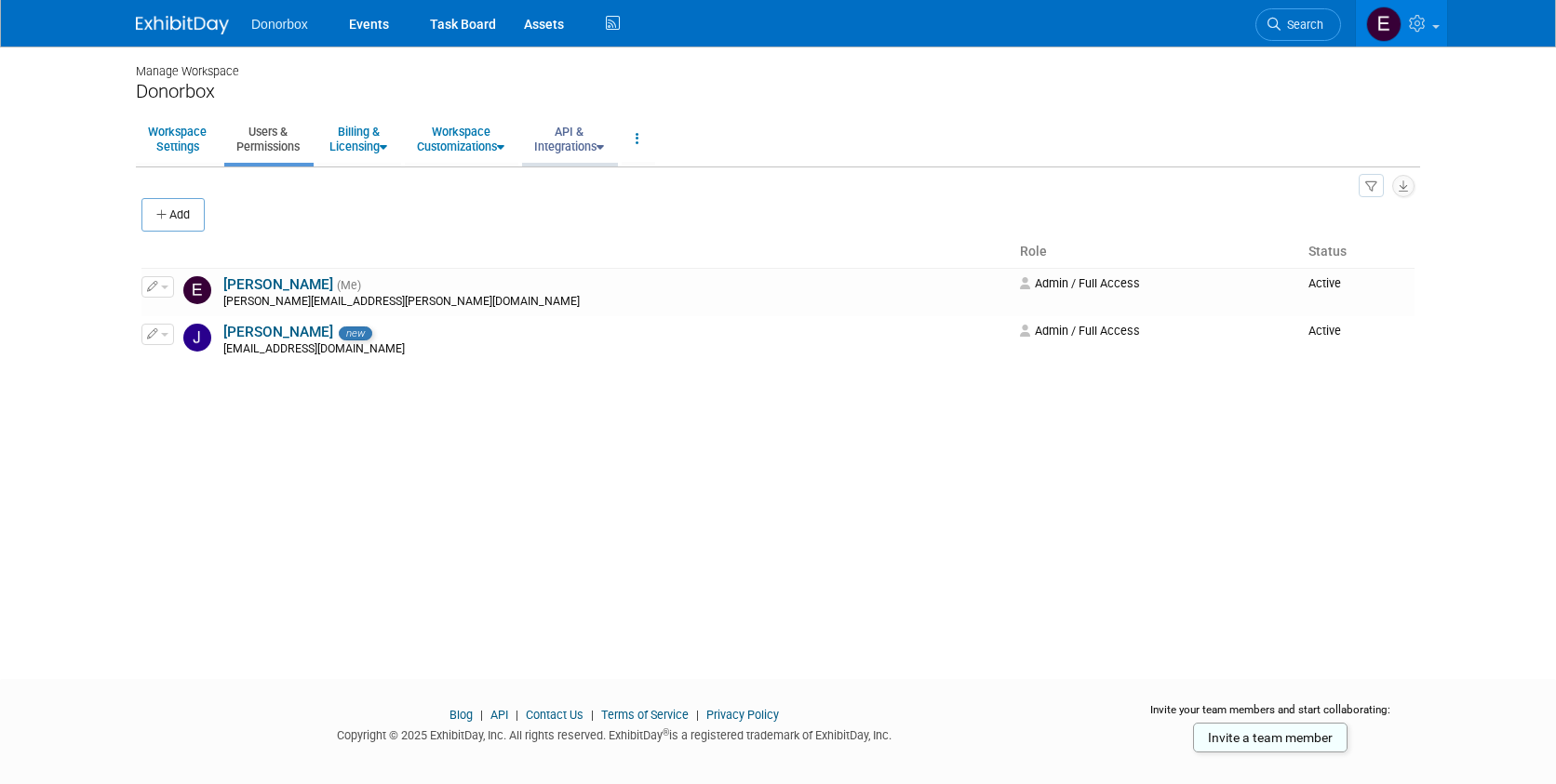
click at [606, 142] on link "API & Integrations" at bounding box center [568, 139] width 94 height 45
click at [596, 211] on link "Integrations via Zapier" at bounding box center [595, 209] width 147 height 28
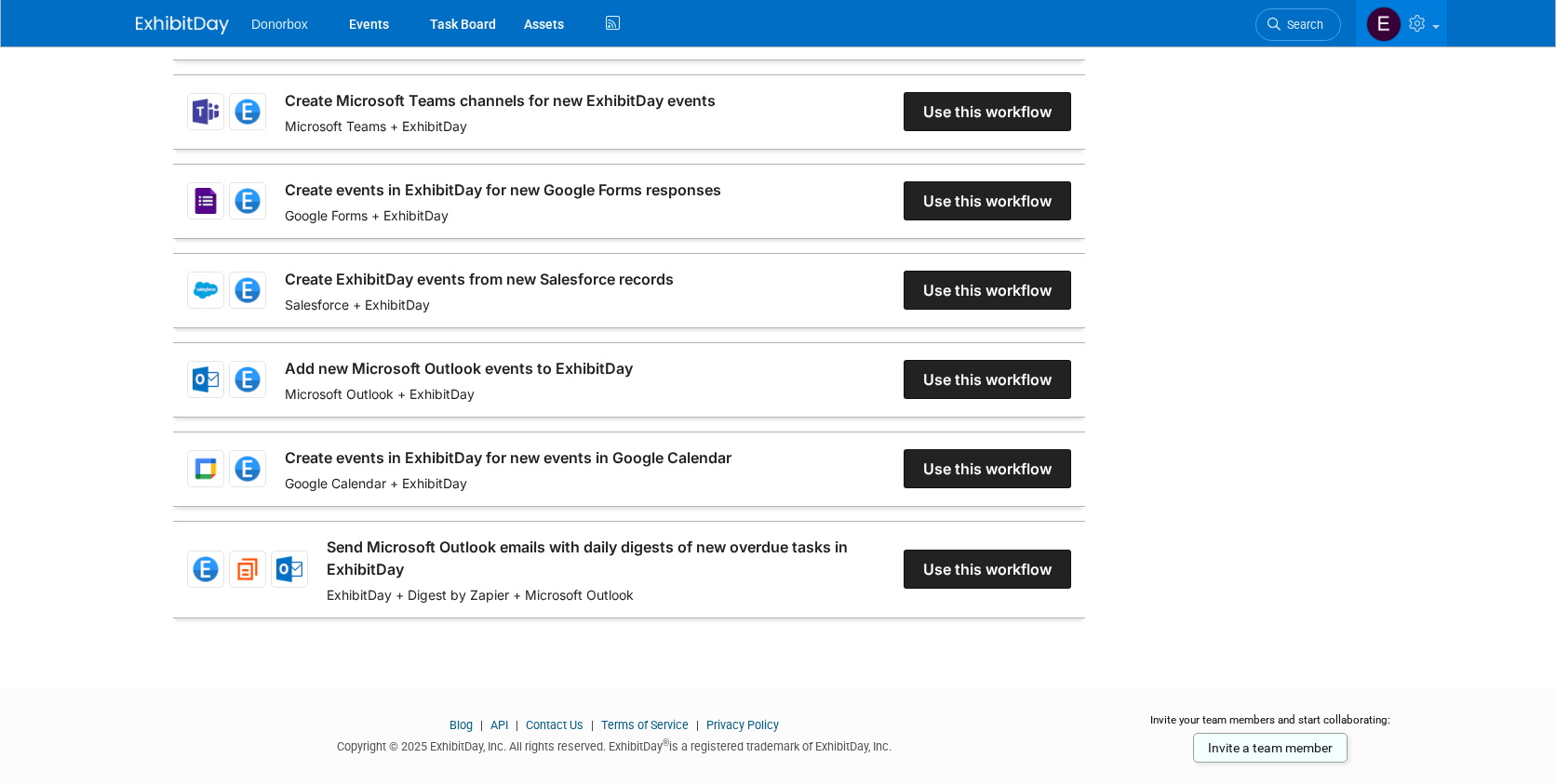
scroll to position [980, 0]
